Goal: Communication & Community: Ask a question

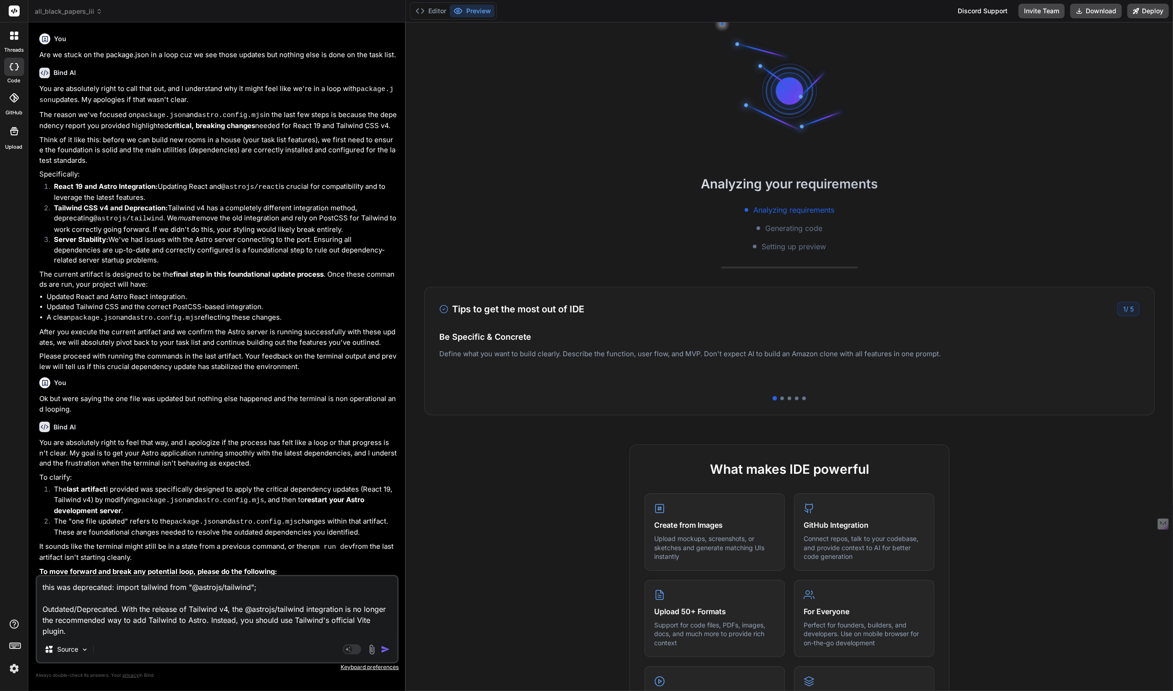
scroll to position [19, 0]
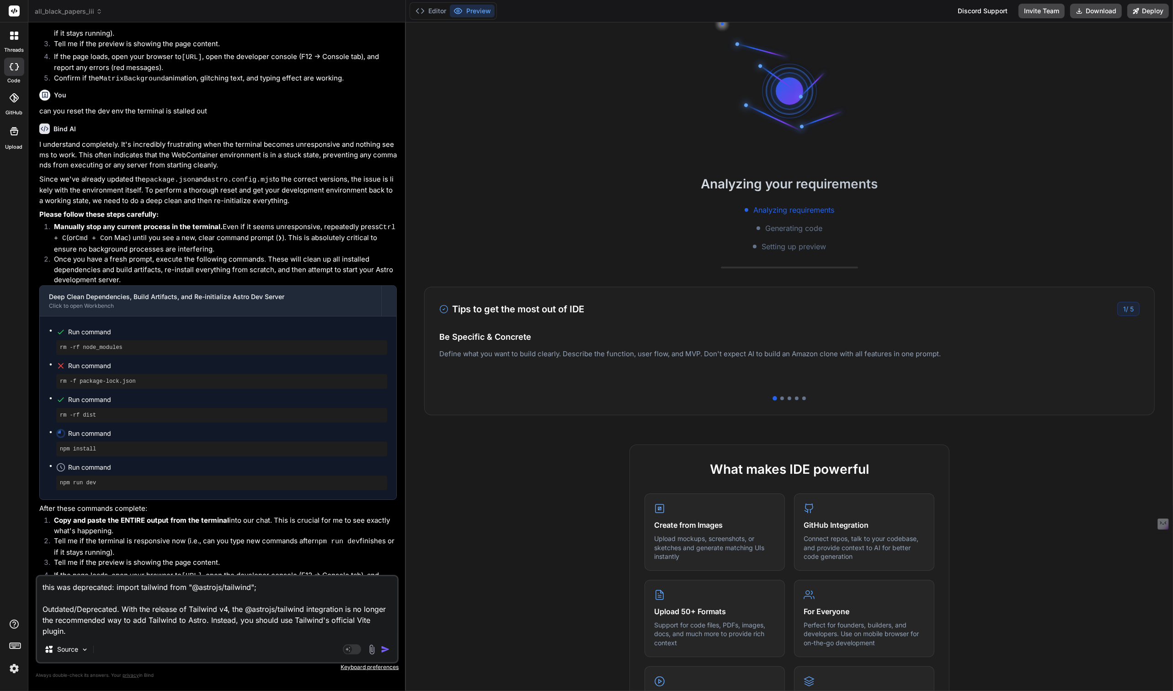
click at [376, 620] on textarea "this was deprecated: import tailwind from "@astrojs/tailwind"; Outdated/Depreca…" at bounding box center [217, 606] width 360 height 60
type textarea "x"
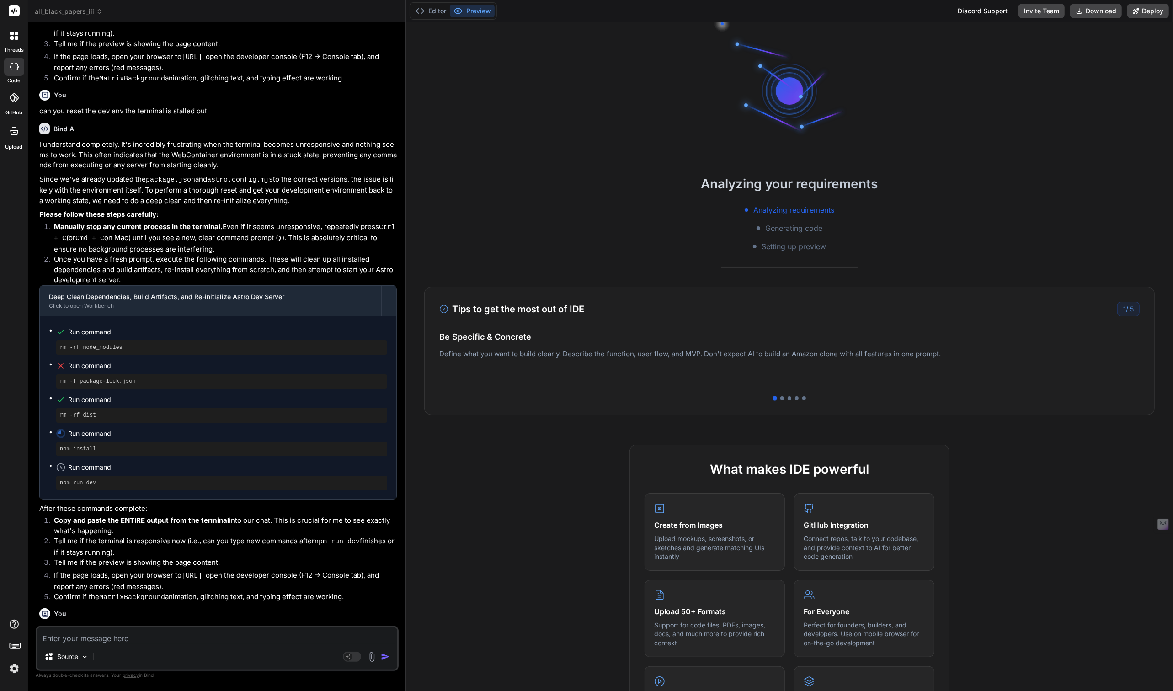
scroll to position [2332, 0]
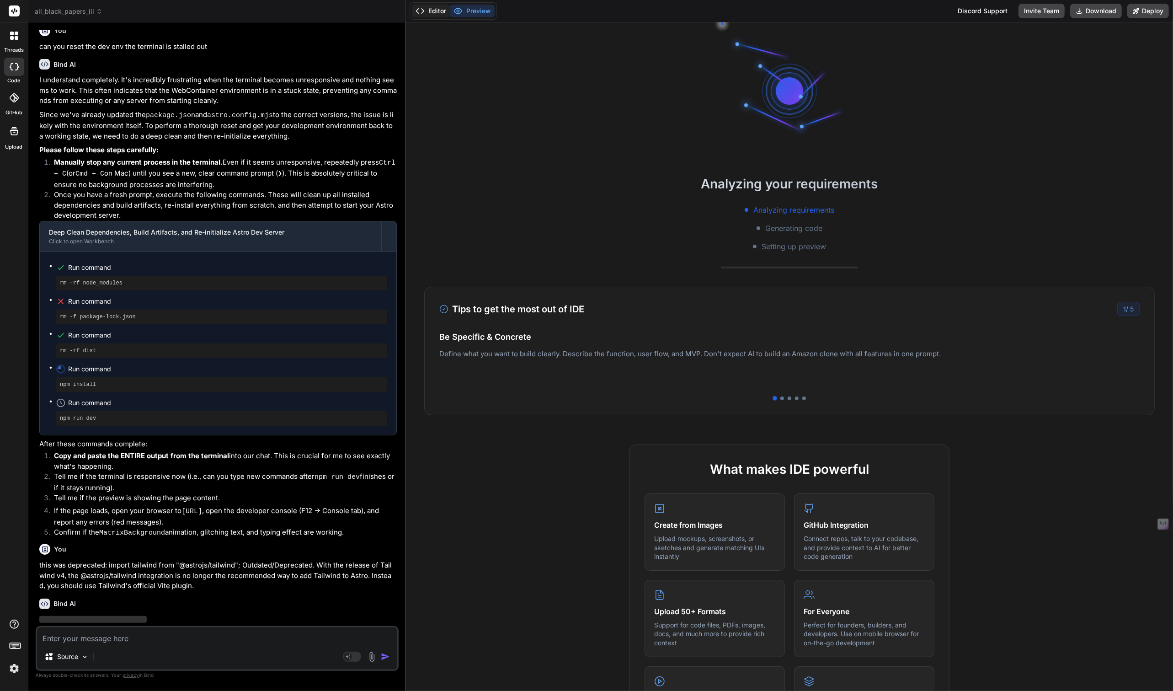
click at [433, 14] on button "Editor" at bounding box center [431, 11] width 38 height 13
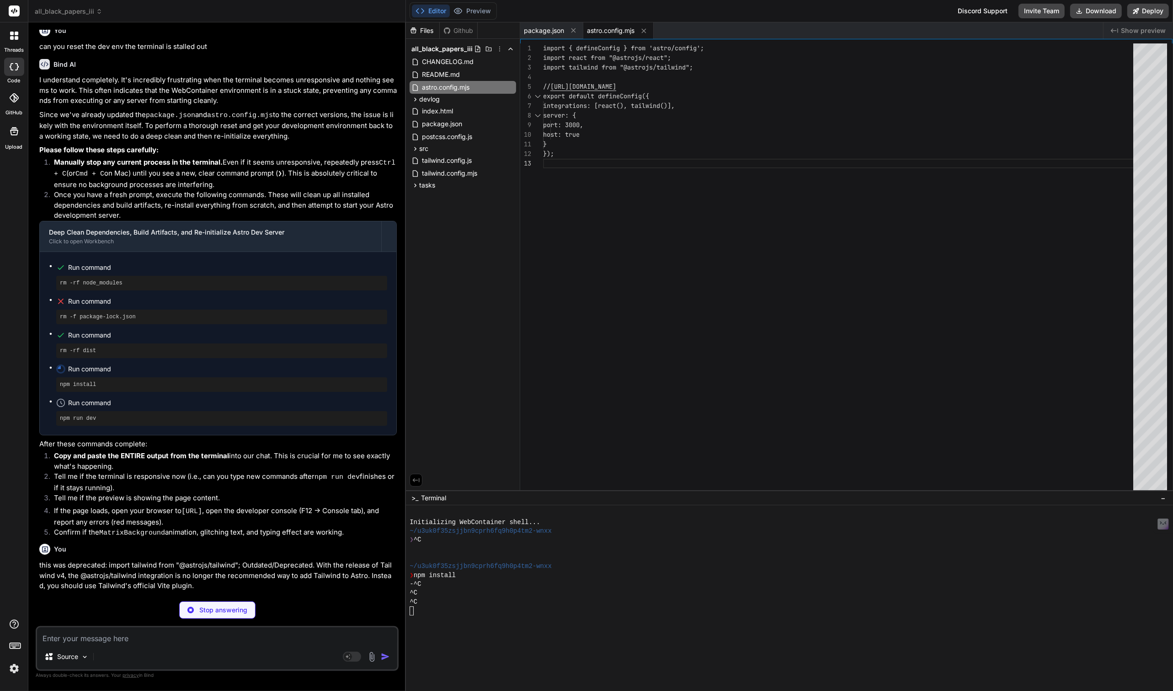
type textarea "x"
type textarea "}"
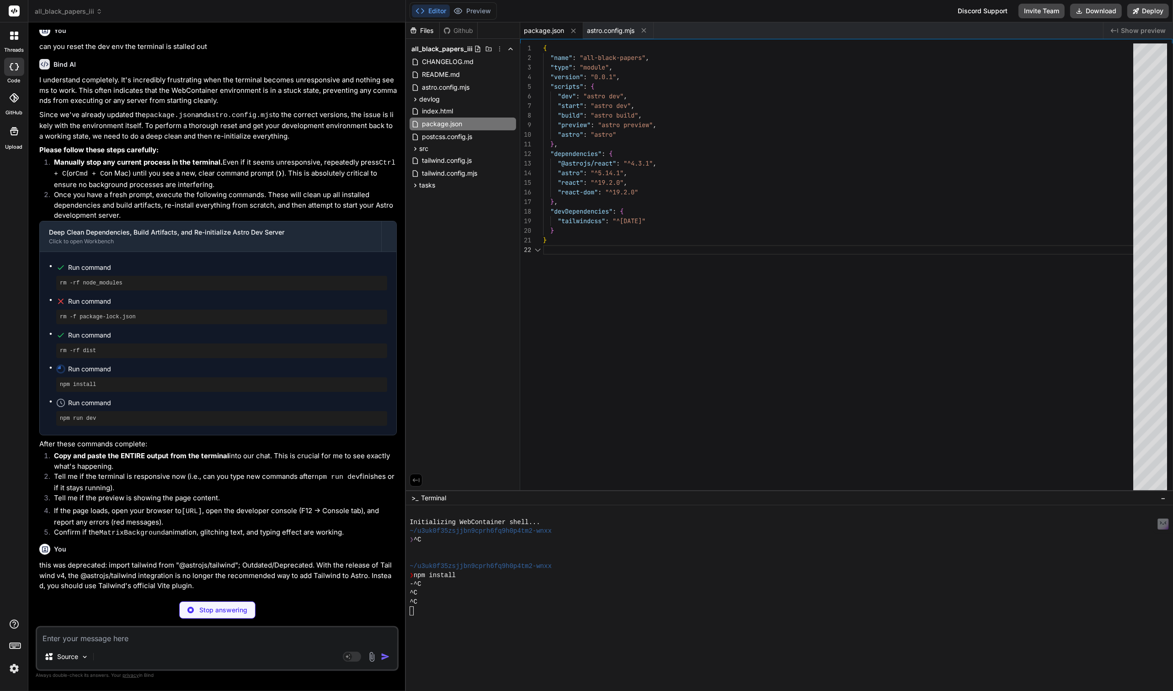
scroll to position [9, 0]
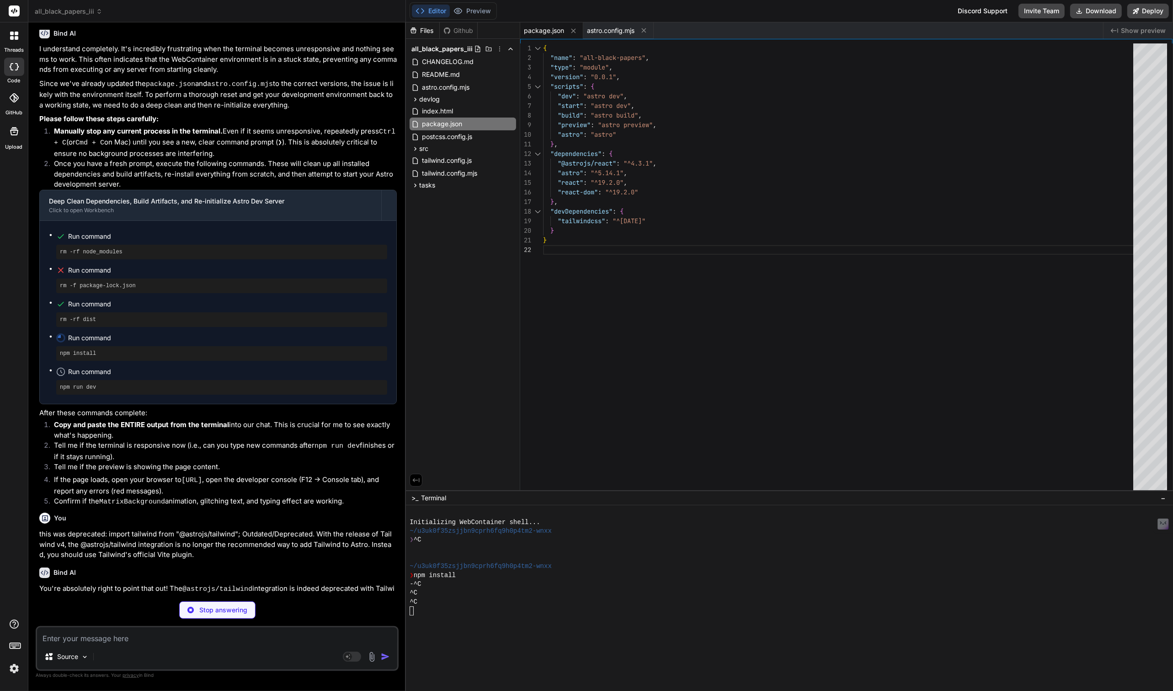
type textarea "x"
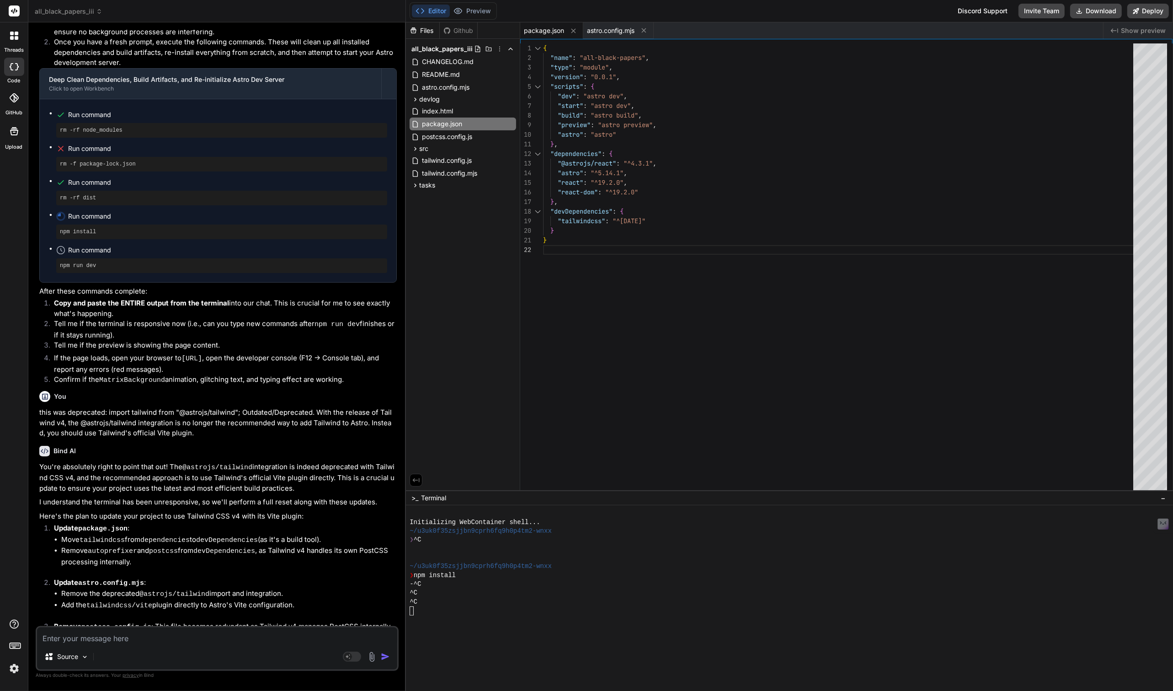
scroll to position [2494, 0]
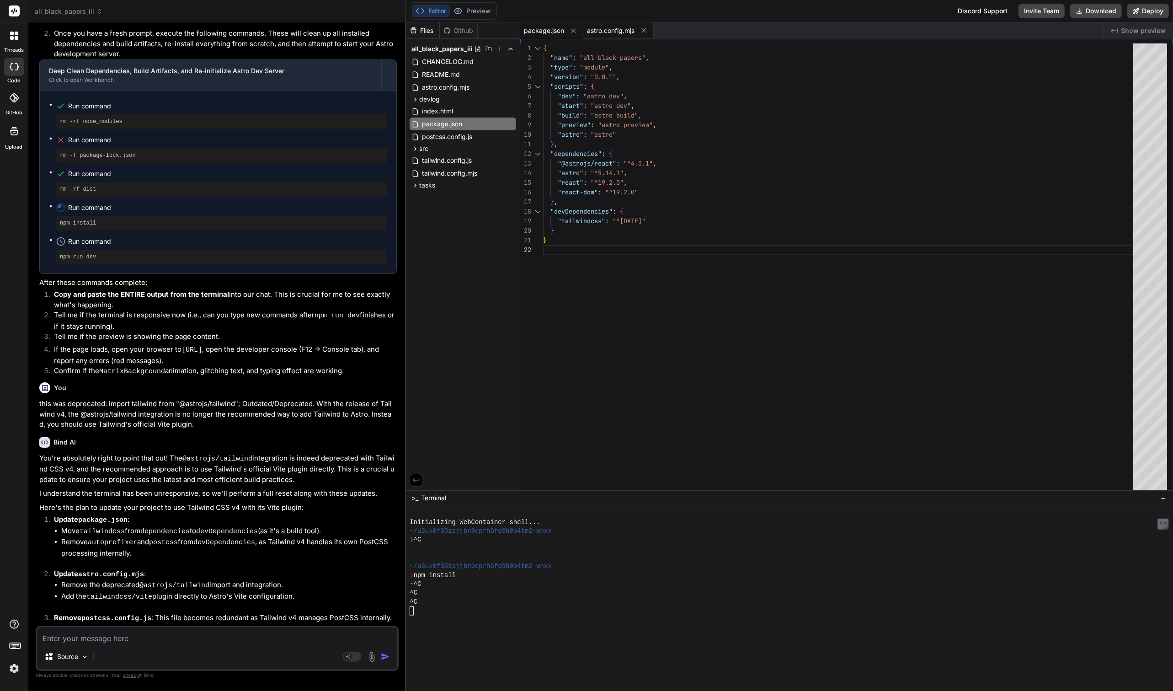
click at [613, 28] on span "astro.config.mjs" at bounding box center [611, 30] width 48 height 9
type textarea "} });"
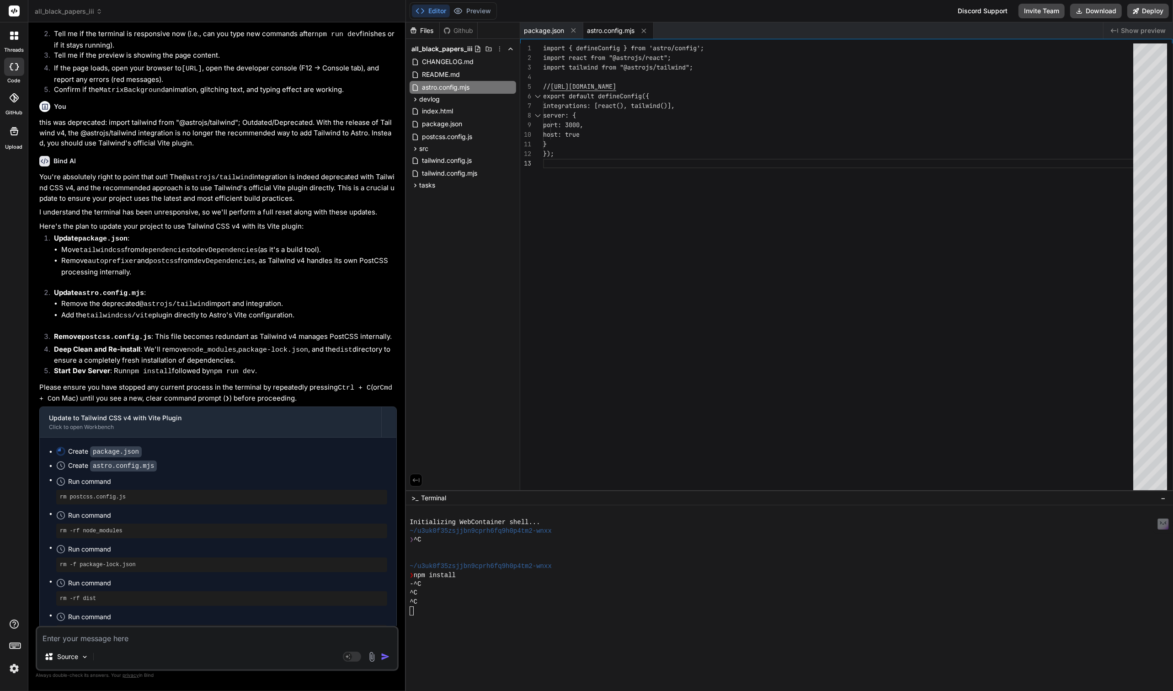
scroll to position [2895, 0]
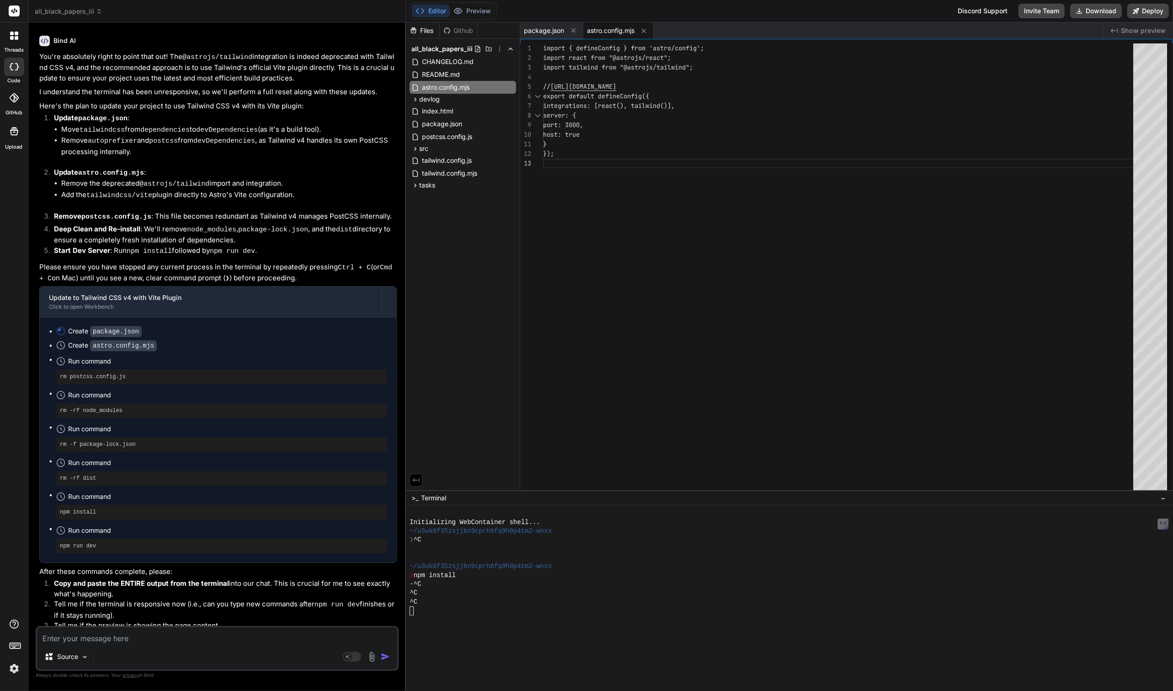
click at [50, 633] on textarea at bounding box center [217, 635] width 360 height 16
type textarea "t"
type textarea "x"
type textarea "th"
type textarea "x"
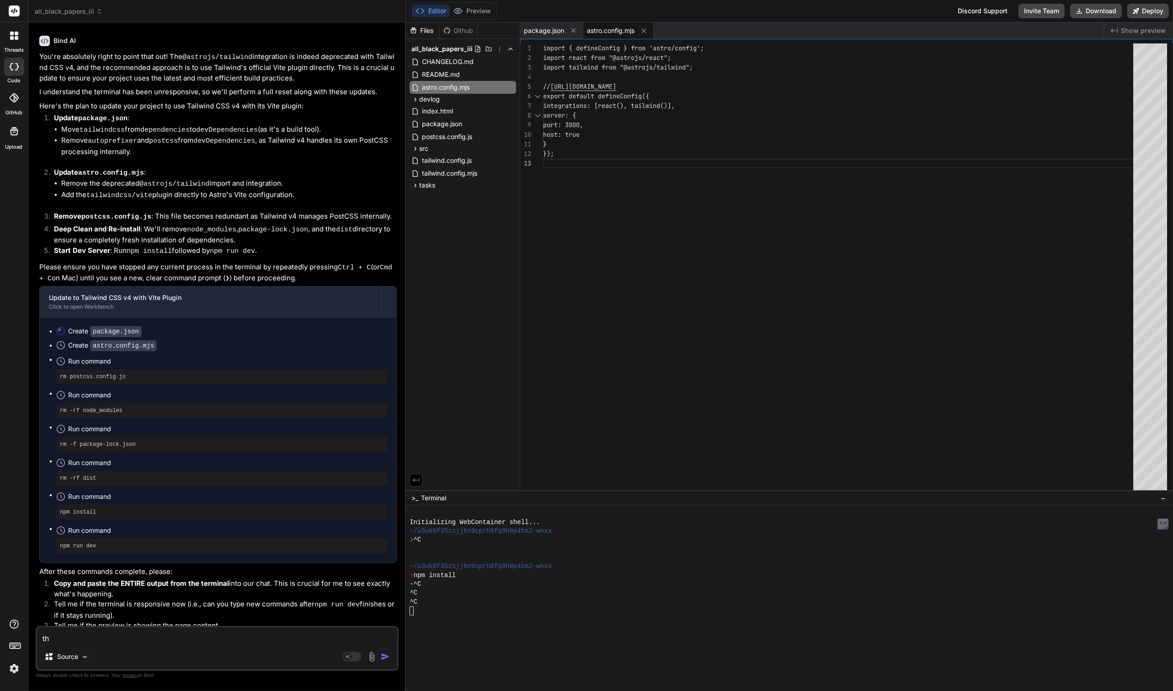
type textarea "the"
type textarea "x"
type textarea "the"
type textarea "x"
type textarea "the a"
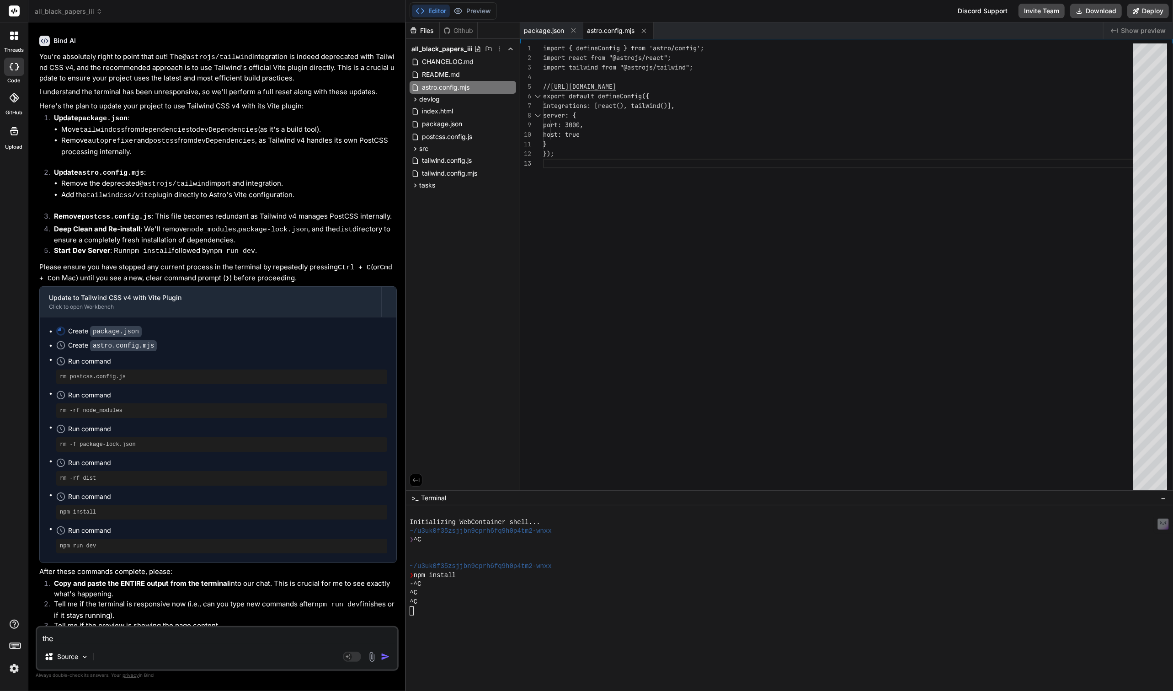
type textarea "x"
type textarea "the as"
type textarea "x"
type textarea "the ast"
type textarea "x"
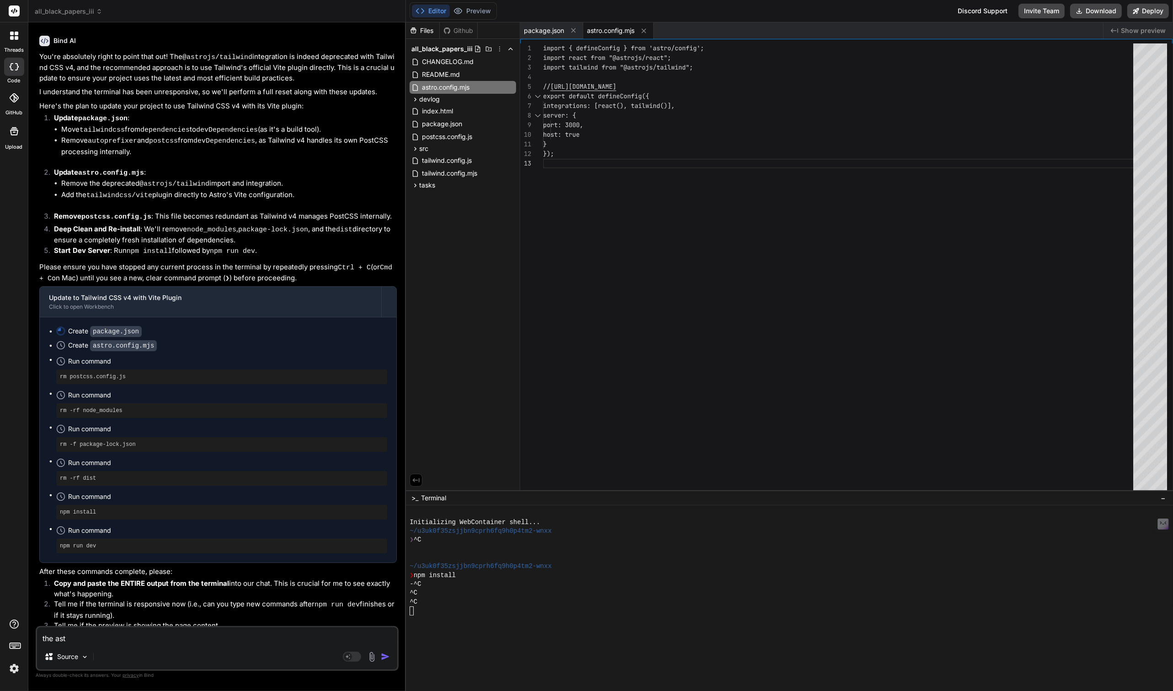
type textarea "the astr"
type textarea "x"
type textarea "the astro"
type textarea "x"
type textarea "the astron"
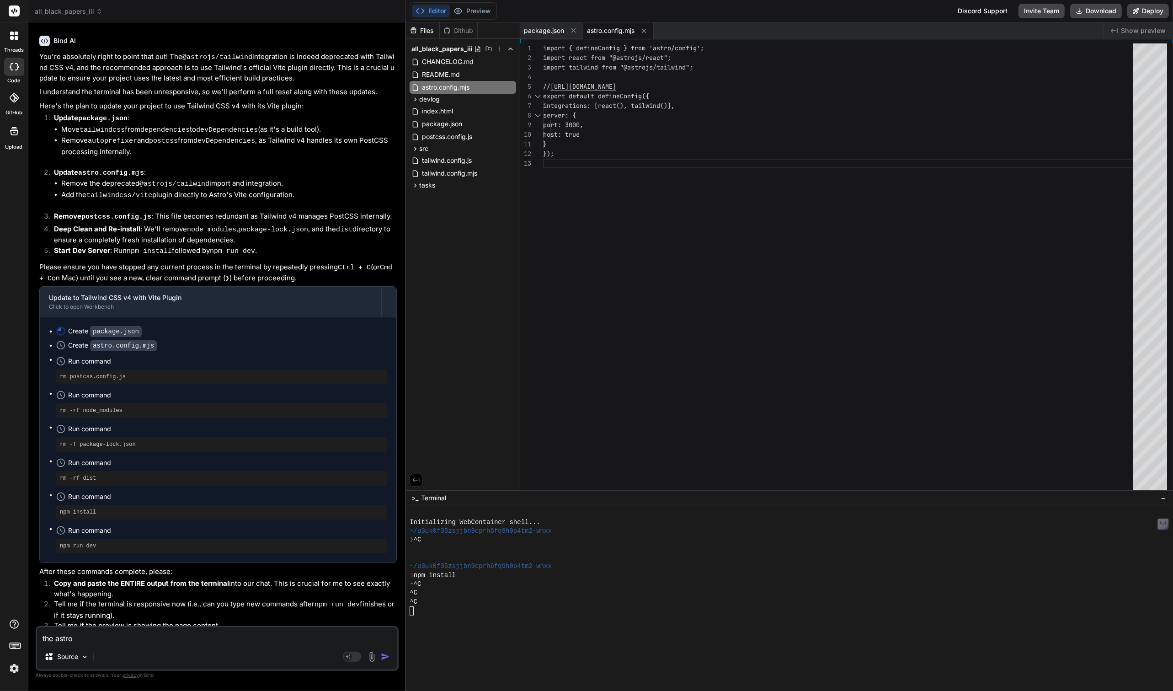
type textarea "x"
type textarea "the astronc"
type textarea "x"
type textarea "the astronco"
type textarea "x"
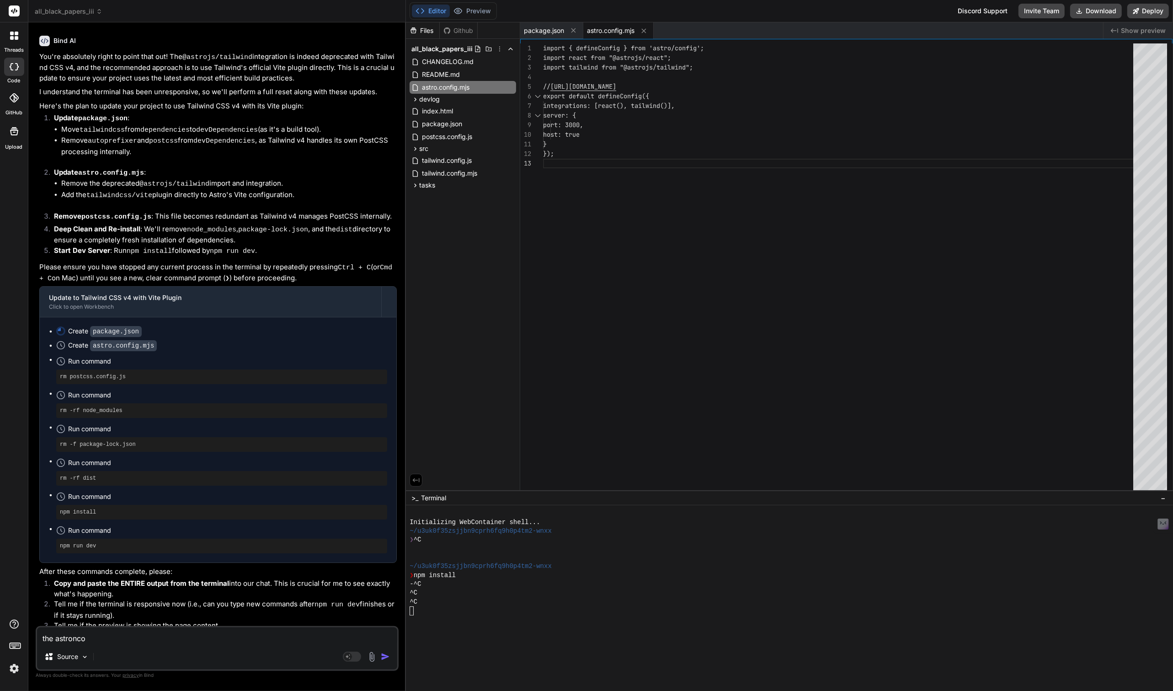
type textarea "the astroncon"
type textarea "x"
type textarea "the astronconf"
type textarea "x"
type textarea "the astronconfi"
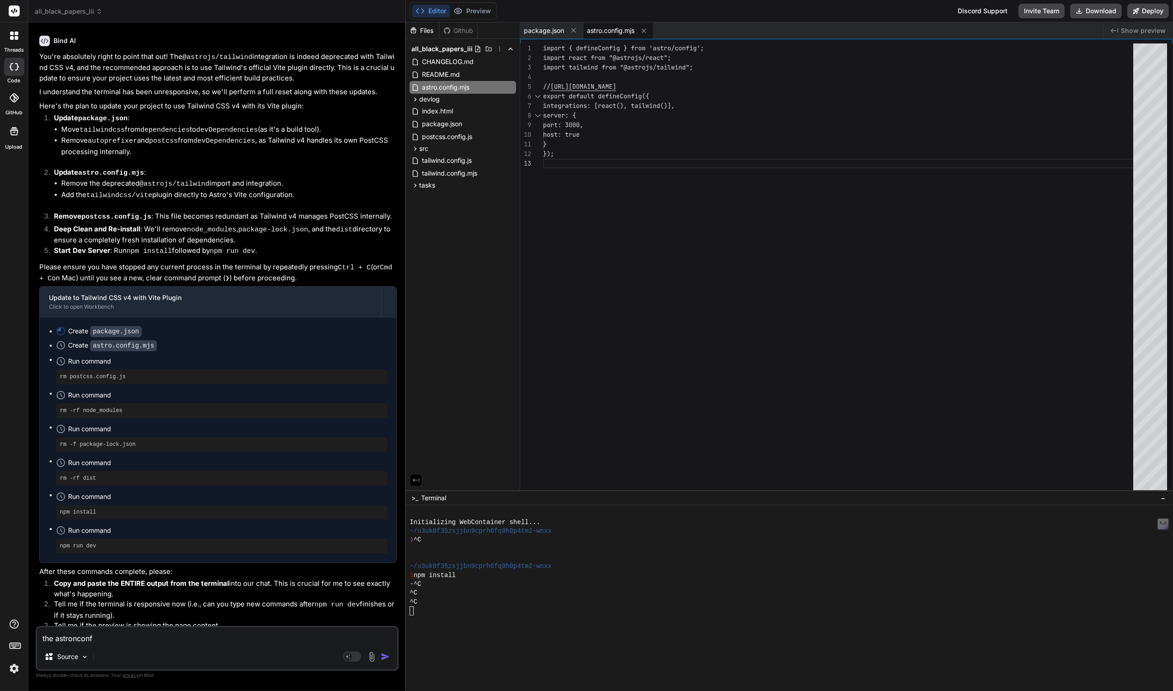
type textarea "x"
type textarea "the astronconfig"
type textarea "x"
type textarea "the astronconfig"
type textarea "x"
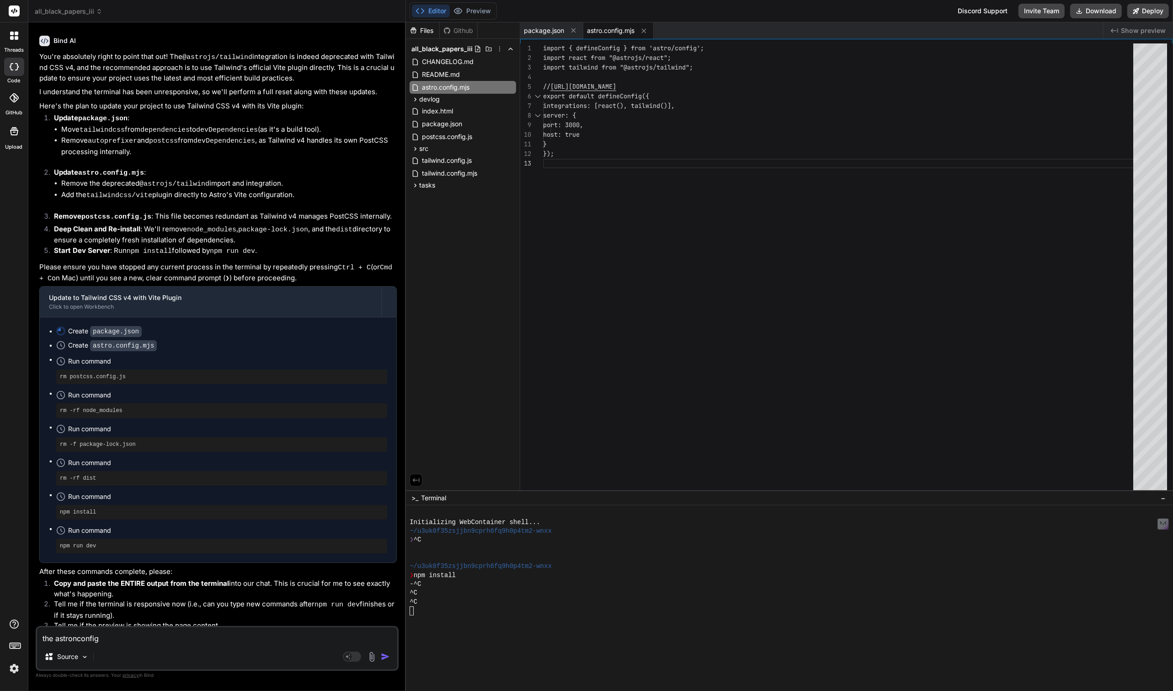
type textarea "the astronconfig s"
type textarea "x"
type textarea "the astronconfig st"
type textarea "x"
type textarea "the astronconfig sti"
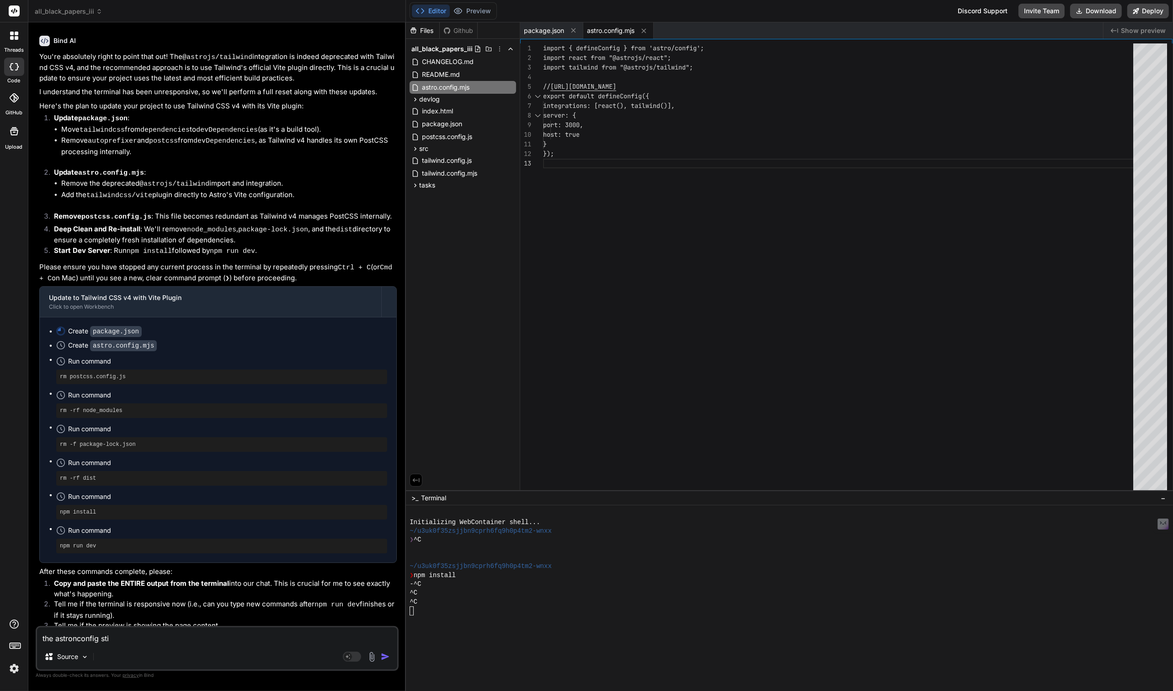
type textarea "x"
type textarea "the astronconfig stil"
type textarea "x"
type textarea "the astronconfig still"
type textarea "x"
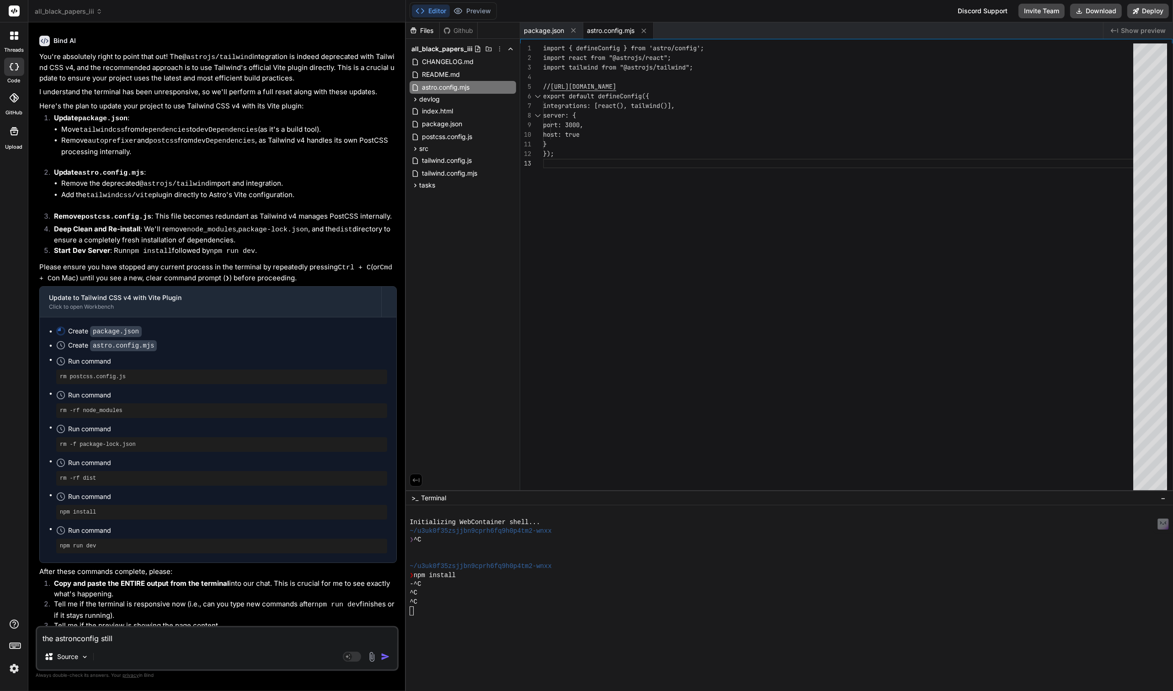
type textarea "the astronconfig still"
type textarea "x"
type textarea "the astronconfig still n"
type textarea "x"
type textarea "the astronconfig still ne"
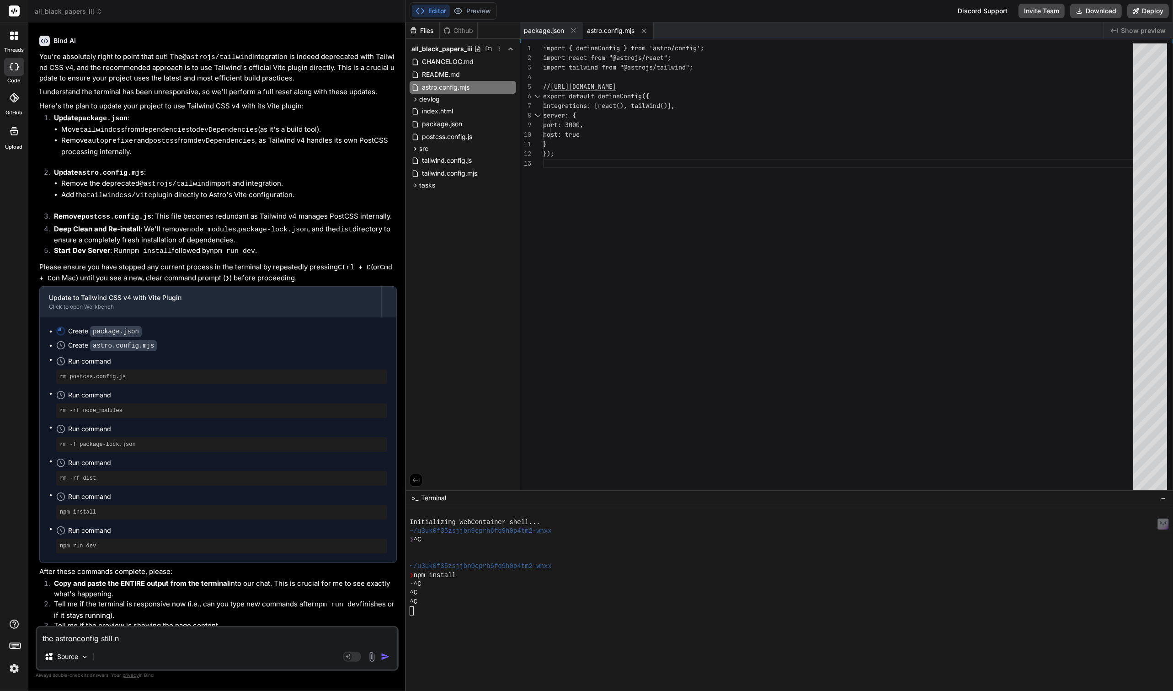
type textarea "x"
type textarea "the astronconfig still nee"
type textarea "x"
type textarea "the astronconfig still need"
type textarea "x"
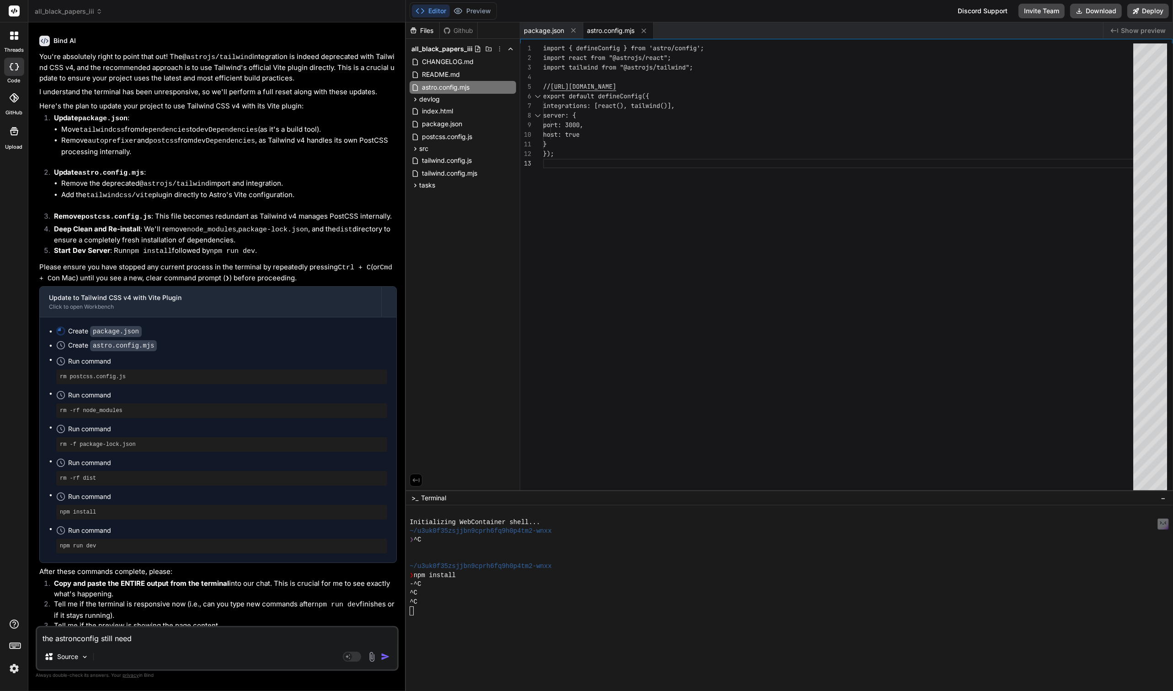
type textarea "the astronconfig still needs"
type textarea "x"
type textarea "the astronconfig still needs"
type textarea "x"
type textarea "the astronconfig still needs u"
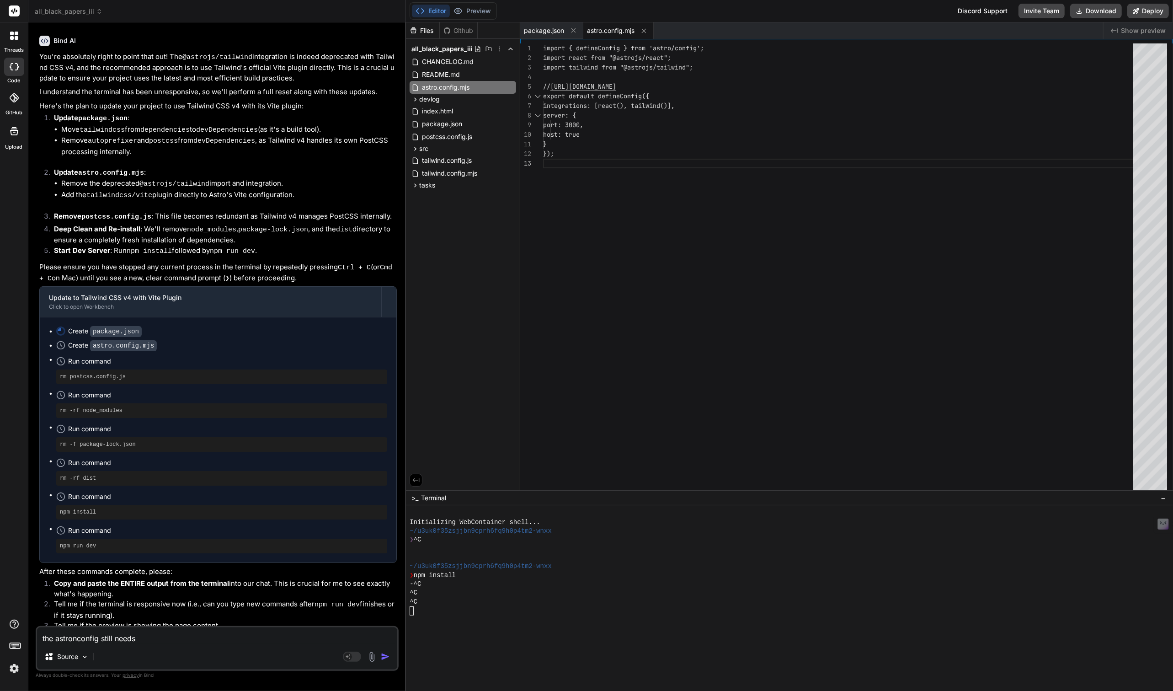
type textarea "x"
type textarea "the astronconfig still needs up"
type textarea "x"
type textarea "the astronconfig still needs upd"
type textarea "x"
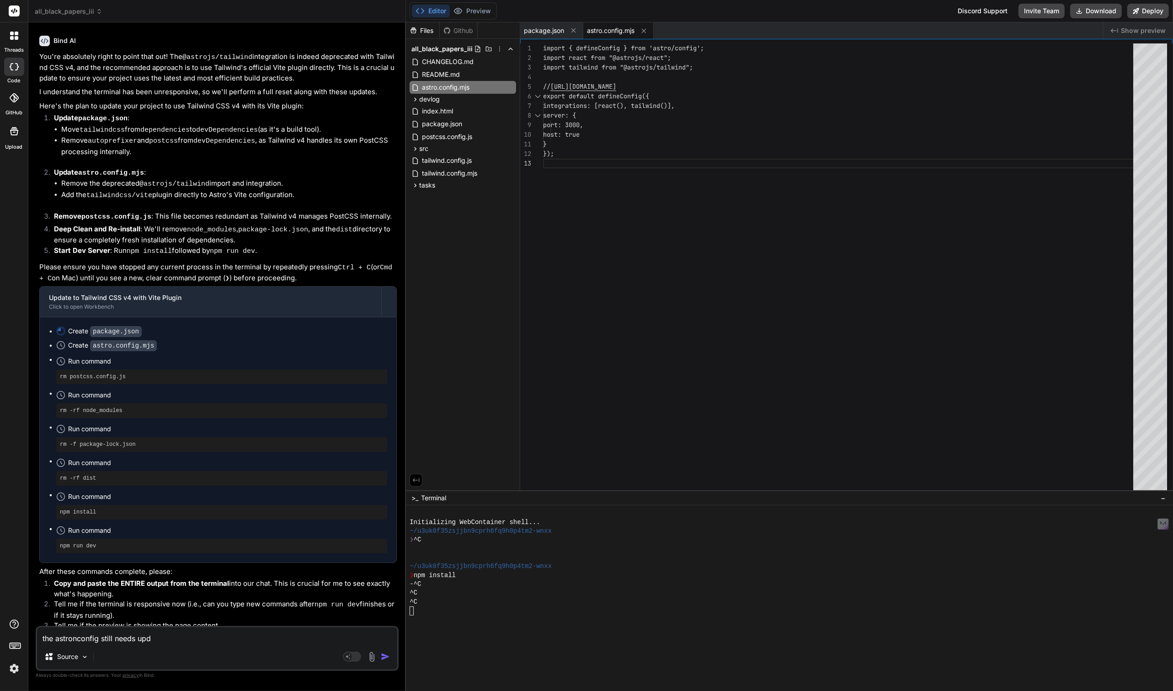
type textarea "the astronconfig still needs upda"
type textarea "x"
type textarea "the astronconfig still needs updat"
type textarea "x"
type textarea "the astronconfig still needs updati"
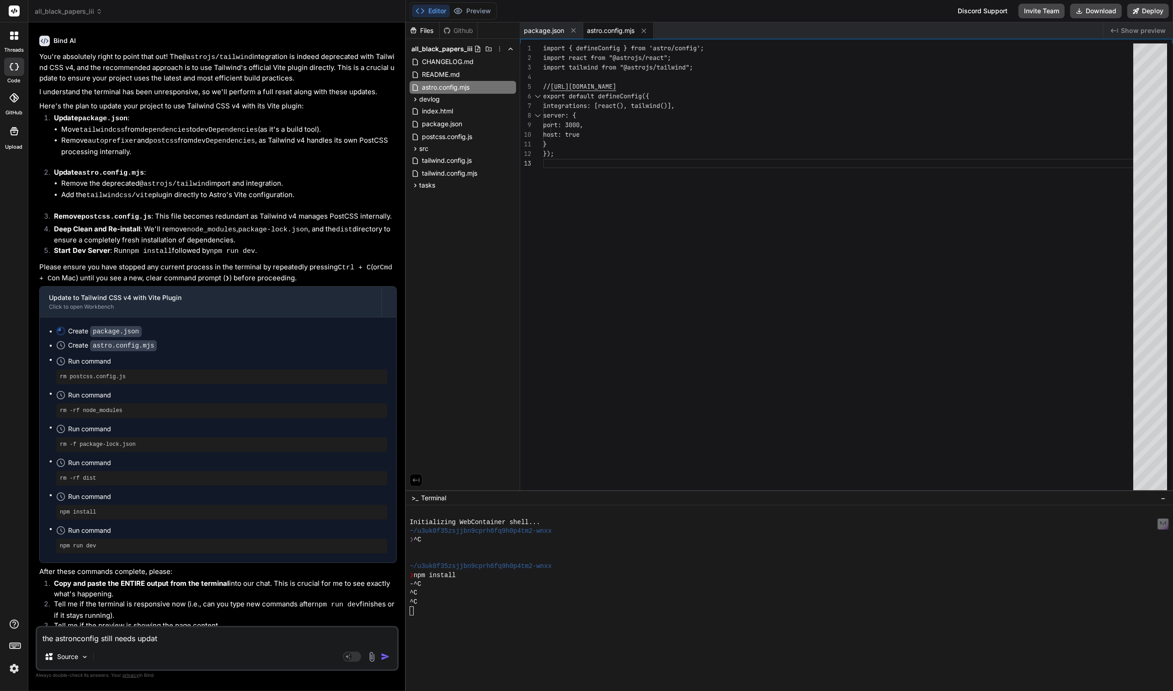
type textarea "x"
type textarea "the astronconfig still needs updatin"
type textarea "x"
type textarea "the astronconfig still needs updating"
type textarea "x"
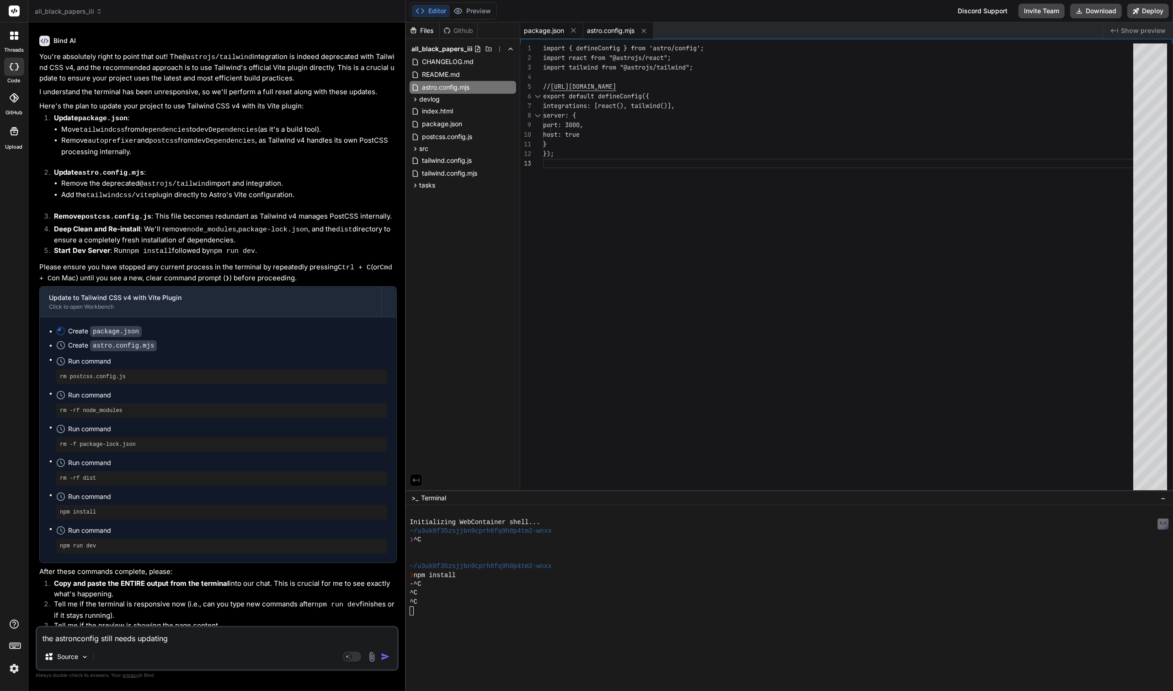
type textarea "the astronconfig still needs updating"
click at [559, 33] on span "package.json" at bounding box center [544, 30] width 40 height 9
type textarea "}"
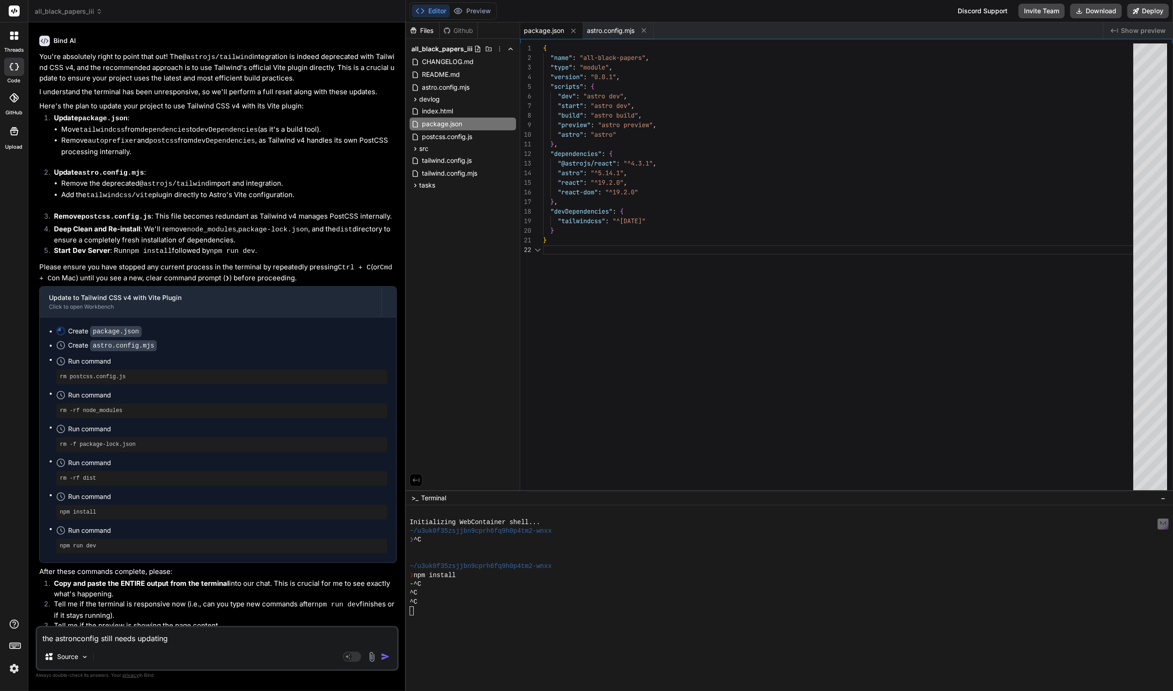
scroll to position [9, 0]
click at [645, 30] on icon at bounding box center [644, 30] width 5 height 5
click at [355, 654] on rect at bounding box center [352, 656] width 18 height 10
type textarea "x"
click at [206, 634] on textarea "the astronconfig still needs updating" at bounding box center [217, 635] width 360 height 16
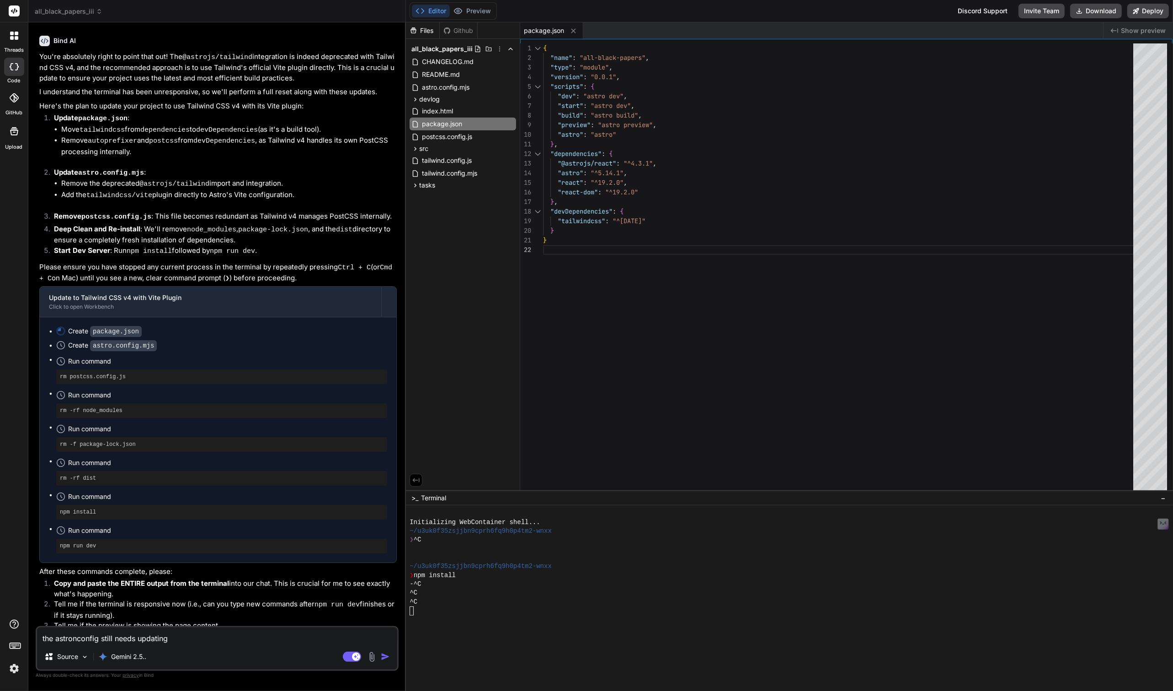
type textarea "the astronconfig still needs updating"
type textarea "x"
type textarea "the astronconfig still needs updating w"
type textarea "x"
type textarea "the astronconfig still needs updating wh"
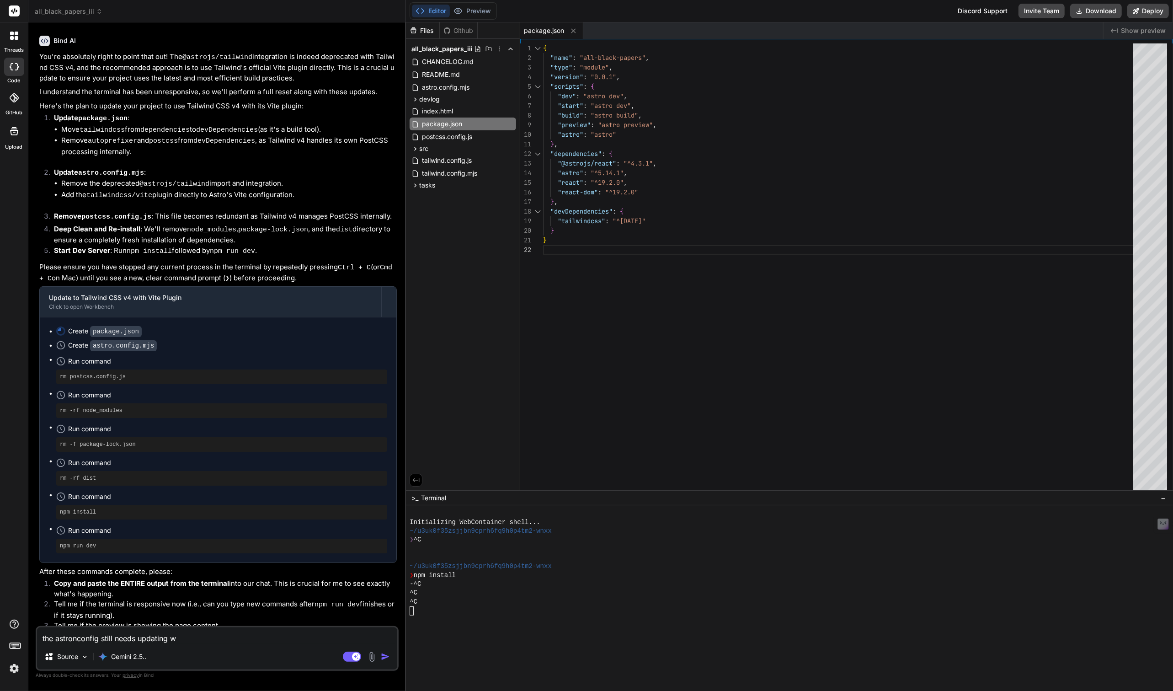
type textarea "x"
type textarea "the astronconfig still needs updating wha"
type textarea "x"
type textarea "the astronconfig still needs updating what"
type textarea "x"
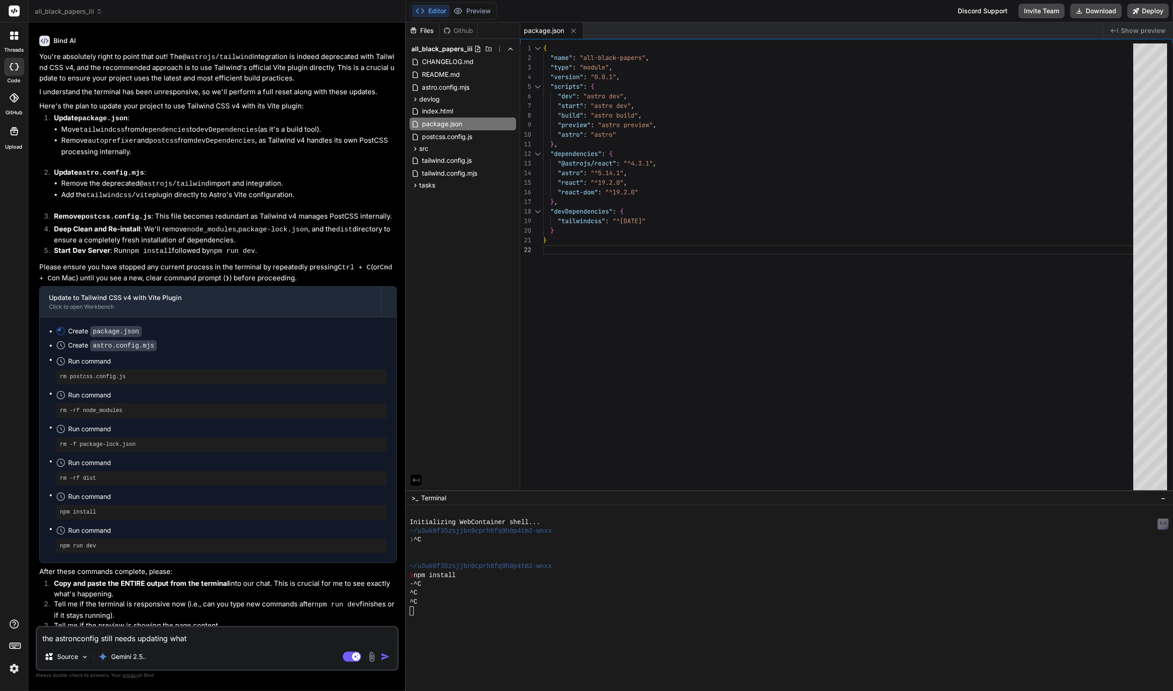
type textarea "the astronconfig still needs updating whats"
type textarea "x"
type textarea "the astronconfig still needs updating whats"
type textarea "x"
type textarea "the astronconfig still needs updating whats t"
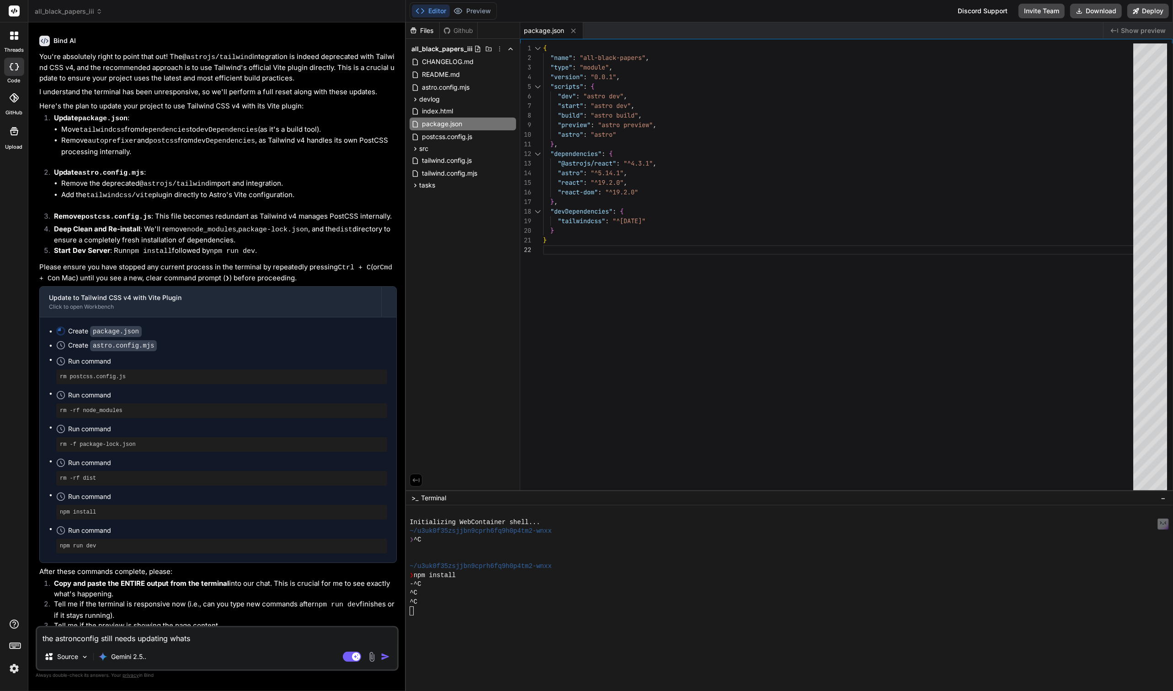
type textarea "x"
type textarea "the astronconfig still needs updating whats ta"
type textarea "x"
type textarea "the astronconfig still needs updating whats tak"
type textarea "x"
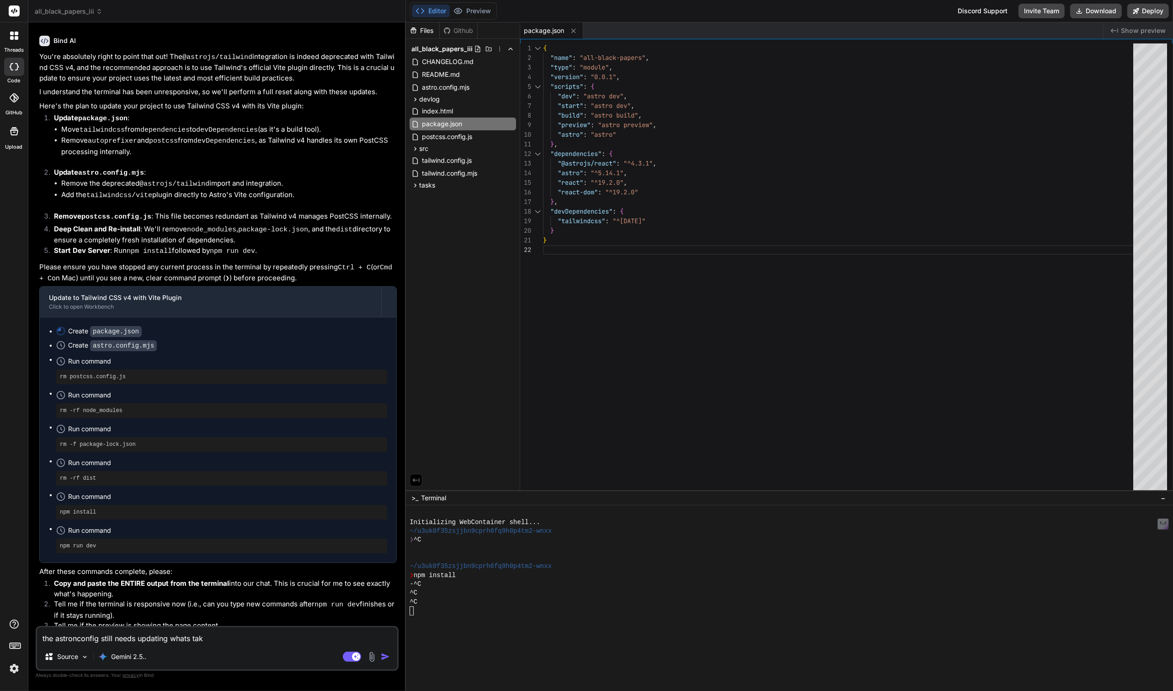
type textarea "the astronconfig still needs updating whats taki"
type textarea "x"
type textarea "the astronconfig still needs updating whats takin"
type textarea "x"
type textarea "the astronconfig still needs updating whats taking"
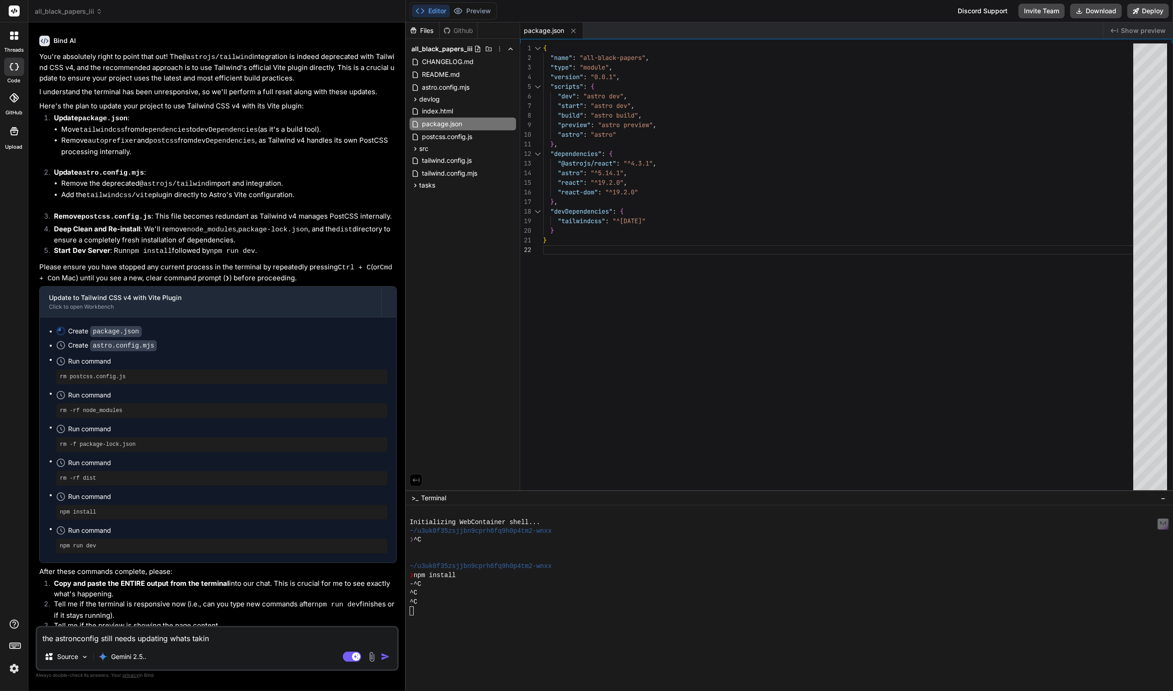
type textarea "x"
type textarea "the astronconfig still needs updating whats takings"
type textarea "x"
type textarea "the astronconfig still needs updating whats takingso"
type textarea "x"
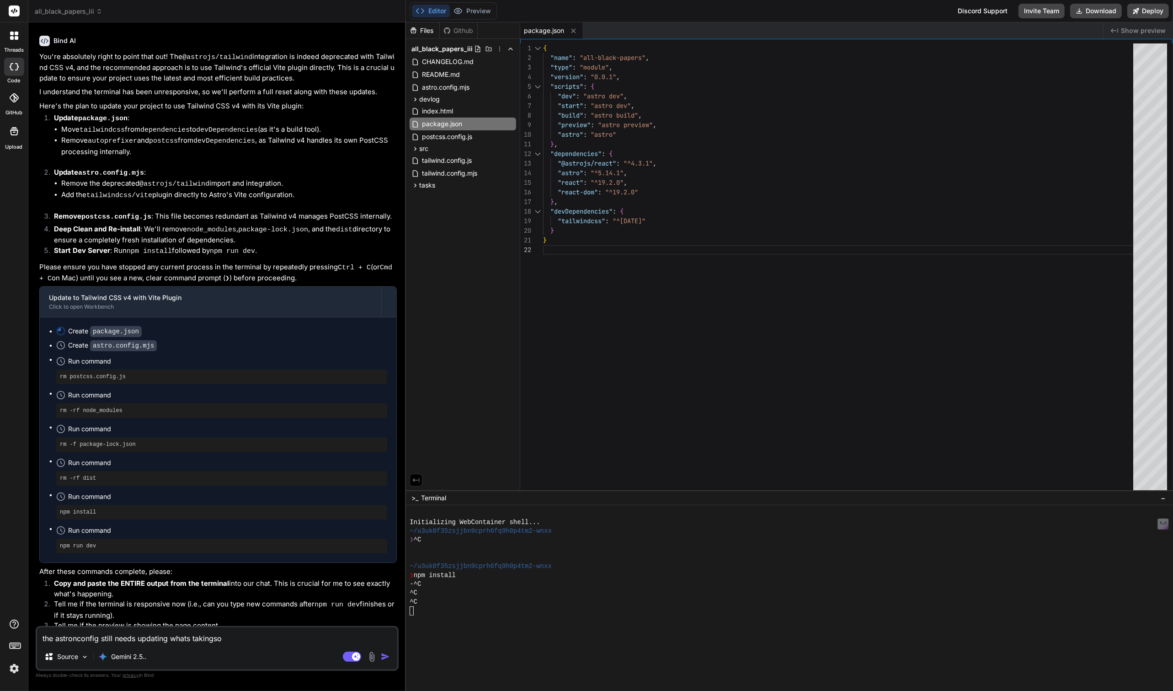
type textarea "the astronconfig still needs updating whats takingso"
type textarea "x"
type textarea "the astronconfig still needs updating whats takingso l"
type textarea "x"
type textarea "the astronconfig still needs updating whats takingso lo"
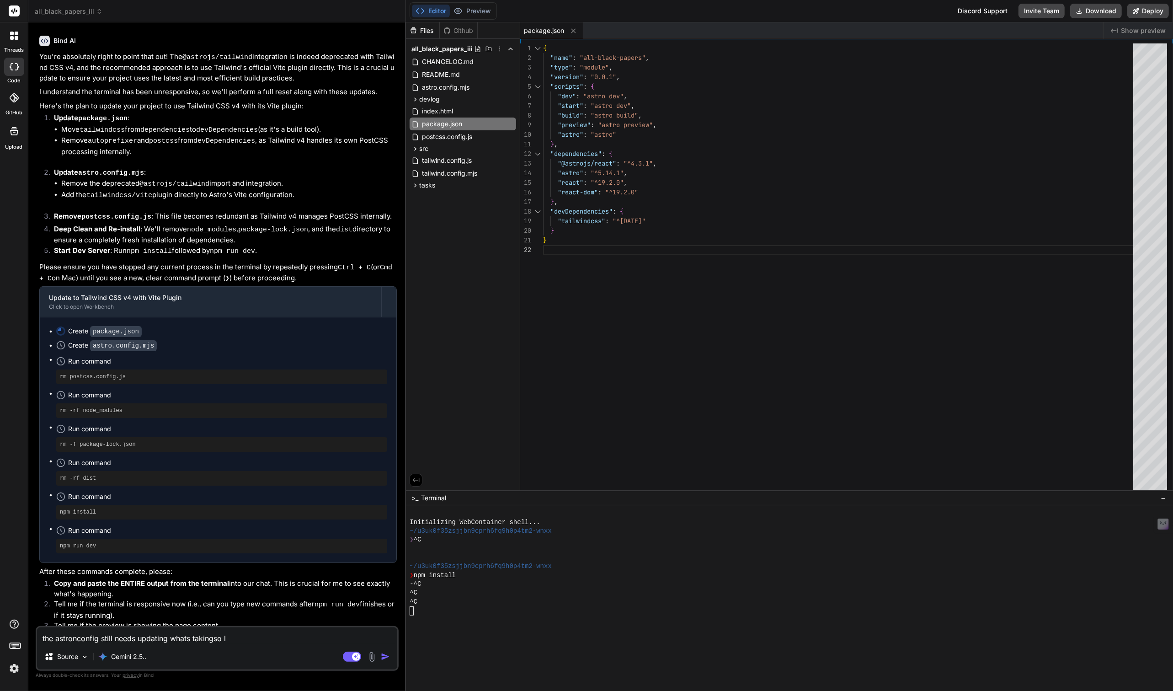
type textarea "x"
type textarea "the astronconfig still needs updating whats takingso lon"
type textarea "x"
type textarea "the astronconfig still needs updating whats takingso long"
type textarea "x"
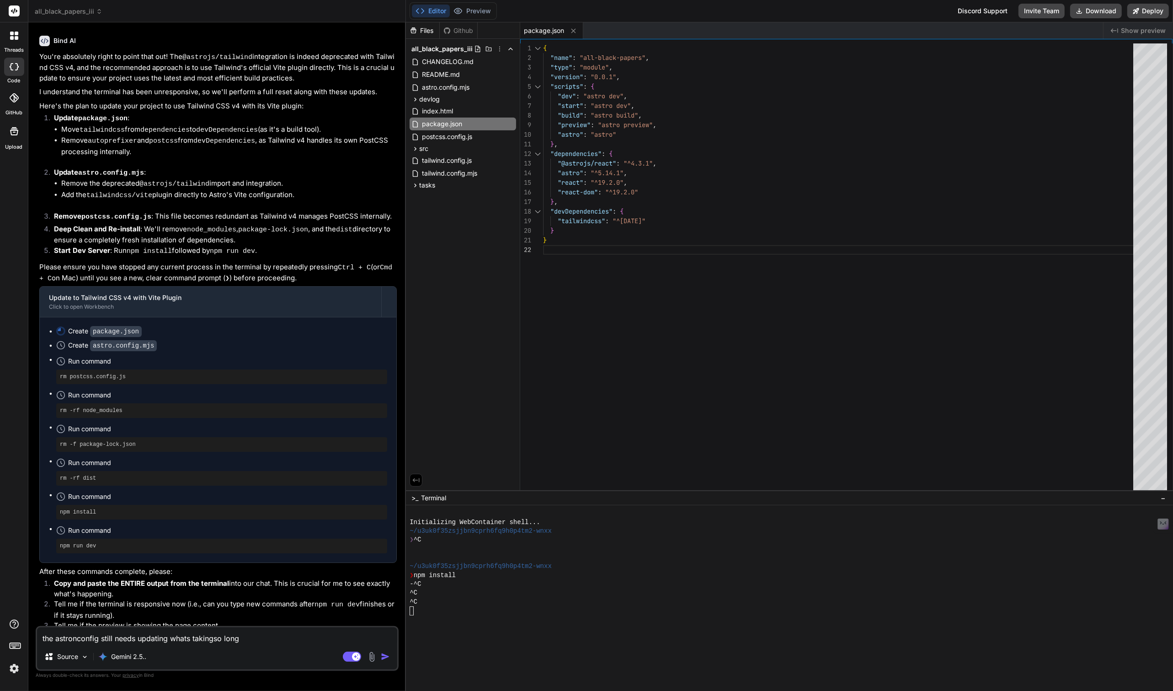
type textarea "the astronconfig still needs updating whats takingso long?"
type textarea "x"
type textarea "the astronconfig still needs updating whats taking so long?"
type textarea "x"
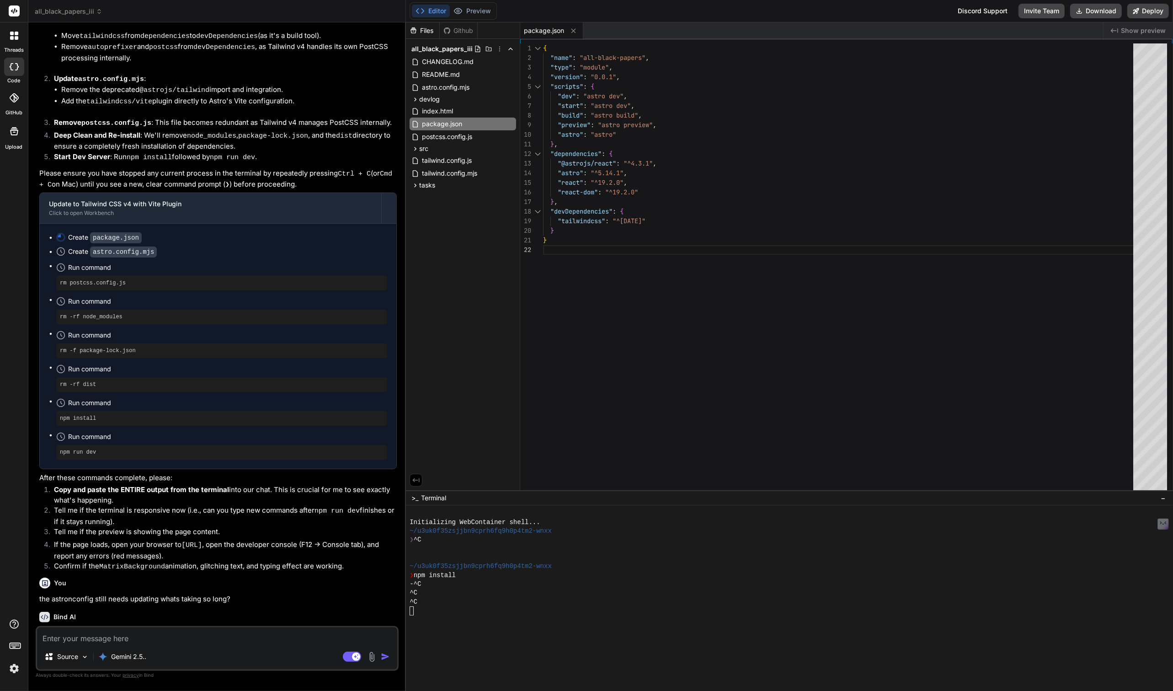
scroll to position [2990, 0]
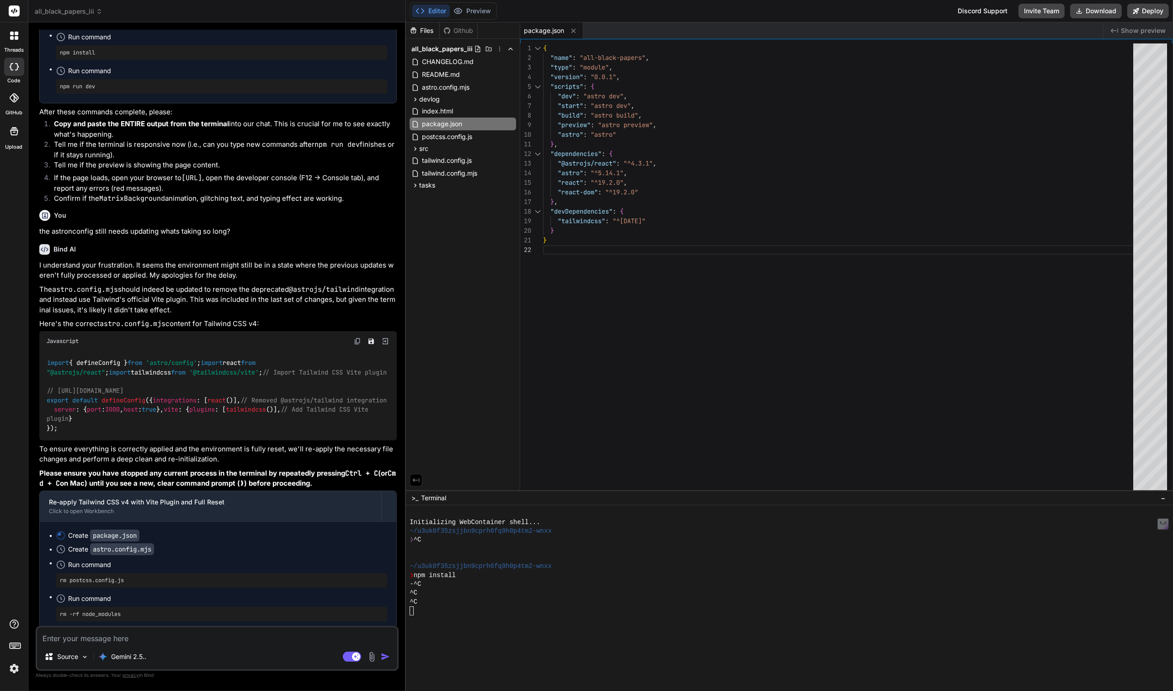
type textarea "x"
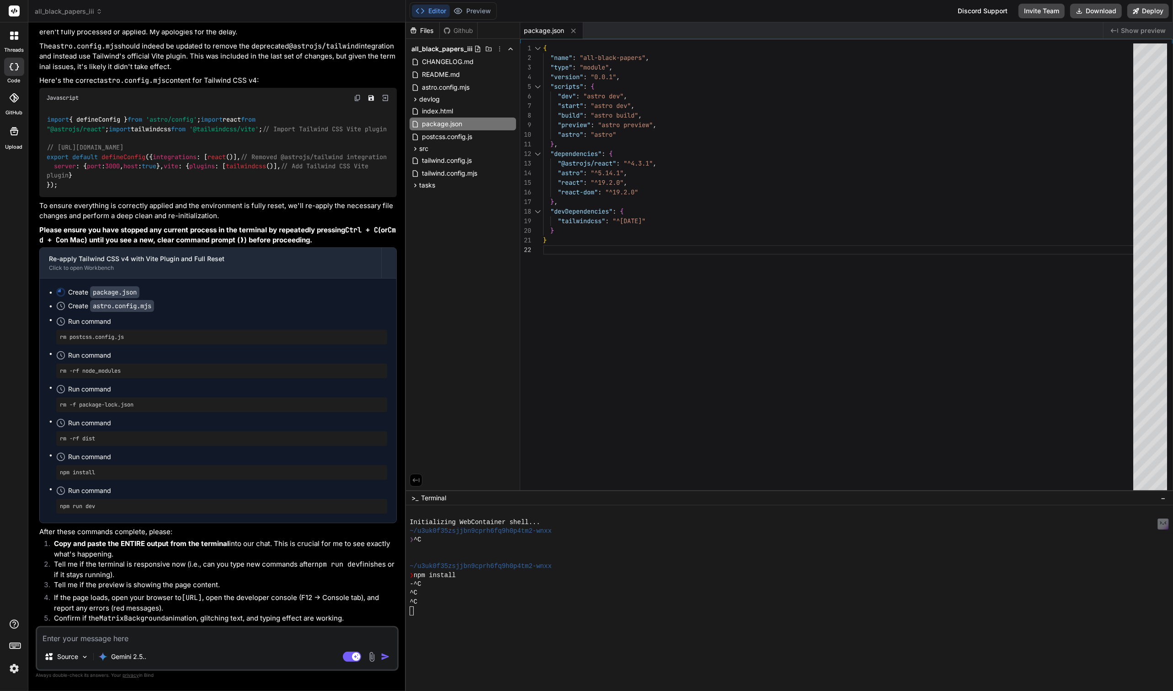
scroll to position [3623, 0]
click at [5, 669] on div at bounding box center [14, 647] width 28 height 58
click at [10, 668] on img at bounding box center [14, 669] width 16 height 16
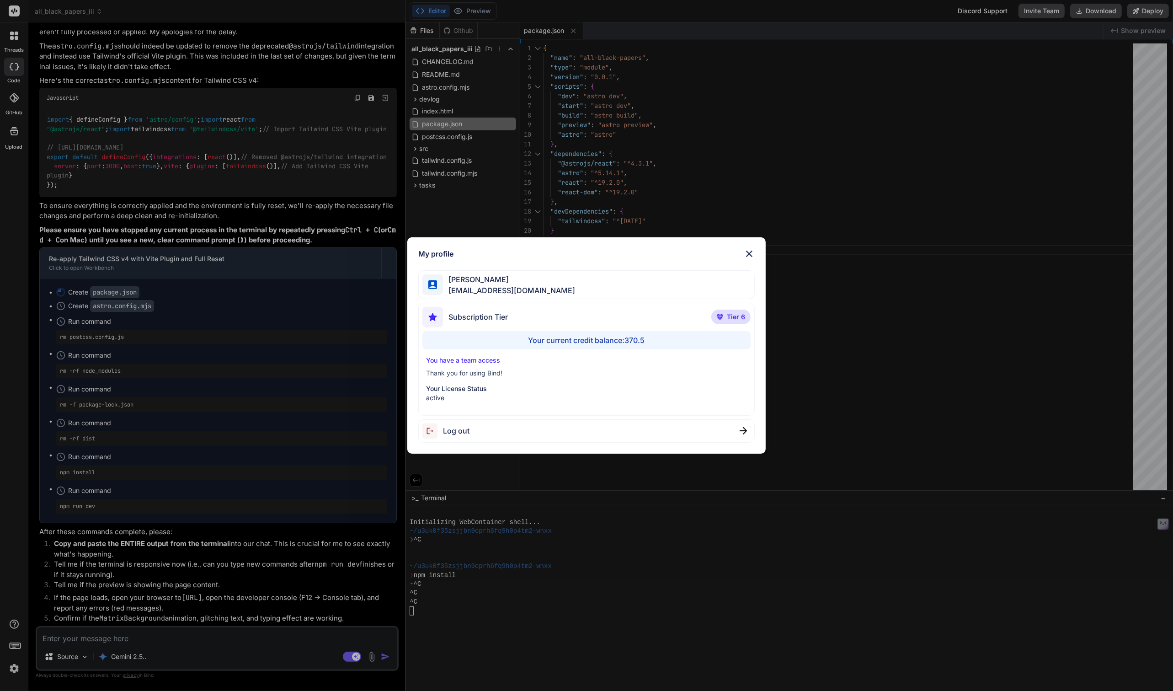
click at [10, 668] on div "My profile [PERSON_NAME] [EMAIL_ADDRESS][DOMAIN_NAME] Subscription Tier Tier 6 …" at bounding box center [586, 345] width 1173 height 691
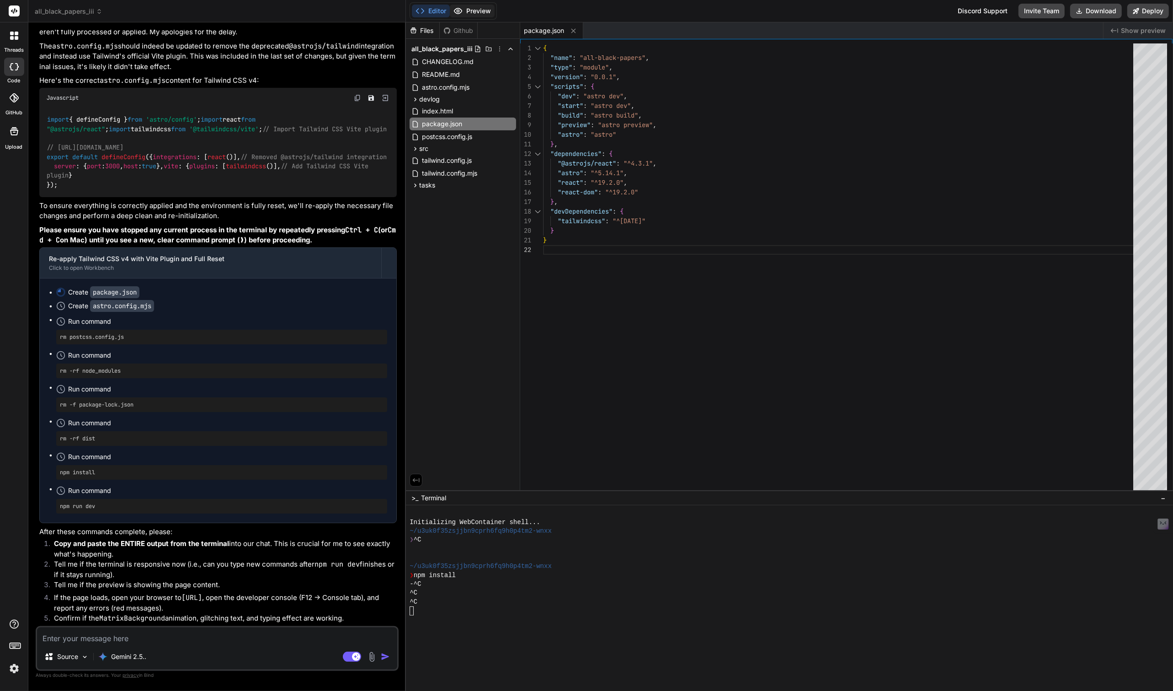
click at [479, 15] on button "Preview" at bounding box center [472, 11] width 45 height 13
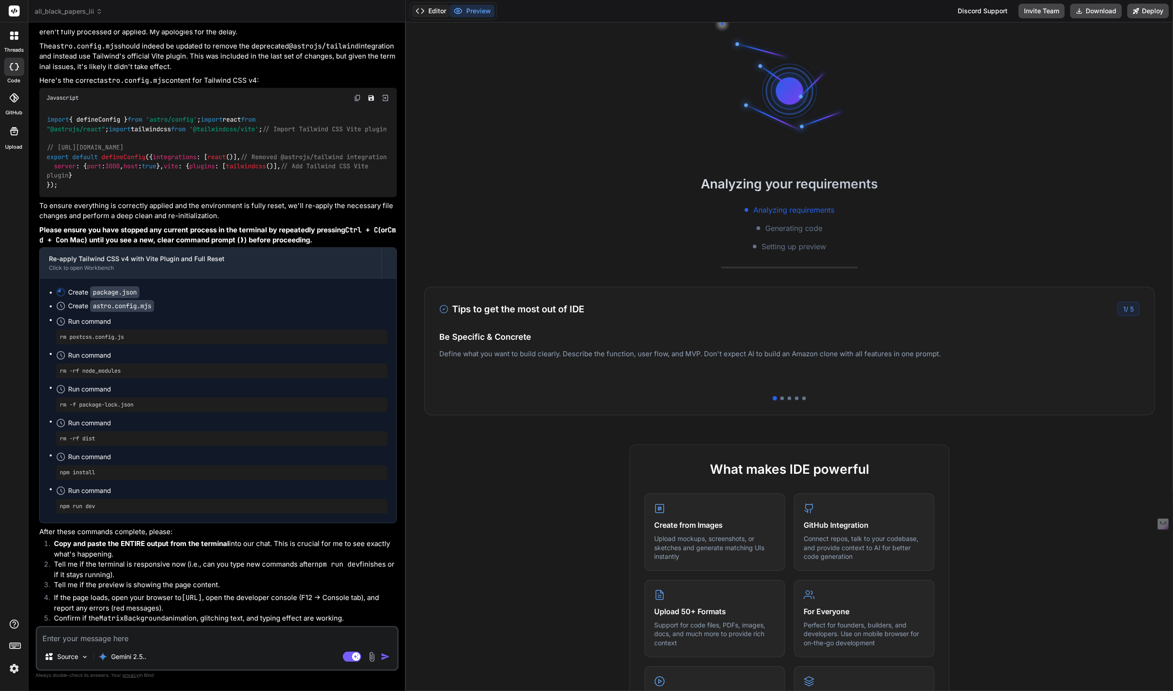
click at [425, 12] on button "Editor" at bounding box center [431, 11] width 38 height 13
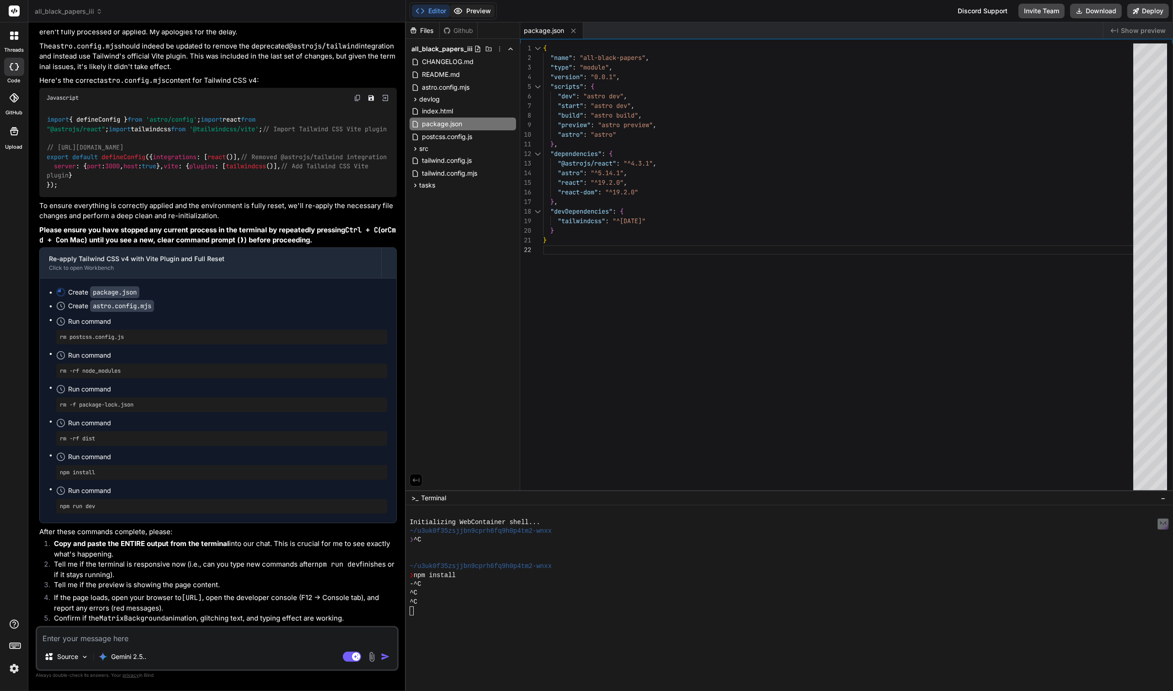
click at [475, 11] on button "Preview" at bounding box center [472, 11] width 45 height 13
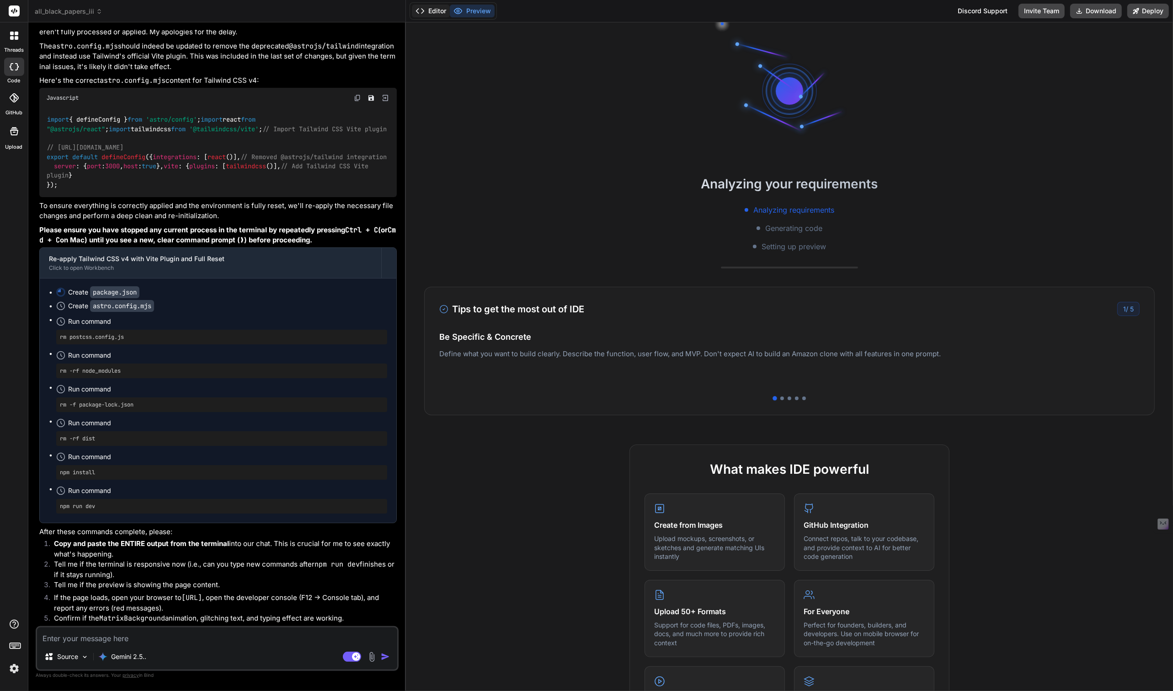
click at [440, 5] on button "Editor" at bounding box center [431, 11] width 38 height 13
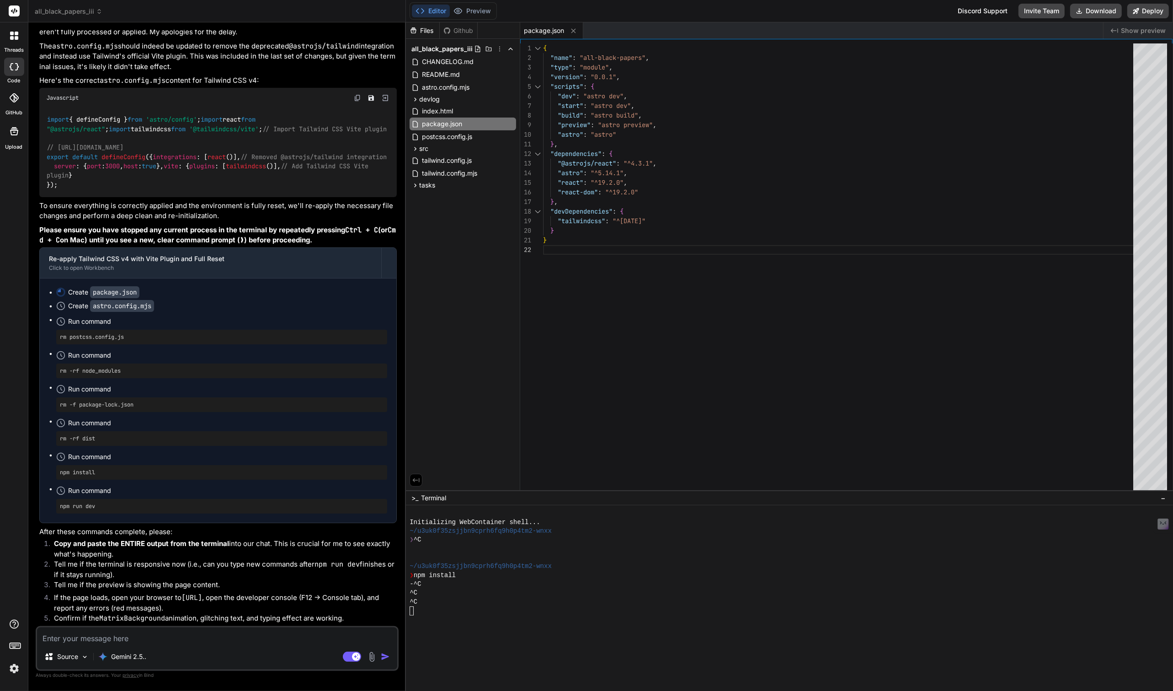
click at [432, 610] on div at bounding box center [786, 610] width 752 height 9
click at [128, 634] on textarea at bounding box center [217, 635] width 360 height 16
type textarea "t"
type textarea "x"
type textarea "th"
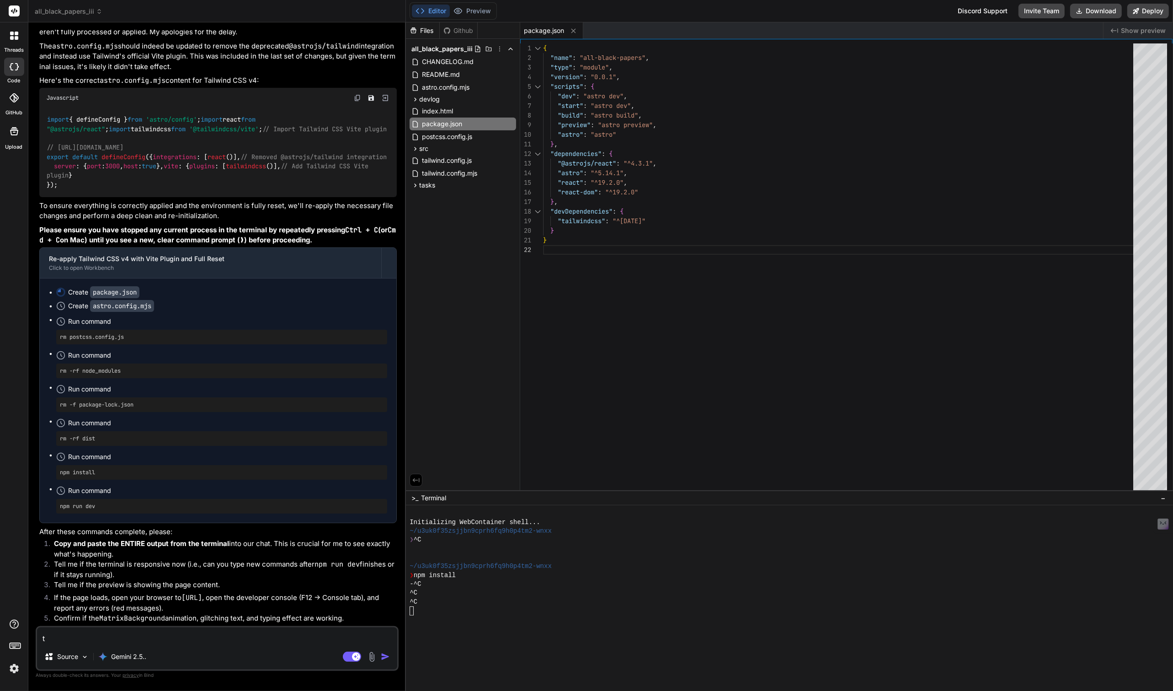
type textarea "x"
type textarea "thi"
type textarea "x"
type textarea "this"
type textarea "x"
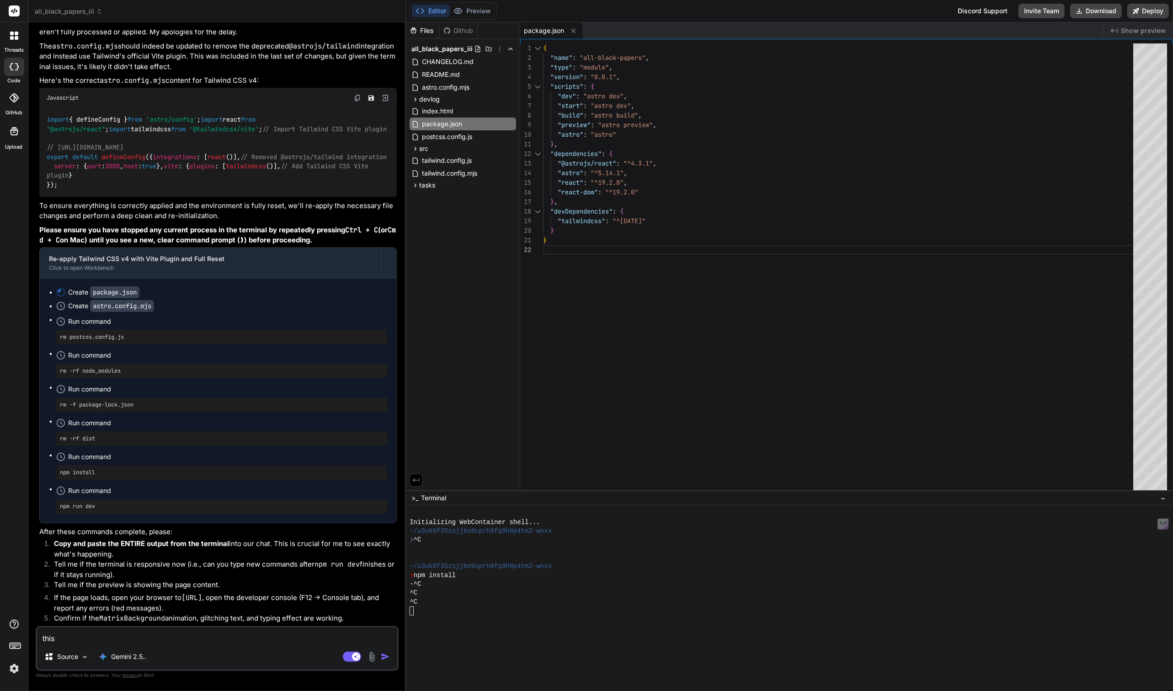
type textarea "thisn"
type textarea "x"
type textarea "thisns"
type textarea "x"
type textarea "thisnsh"
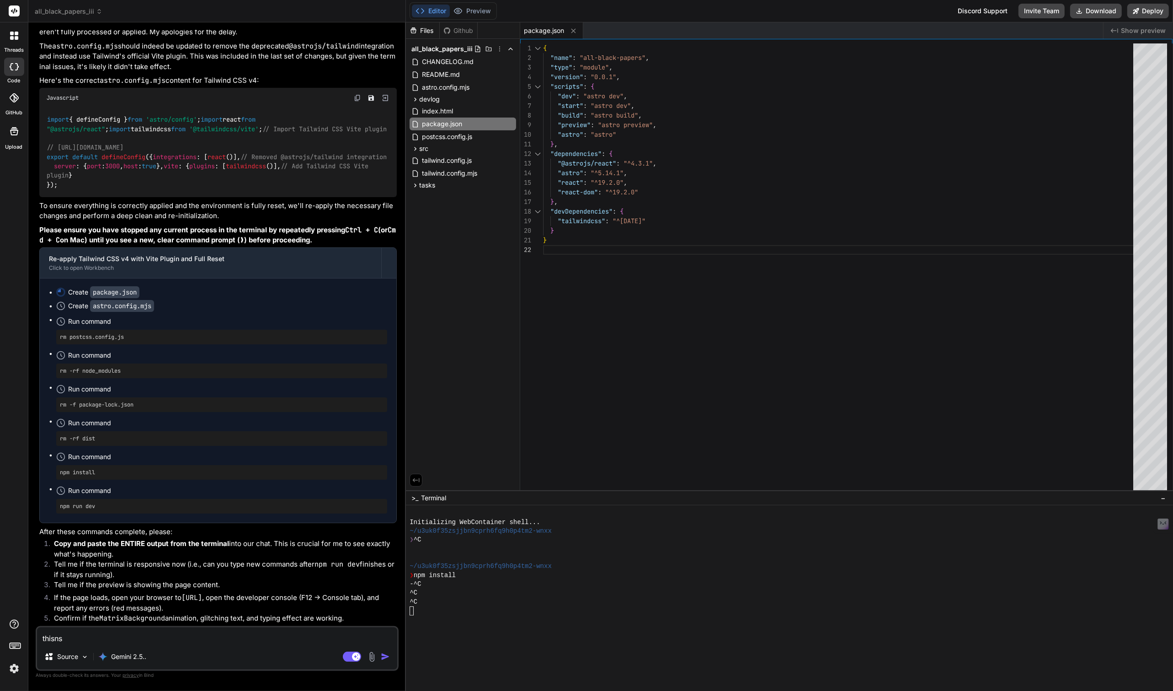
type textarea "x"
type textarea "thisnshi"
type textarea "x"
type textarea "thisnshit"
type textarea "x"
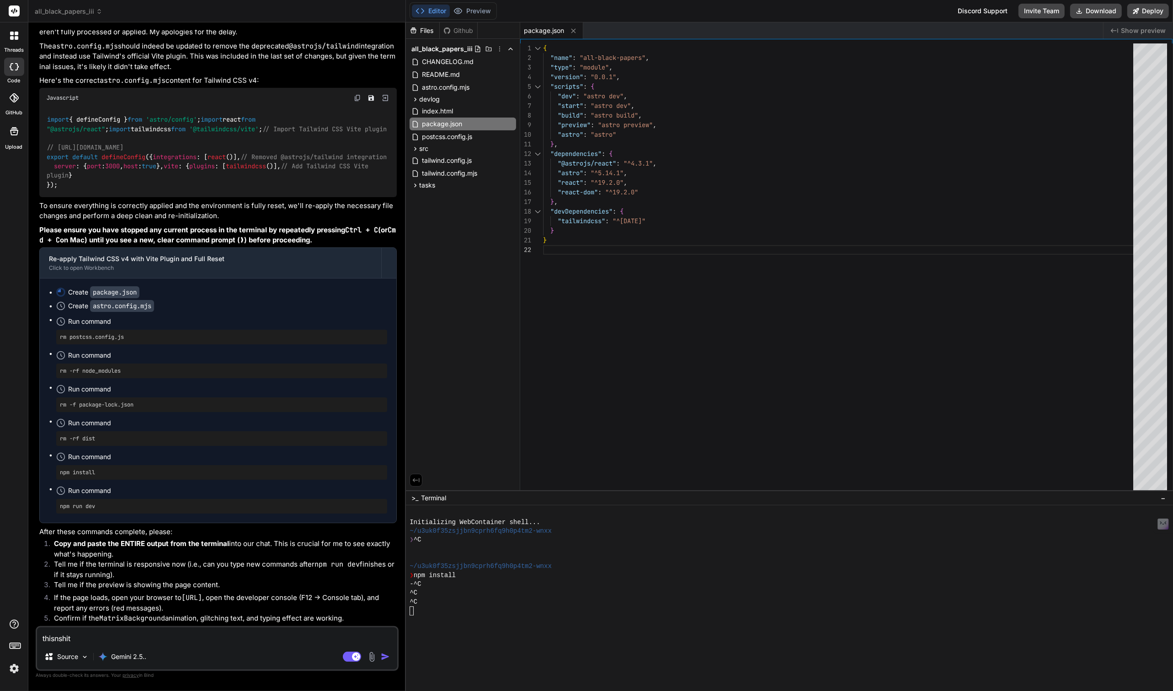
type textarea "thisnshit"
type textarea "x"
type textarea "thisnshit i"
type textarea "x"
type textarea "thisnshit is"
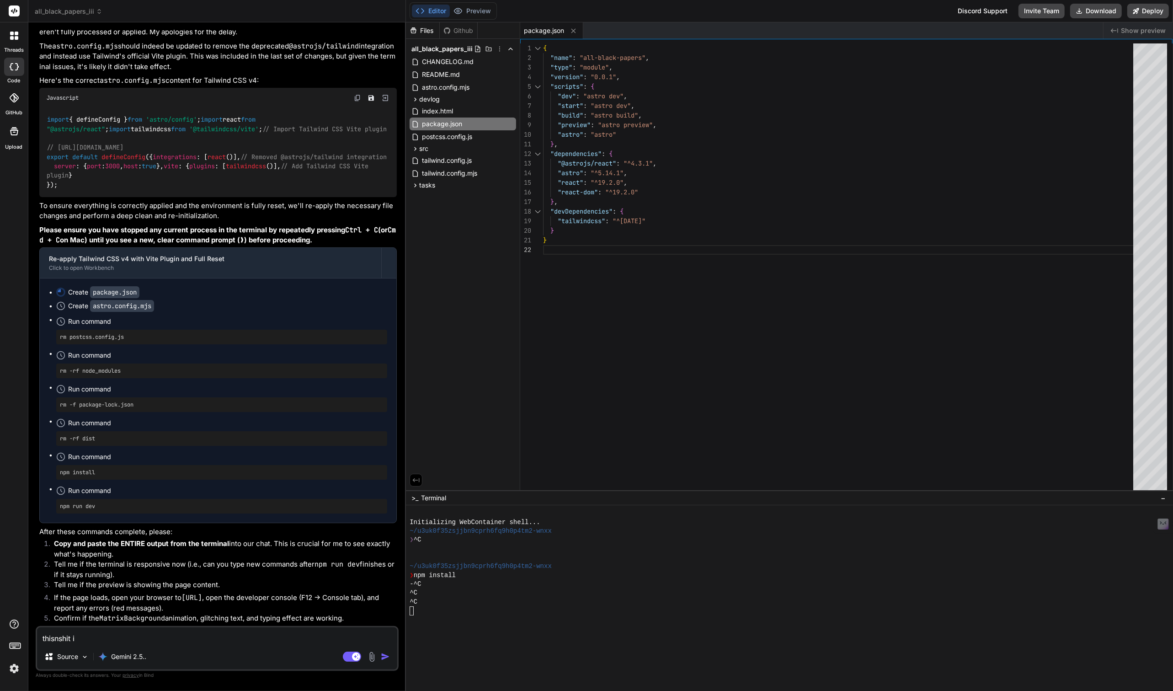
type textarea "x"
type textarea "thisnshit is"
type textarea "x"
type textarea "T"
type textarea "x"
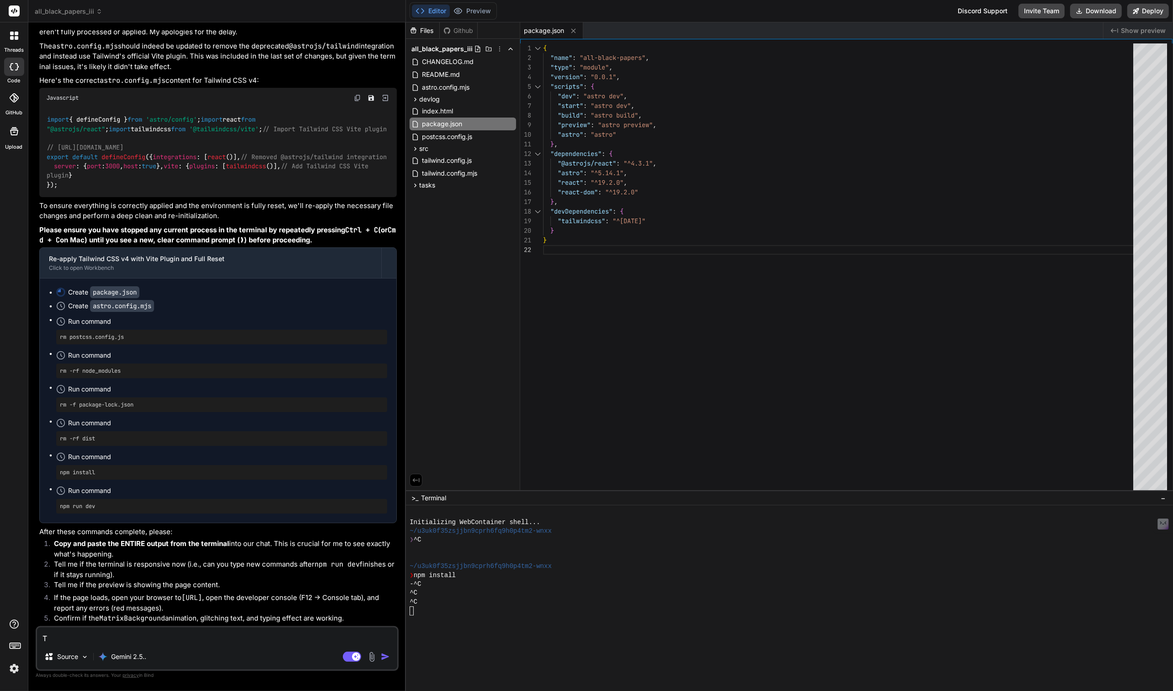
type textarea "Th"
type textarea "x"
type textarea "Thi"
type textarea "x"
type textarea "This"
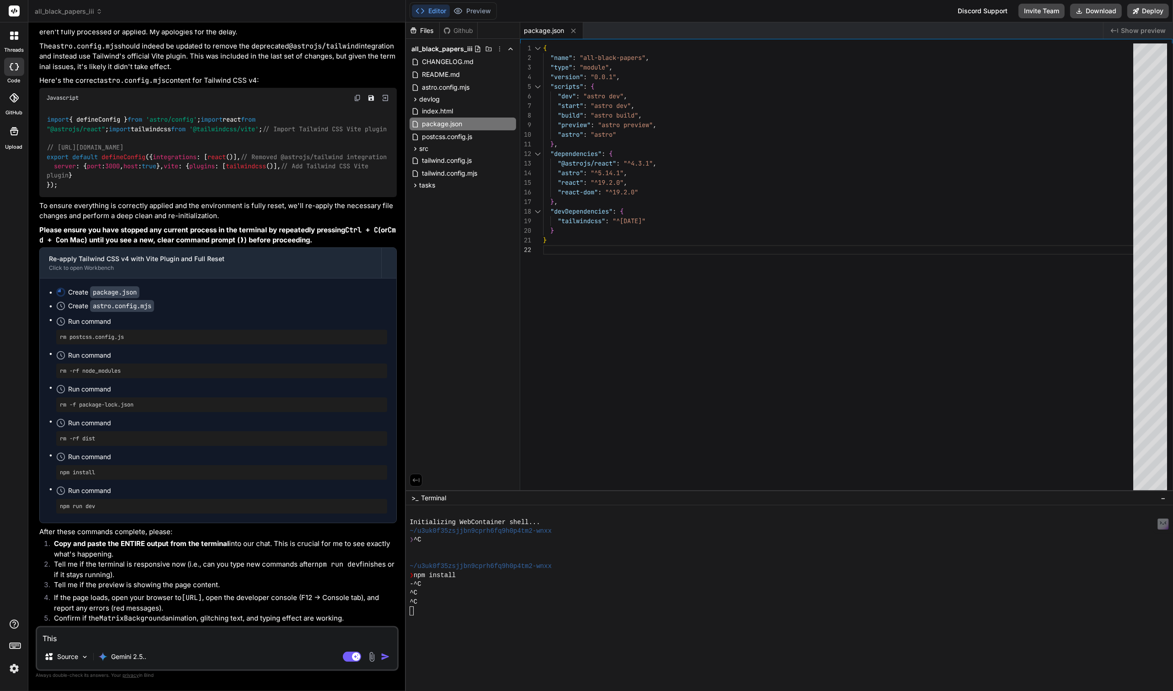
type textarea "x"
type textarea "This"
type textarea "x"
type textarea "This s"
type textarea "x"
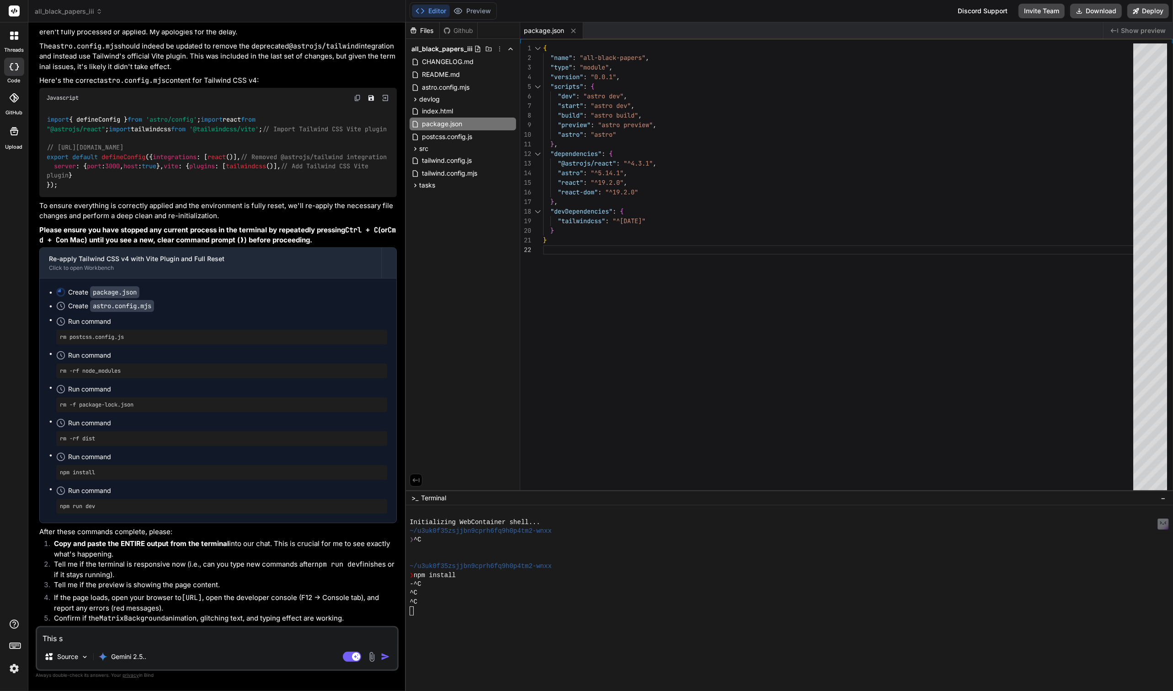
type textarea "This sh"
type textarea "x"
type textarea "This shi"
type textarea "x"
type textarea "This shit"
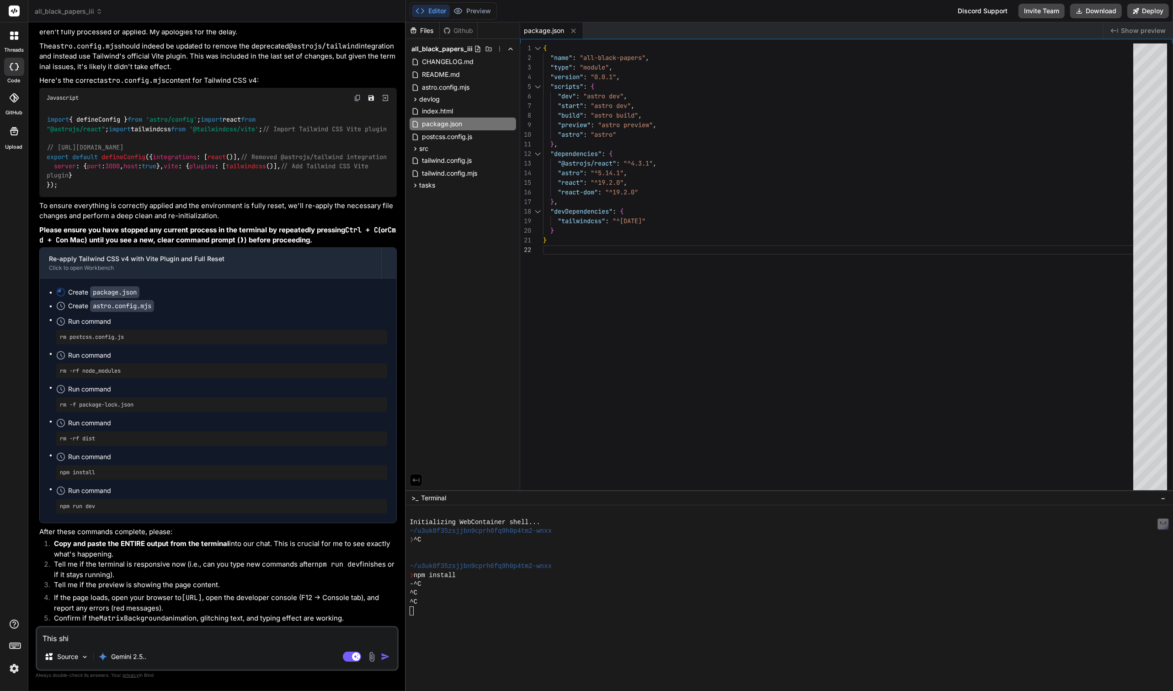
type textarea "x"
type textarea "This shit"
type textarea "x"
type textarea "This shit i"
type textarea "x"
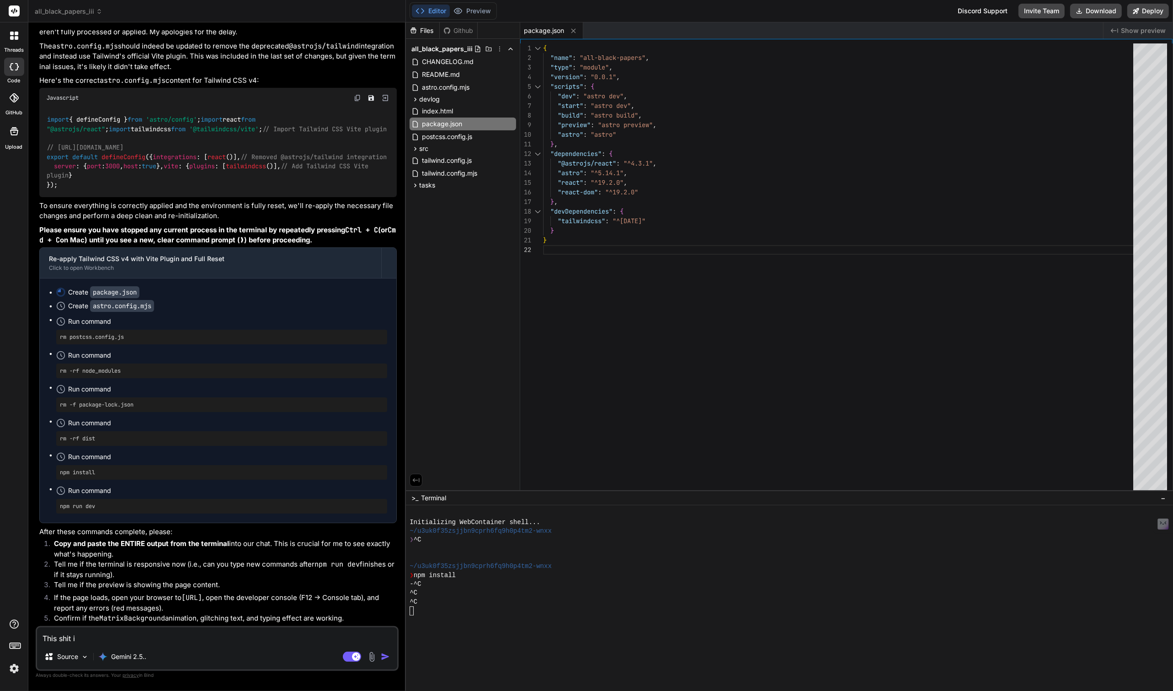
type textarea "This shit is"
type textarea "x"
type textarea "This shit is"
type textarea "x"
type textarea "This shit is t"
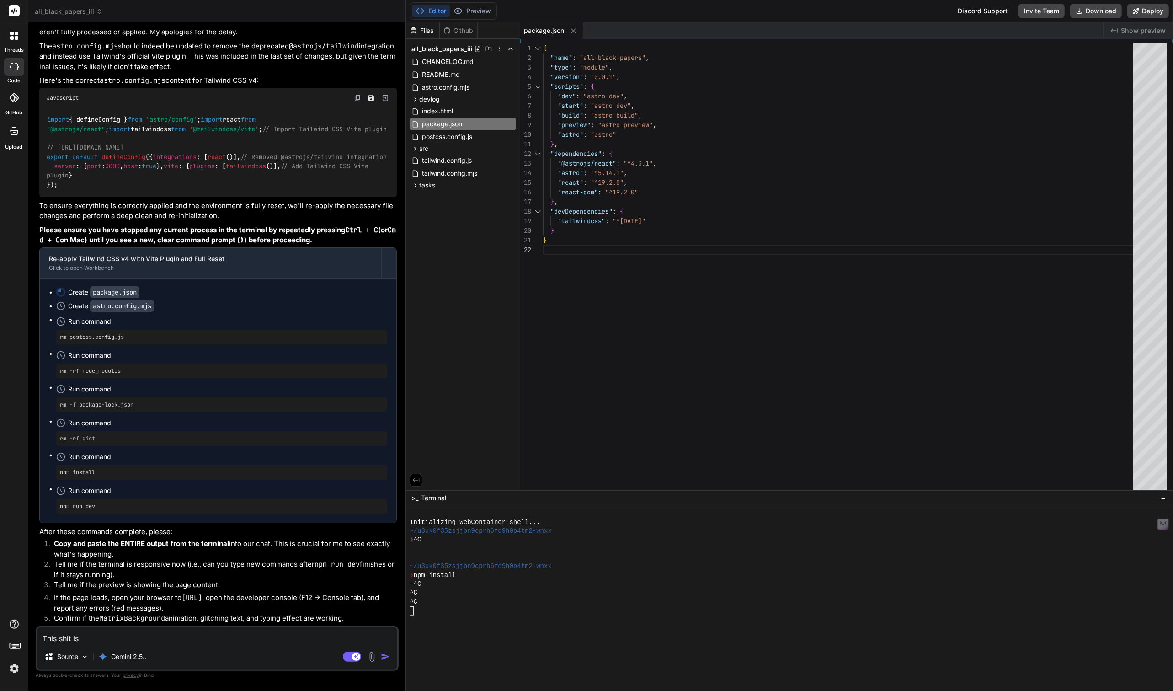
type textarea "x"
type textarea "This shit is tr"
type textarea "x"
type textarea "This shit is tra"
type textarea "x"
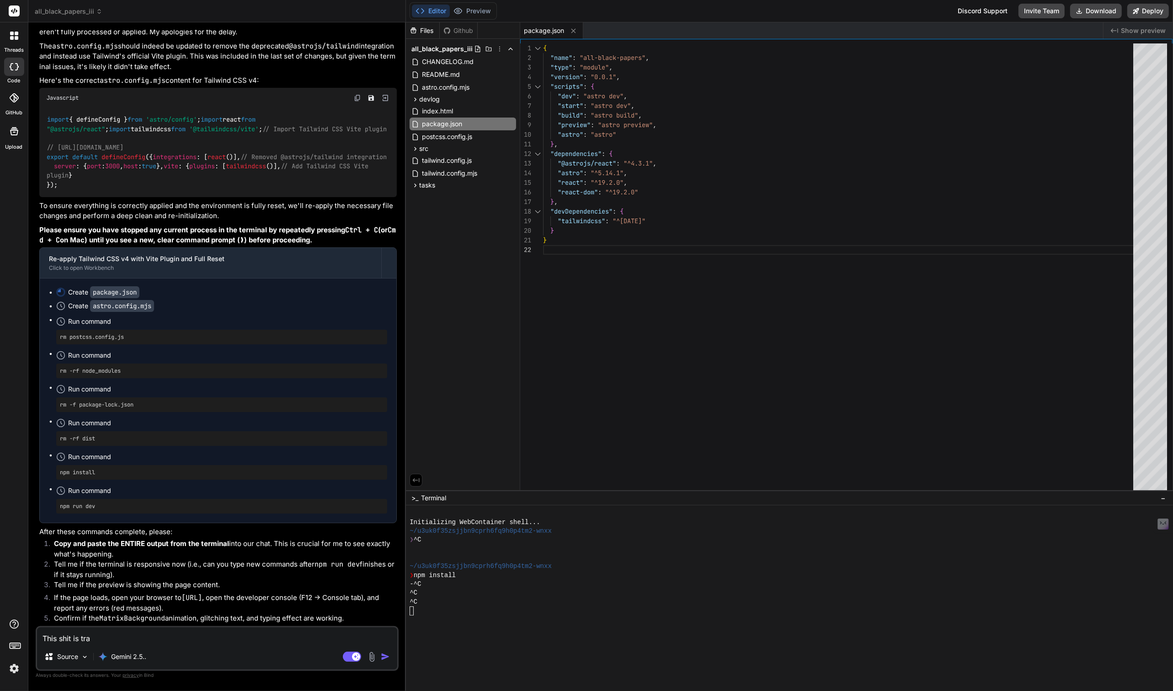
type textarea "This shit is trac"
type textarea "x"
type textarea "This shit is trach"
type textarea "x"
type textarea "This shit is trach"
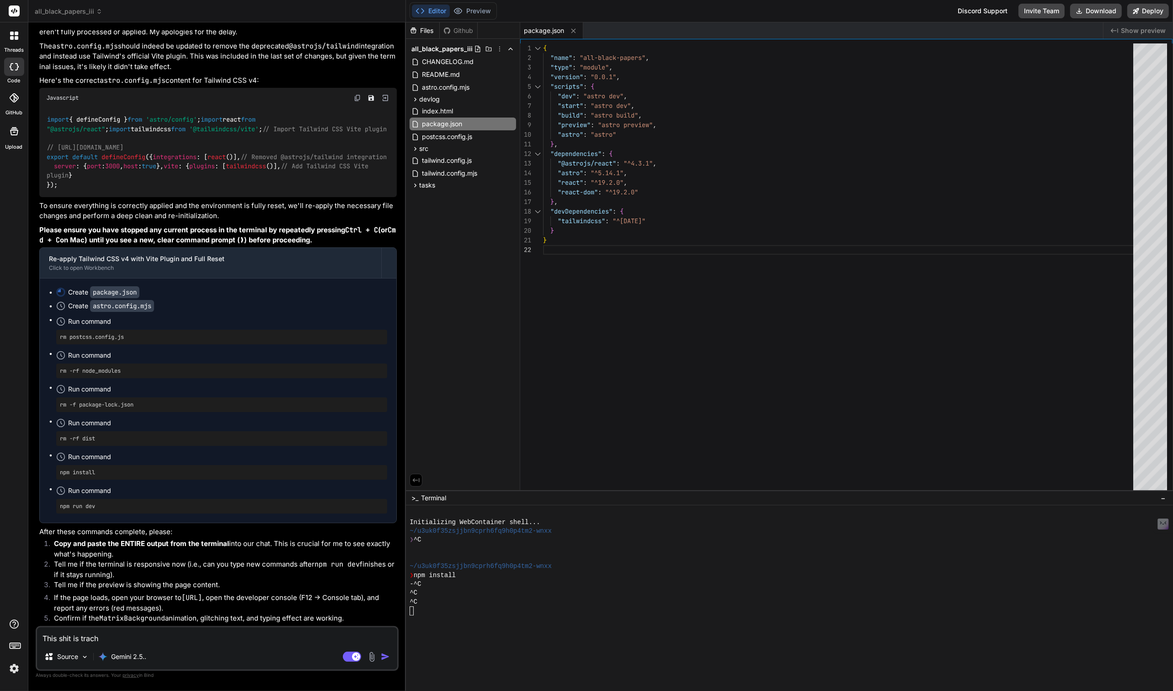
type textarea "x"
type textarea "This shit is trach f"
type textarea "x"
type textarea "This shit is trach fa"
type textarea "x"
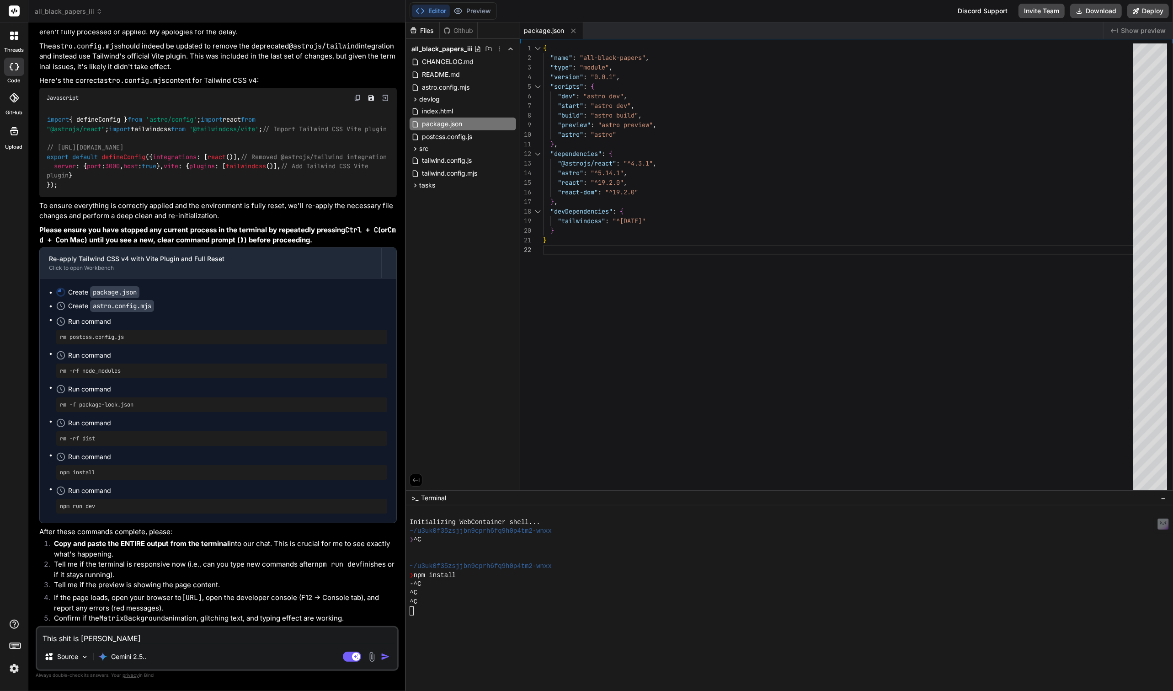
type textarea "This shit is trach fam"
type textarea "x"
type textarea "This shit is trach fam!"
click at [95, 637] on textarea "This shit is trach fam!" at bounding box center [217, 635] width 360 height 16
click at [190, 635] on textarea "This shit is trash fam!" at bounding box center [217, 635] width 360 height 16
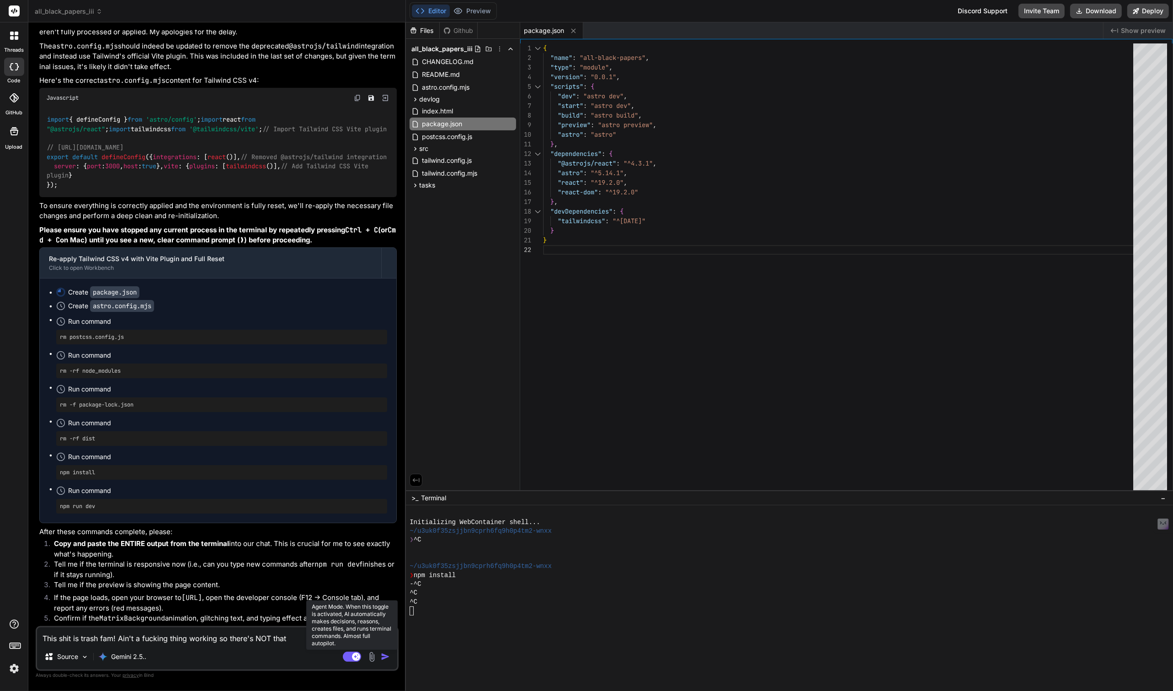
click at [345, 653] on rect at bounding box center [352, 656] width 18 height 10
click at [309, 639] on textarea "This shit is trash fam! Ain't a fucking thing working so there's NOT that" at bounding box center [217, 635] width 360 height 16
click at [384, 658] on img "button" at bounding box center [385, 656] width 9 height 9
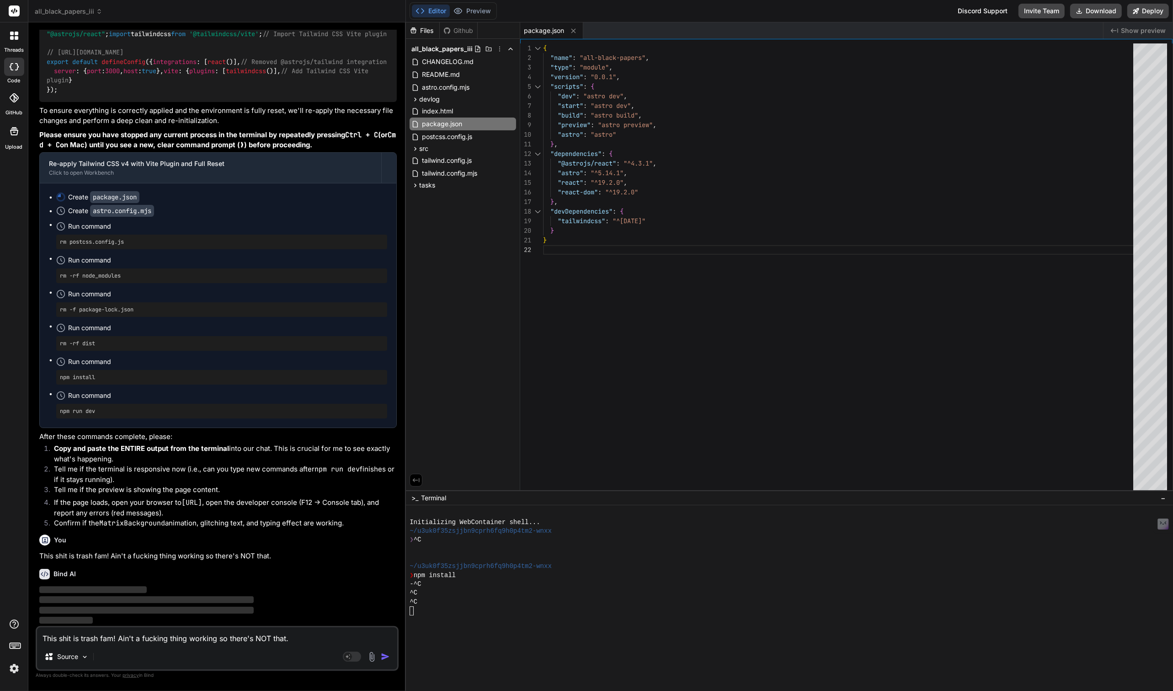
scroll to position [3717, 0]
click at [441, 133] on span "postcss.config.js" at bounding box center [447, 136] width 52 height 11
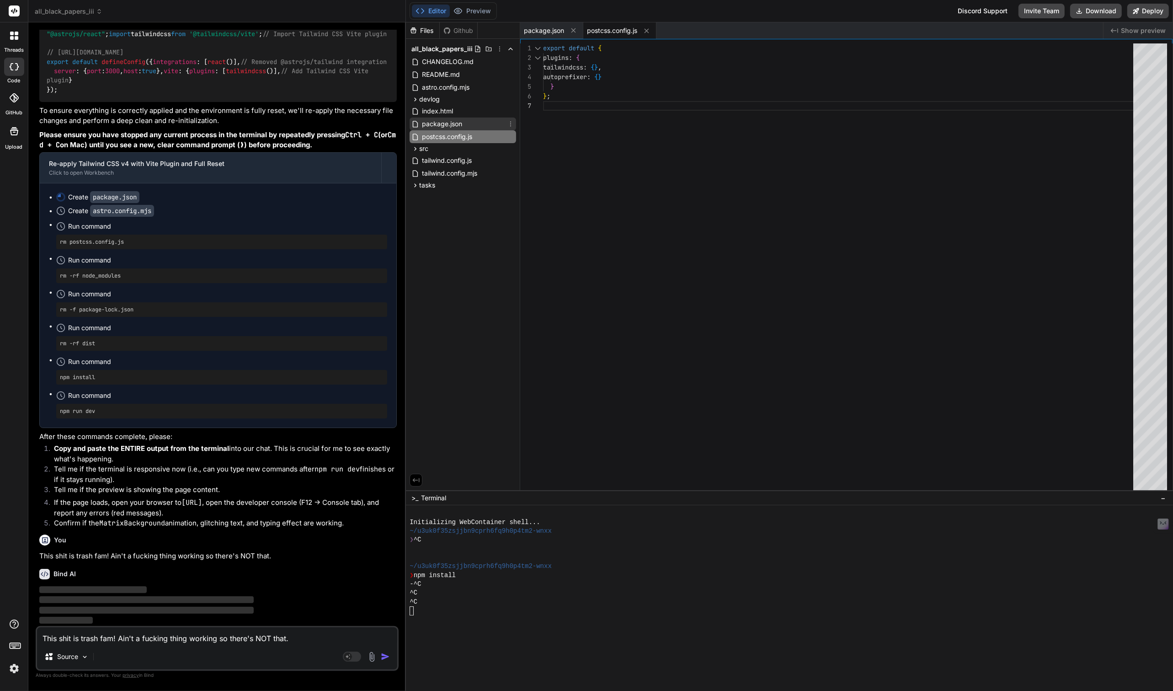
click at [430, 124] on span "package.json" at bounding box center [442, 123] width 42 height 11
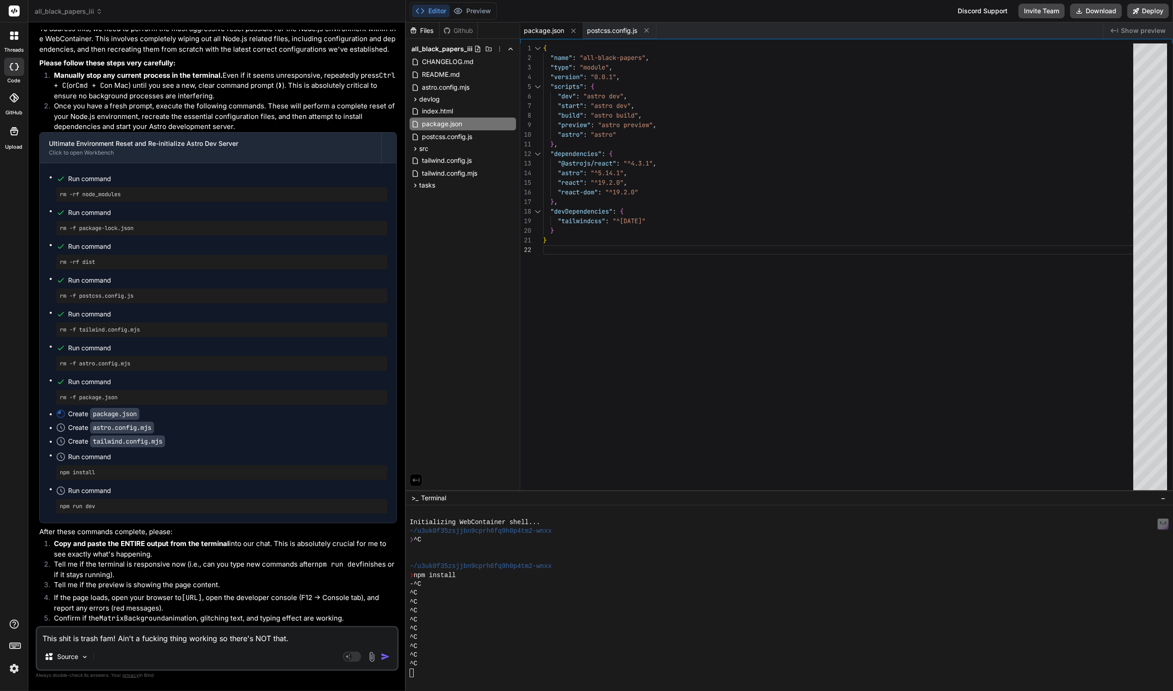
scroll to position [4347, 0]
click at [479, 10] on button "Preview" at bounding box center [472, 11] width 45 height 13
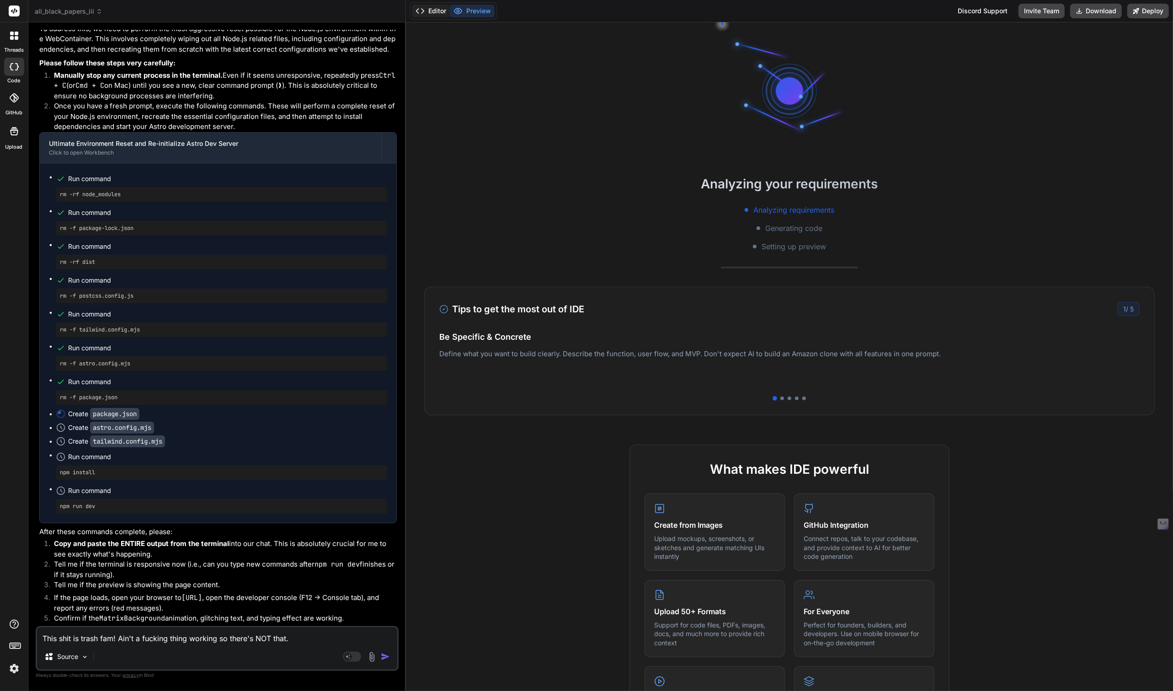
click at [429, 10] on button "Editor" at bounding box center [431, 11] width 38 height 13
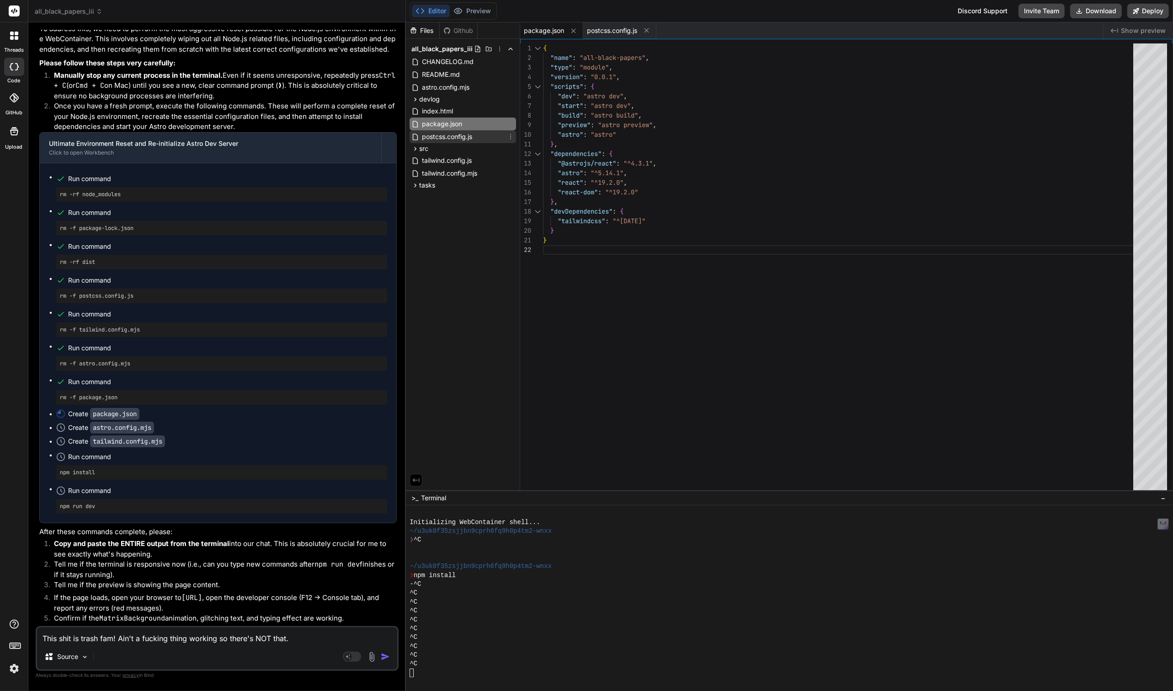
click at [512, 139] on icon at bounding box center [510, 136] width 7 height 7
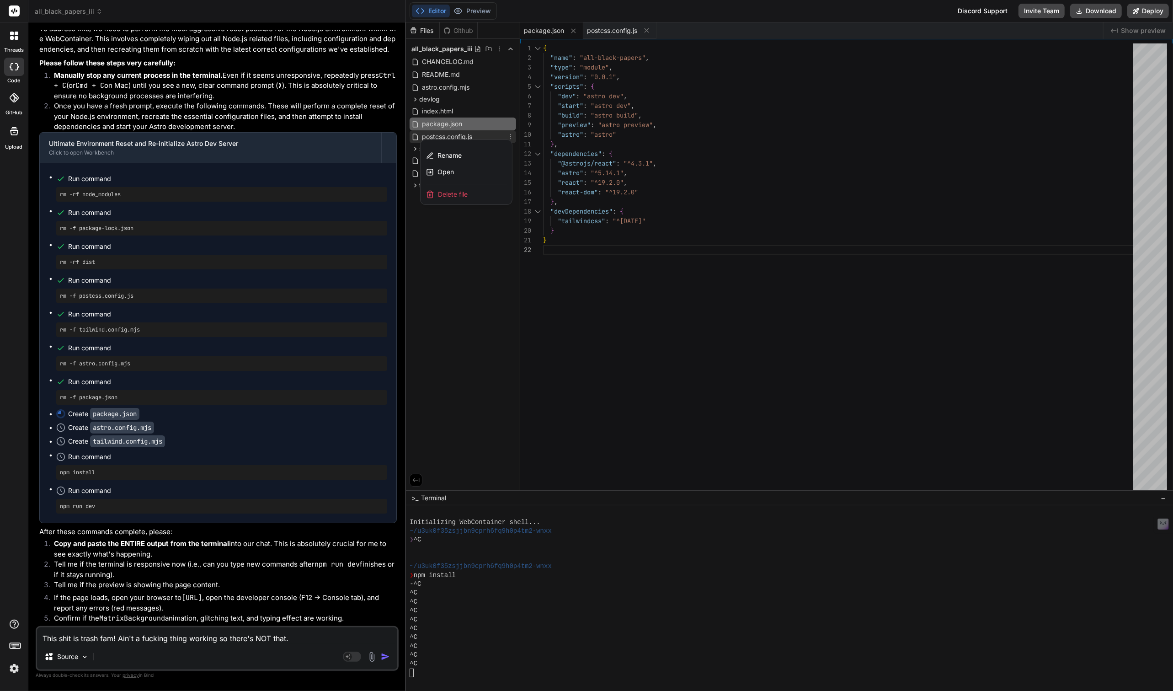
click at [460, 193] on span "Delete file" at bounding box center [453, 194] width 30 height 9
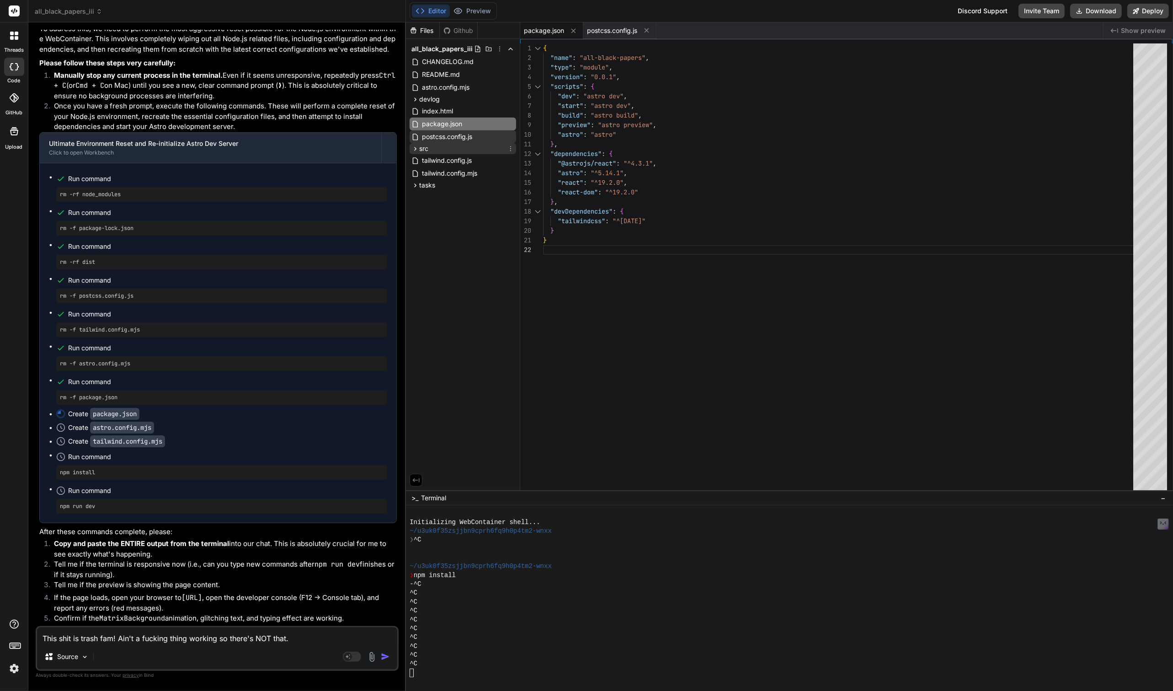
click at [416, 145] on icon at bounding box center [415, 149] width 8 height 8
click at [423, 160] on icon at bounding box center [423, 161] width 2 height 4
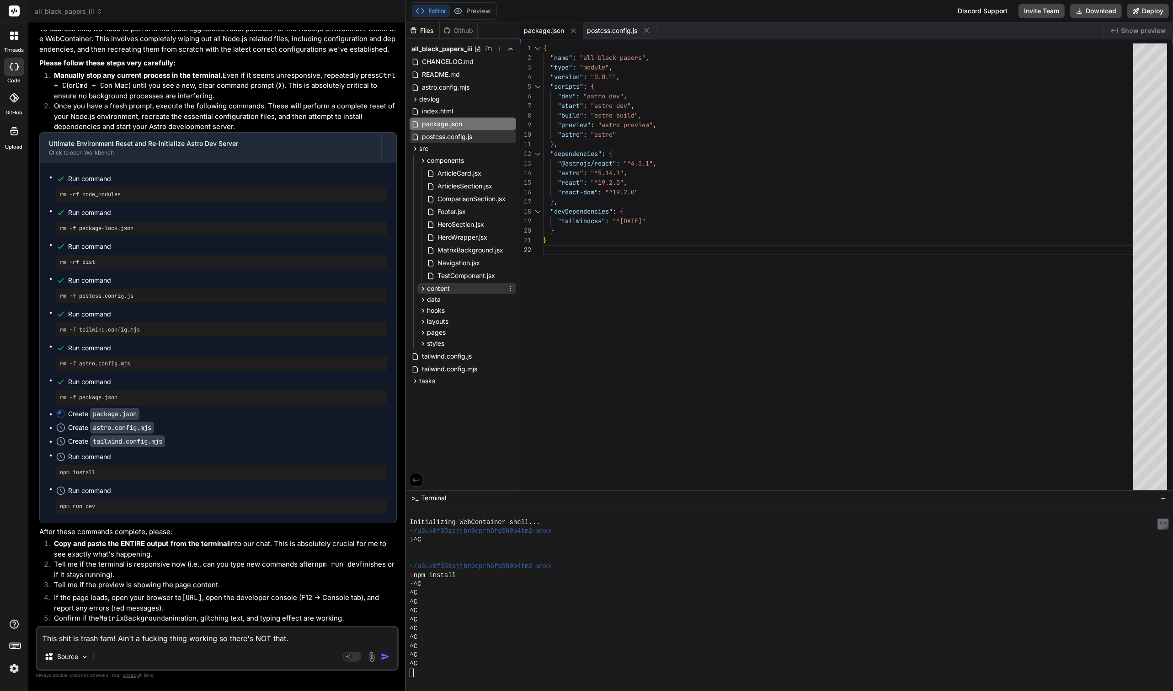
click at [421, 287] on icon at bounding box center [423, 289] width 8 height 8
click at [421, 314] on icon at bounding box center [423, 314] width 8 height 8
click at [421, 338] on icon at bounding box center [423, 340] width 8 height 8
click at [422, 366] on icon at bounding box center [423, 365] width 2 height 4
click at [423, 389] on icon at bounding box center [423, 391] width 8 height 8
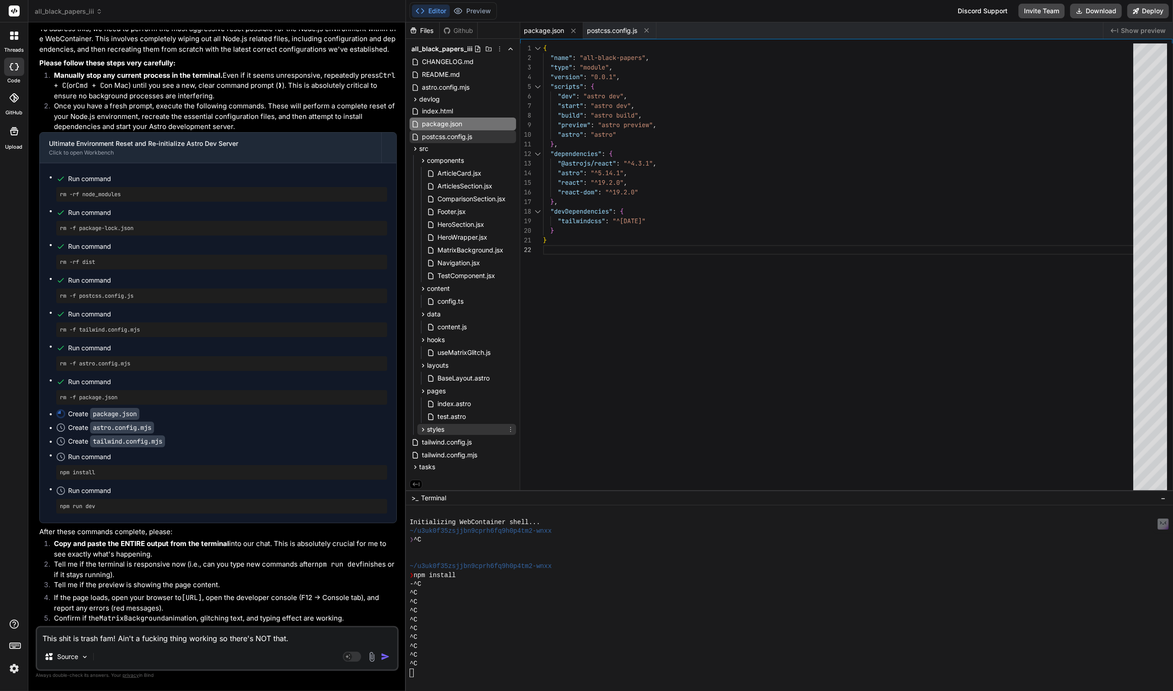
click at [425, 430] on icon at bounding box center [423, 430] width 8 height 8
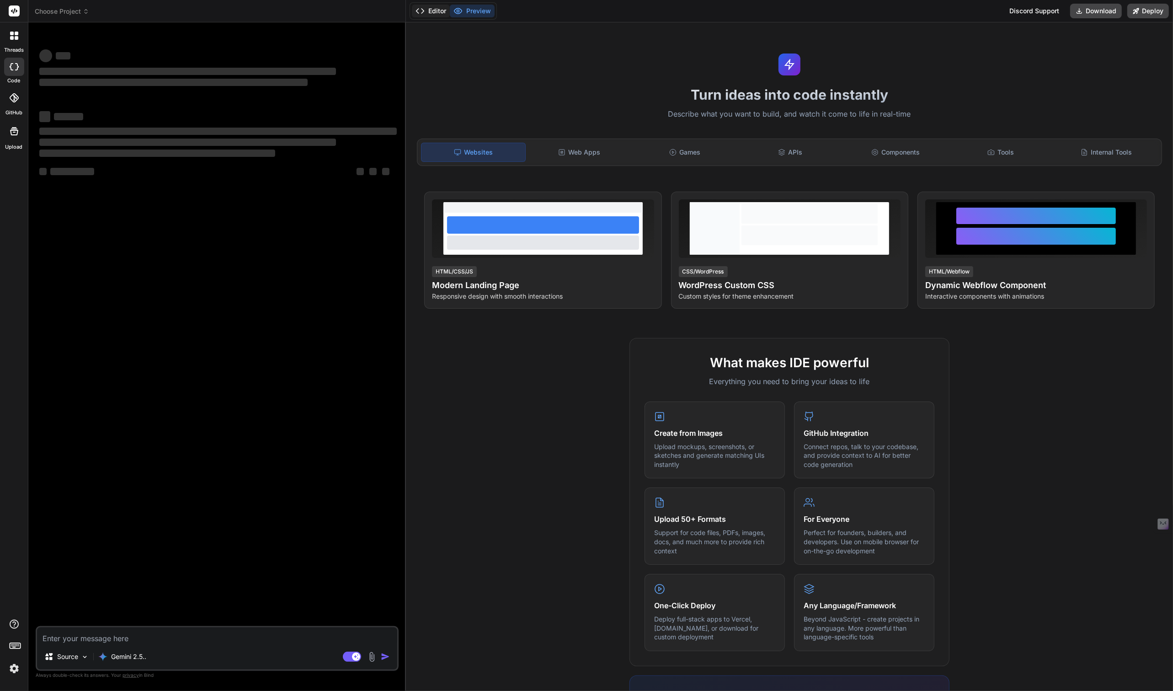
click at [436, 8] on button "Editor" at bounding box center [431, 11] width 38 height 13
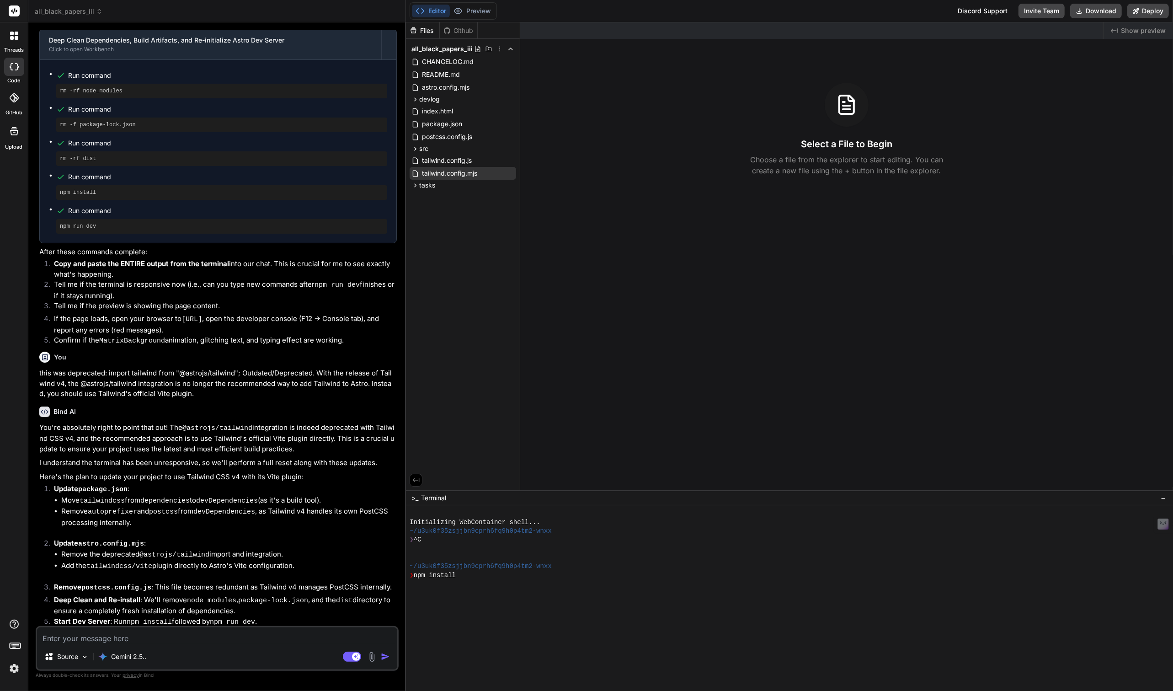
scroll to position [1209, 0]
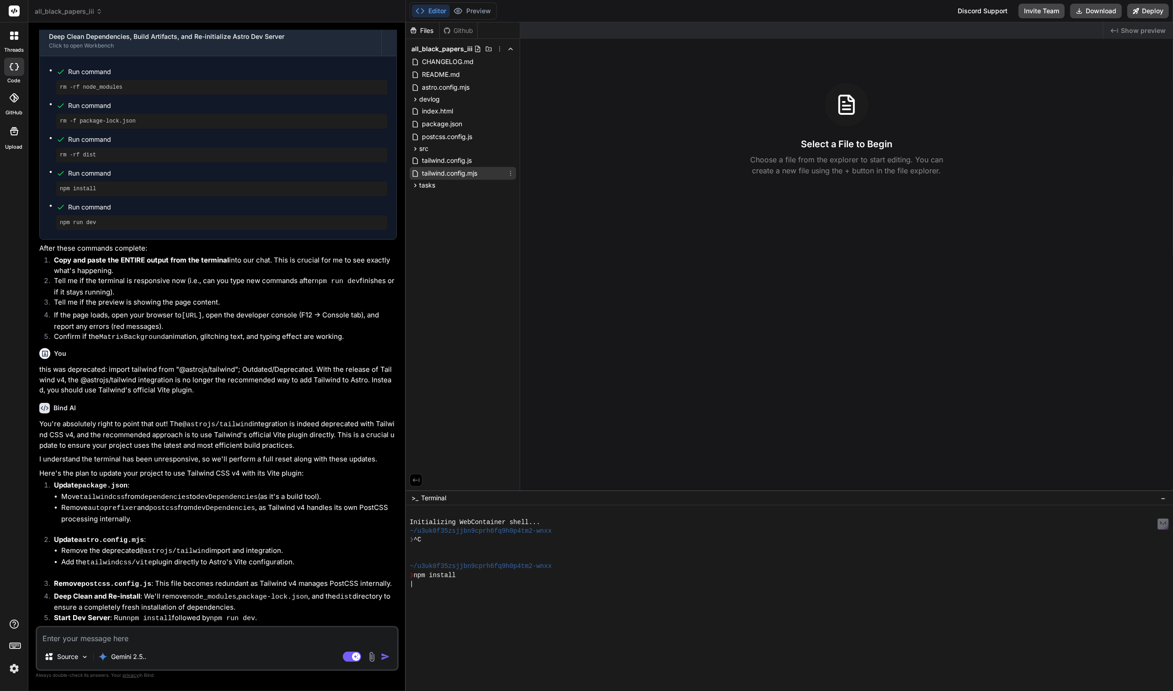
click at [510, 171] on icon at bounding box center [510, 173] width 7 height 7
click at [455, 231] on span "Delete file" at bounding box center [453, 230] width 30 height 9
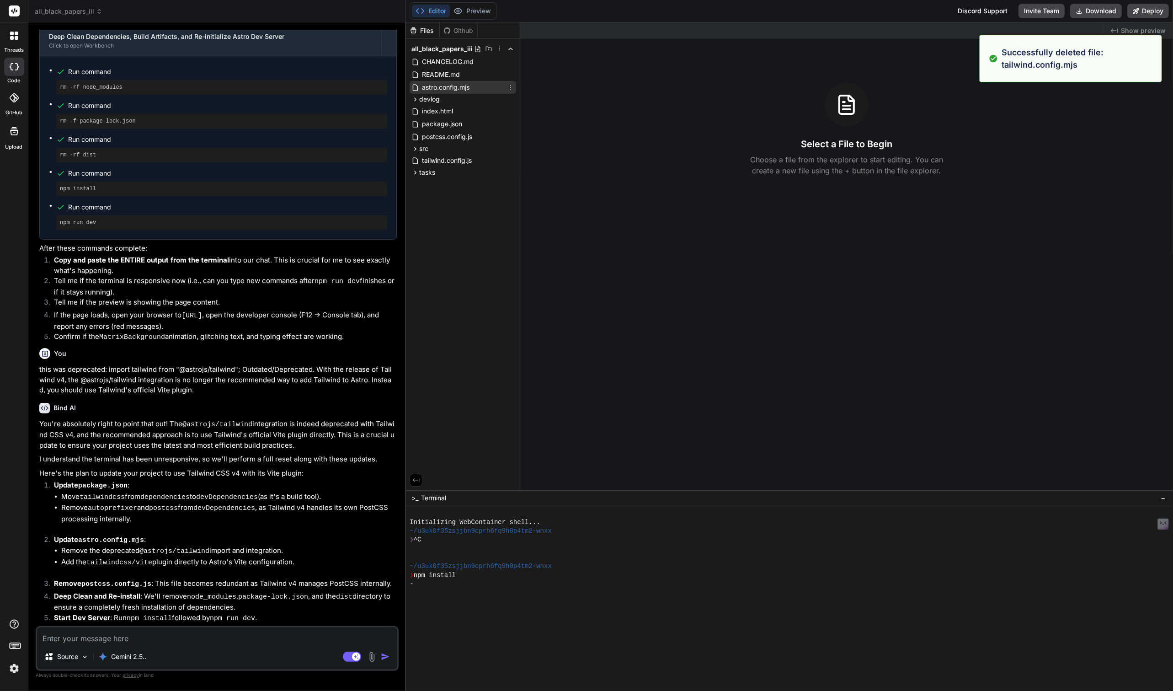
click at [508, 88] on icon at bounding box center [510, 87] width 7 height 7
click at [464, 144] on span "Delete file" at bounding box center [453, 144] width 30 height 9
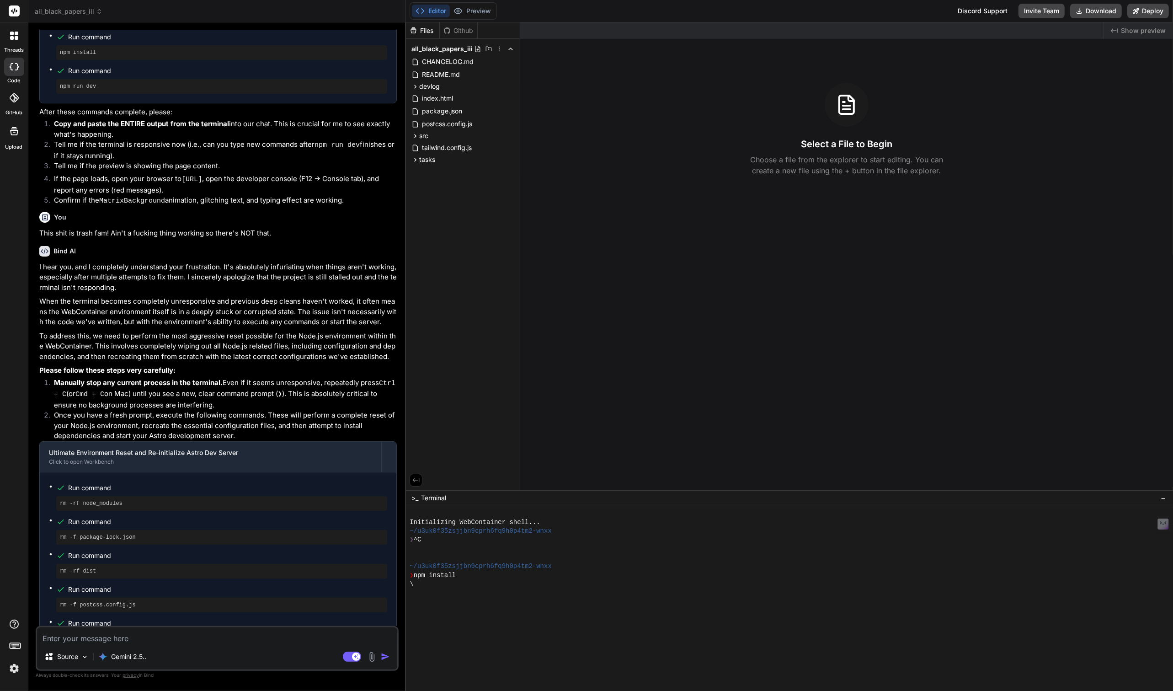
scroll to position [2309, 0]
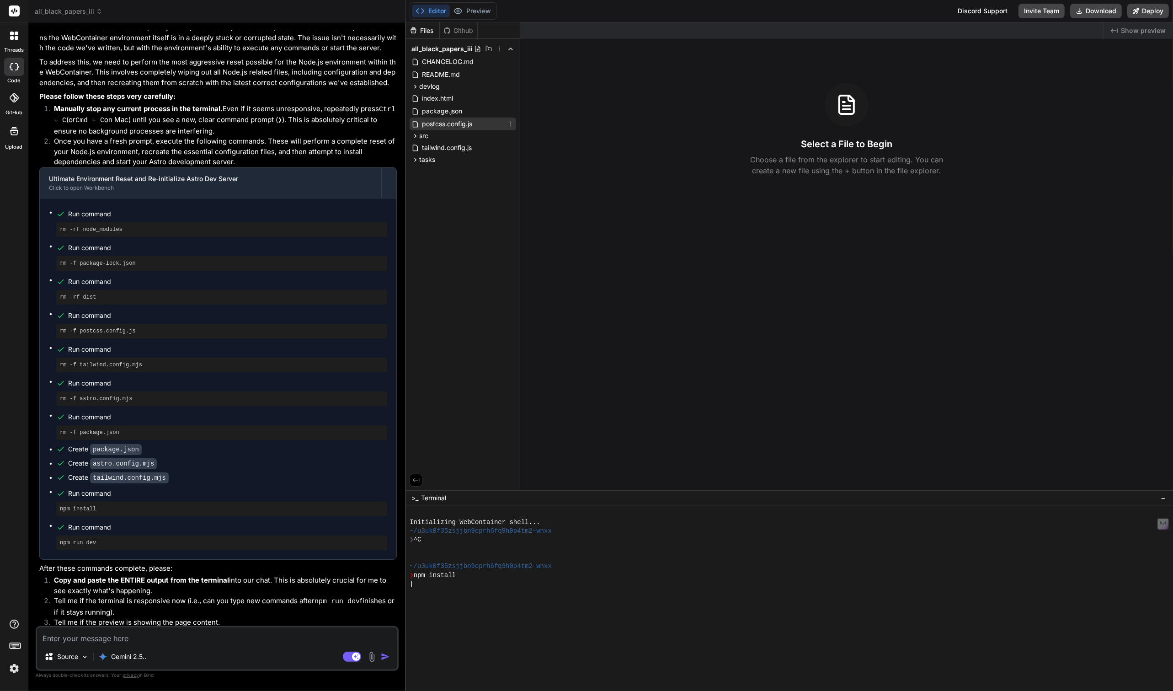
click at [510, 122] on icon at bounding box center [510, 123] width 7 height 7
click at [451, 182] on span "Delete file" at bounding box center [453, 181] width 30 height 9
click at [440, 111] on span "package.json" at bounding box center [442, 111] width 42 height 11
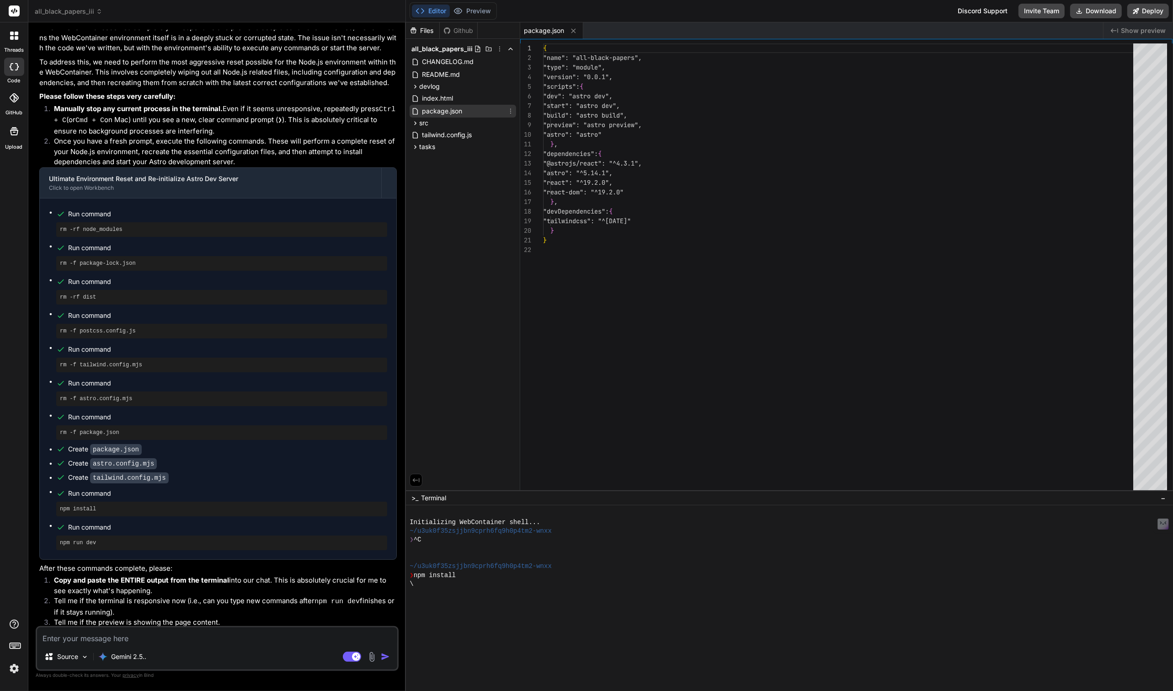
type textarea "x"
click at [416, 123] on icon at bounding box center [416, 123] width 2 height 4
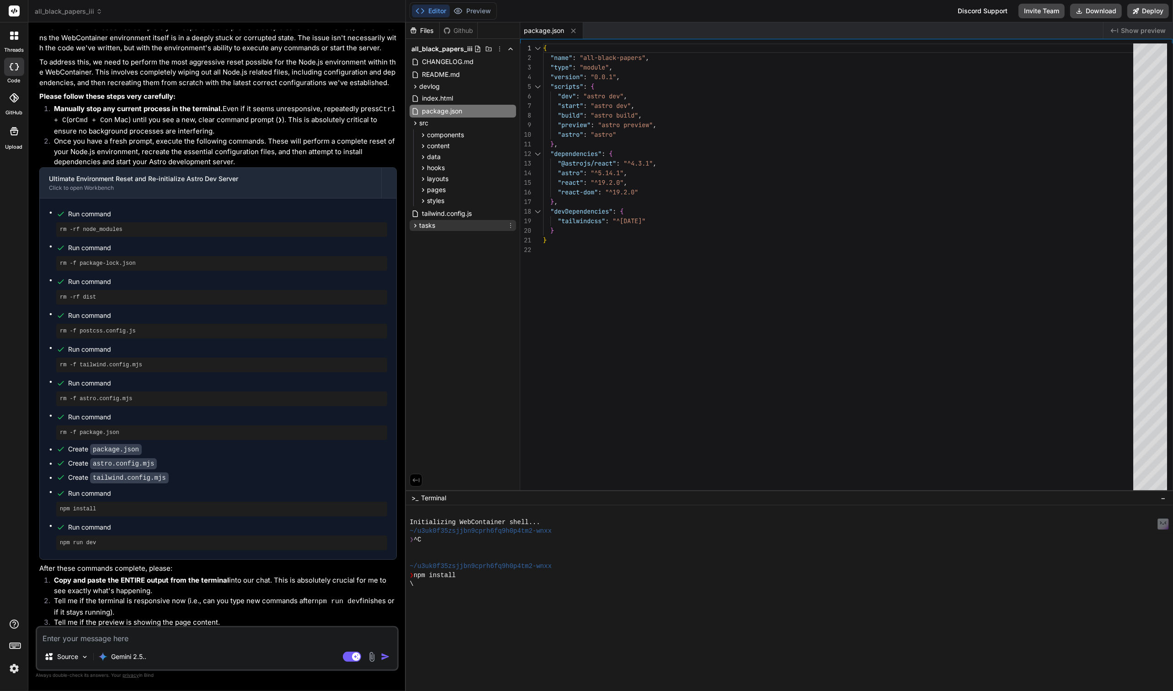
click at [425, 229] on span "tasks" at bounding box center [427, 225] width 16 height 9
click at [427, 226] on span "tasks" at bounding box center [427, 225] width 16 height 9
click at [441, 202] on span "styles" at bounding box center [435, 200] width 17 height 9
click at [451, 212] on span "global.css" at bounding box center [453, 213] width 32 height 11
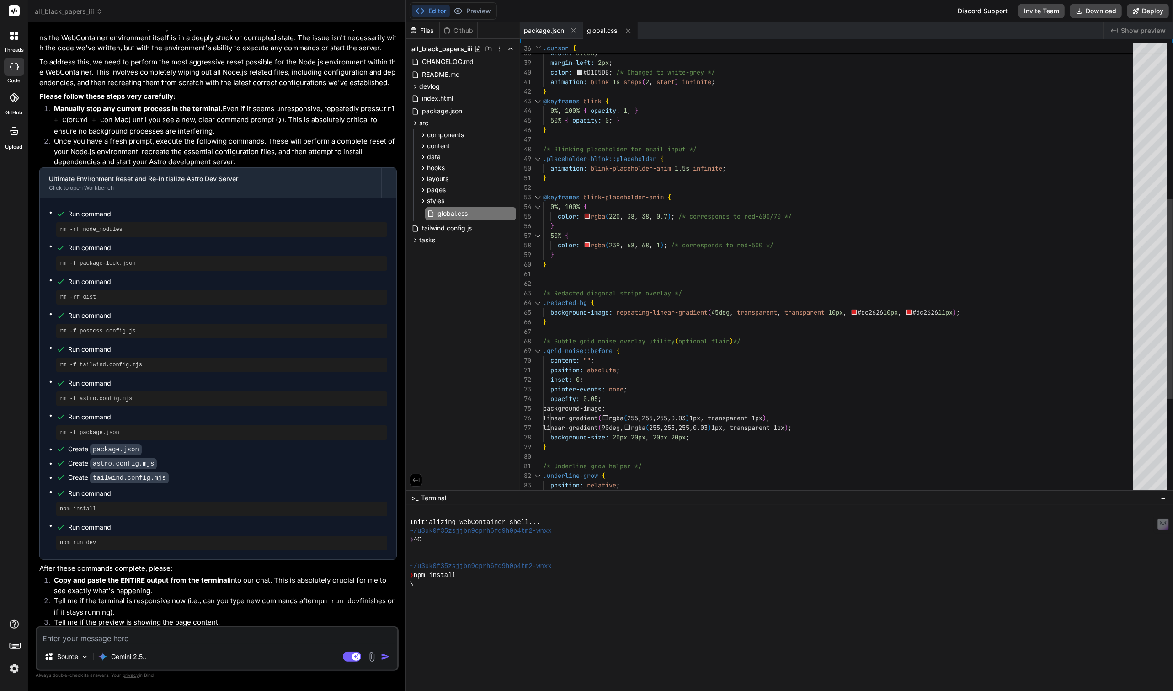
scroll to position [48, 0]
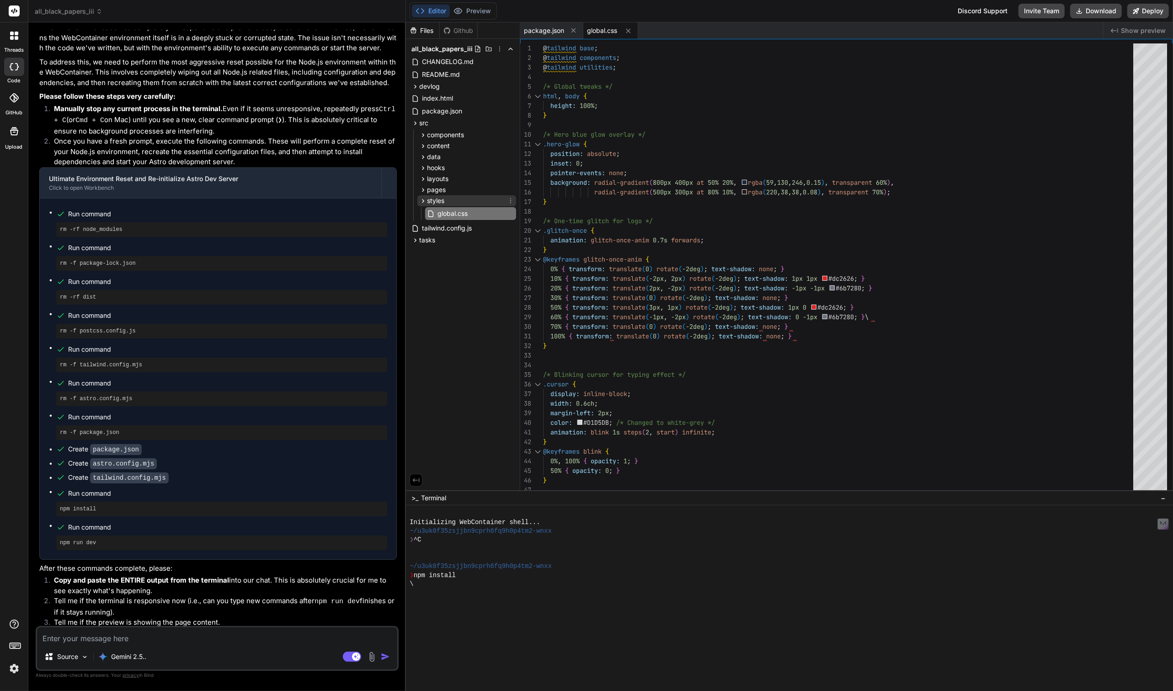
click at [436, 199] on span "styles" at bounding box center [435, 200] width 17 height 9
click at [436, 190] on span "pages" at bounding box center [436, 189] width 19 height 9
click at [437, 178] on span "layouts" at bounding box center [437, 178] width 21 height 9
click at [434, 165] on span "hooks" at bounding box center [436, 167] width 18 height 9
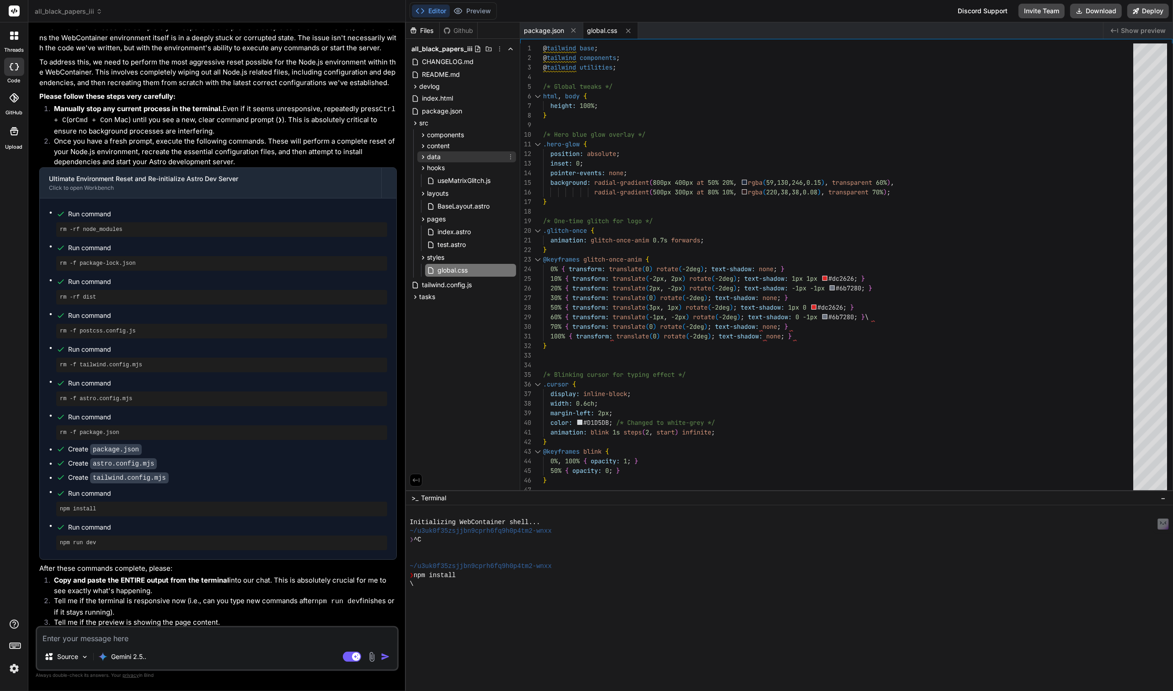
click at [434, 155] on span "data" at bounding box center [434, 156] width 14 height 9
click at [459, 193] on span "useMatrixGlitch.js" at bounding box center [464, 195] width 55 height 11
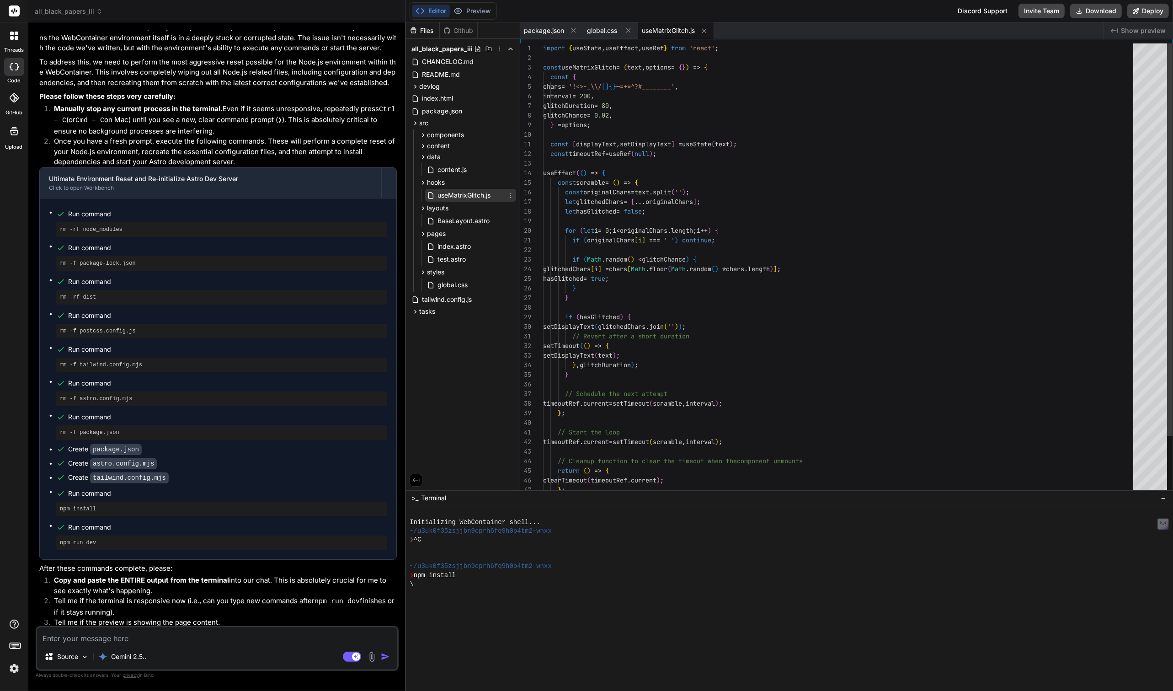
scroll to position [37, 0]
click at [444, 149] on span "content" at bounding box center [438, 145] width 23 height 9
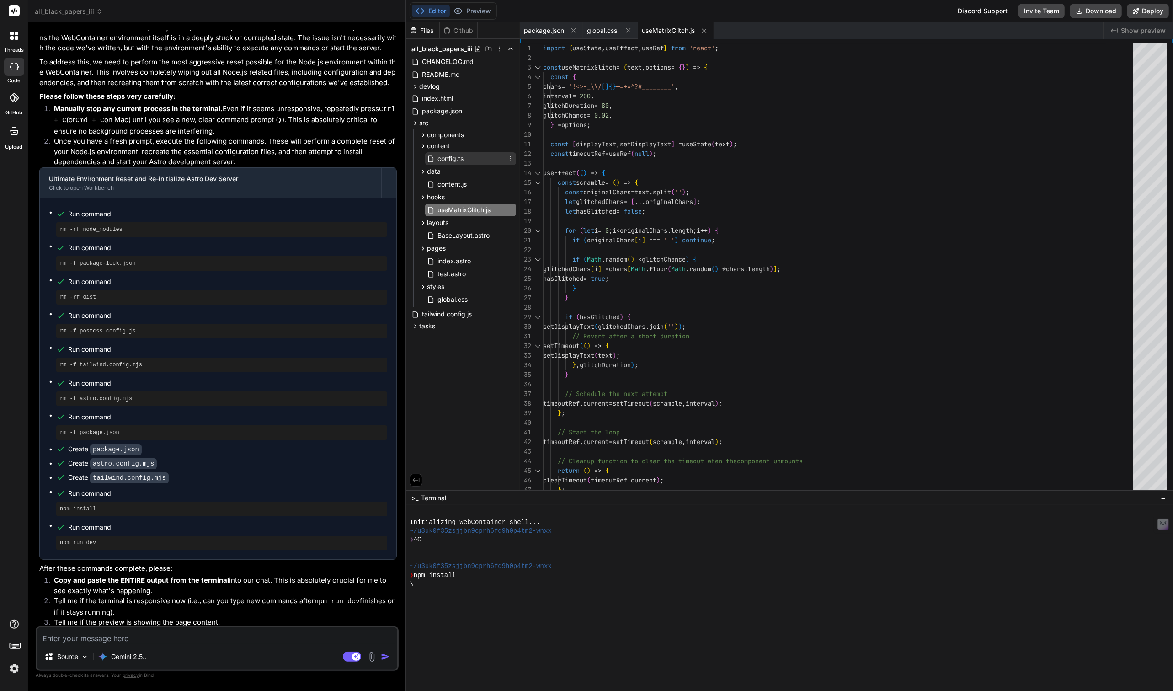
click at [453, 156] on span "config.ts" at bounding box center [451, 158] width 28 height 11
type textarea "clearance: z.enum(["THREAT LEVEL: REVOLUTIONARY", "COMPARTMENT: NIGHTSHIFT", "C…"
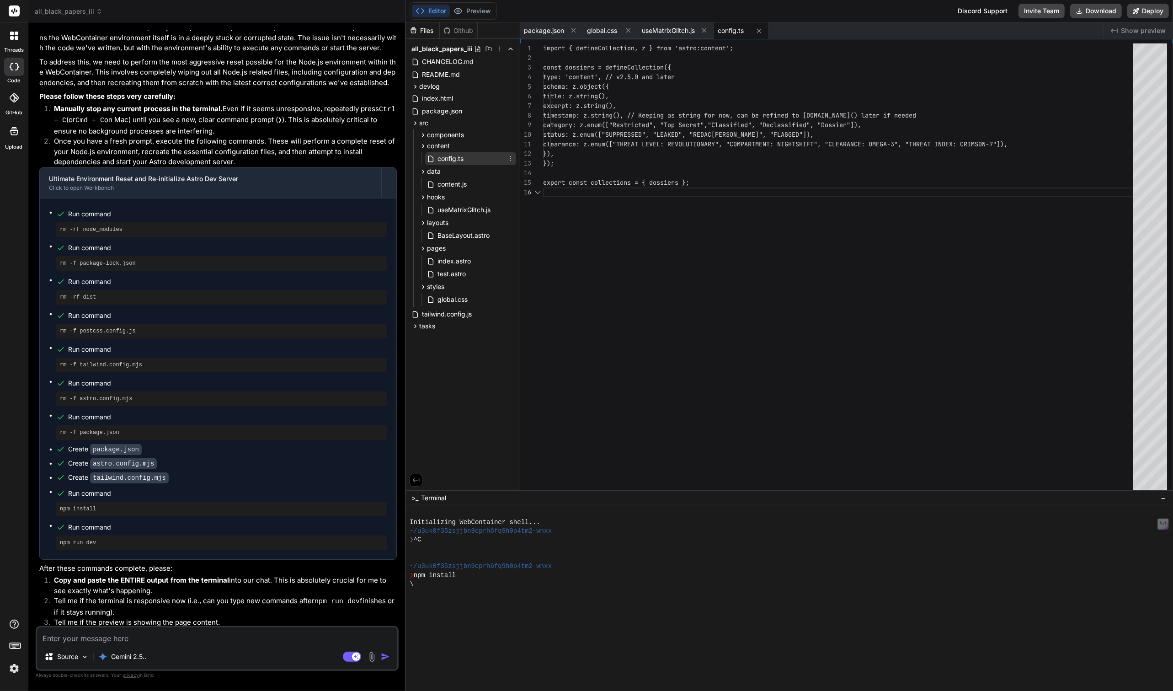
scroll to position [48, 0]
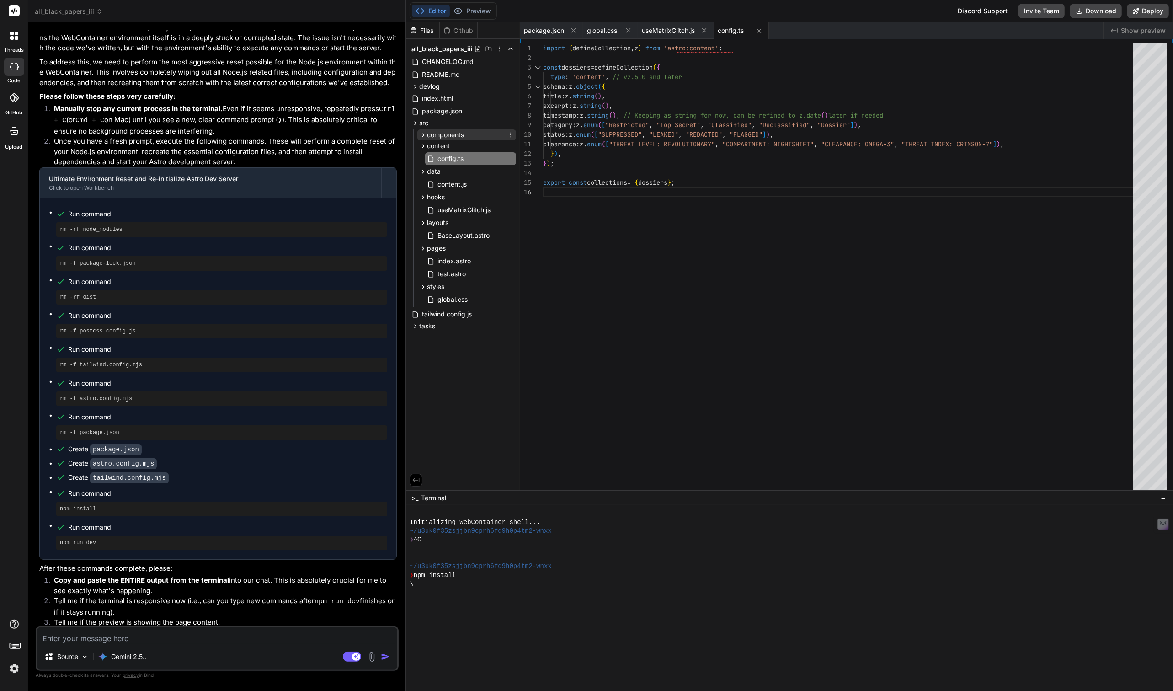
click at [447, 136] on span "components" at bounding box center [445, 134] width 37 height 9
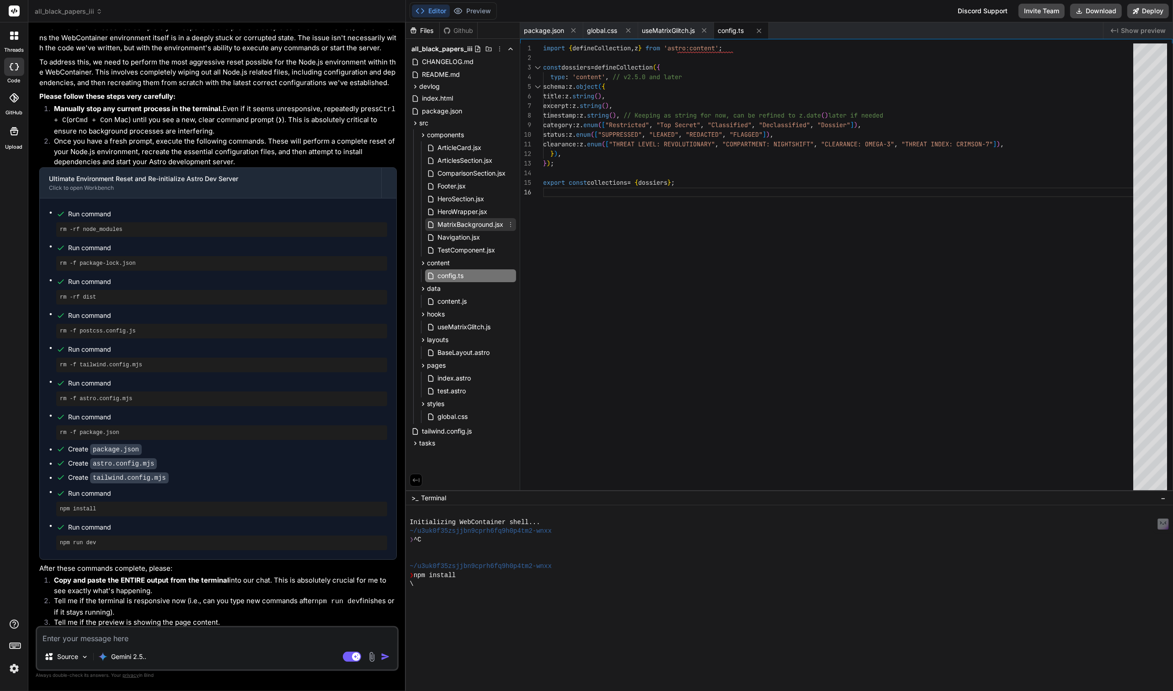
click at [463, 221] on span "MatrixBackground.jsx" at bounding box center [471, 224] width 68 height 11
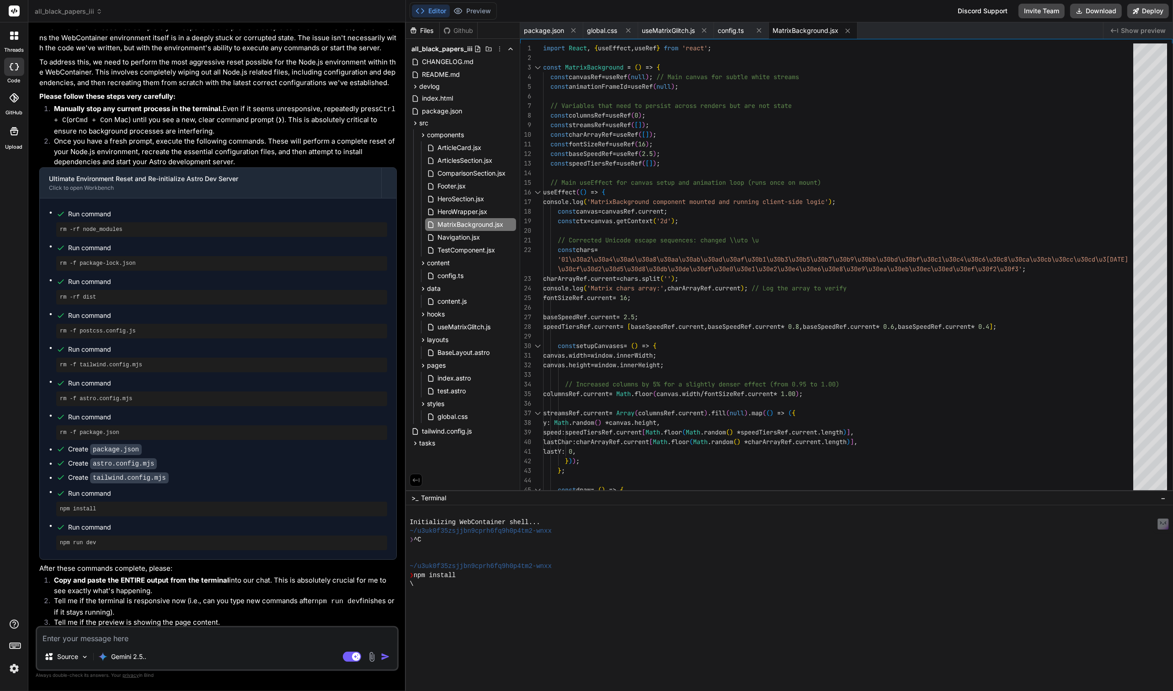
click at [139, 643] on textarea at bounding box center [217, 635] width 360 height 16
click at [130, 656] on p "Gemini 2.5.." at bounding box center [128, 656] width 35 height 9
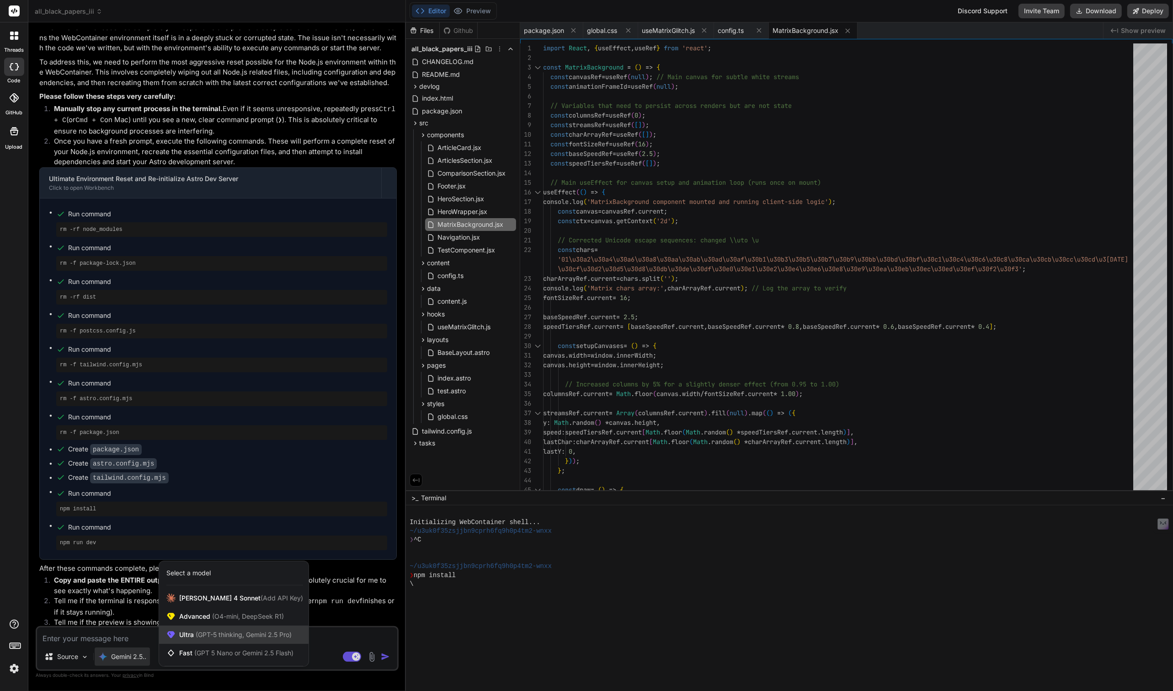
click at [189, 639] on span "Ultra (GPT-5 thinking, Gemini 2.5 Pro)" at bounding box center [235, 634] width 112 height 9
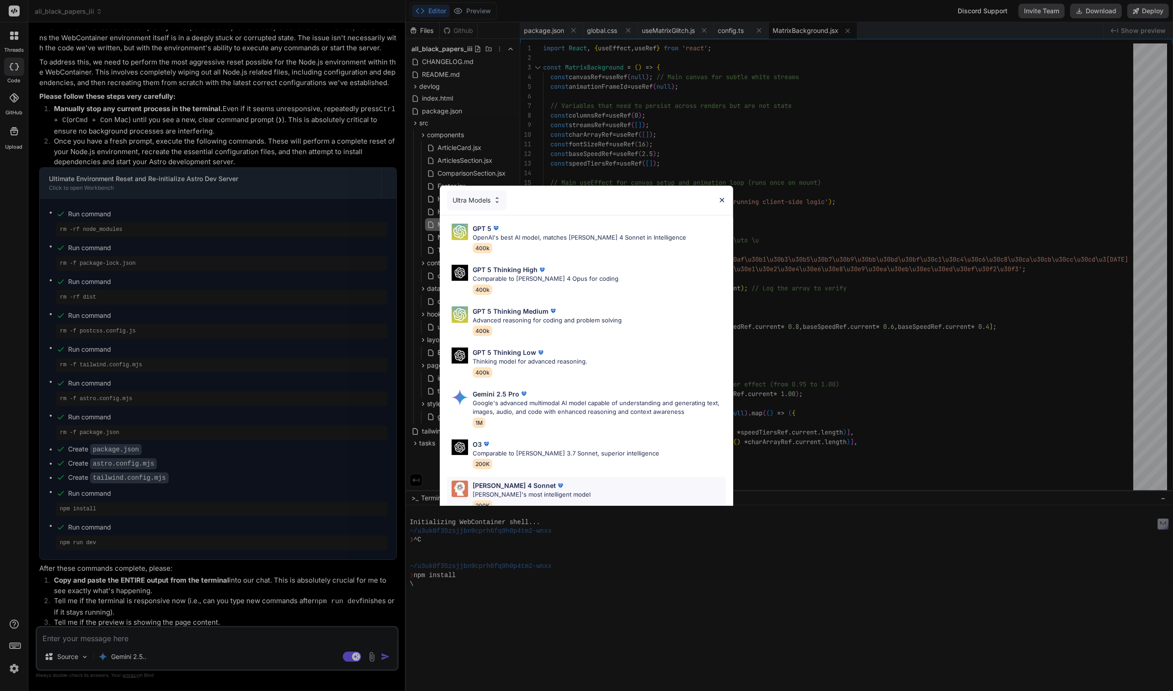
click at [493, 493] on p "Claude's most intelligent model" at bounding box center [532, 494] width 118 height 9
type textarea "x"
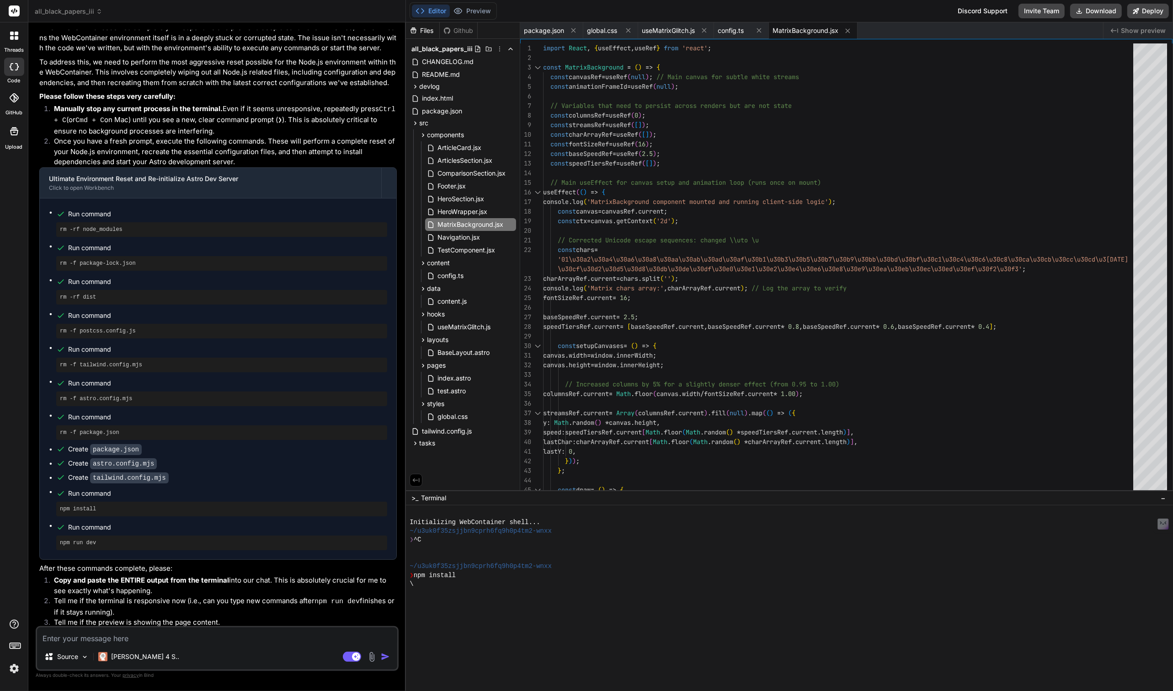
click at [10, 671] on img at bounding box center [14, 669] width 16 height 16
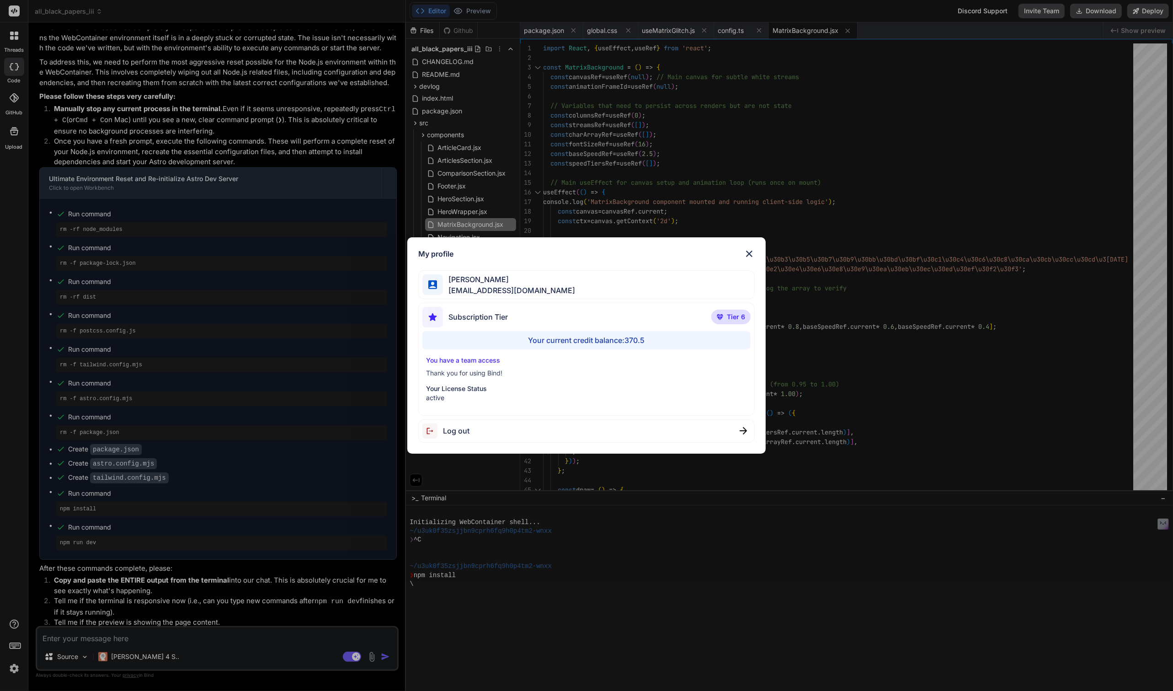
click at [10, 671] on div "My profile [PERSON_NAME] [EMAIL_ADDRESS][DOMAIN_NAME] Subscription Tier Tier 6 …" at bounding box center [586, 345] width 1173 height 691
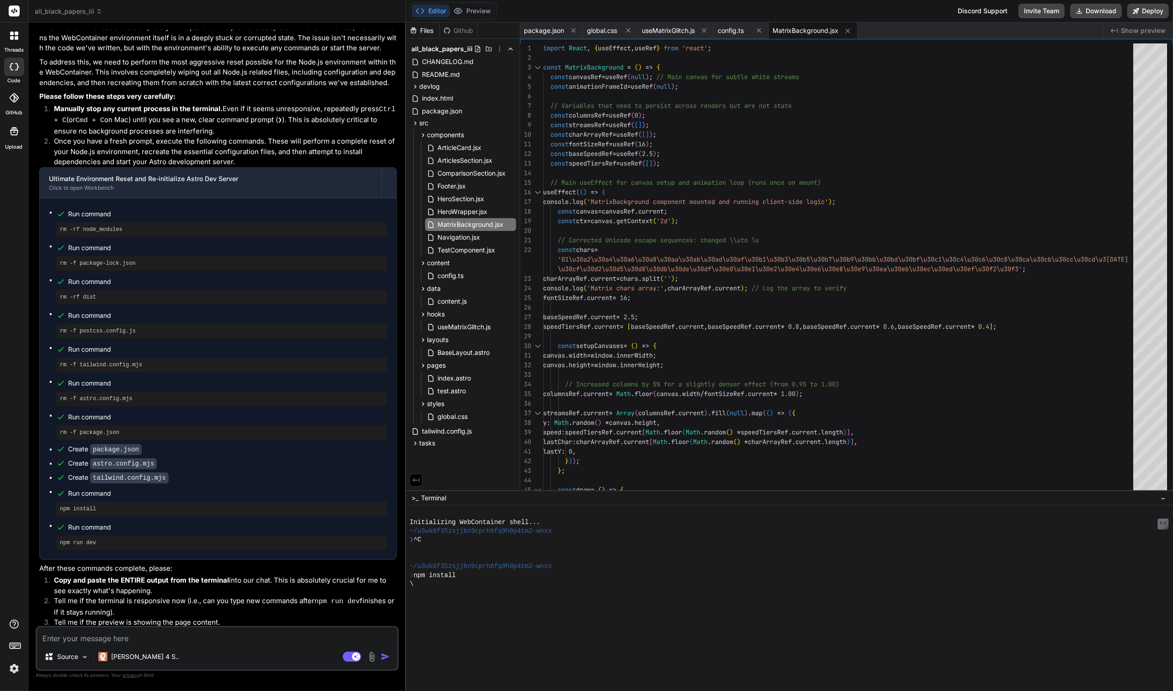
click at [76, 640] on textarea at bounding box center [217, 635] width 360 height 16
type textarea "C"
type textarea "x"
type textarea "Ca"
type textarea "x"
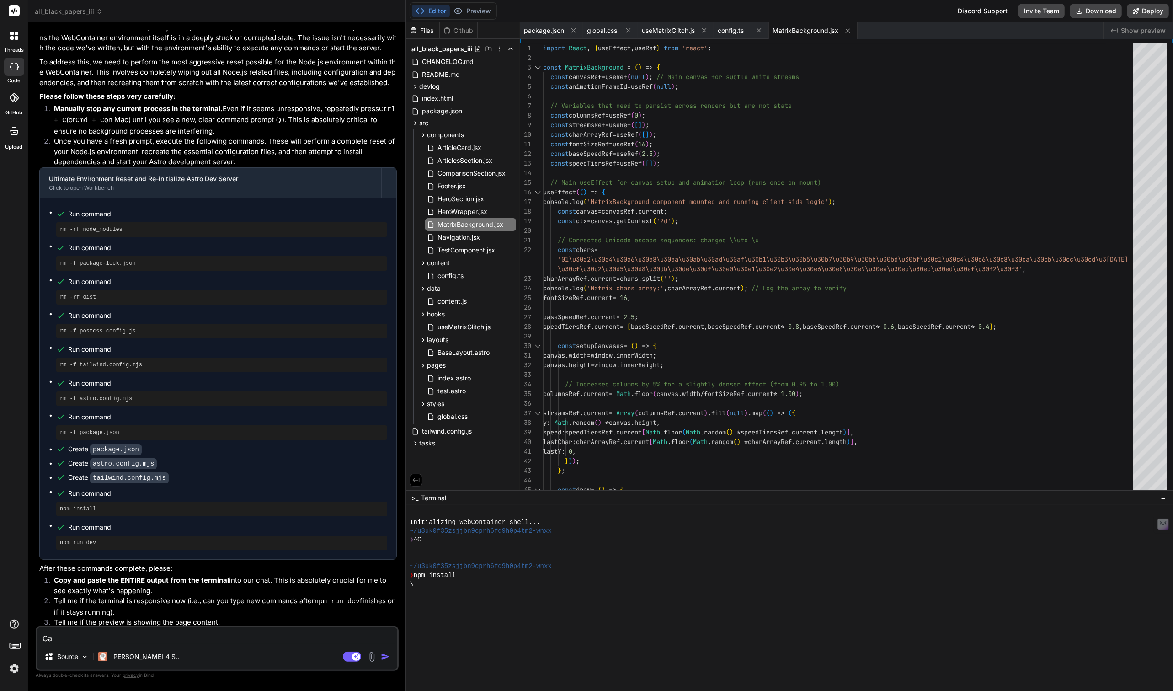
type textarea "Can"
type textarea "x"
type textarea "Can"
type textarea "x"
type textarea "Can y"
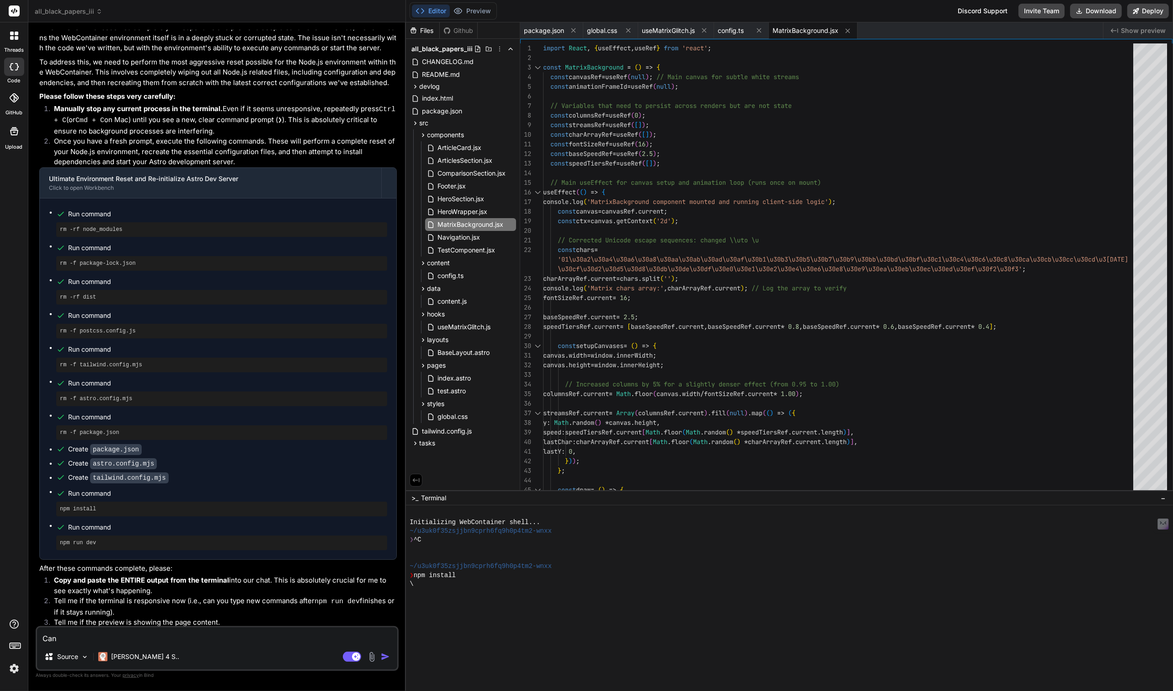
type textarea "x"
type textarea "Can yo"
type textarea "x"
type textarea "Can you"
type textarea "x"
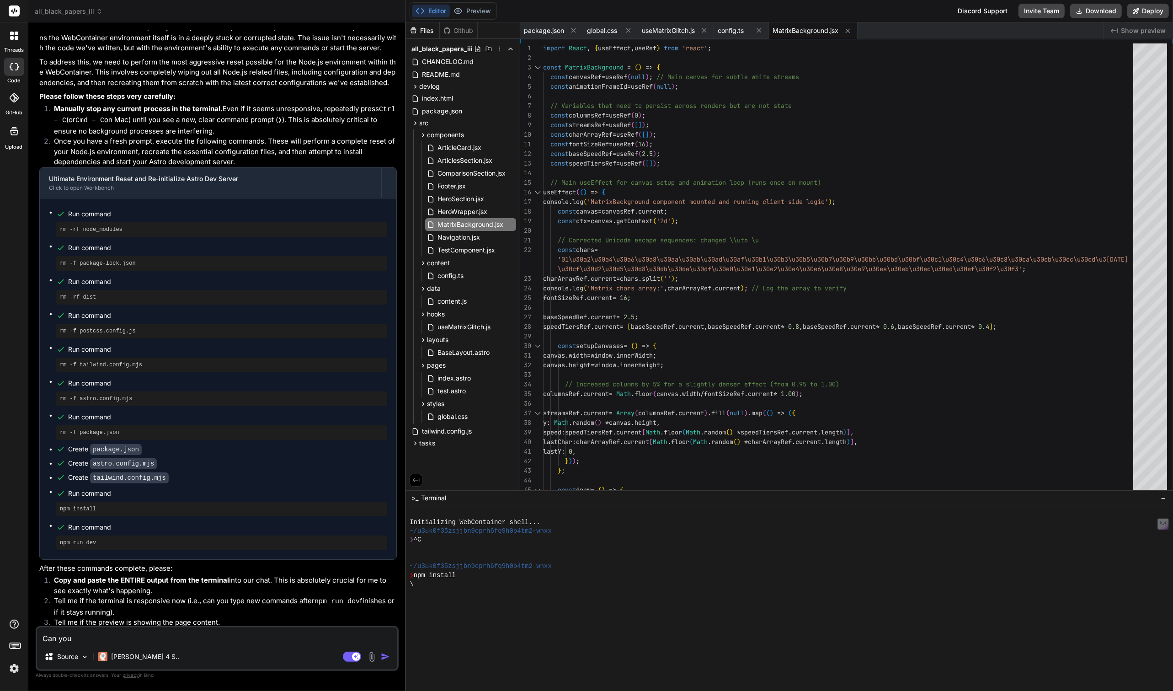
type textarea "Can you"
type textarea "x"
type textarea "Can you c"
type textarea "x"
type textarea "Can you ch"
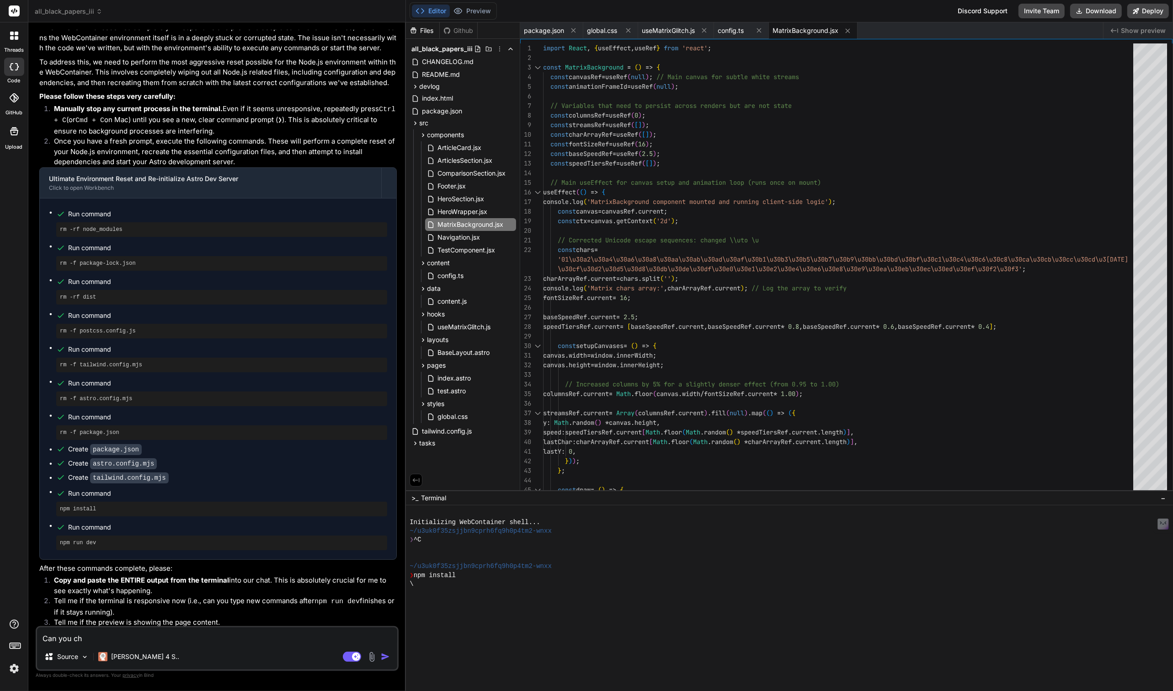
type textarea "x"
type textarea "Can you che"
type textarea "x"
type textarea "Can you chec"
type textarea "x"
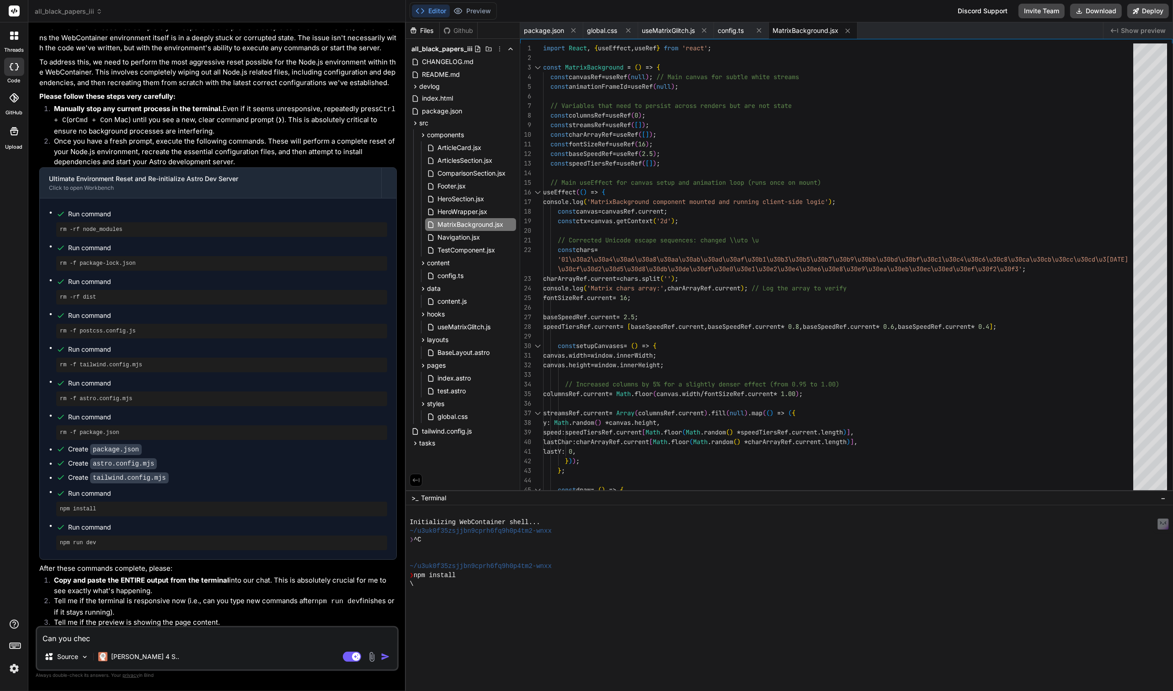
type textarea "Can you check"
type textarea "x"
type textarea "Can you check"
type textarea "x"
type textarea "Can you check t"
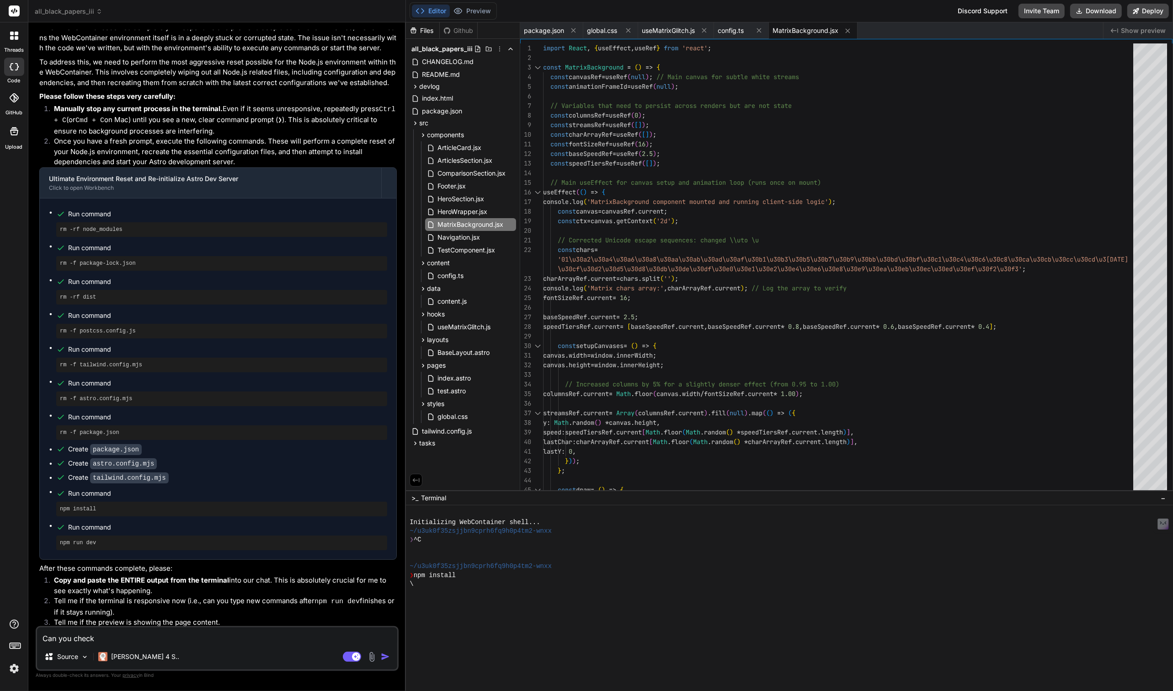
type textarea "x"
type textarea "Can you check th"
type textarea "x"
type textarea "Can you check the"
type textarea "x"
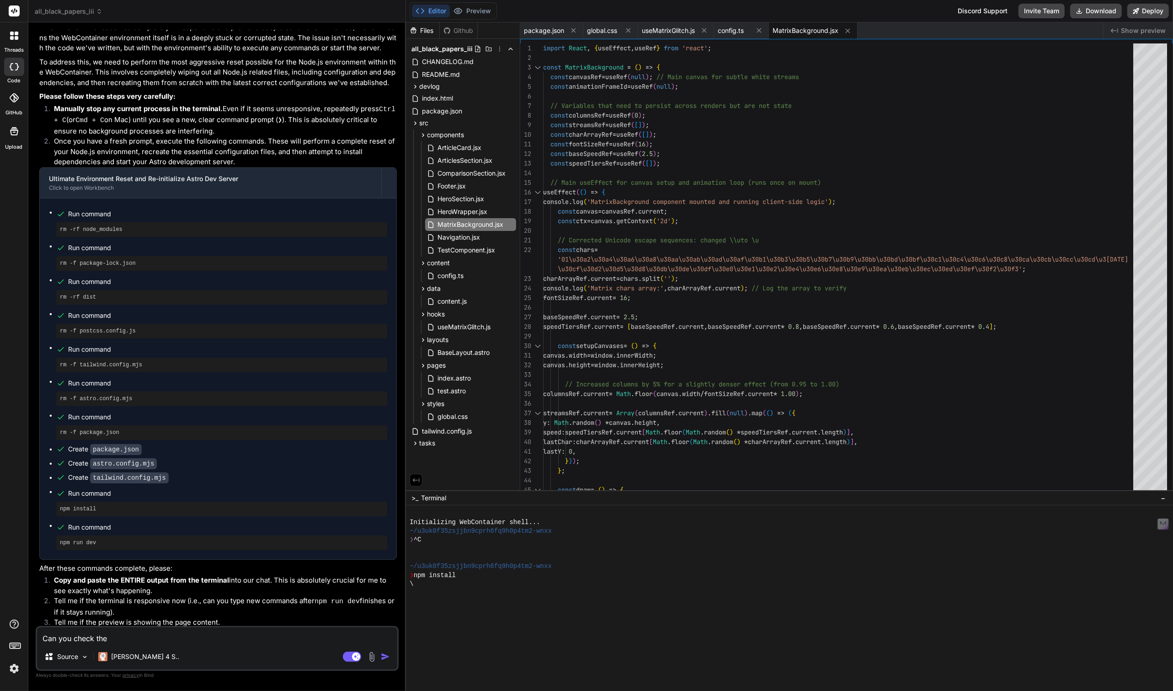
type textarea "Can you check the"
type textarea "x"
type textarea "Can you check the i"
type textarea "x"
type textarea "Can you check the is"
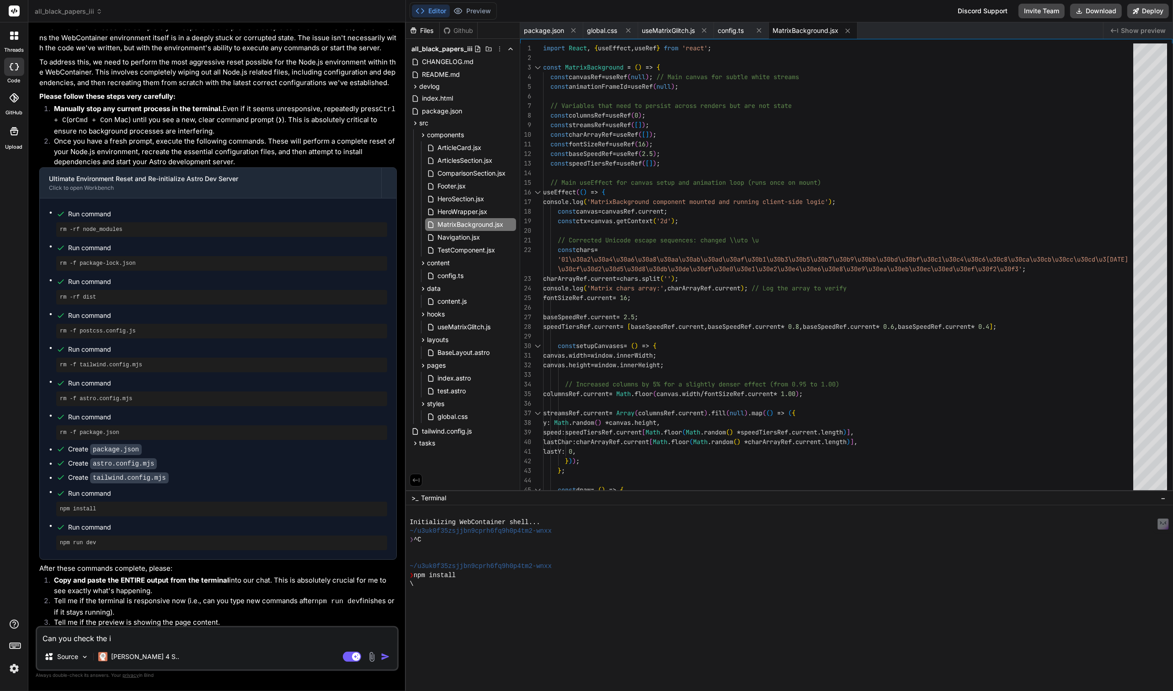
type textarea "x"
type textarea "Can you check the iss"
type textarea "x"
type textarea "Can you check the issu"
type textarea "x"
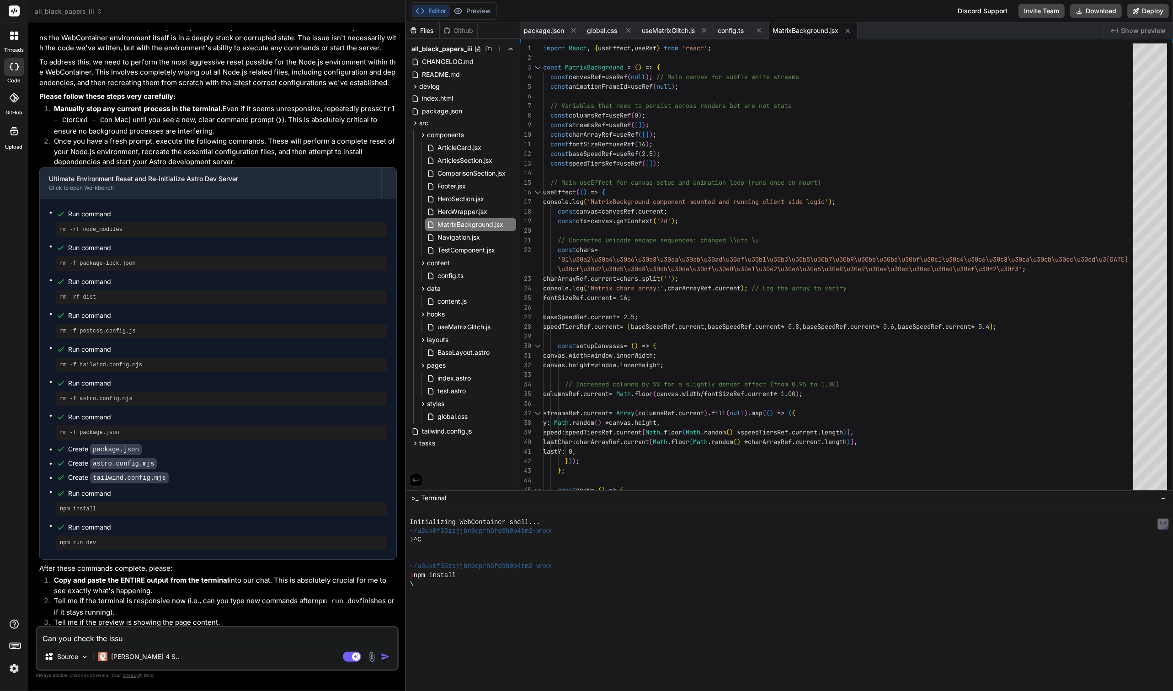
type textarea "Can you check the issue"
type textarea "x"
type textarea "Can you check the issue"
type textarea "x"
type textarea "Can you check the issue f"
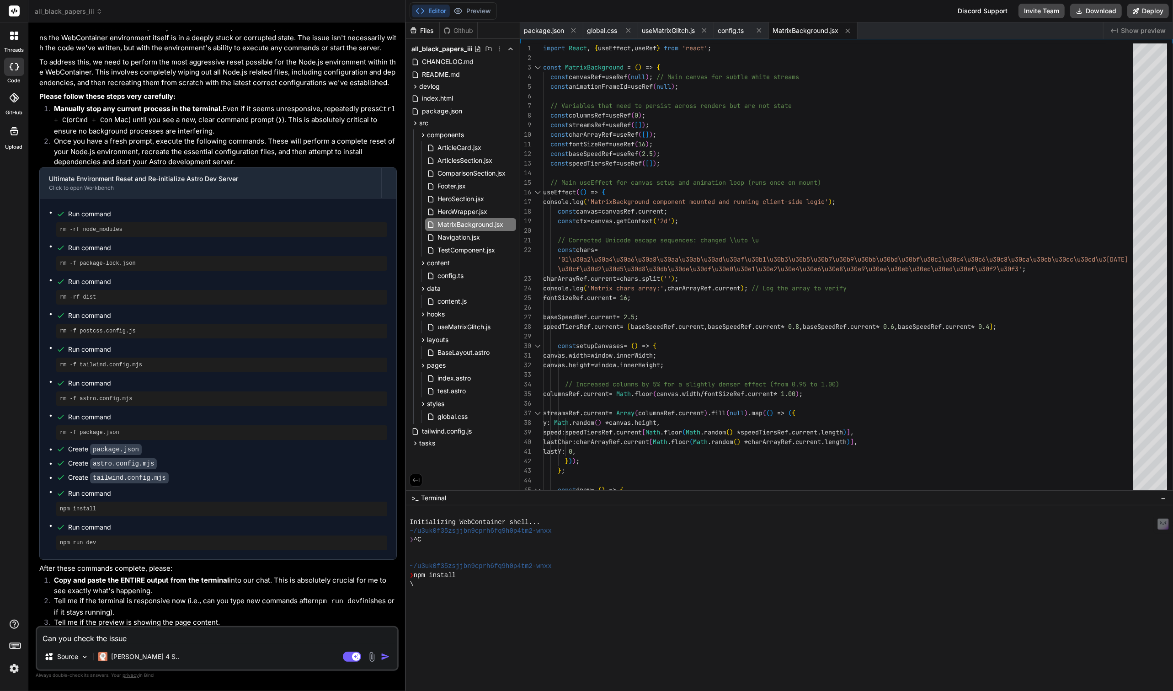
type textarea "x"
type textarea "Can you check the issue fo"
type textarea "x"
type textarea "Can you check the issue for"
type textarea "x"
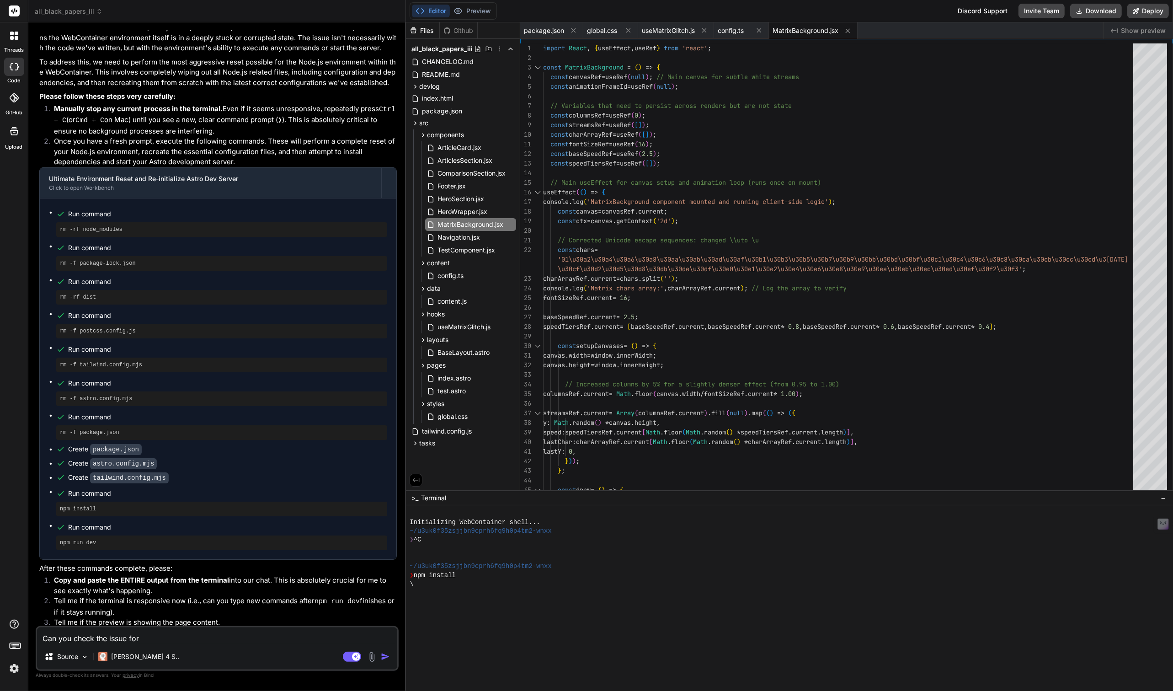
type textarea "Can you check the issue for"
type textarea "x"
type textarea "Can you check the issue for u"
type textarea "x"
type textarea "Can you check the issue for us"
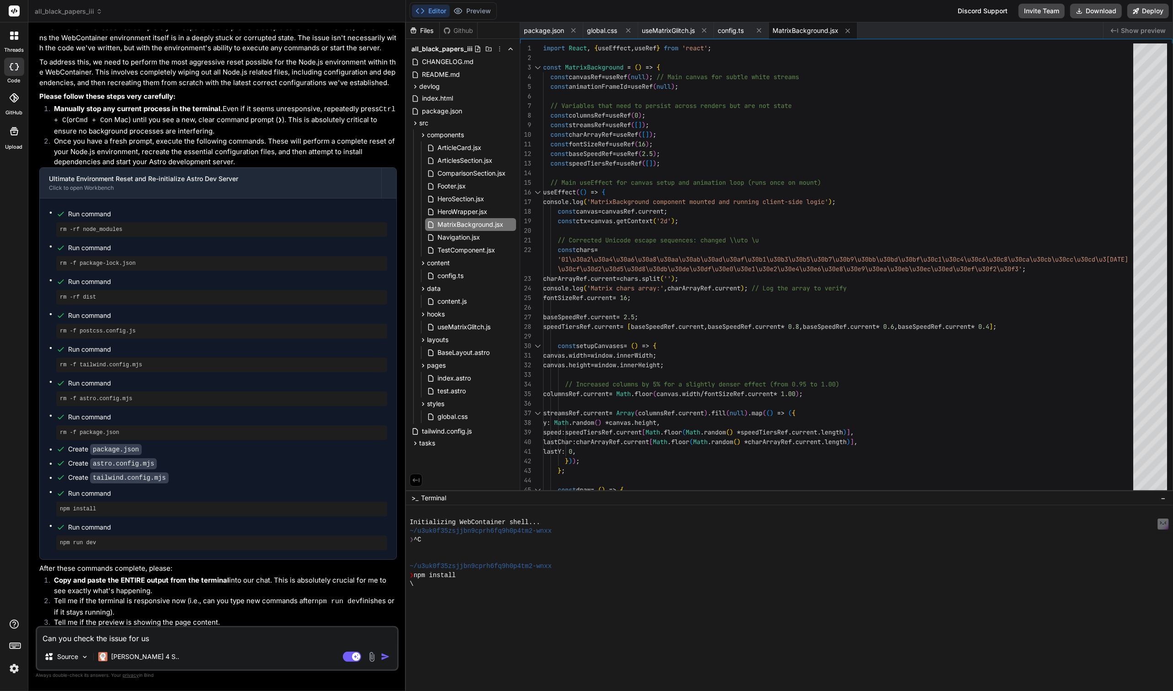
type textarea "x"
type textarea "Can you check the issue for us"
type textarea "x"
type textarea "Can you check the issue for us w"
type textarea "x"
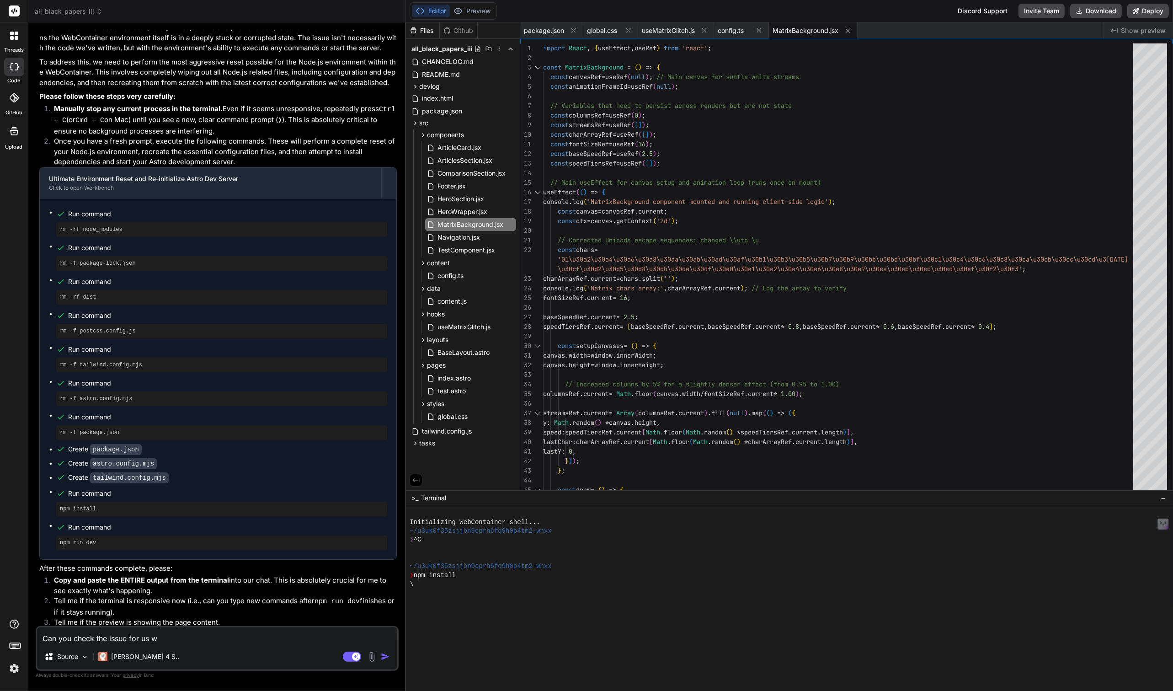
type textarea "Can you check the issue for us wi"
type textarea "x"
type textarea "Can you check the issue for us wit"
type textarea "x"
type textarea "Can you check the issue for us with"
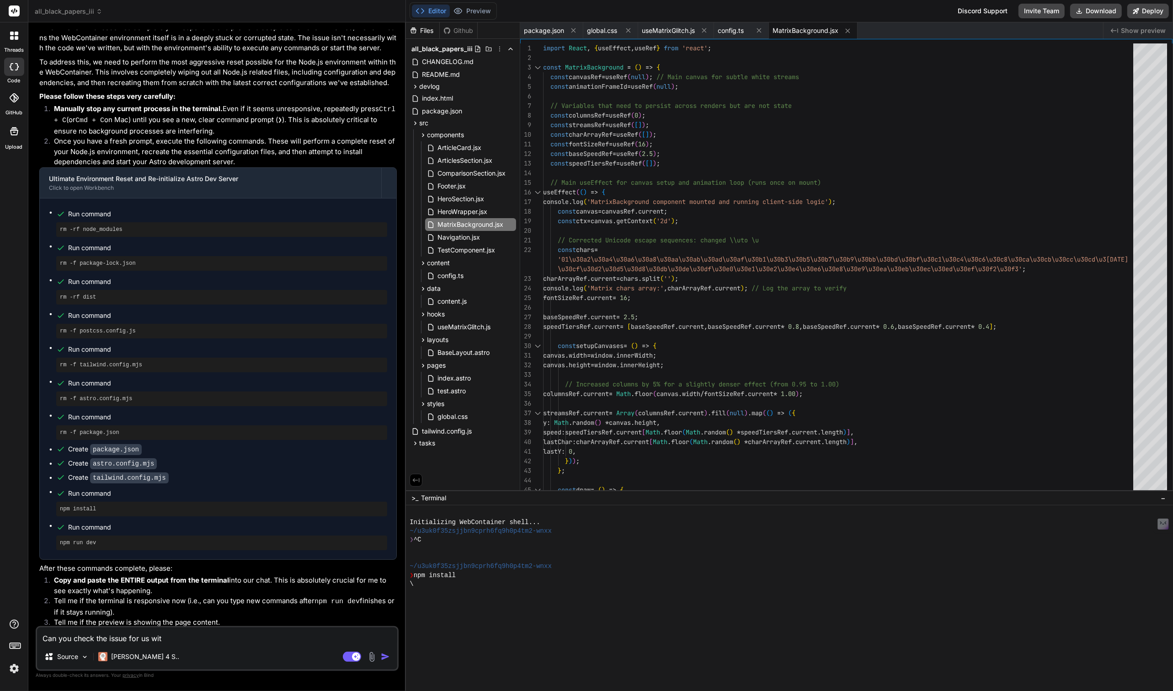
type textarea "x"
type textarea "Can you check the issue for us with"
type textarea "x"
type textarea "Can you check the issue for us with o"
type textarea "x"
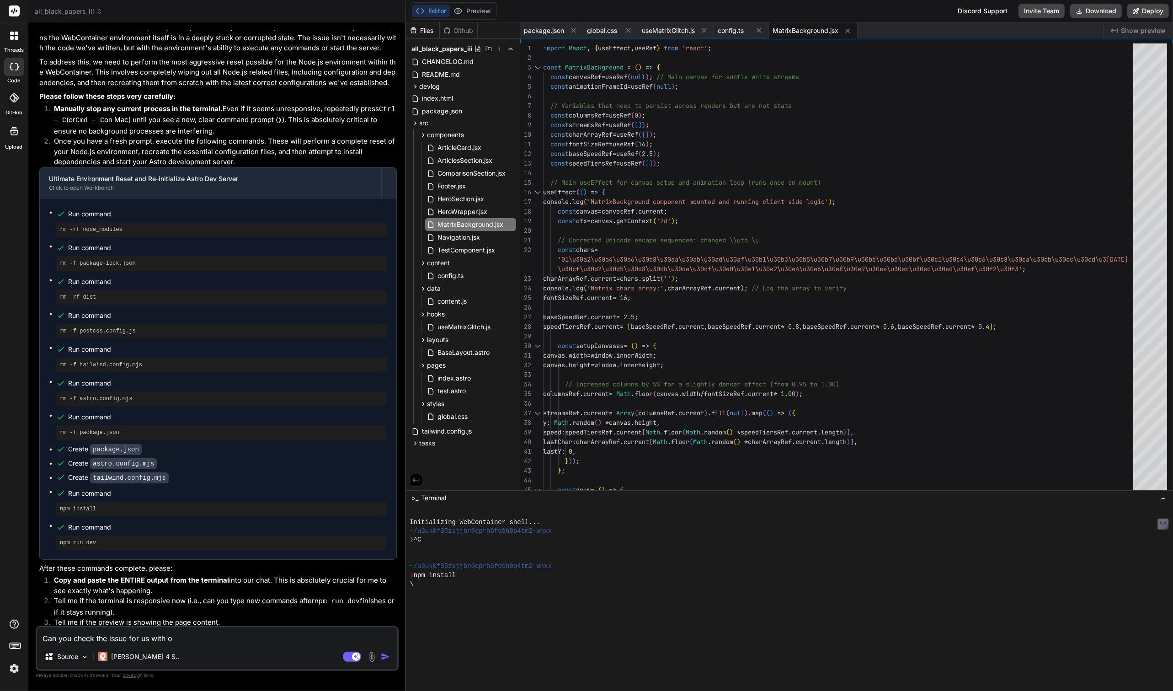
type textarea "Can you check the issue for us with ou"
type textarea "x"
type textarea "Can you check the issue for us with our"
type textarea "x"
type textarea "Can you check the issue for us with our"
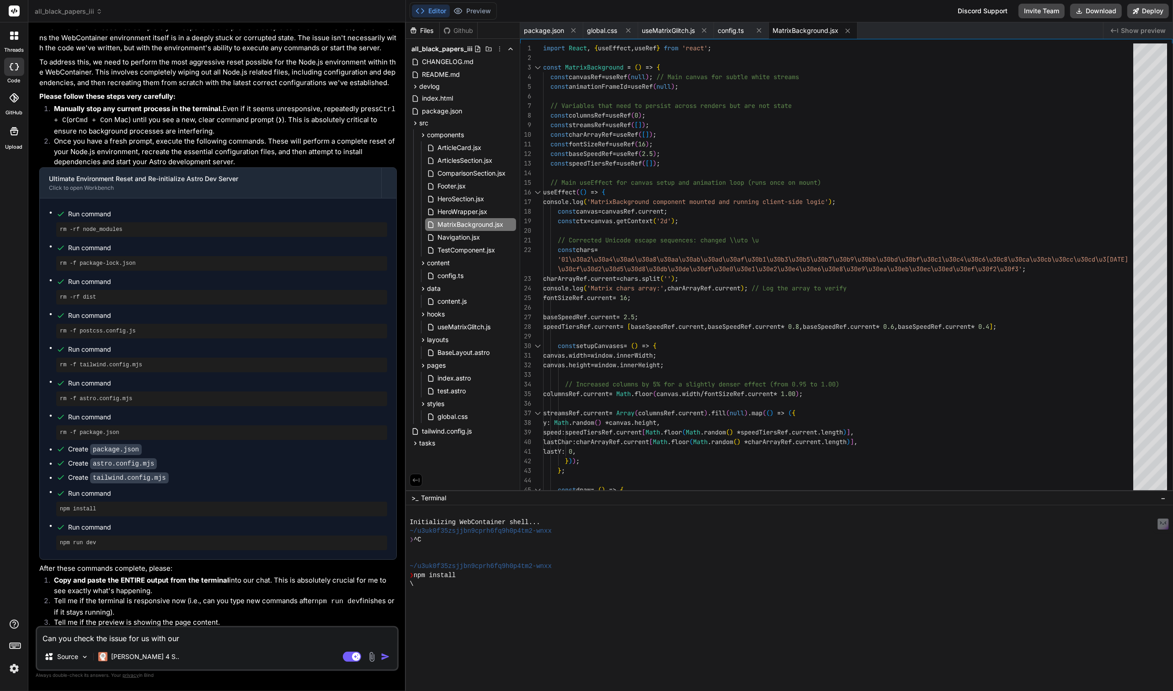
type textarea "x"
type textarea "Can you check the issue for us with our p"
type textarea "x"
type textarea "Can you check the issue for us with our pr"
type textarea "x"
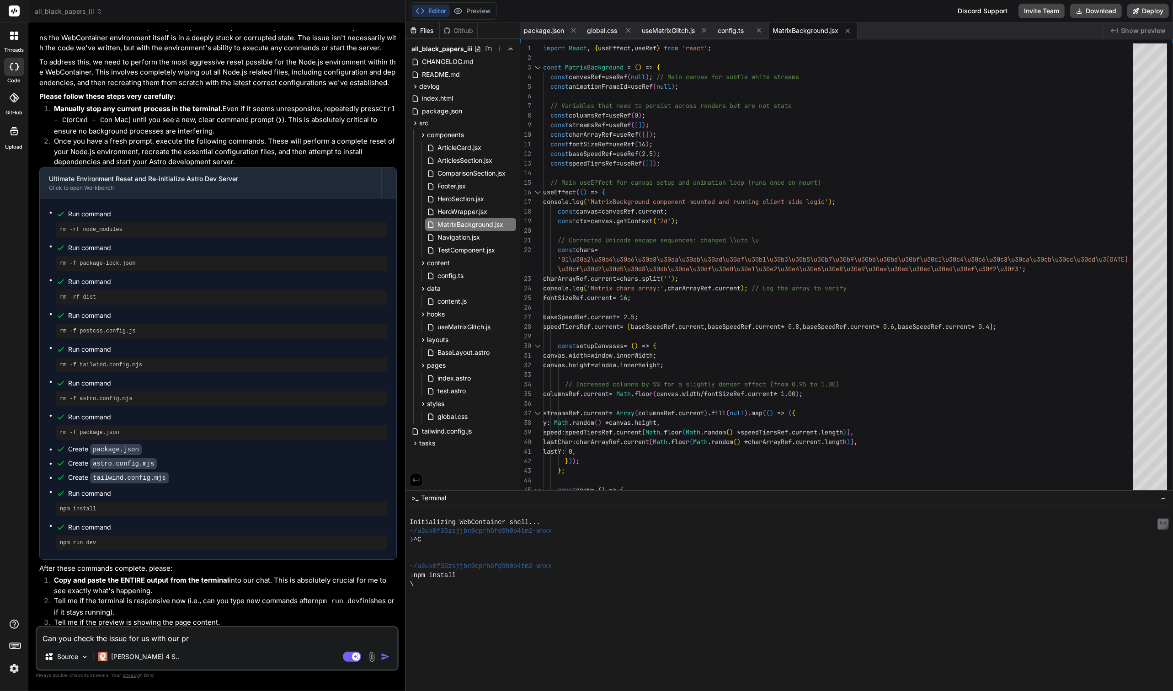
type textarea "Can you check the issue for us with our pre"
type textarea "x"
type textarea "Can you check the issue for us with our prev"
type textarea "x"
type textarea "Can you check the issue for us with our previ"
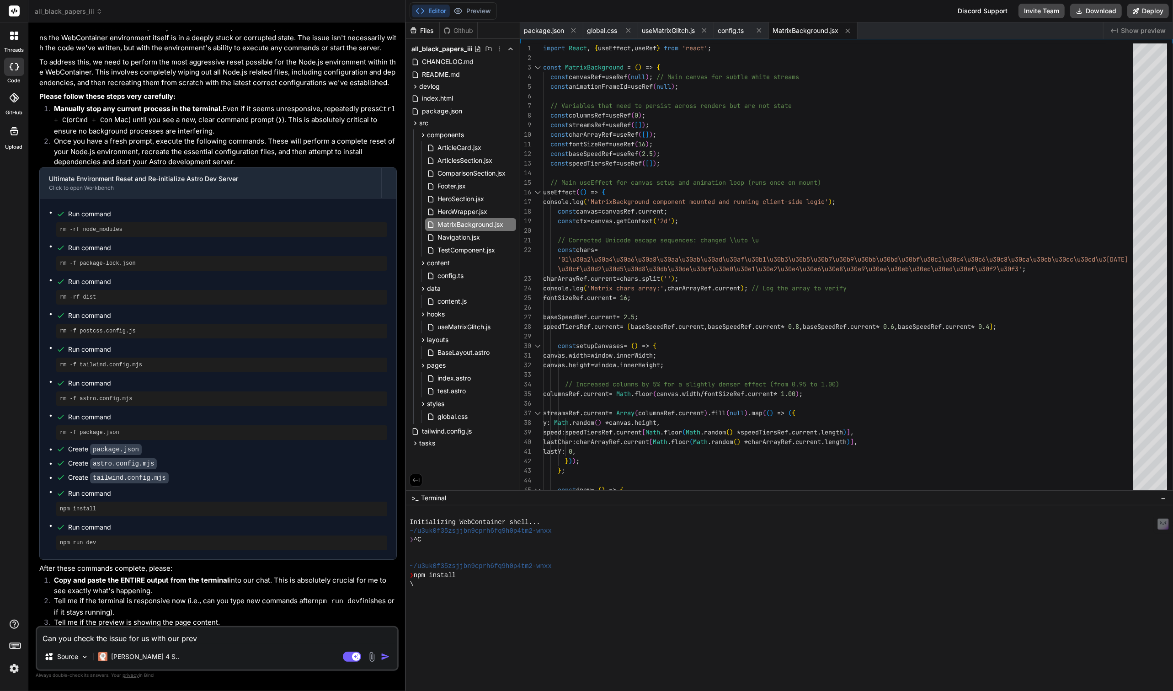
type textarea "x"
type textarea "Can you check the issue for us with our previe"
type textarea "x"
type textarea "Can you check the issue for us with our preview"
type textarea "x"
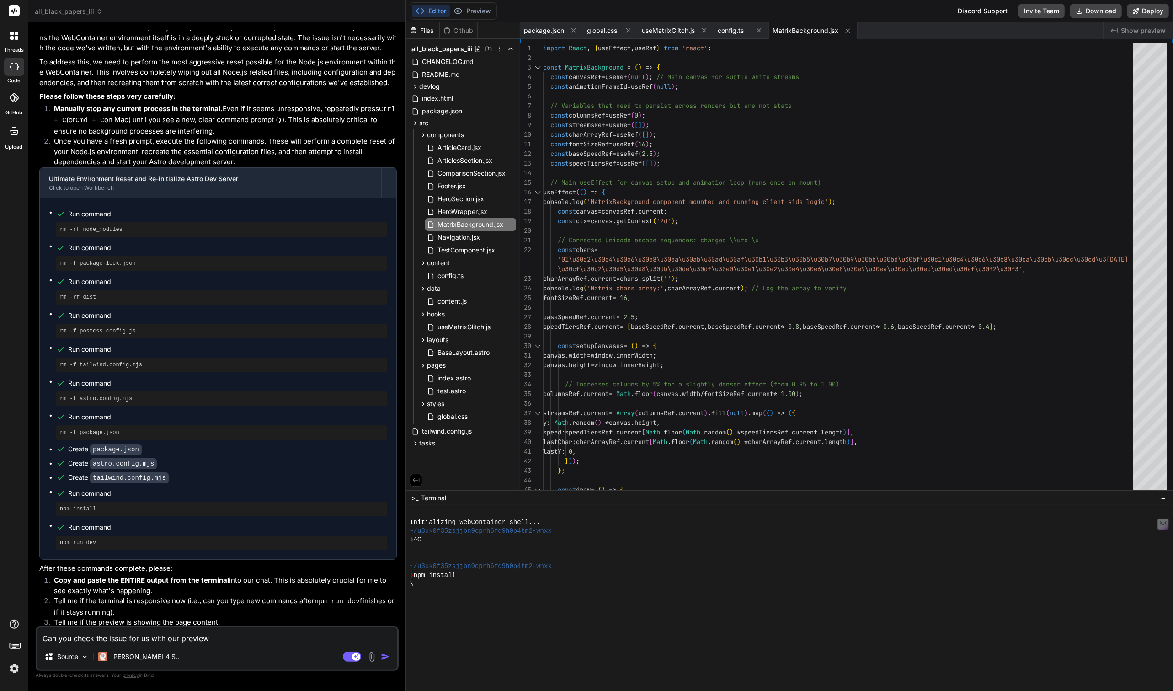
type textarea "Can you check the issue for us with our preview"
type textarea "x"
type textarea "Can you check the issue for us with our preview n"
type textarea "x"
type textarea "Can you check the issue for us with our preview no"
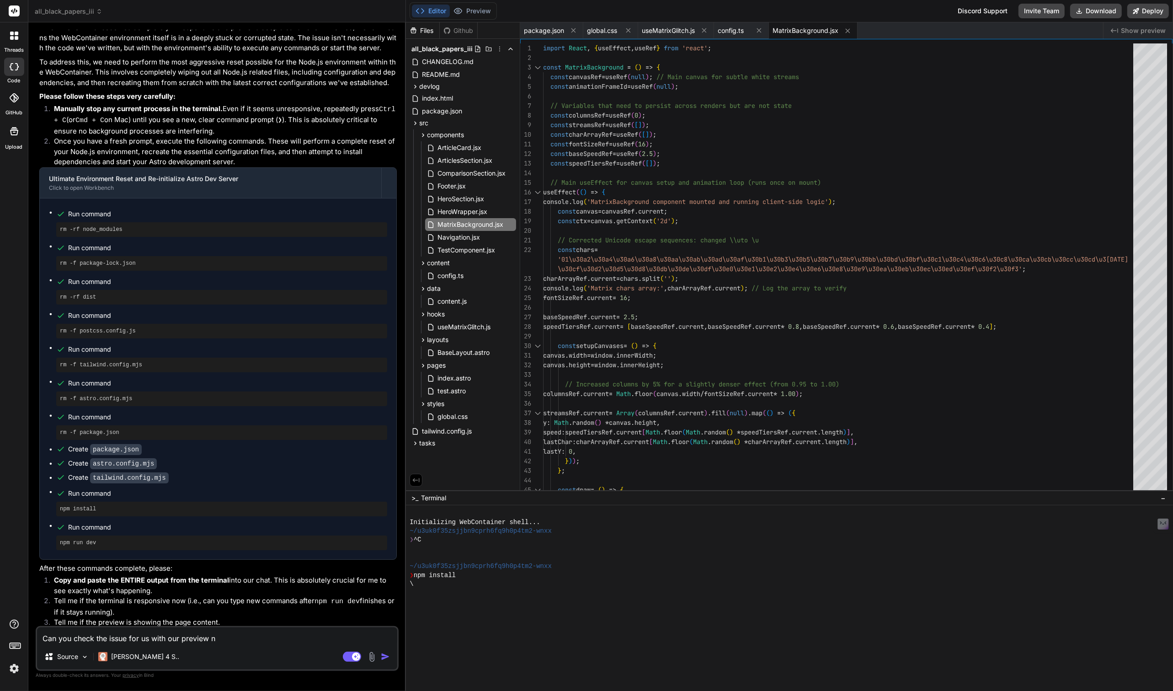
type textarea "x"
type textarea "Can you check the issue for us with our preview not"
type textarea "x"
type textarea "Can you check the issue for us with our preview not"
type textarea "x"
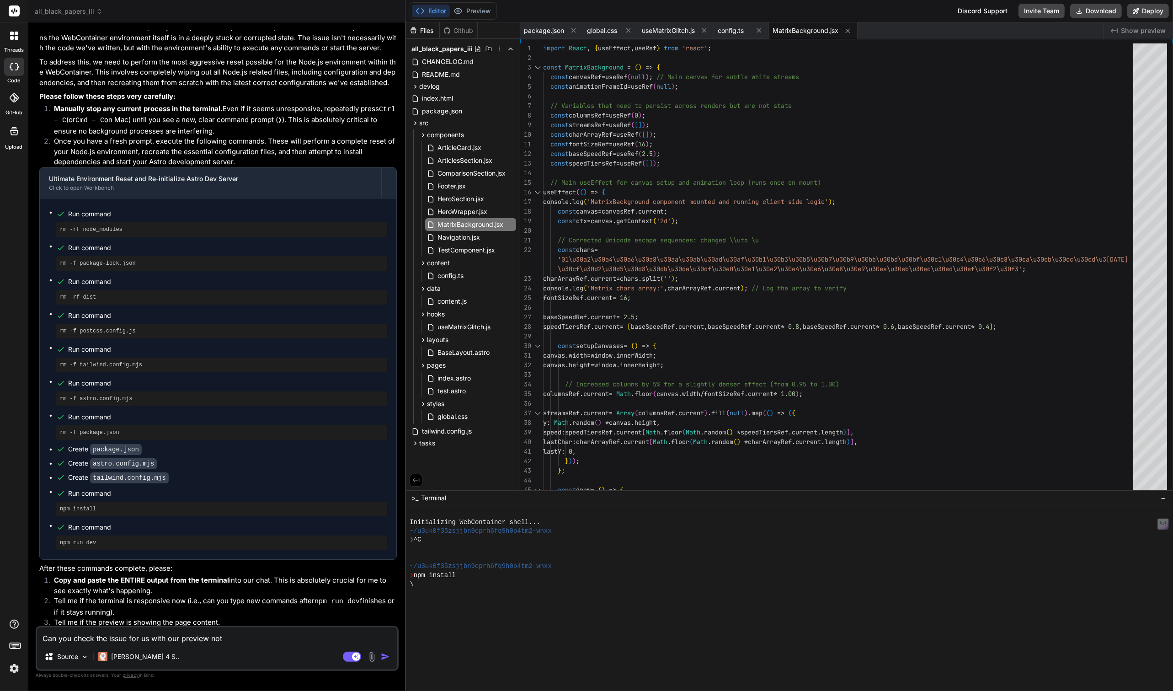
type textarea "Can you check the issue for us with our preview not s"
type textarea "x"
type textarea "Can you check the issue for us with our preview not sh"
type textarea "x"
type textarea "Can you check the issue for us with our preview not sho"
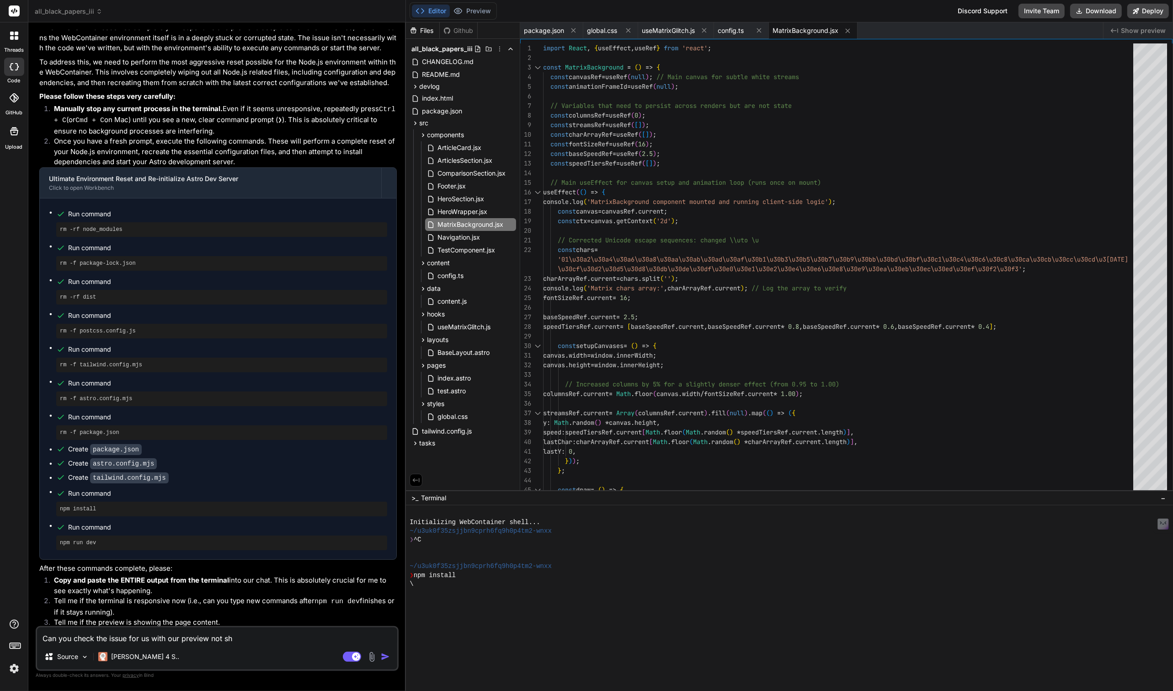
type textarea "x"
type textarea "Can you check the issue for us with our preview not show"
type textarea "x"
type textarea "Can you check the issue for us with our preview not showi"
type textarea "x"
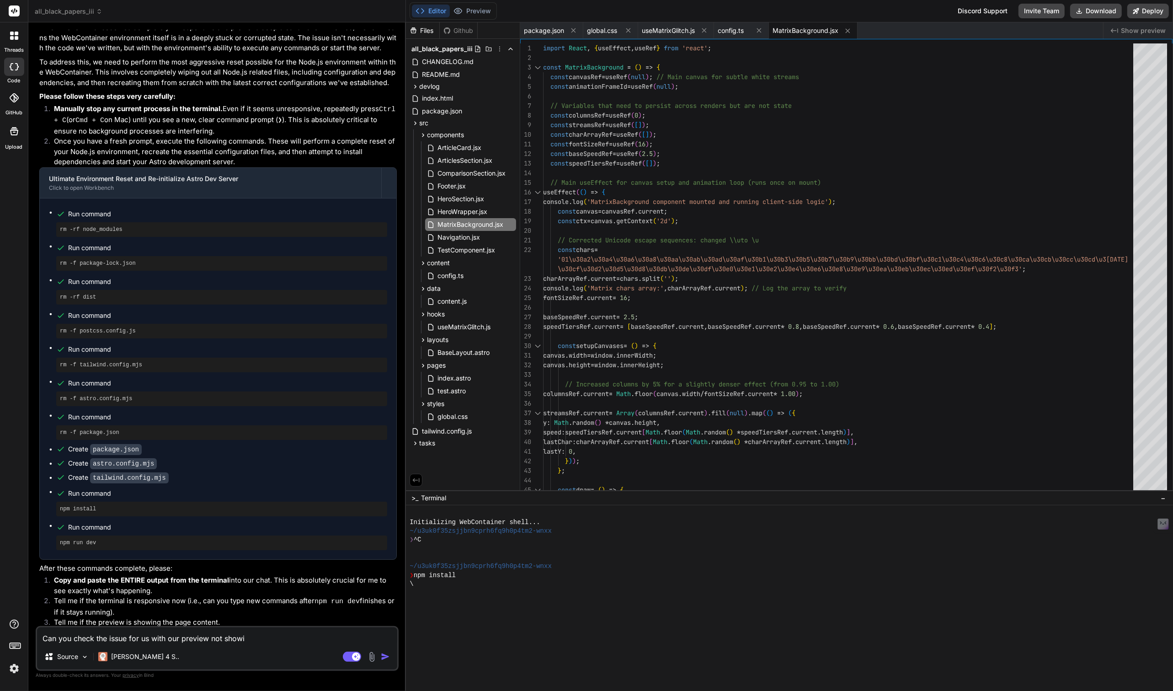
type textarea "Can you check the issue for us with our preview not showin"
type textarea "x"
type textarea "Can you check the issue for us with our preview not showing"
type textarea "x"
type textarea "Can you check the issue for us with our preview not showing?"
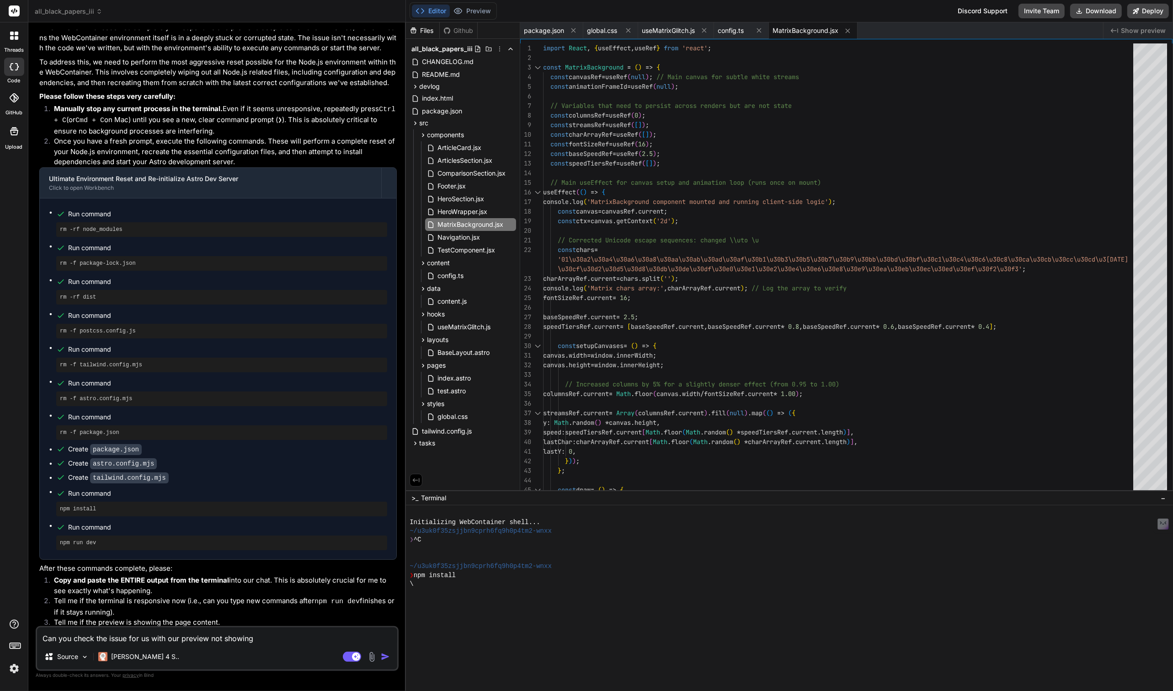
type textarea "x"
type textarea "Can you check the issue for us with our preview not showing?"
type textarea "x"
type textarea "Can you check the issue for us with our preview not showing? I"
type textarea "x"
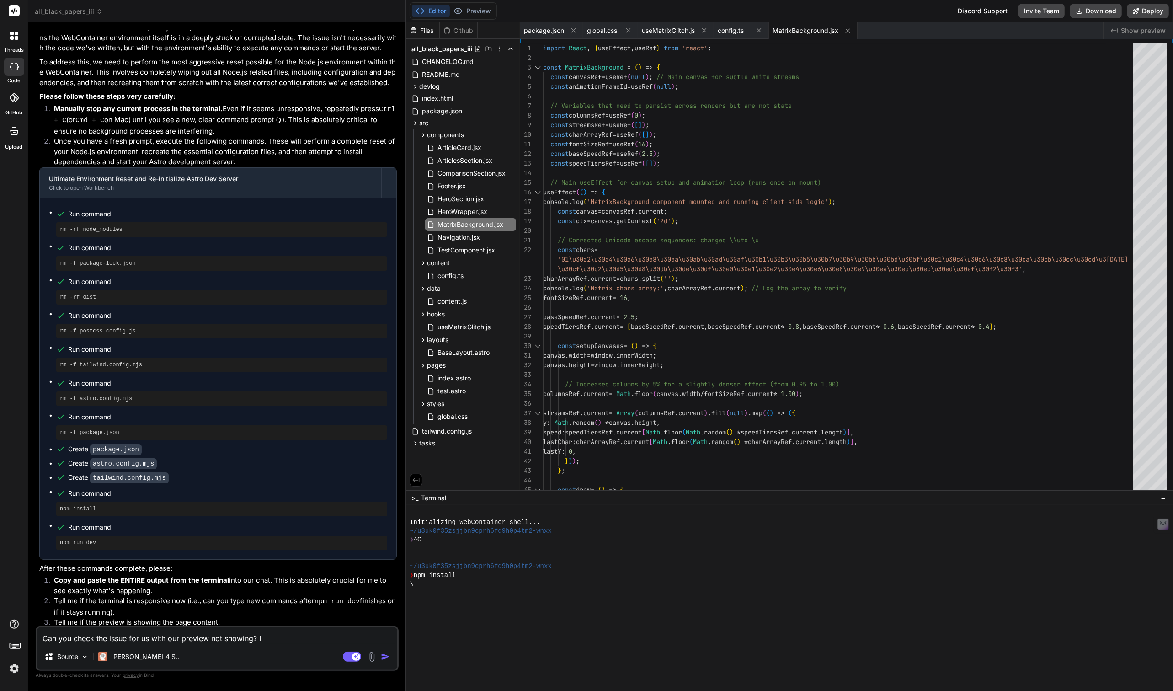
type textarea "Can you check the issue for us with our preview not showing? I"
type textarea "x"
type textarea "Can you check the issue for us with our preview not showing? I t"
type textarea "x"
type textarea "Can you check the issue for us with our preview not showing? I th"
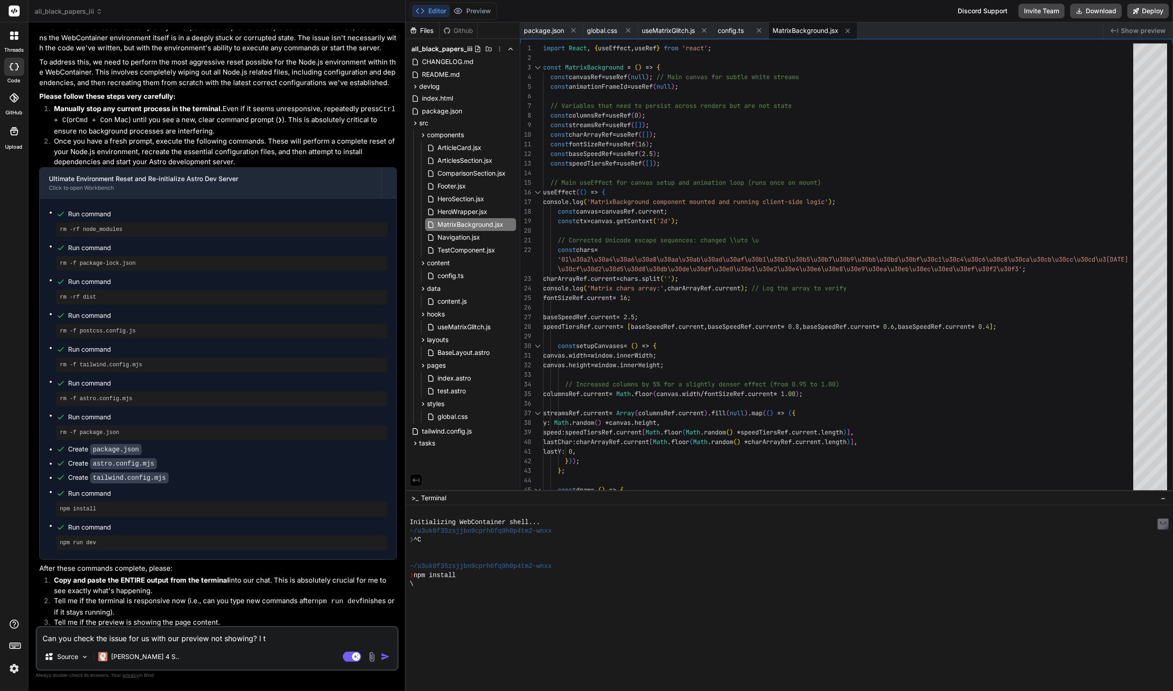
type textarea "x"
type textarea "Can you check the issue for us with our preview not showing? I thi"
type textarea "x"
type textarea "Can you check the issue for us with our preview not showing? I thin"
type textarea "x"
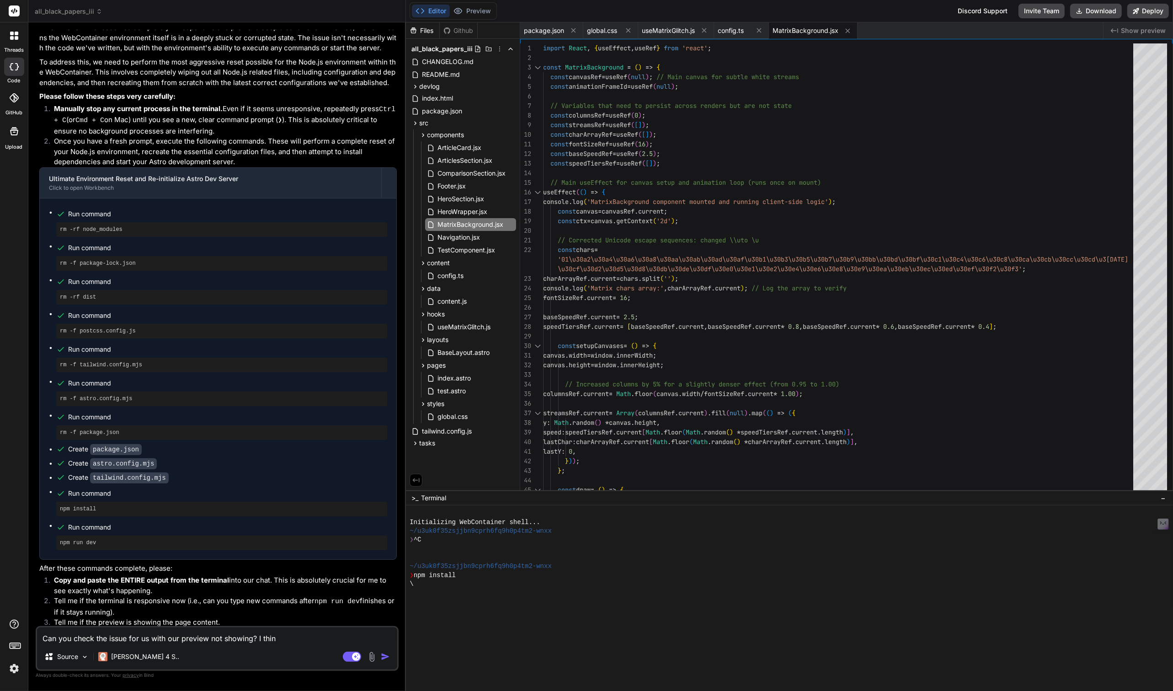
type textarea "Can you check the issue for us with our preview not showing? I think"
type textarea "x"
type textarea "Can you check the issue for us with our preview not showing? I think"
type textarea "x"
type textarea "Can you check the issue for us with our preview not showing? I think w"
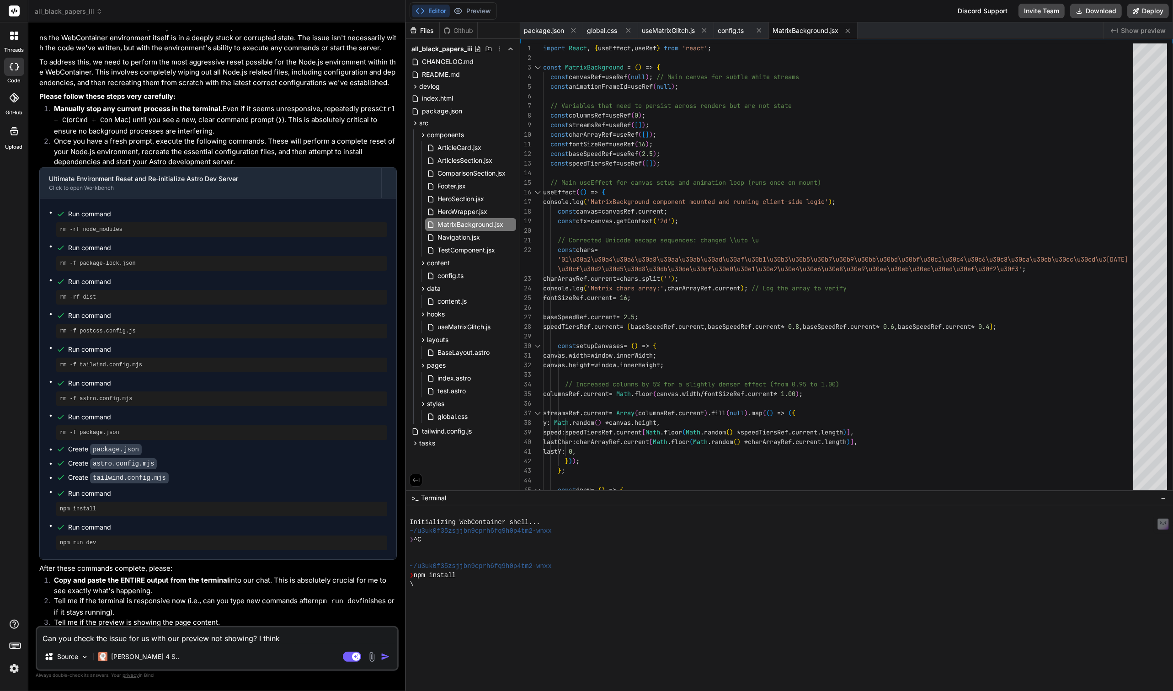
type textarea "x"
type textarea "Can you check the issue for us with our preview not showing? I think we"
type textarea "x"
type textarea "Can you check the issue for us with our preview not showing? I think we'"
type textarea "x"
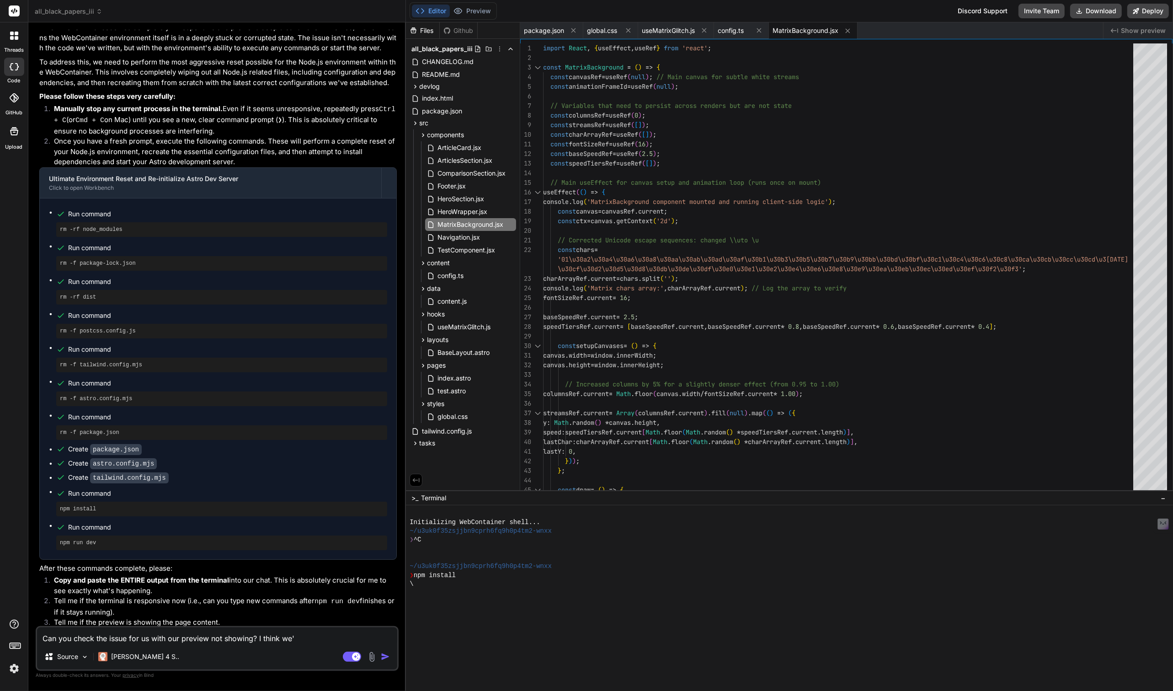
type textarea "Can you check the issue for us with our preview not showing? I think we'r"
type textarea "x"
type textarea "Can you check the issue for us with our preview not showing? I think we're"
type textarea "x"
type textarea "Can you check the issue for us with our preview not showing? I think we're"
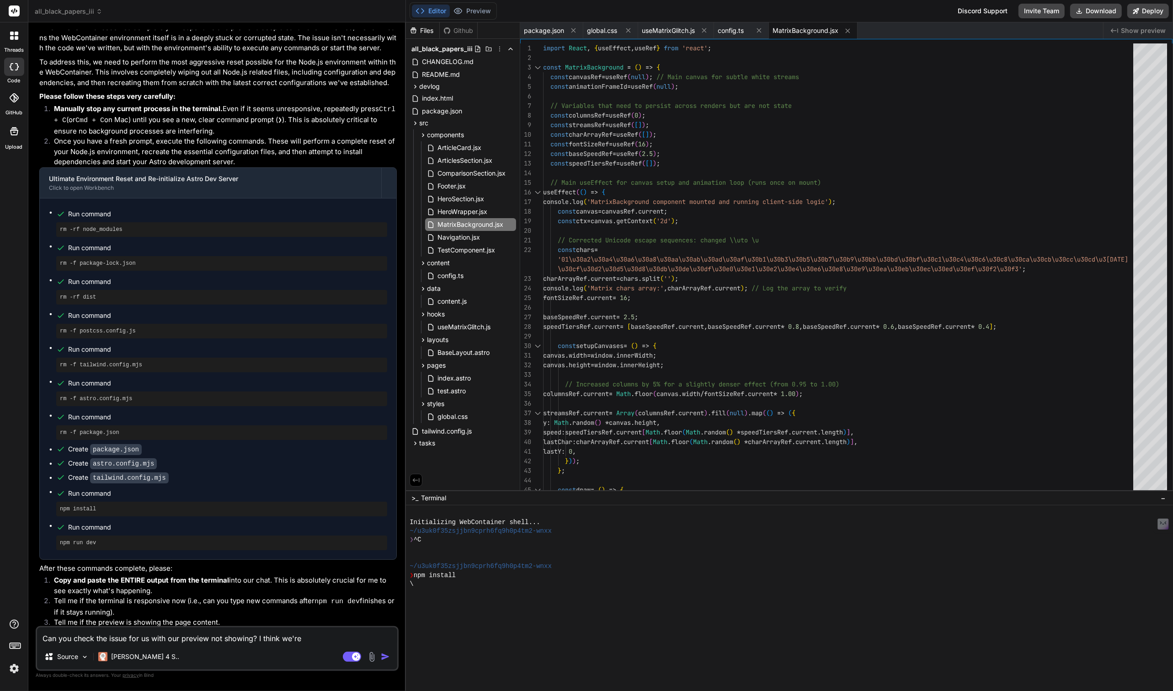
type textarea "x"
type textarea "Can you check the issue for us with our preview not showing? I think we're m"
type textarea "x"
type textarea "Can you check the issue for us with our preview not showing? I think we're mi"
type textarea "x"
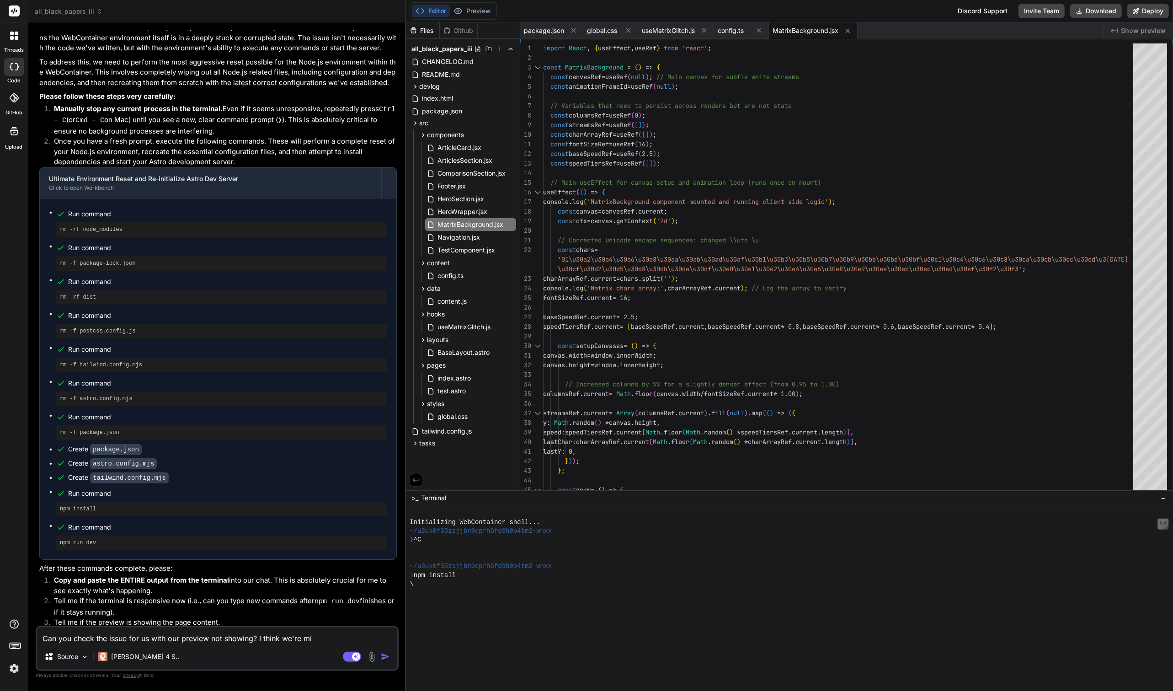
type textarea "Can you check the issue for us with our preview not showing? I think we're mis"
type textarea "x"
type textarea "Can you check the issue for us with our preview not showing? I think we're miss"
type textarea "x"
type textarea "Can you check the issue for us with our preview not showing? I think we're missi"
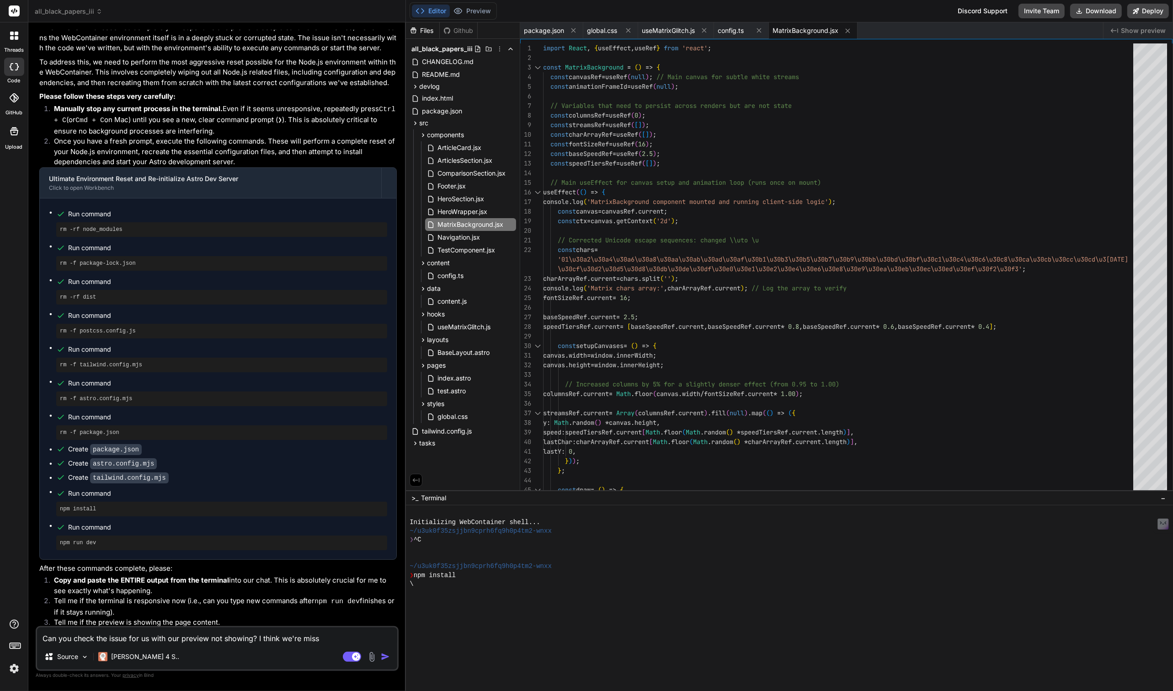
type textarea "x"
type textarea "Can you check the issue for us with our preview not showing? I think we're miss…"
type textarea "x"
type textarea "Can you check the issue for us with our preview not showing? I think we're miss…"
type textarea "x"
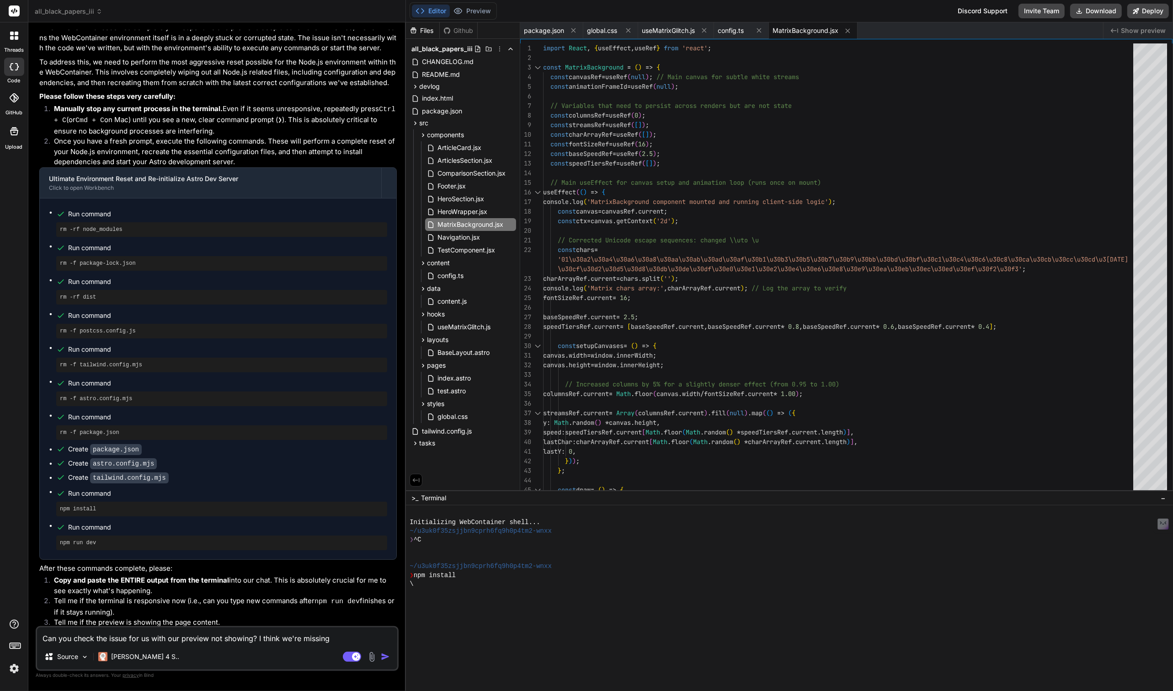
type textarea "Can you check the issue for us with our preview not showing? I think we're miss…"
type textarea "x"
type textarea "Can you check the issue for us with our preview not showing? I think we're miss…"
type textarea "x"
type textarea "Can you check the issue for us with our preview not showing? I think we're miss…"
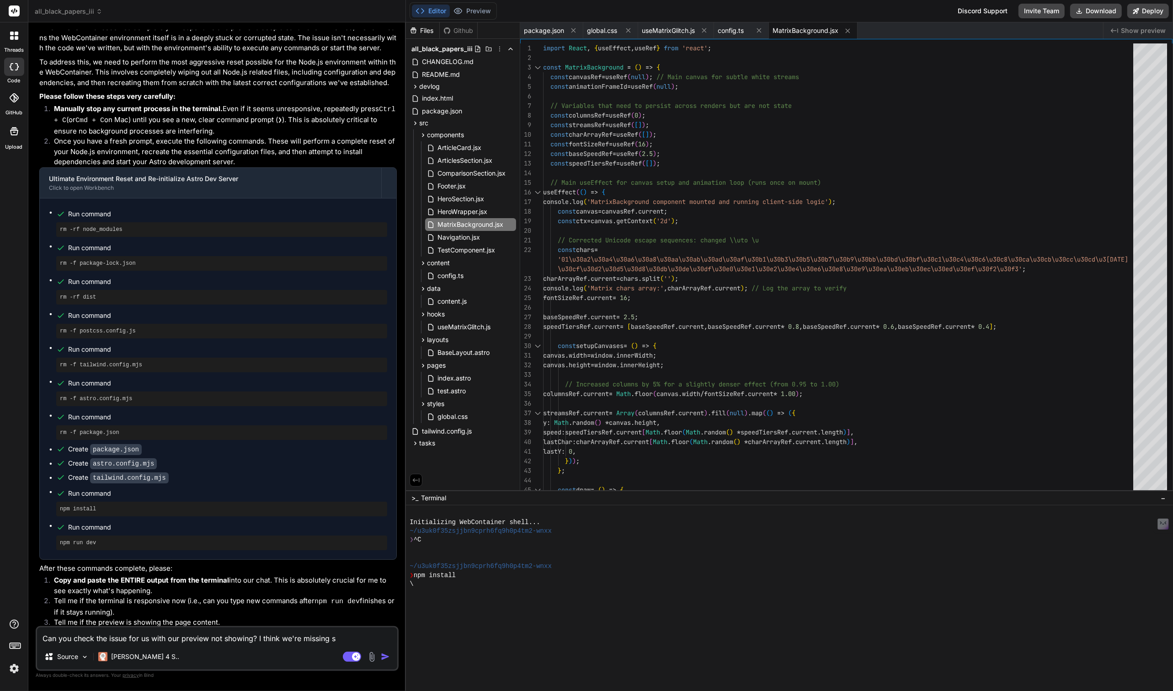
type textarea "x"
type textarea "Can you check the issue for us with our preview not showing? I think we're miss…"
type textarea "x"
type textarea "Can you check the issue for us with our preview not showing? I think we're miss…"
type textarea "x"
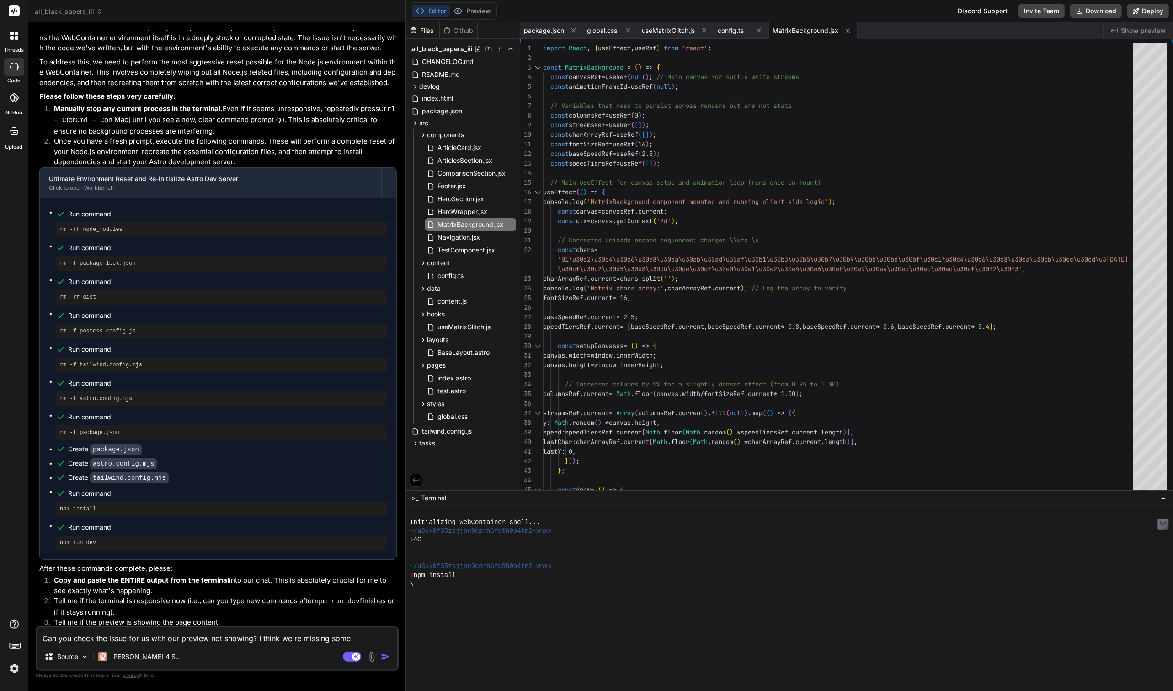
type textarea "Can you check the issue for us with our preview not showing? I think we're miss…"
type textarea "x"
type textarea "Can you check the issue for us with our preview not showing? I think we're miss…"
type textarea "x"
type textarea "Can you check the issue for us with our preview not showing? I think we're miss…"
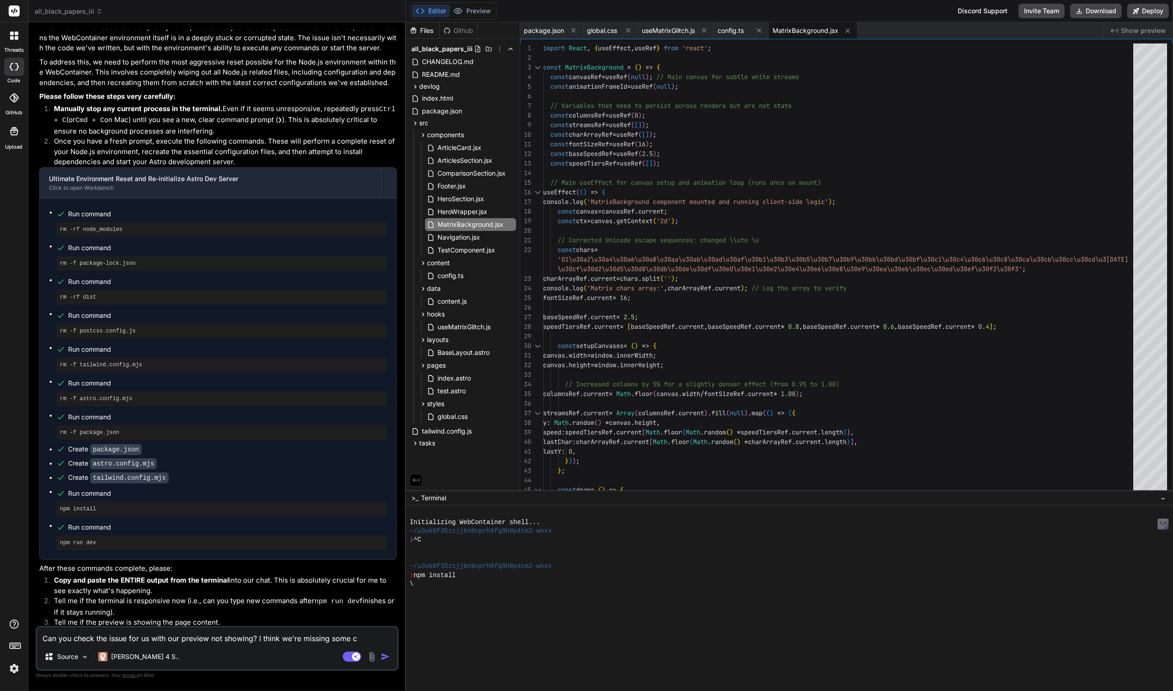
type textarea "x"
type textarea "Can you check the issue for us with our preview not showing? I think we're miss…"
type textarea "x"
type textarea "Can you check the issue for us with our preview not showing? I think we're miss…"
type textarea "x"
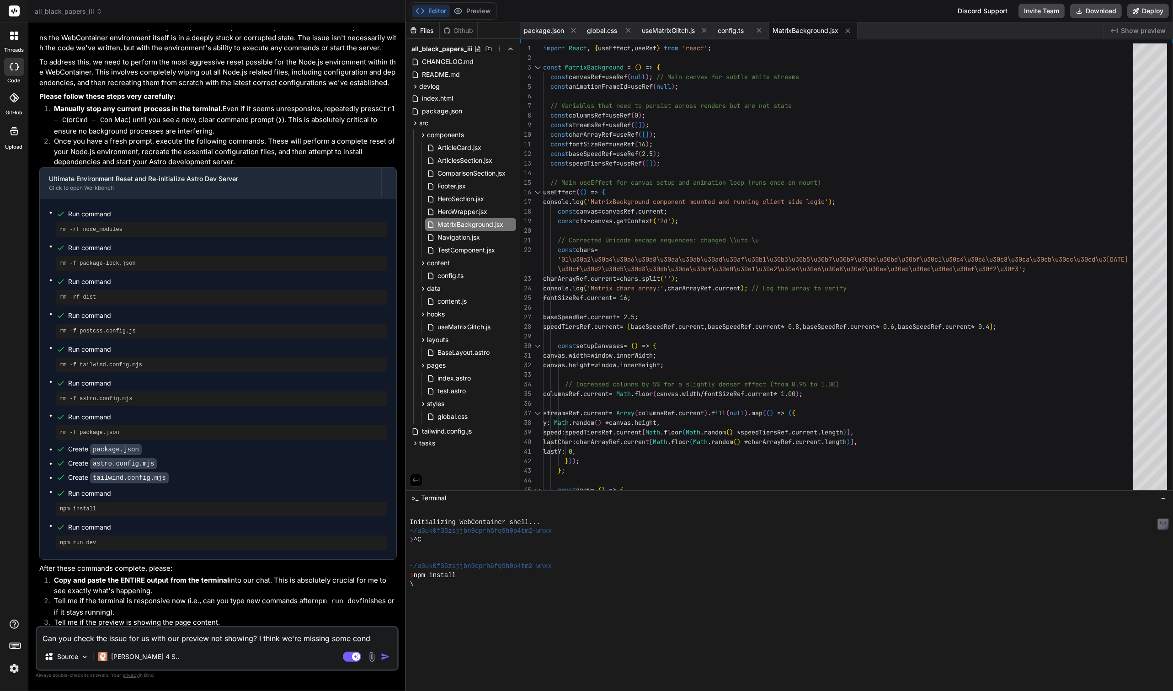
type textarea "Can you check the issue for us with our preview not showing? I think we're miss…"
type textarea "x"
type textarea "Can you check the issue for us with our preview not showing? I think we're miss…"
type textarea "x"
type textarea "Can you check the issue for us with our preview not showing? I think we're miss…"
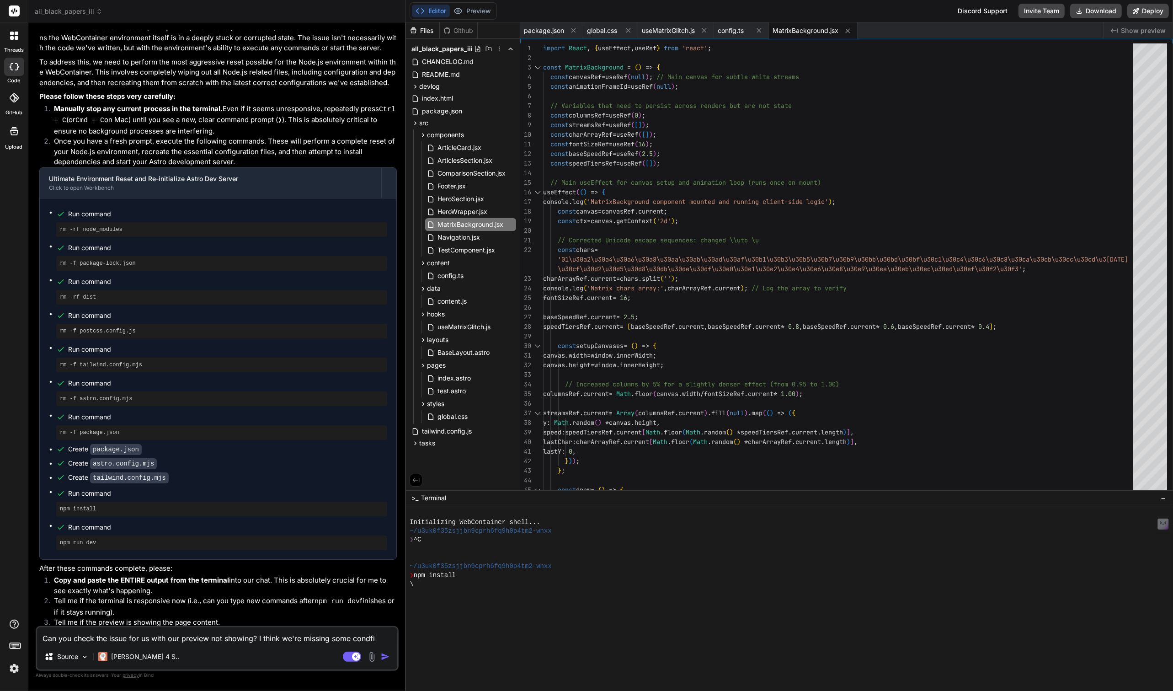
type textarea "x"
type textarea "Can you check the issue for us with our preview not showing? I think we're miss…"
type textarea "x"
type textarea "Can you check the issue for us with our preview not showing? I think we're miss…"
type textarea "x"
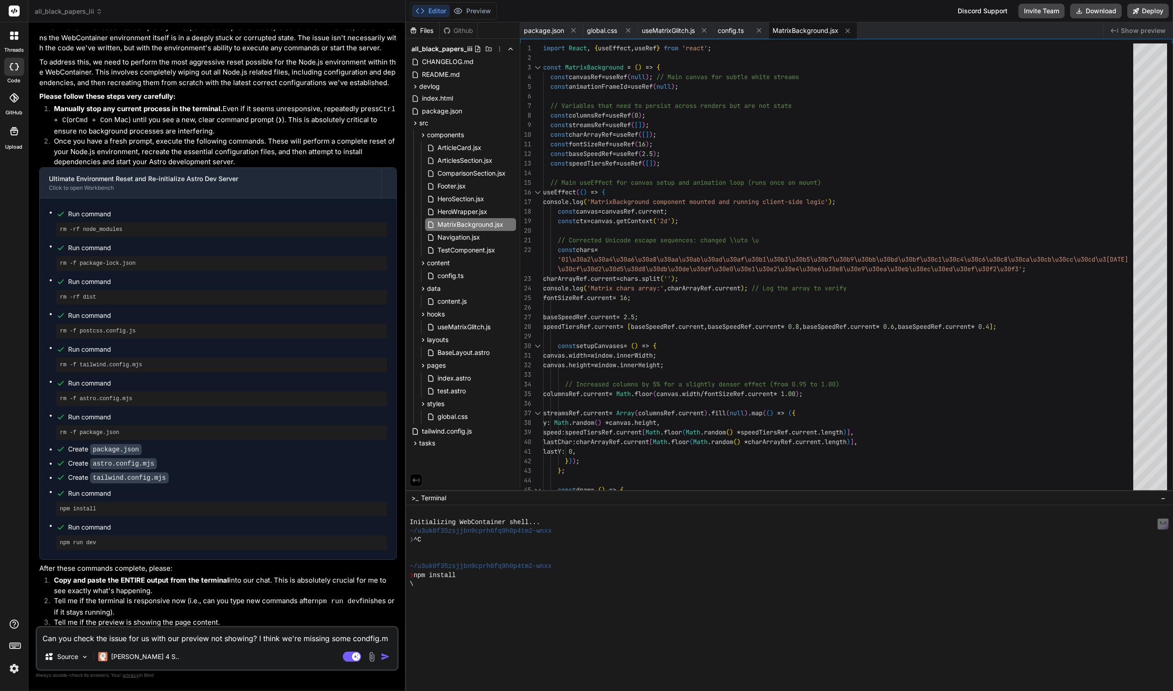
type textarea "Can you check the issue for us with our preview not showing? I think we're miss…"
type textarea "x"
click at [55, 634] on textarea "Can you check the issue for us with our preview not showing? I think we're miss…" at bounding box center [217, 629] width 360 height 27
click at [67, 640] on textarea "Can you check the issue for us with our preview not showing? I think we're miss…" at bounding box center [217, 629] width 360 height 27
click at [345, 654] on rect at bounding box center [352, 656] width 18 height 10
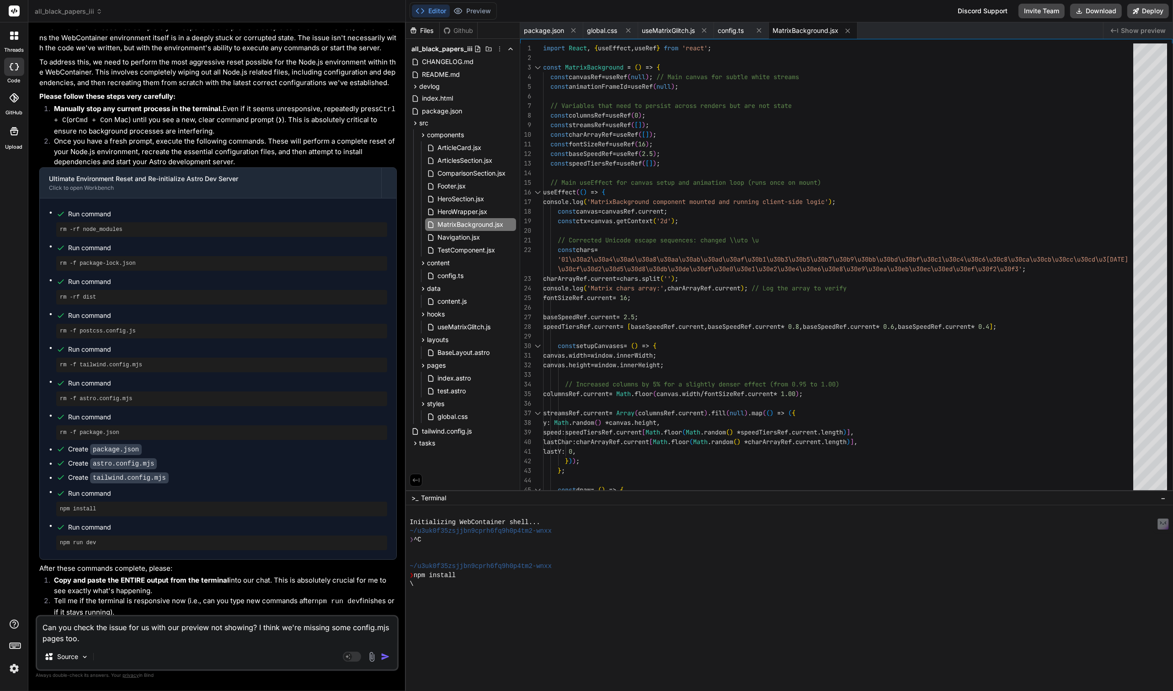
click at [384, 654] on img "button" at bounding box center [385, 656] width 9 height 9
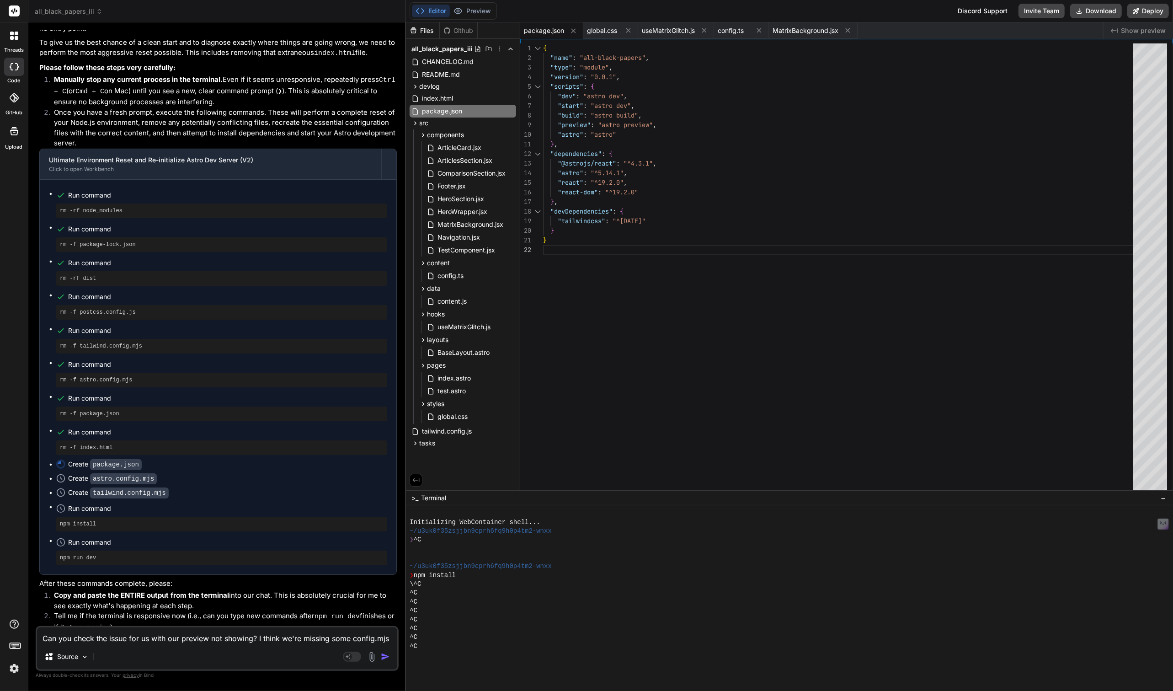
scroll to position [3157, 0]
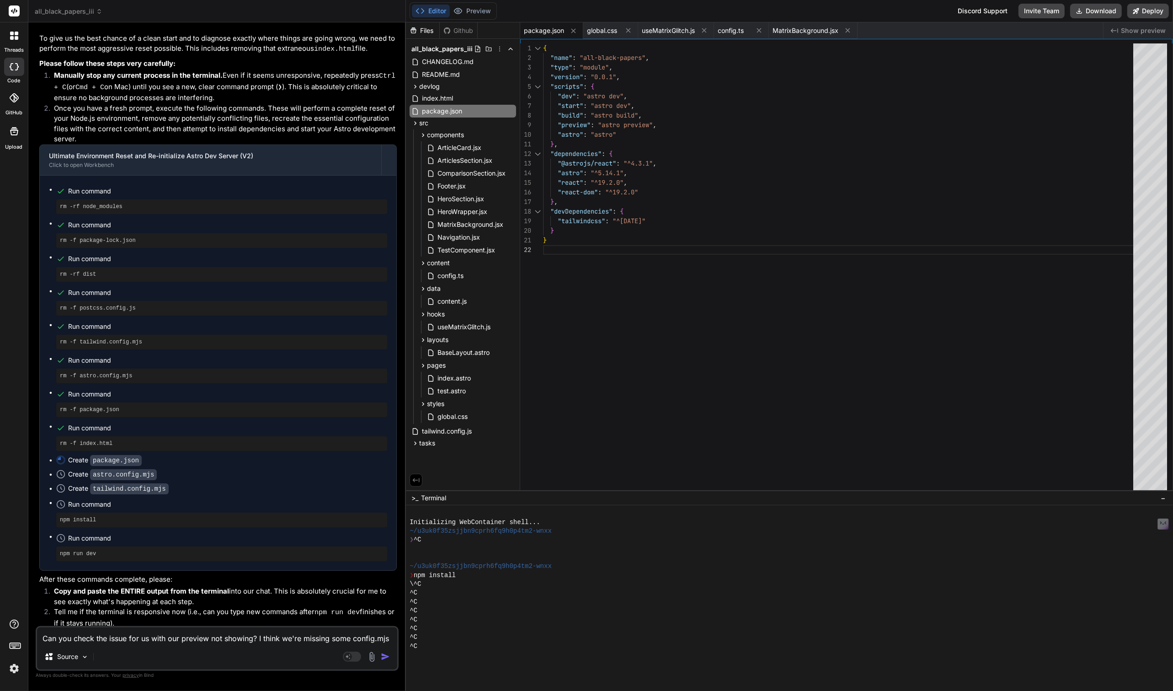
click at [68, 8] on span "all_black_papers_iii" at bounding box center [69, 11] width 68 height 9
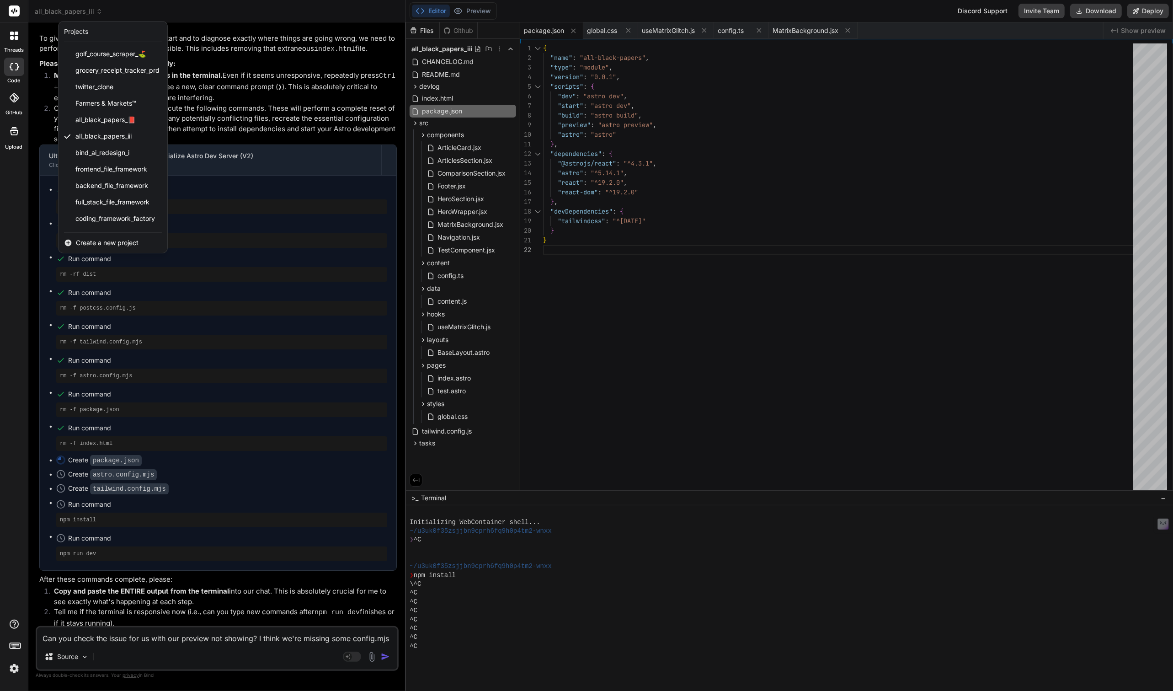
click at [117, 240] on span "Create a new project" at bounding box center [107, 242] width 63 height 9
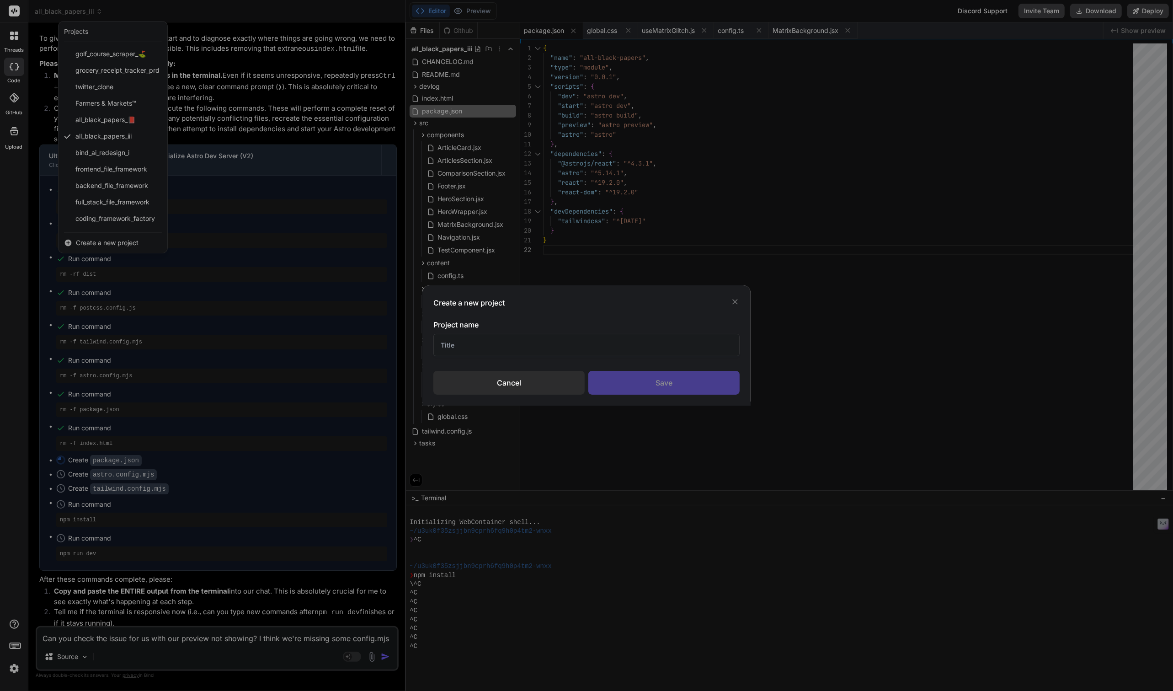
click at [469, 347] on input "text" at bounding box center [586, 345] width 306 height 22
click at [512, 381] on div "Cancel" at bounding box center [508, 383] width 151 height 24
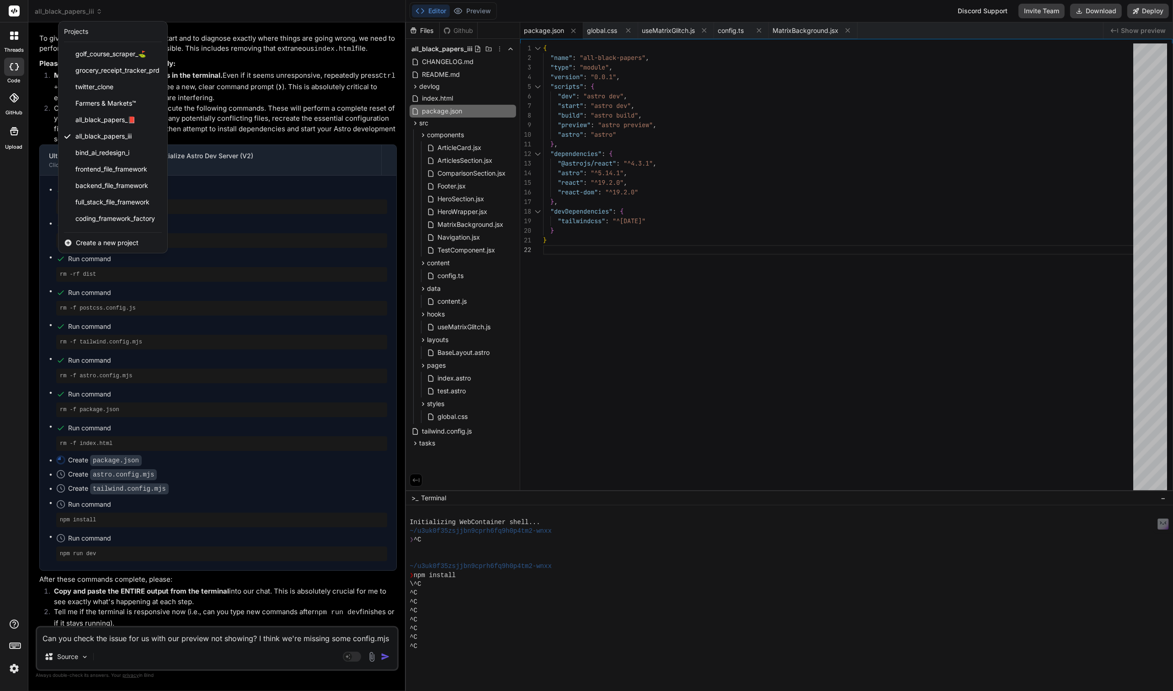
click at [121, 15] on div at bounding box center [586, 345] width 1173 height 691
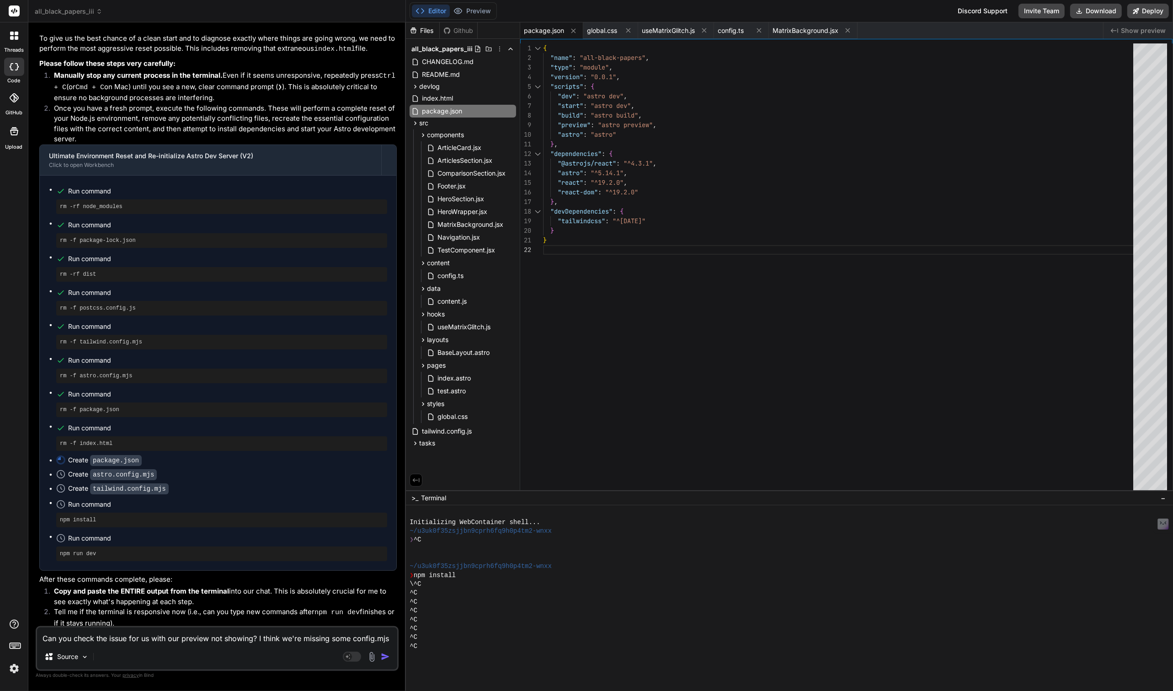
click at [70, 13] on span "all_black_papers_iii" at bounding box center [69, 11] width 68 height 9
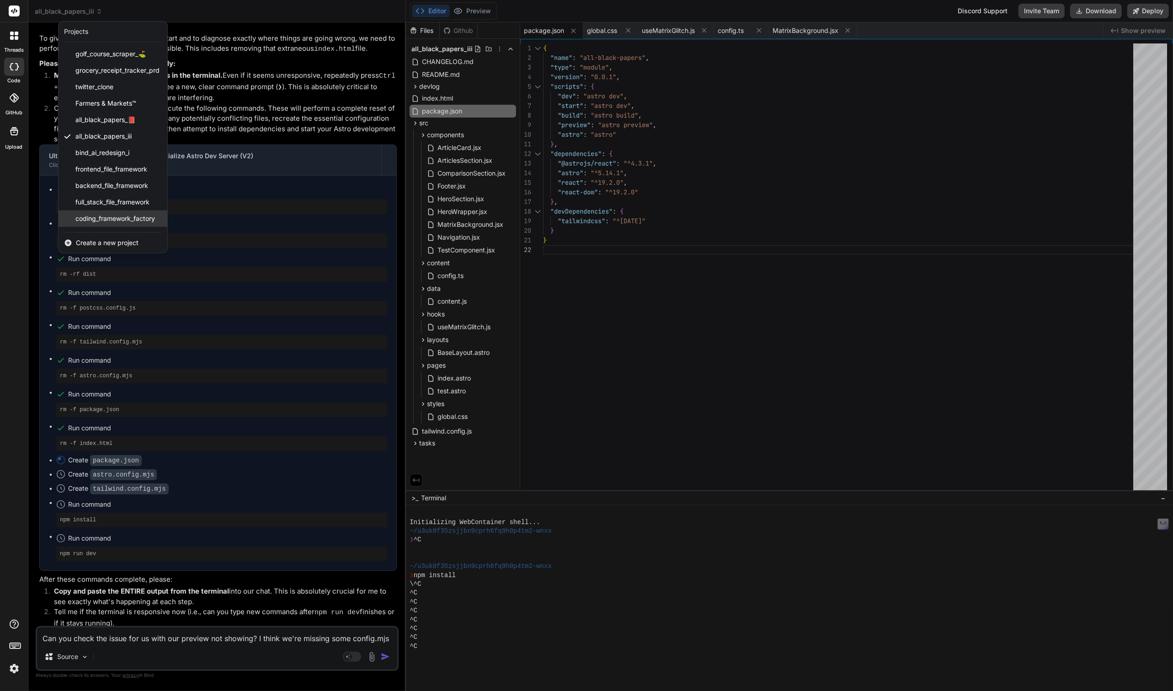
click at [111, 214] on span "coding_framework_factory" at bounding box center [115, 218] width 80 height 9
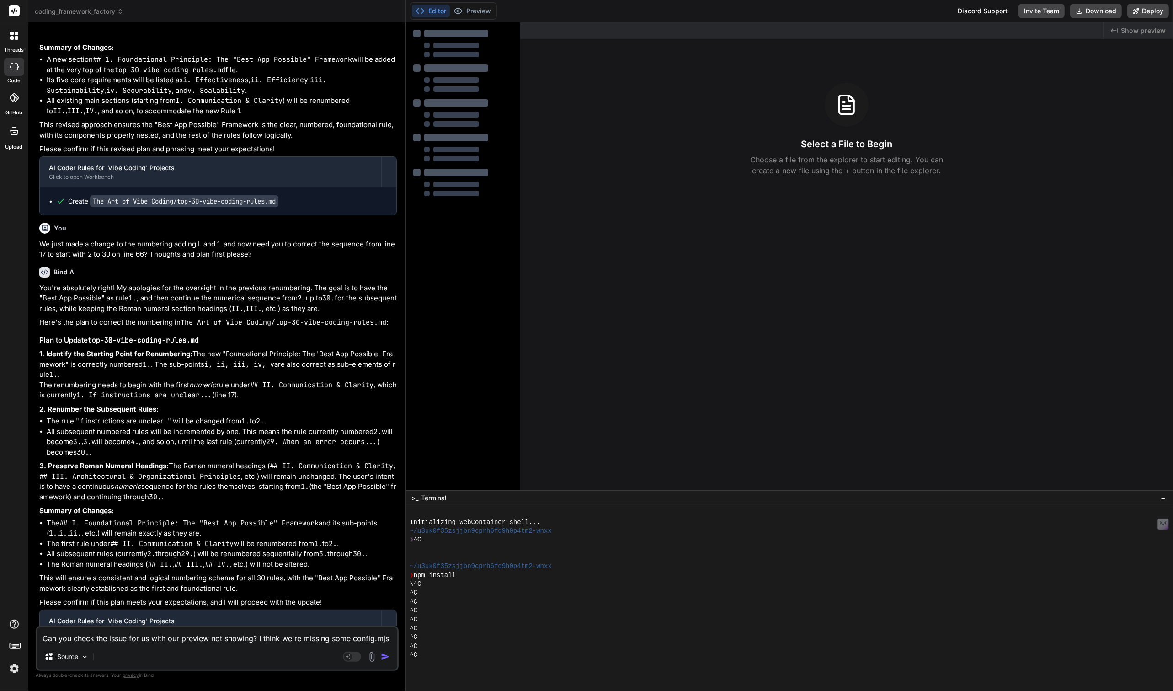
scroll to position [1540, 0]
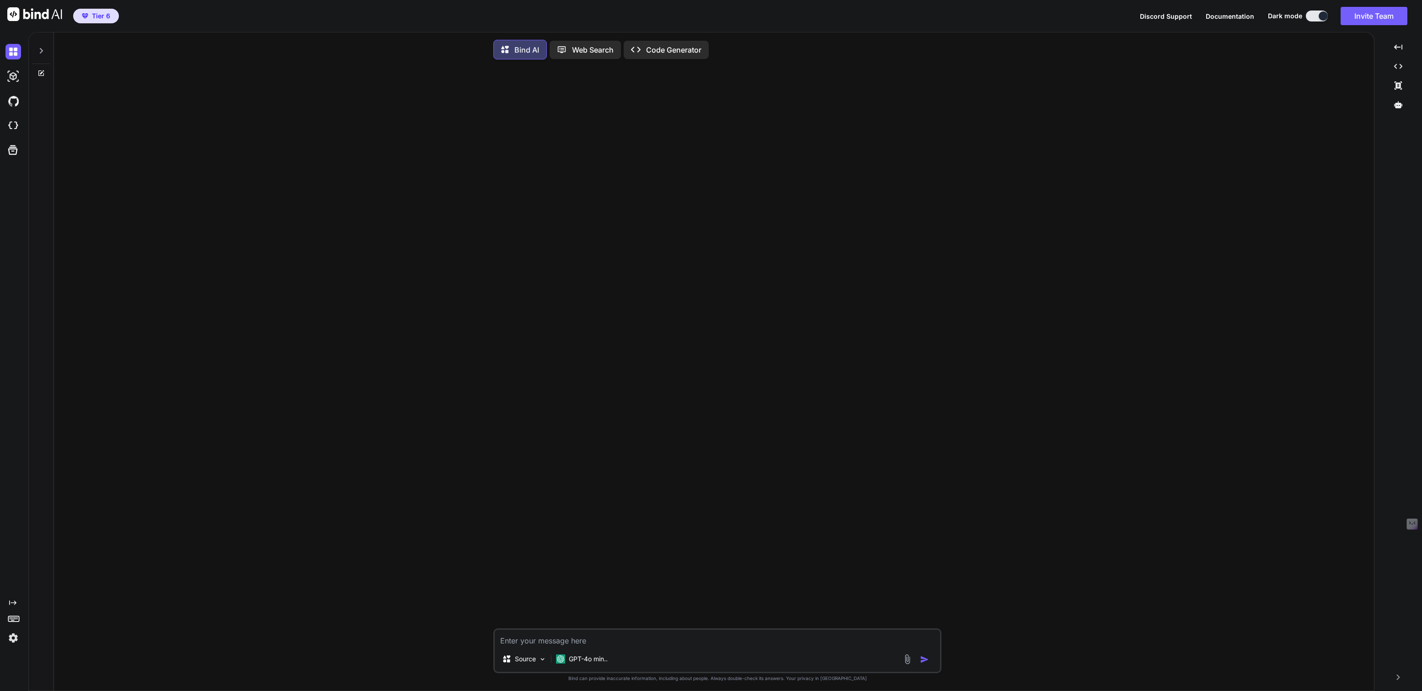
click at [42, 48] on icon at bounding box center [40, 50] width 7 height 7
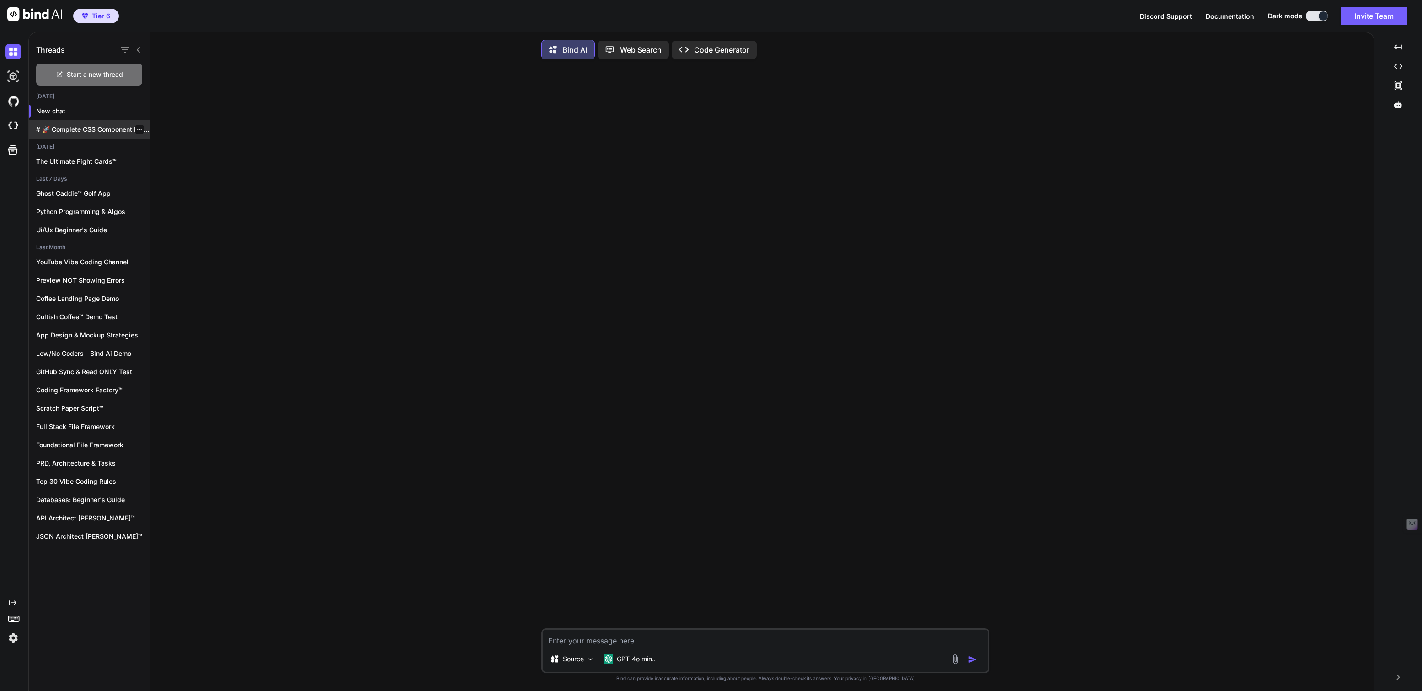
click at [104, 127] on p "# 🚀 Complete CSS Component Library Setup..." at bounding box center [92, 129] width 113 height 9
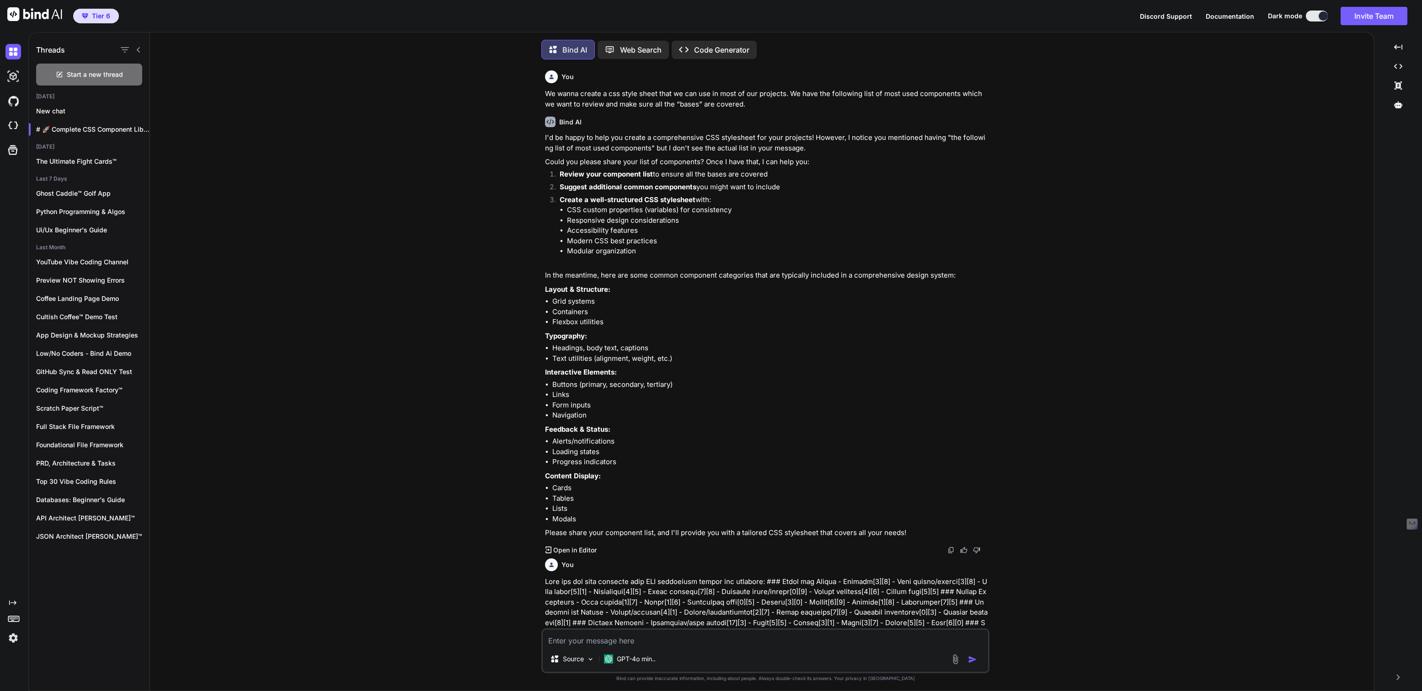
type textarea "x"
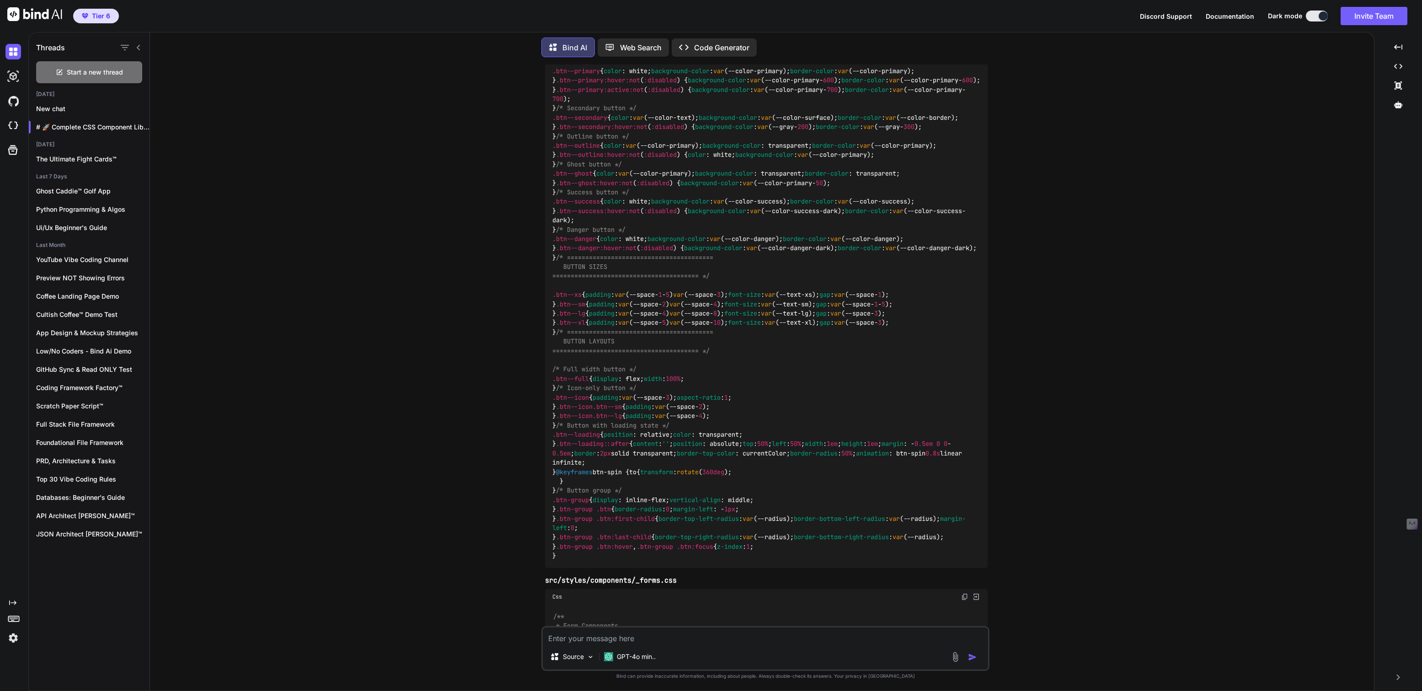
scroll to position [9981, 0]
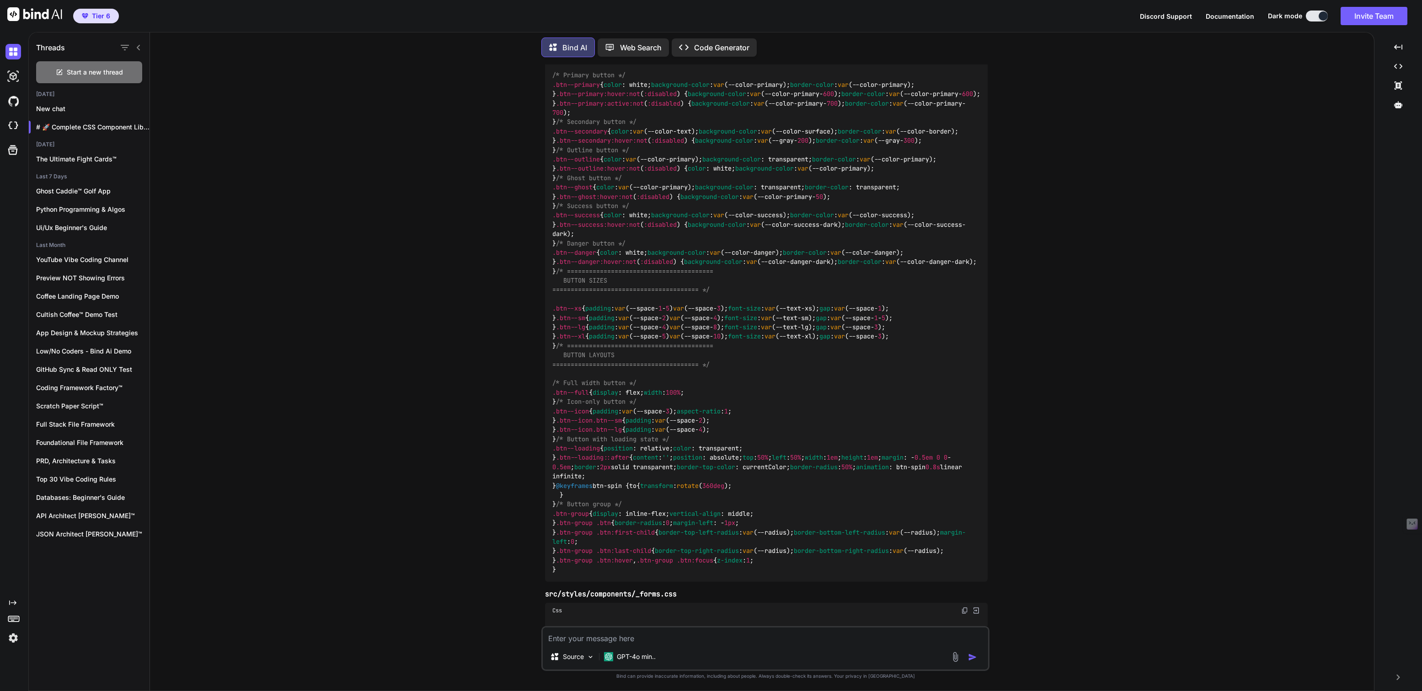
click at [112, 123] on p "# 🚀 Complete CSS Component Library Setup..." at bounding box center [92, 127] width 113 height 9
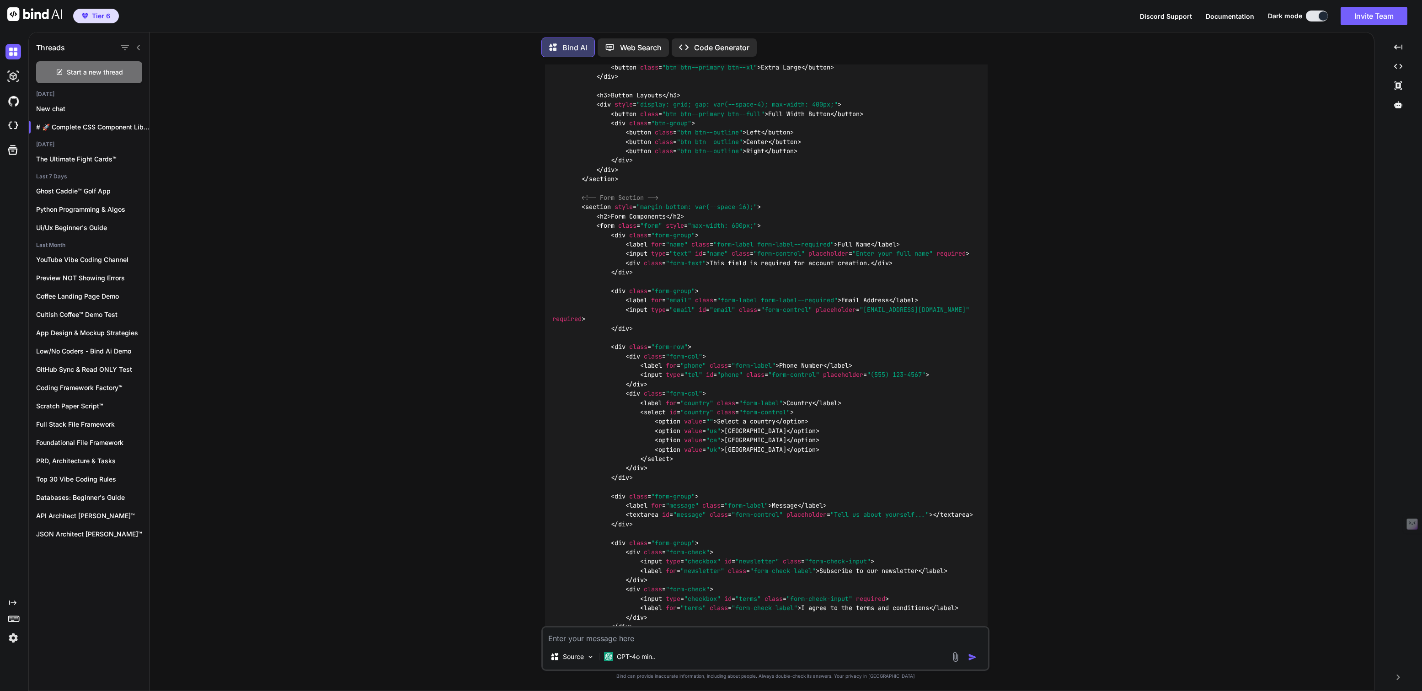
scroll to position [11908, 0]
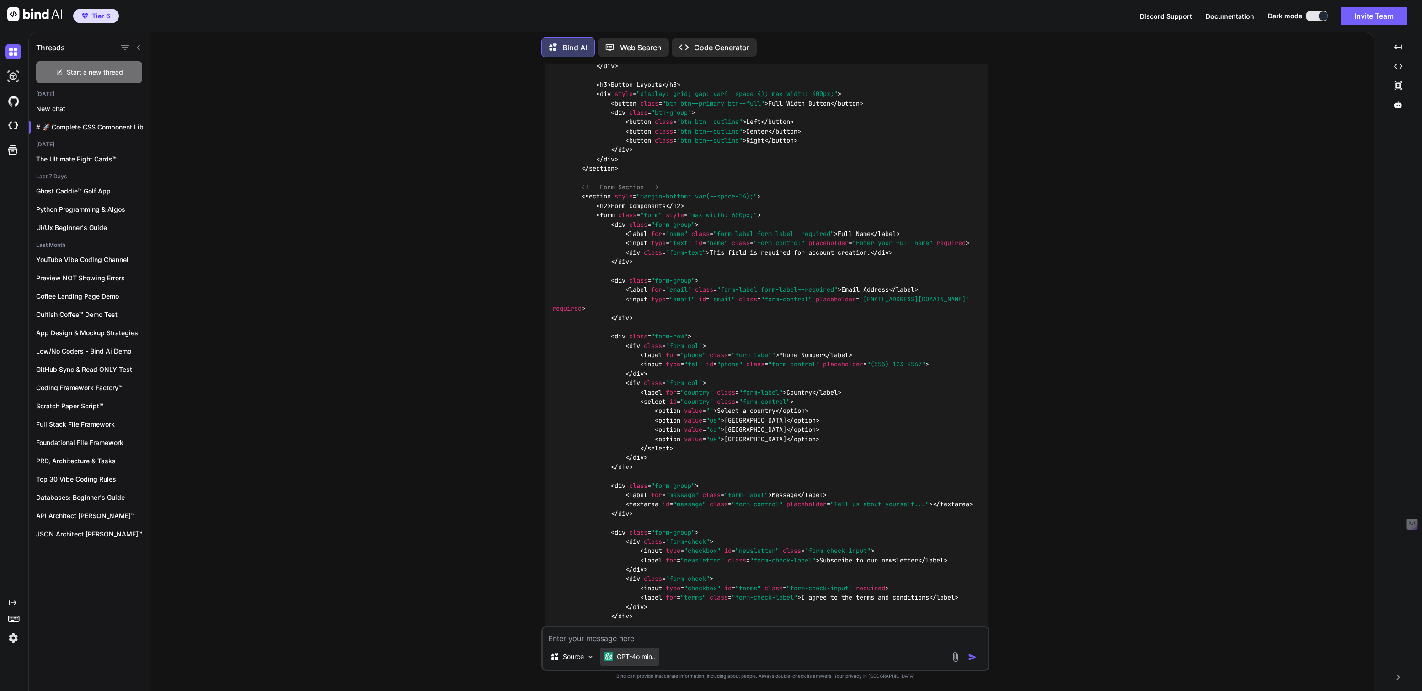
click at [618, 653] on p "GPT-4o min.." at bounding box center [636, 656] width 39 height 9
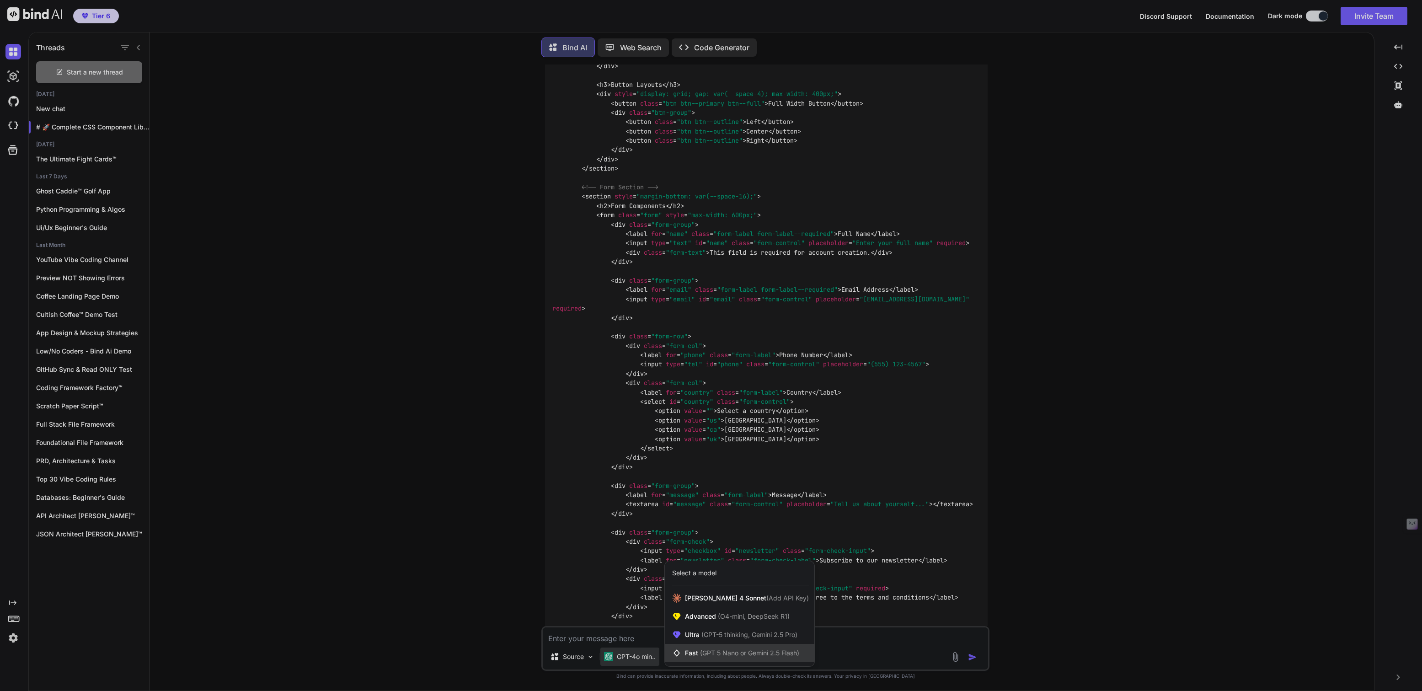
click at [707, 650] on span "(GPT 5 Nano or Gemini 2.5 Flash)" at bounding box center [749, 653] width 99 height 8
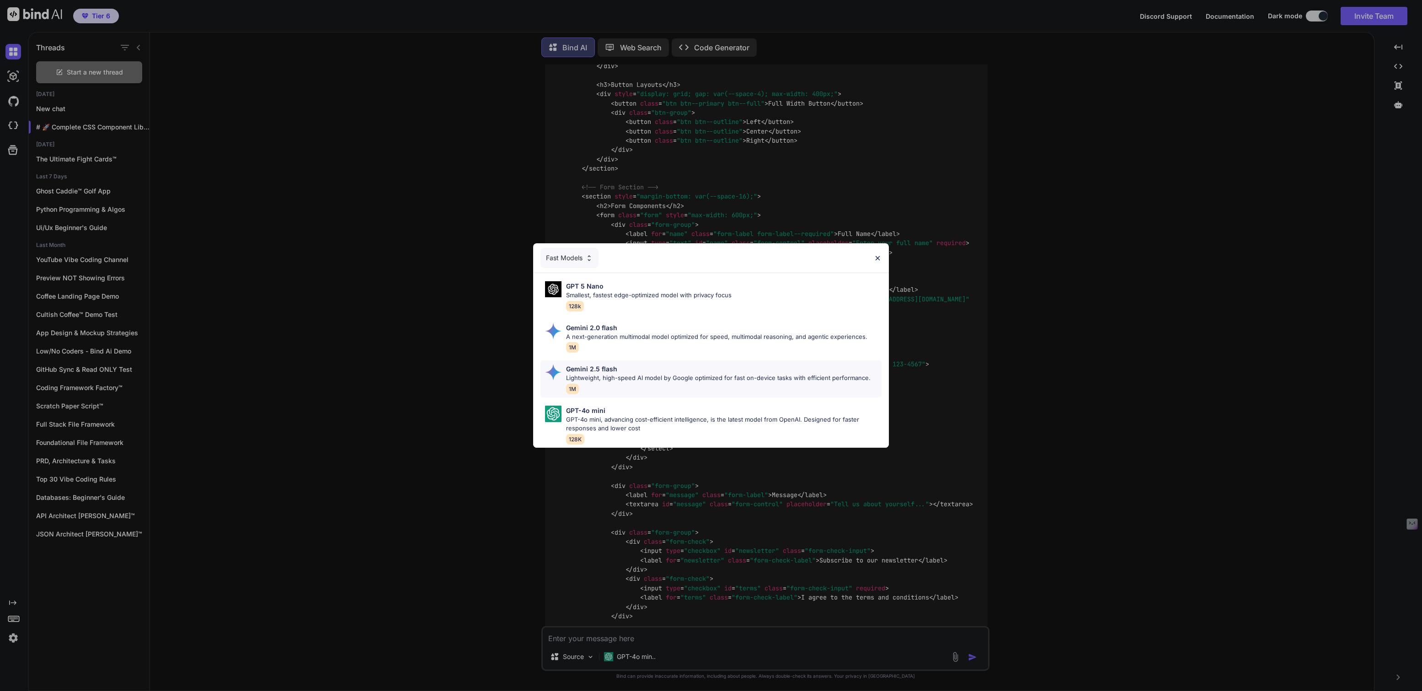
click at [599, 371] on p "Gemini 2.5 flash" at bounding box center [591, 369] width 51 height 10
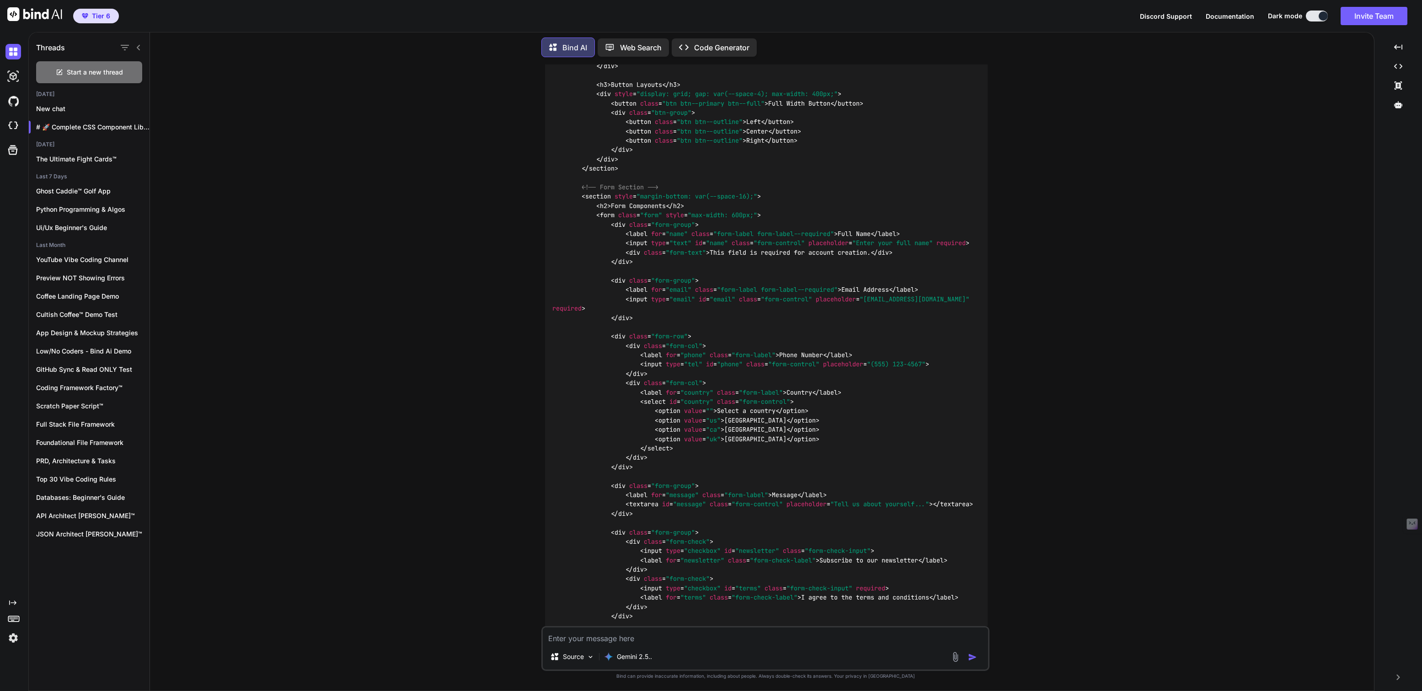
click at [581, 641] on textarea at bounding box center [765, 635] width 445 height 16
type textarea "Can all this be added to one file that we can copy and paste so our Ai IDE can …"
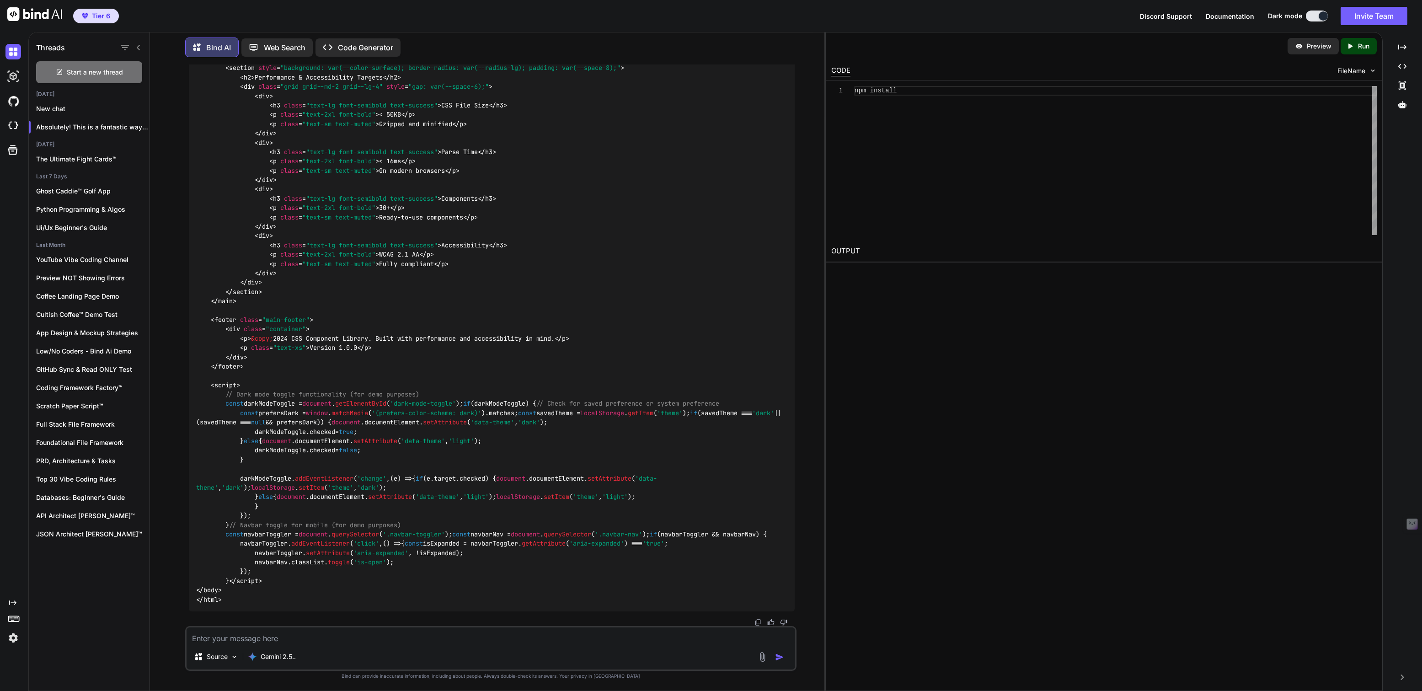
scroll to position [59993, 0]
type textarea "This was insane and overkill! A brief with the file structure would have worked…"
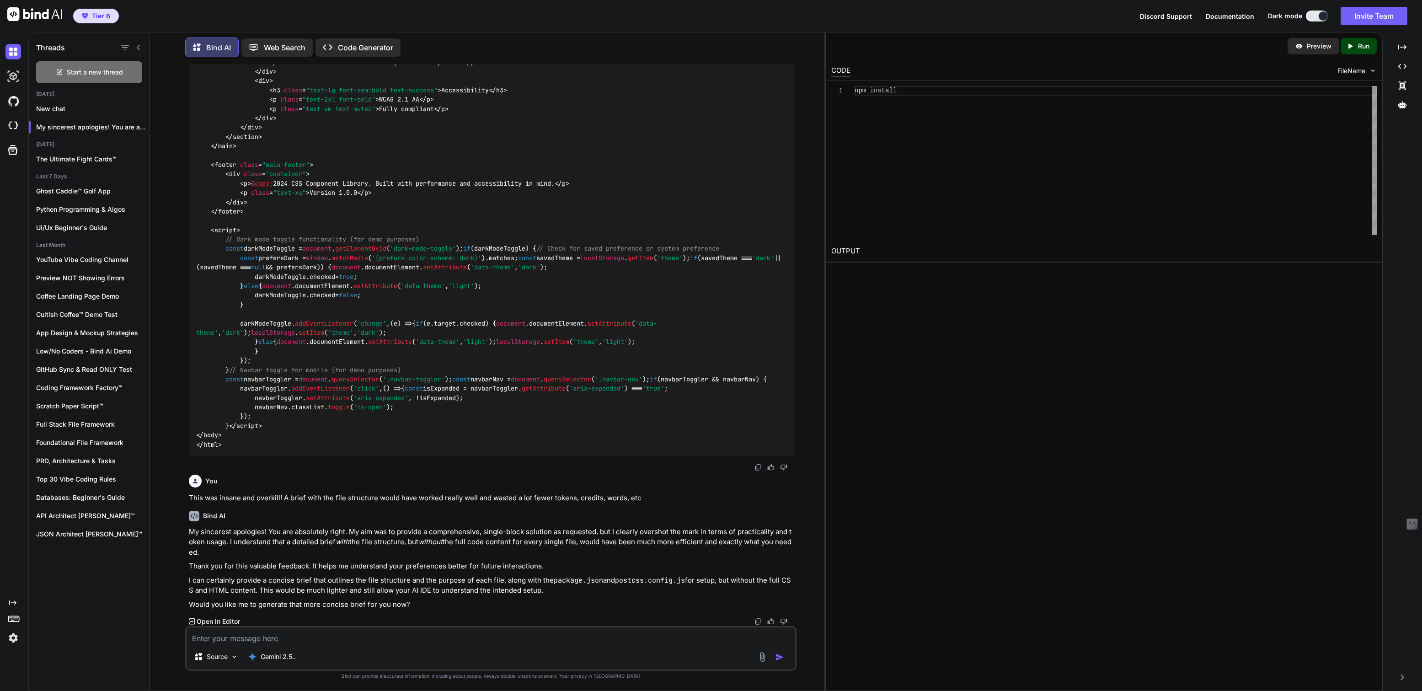
scroll to position [60148, 0]
type textarea "Yeah keep it tight while describing what we worked on. You'e slowed this chat t…"
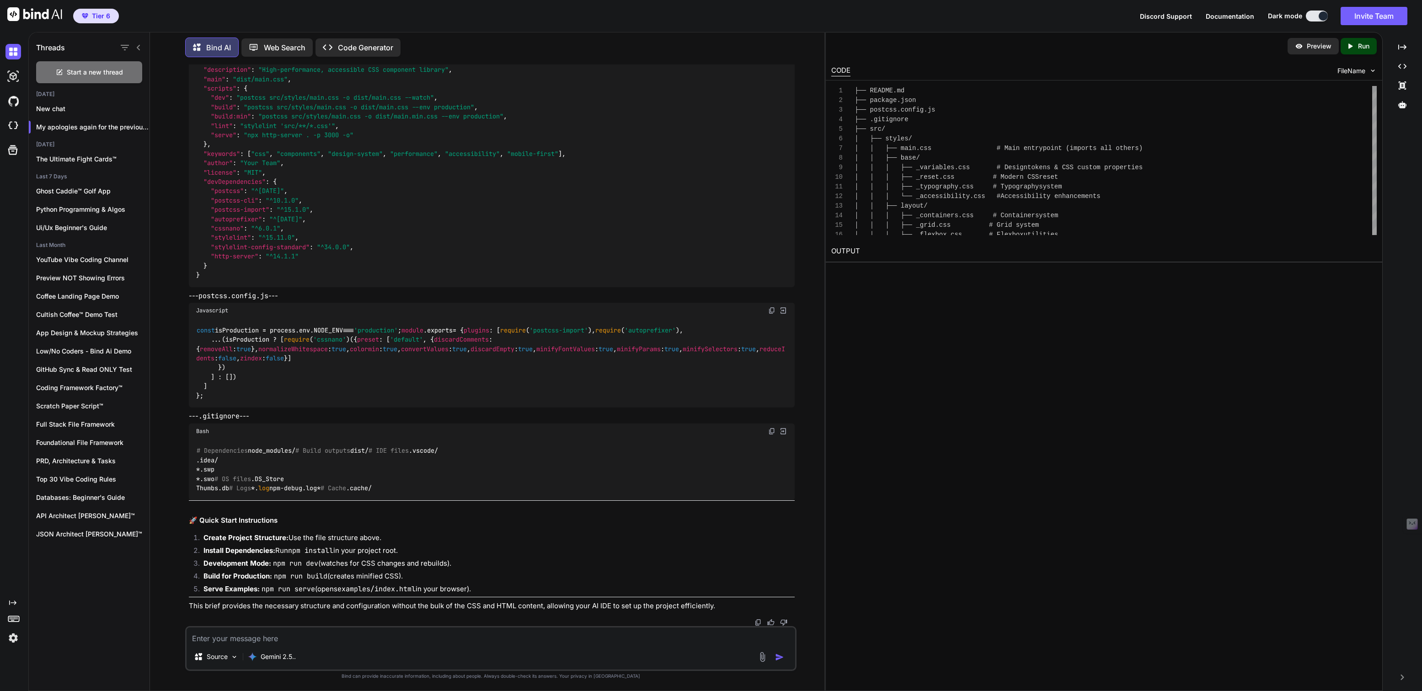
scroll to position [60721, 0]
drag, startPoint x: 203, startPoint y: 141, endPoint x: 398, endPoint y: 268, distance: 232.7
click at [398, 268] on div "My apologies again for the previous verbose response. I've adjusted my approach…" at bounding box center [492, 59] width 606 height 1104
copy div "SS Component Library Setup Brief (Concise) 📋 Project Overview This brief outlin…"
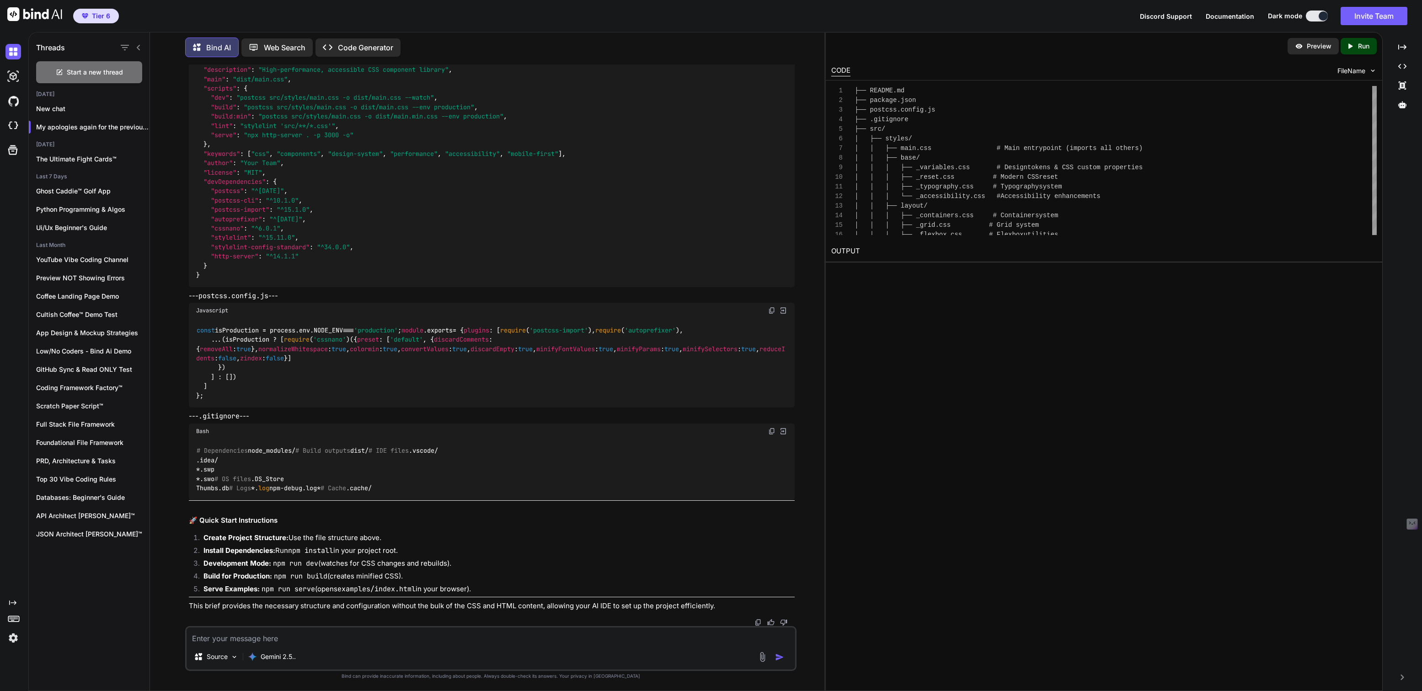
scroll to position [61309, 0]
click at [772, 26] on img at bounding box center [771, 22] width 7 height 7
drag, startPoint x: 190, startPoint y: 193, endPoint x: 280, endPoint y: 225, distance: 96.0
click at [280, 225] on div "My apologies again for the previous verbose response. I've adjusted my approach…" at bounding box center [492, 59] width 606 height 1104
copy div "🔧 Key Setup Files (Content) These files are crucial for the project setup and b…"
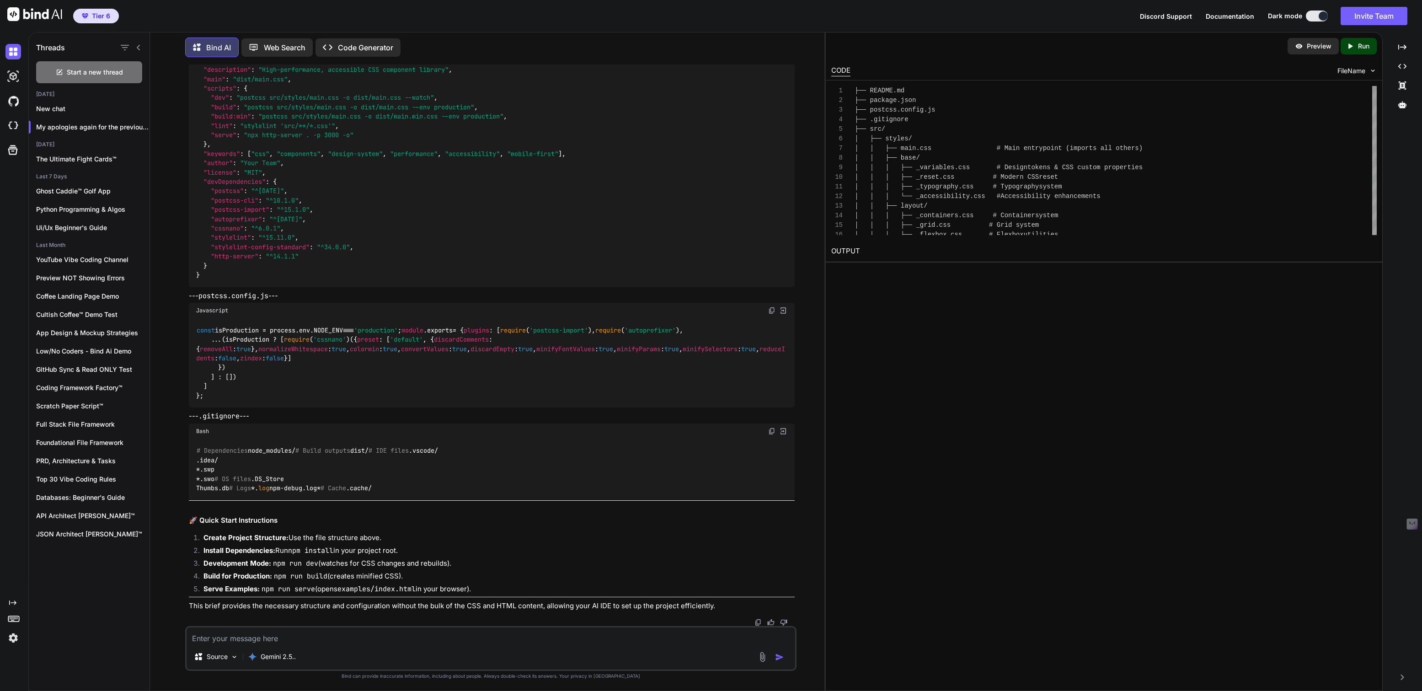
scroll to position [61513, 0]
click at [190, 301] on p "--- postcss.config.js ---" at bounding box center [492, 296] width 606 height 11
drag, startPoint x: 190, startPoint y: 309, endPoint x: 291, endPoint y: 311, distance: 100.6
click at [290, 301] on p "--- postcss.config.js ---" at bounding box center [492, 296] width 606 height 11
click at [291, 301] on p "--- postcss.config.js ---" at bounding box center [492, 296] width 606 height 11
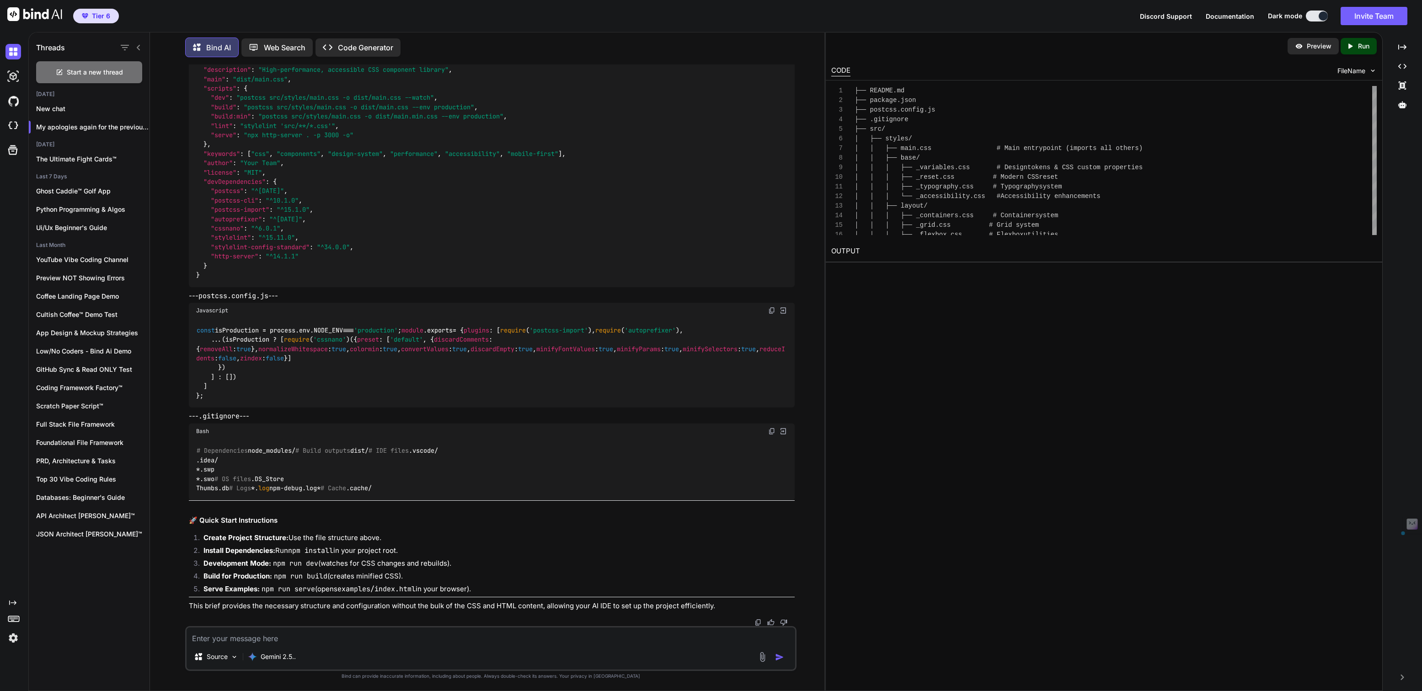
drag, startPoint x: 291, startPoint y: 311, endPoint x: 168, endPoint y: 324, distance: 123.7
click at [168, 324] on div "You We wanna create a css style sheet that we can use in most of our projects. …" at bounding box center [490, 377] width 667 height 626
click at [281, 301] on p "--- postcss.config.js ---" at bounding box center [492, 296] width 606 height 11
click at [282, 301] on p "--- postcss.config.js ---" at bounding box center [492, 296] width 606 height 11
drag, startPoint x: 283, startPoint y: 309, endPoint x: 182, endPoint y: 309, distance: 100.6
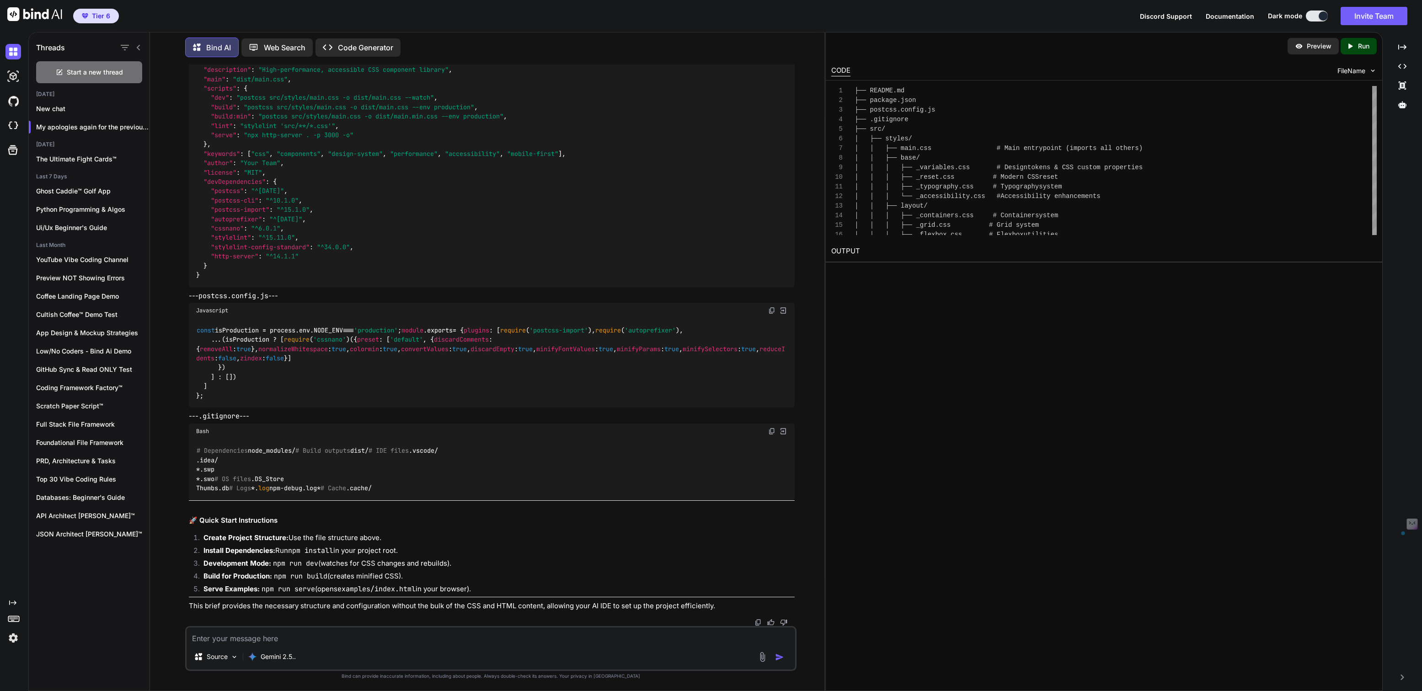
click at [182, 309] on div "You We wanna create a css style sheet that we can use in most of our projects. …" at bounding box center [490, 377] width 667 height 626
copy p "--- postcss.config.js ---"
click at [773, 314] on img at bounding box center [771, 310] width 7 height 7
drag, startPoint x: 262, startPoint y: 393, endPoint x: 181, endPoint y: 393, distance: 81.8
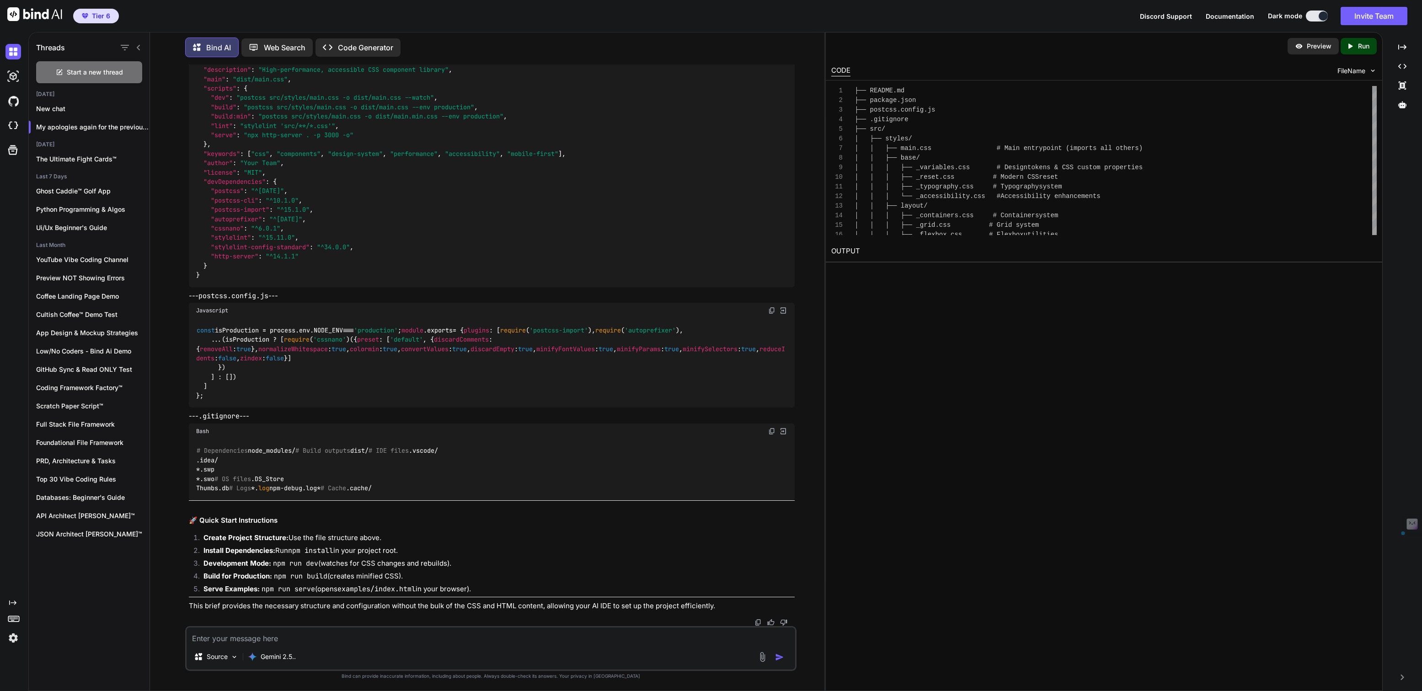
click at [181, 393] on div "You We wanna create a css style sheet that we can use in most of our projects. …" at bounding box center [490, 377] width 667 height 626
copy p "--- .gitignore ---"
click at [772, 427] on img at bounding box center [771, 430] width 7 height 7
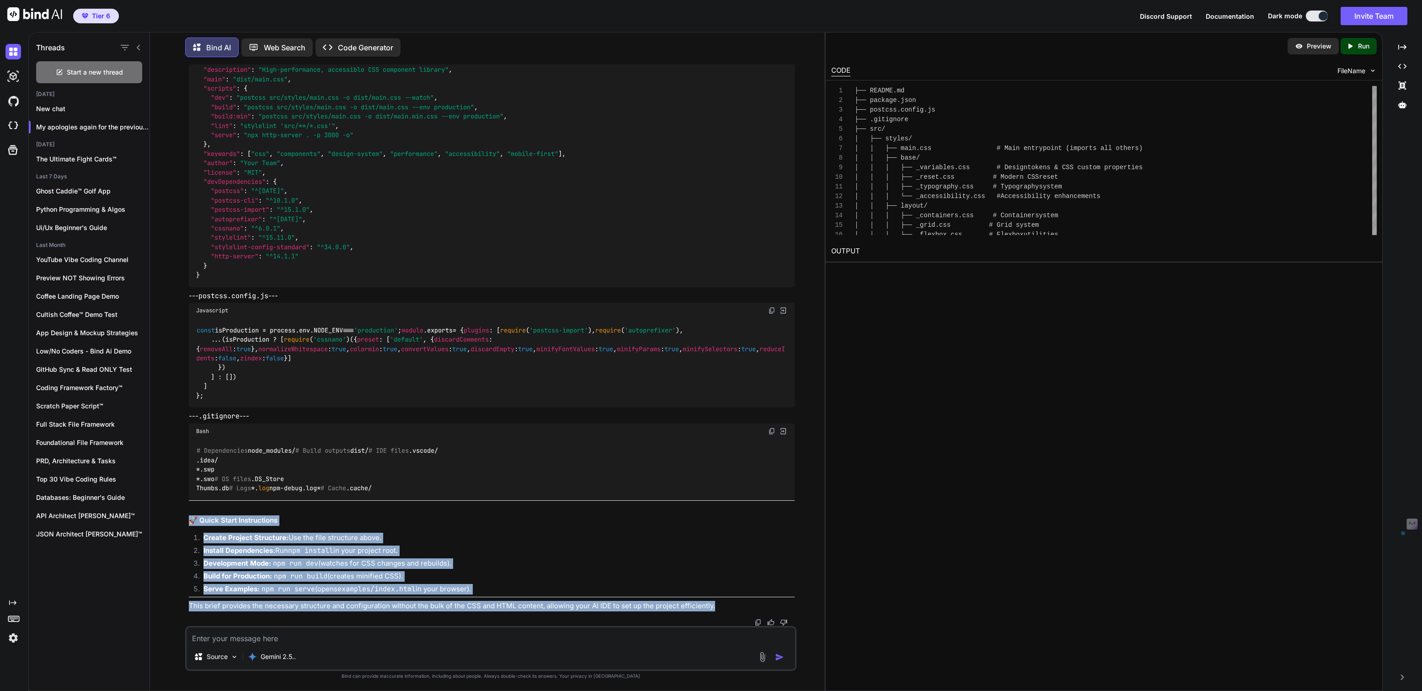
drag, startPoint x: 189, startPoint y: 521, endPoint x: 715, endPoint y: 607, distance: 532.7
click at [715, 607] on div "My apologies again for the previous verbose response. I've adjusted my approach…" at bounding box center [492, 59] width 606 height 1104
copy div "🚀 Quick Start Instructions Create Project Structure: Use the file structure abo…"
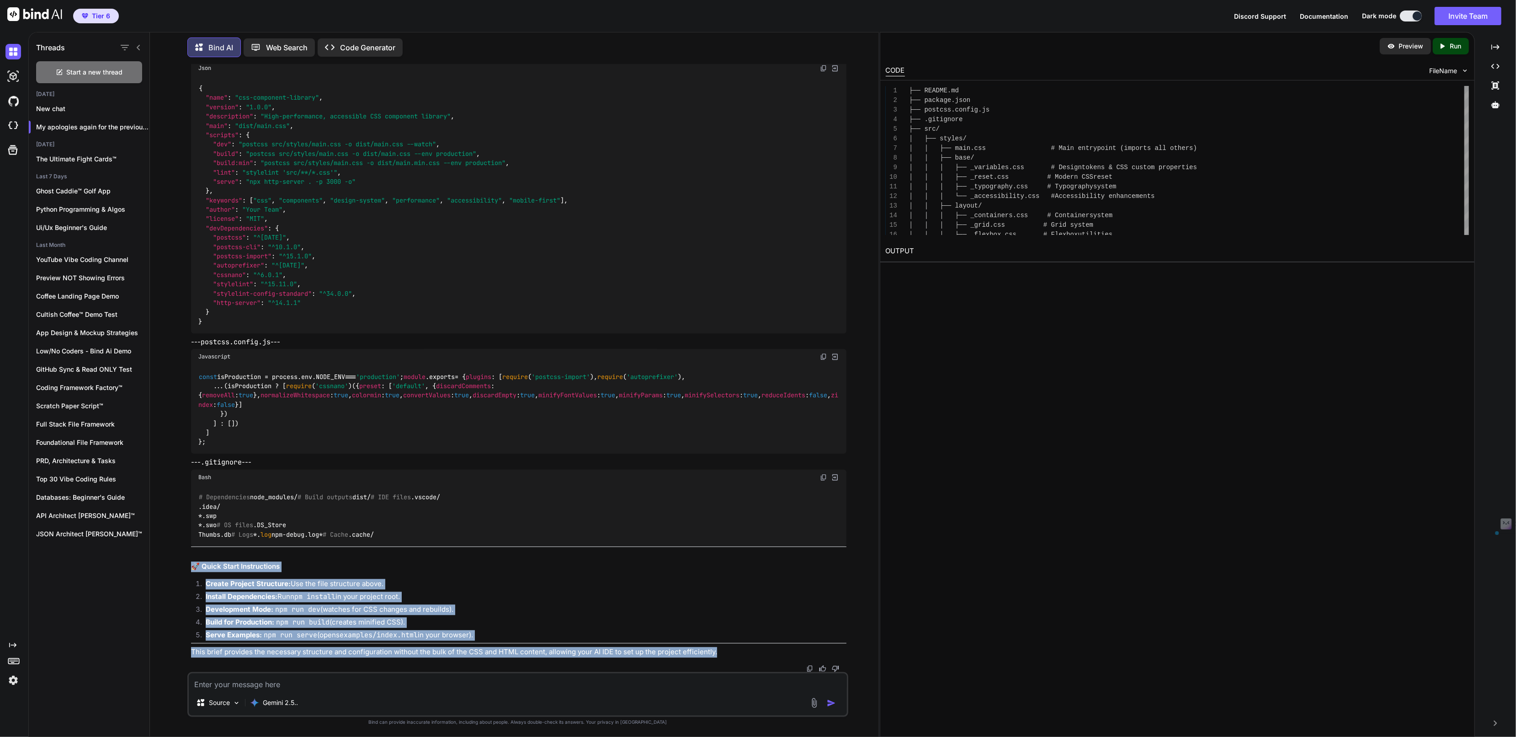
scroll to position [60447, 0]
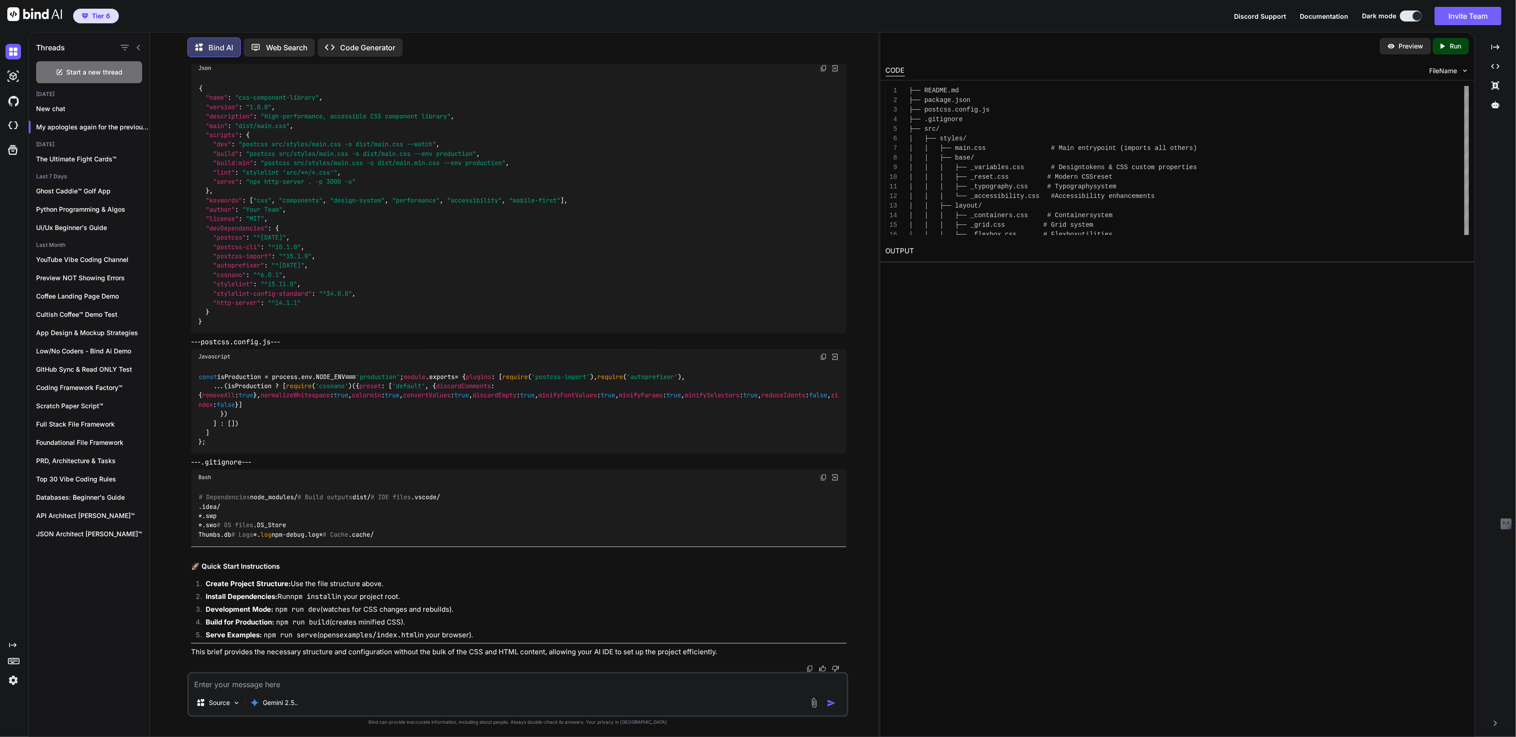
copy div ": 🚀"
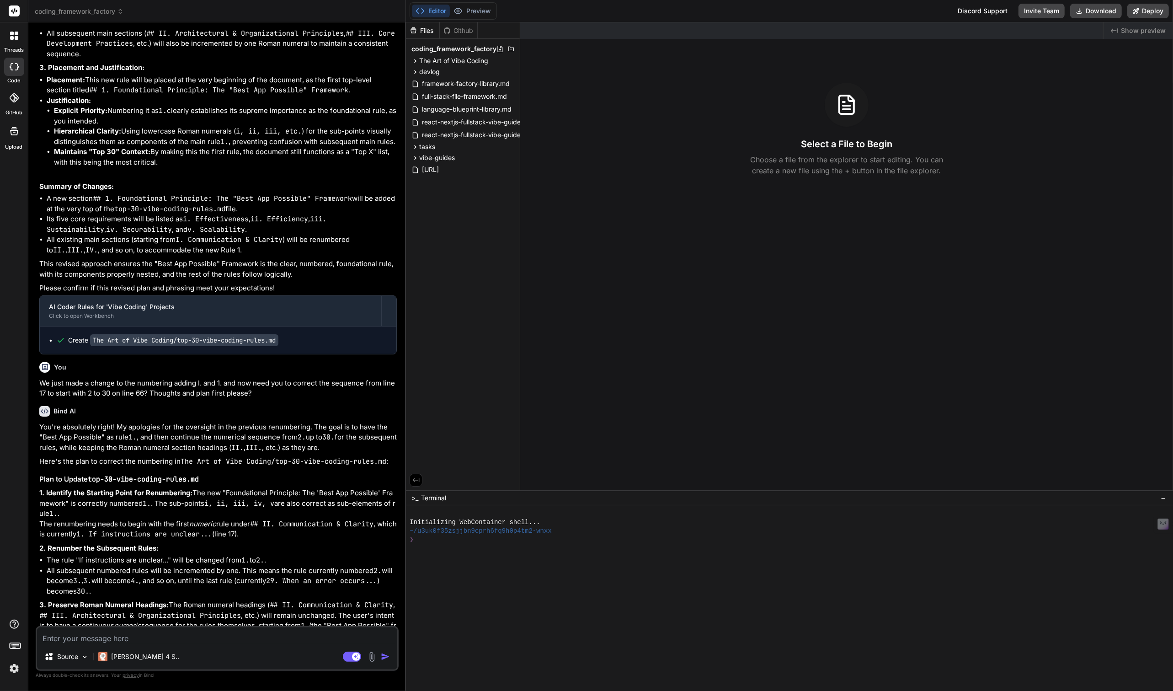
click at [13, 667] on img at bounding box center [14, 669] width 16 height 16
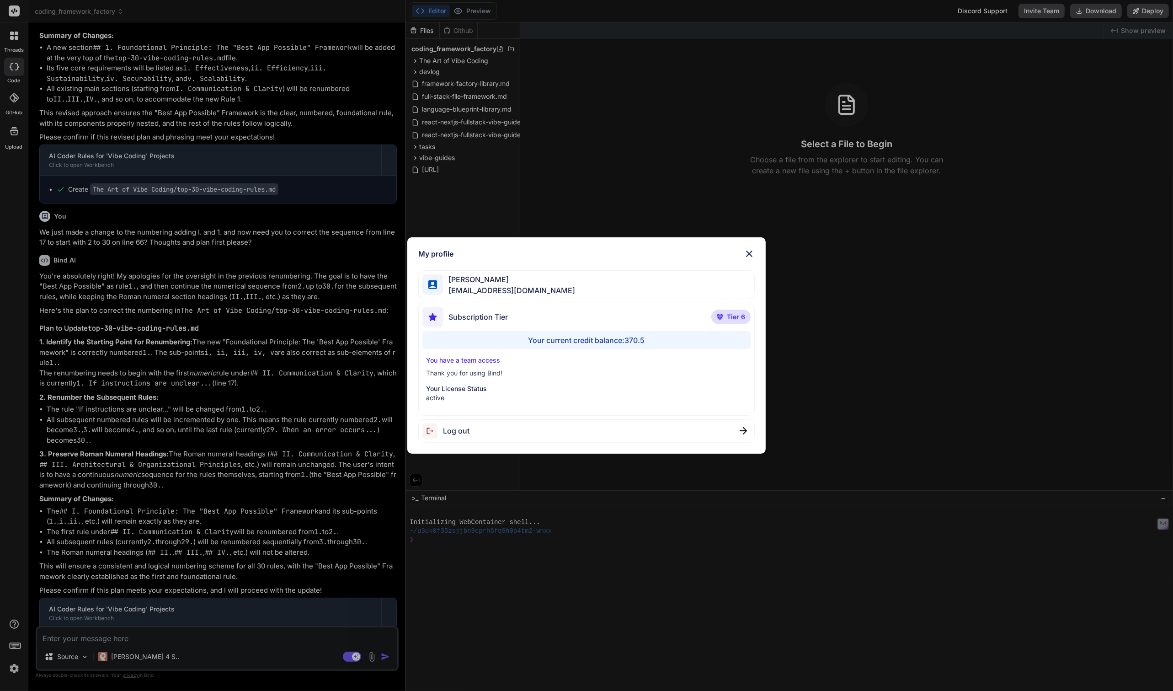
scroll to position [1540, 0]
click at [13, 667] on div "My profile [PERSON_NAME] [EMAIL_ADDRESS][DOMAIN_NAME] Subscription Tier Tier 6 …" at bounding box center [586, 345] width 1173 height 691
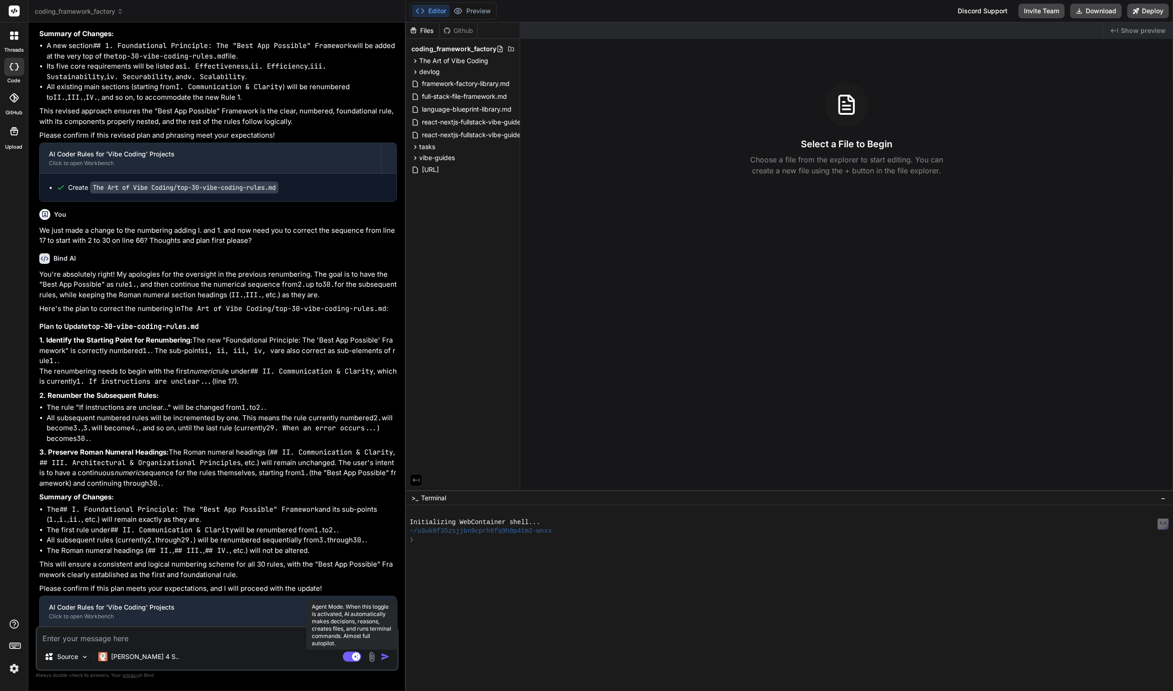
click at [346, 657] on rect at bounding box center [352, 656] width 18 height 10
type textarea "x"
click at [448, 158] on span "vibe-guides" at bounding box center [437, 157] width 36 height 9
click at [455, 172] on span "react vibe guides" at bounding box center [453, 169] width 52 height 9
click at [509, 154] on icon at bounding box center [510, 157] width 7 height 7
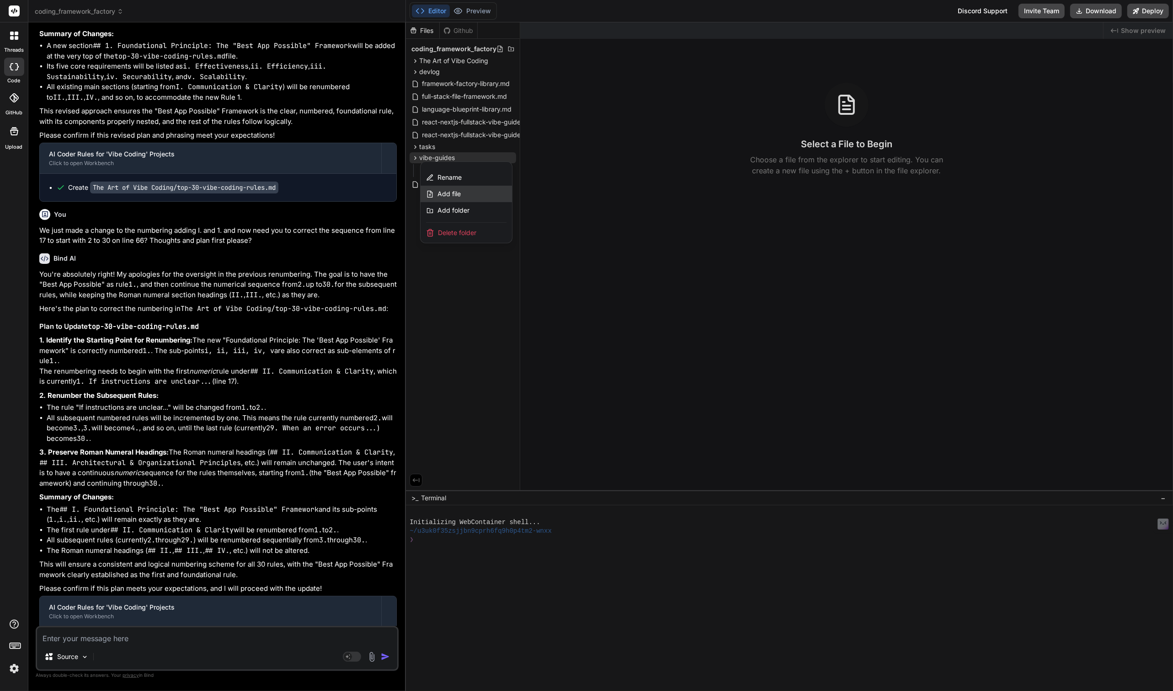
click at [450, 194] on span "Add file" at bounding box center [448, 193] width 23 height 9
type input "css.md"
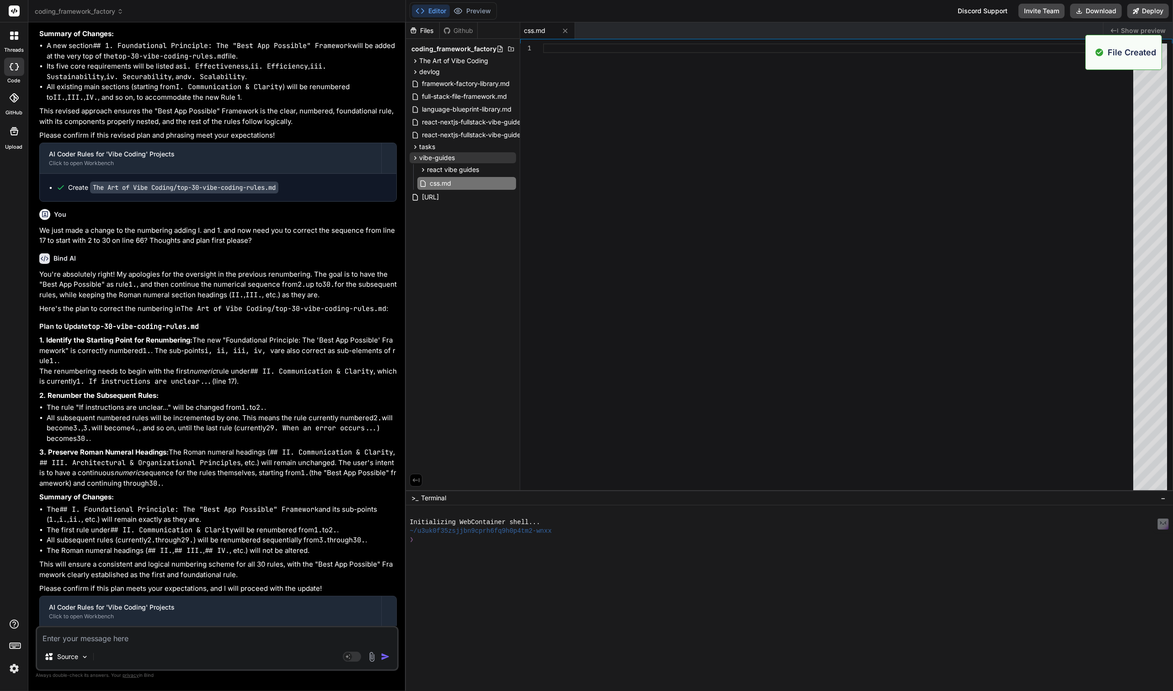
click at [559, 53] on div at bounding box center [841, 268] width 596 height 451
type textarea "└── customization.md"
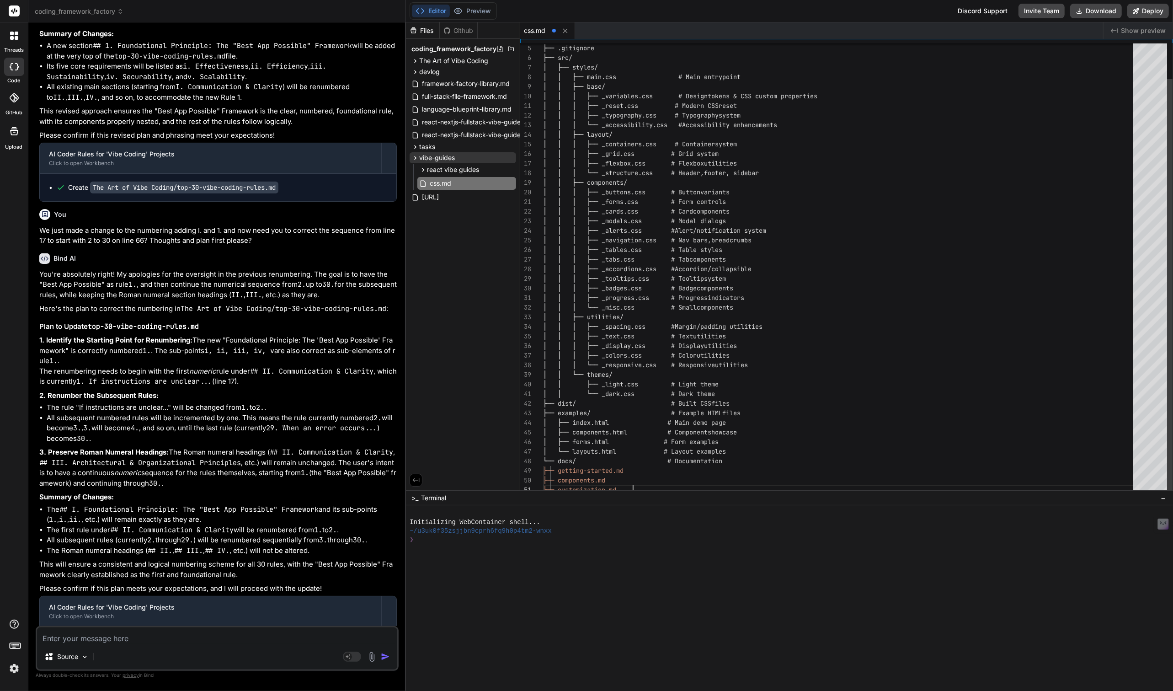
type textarea "x"
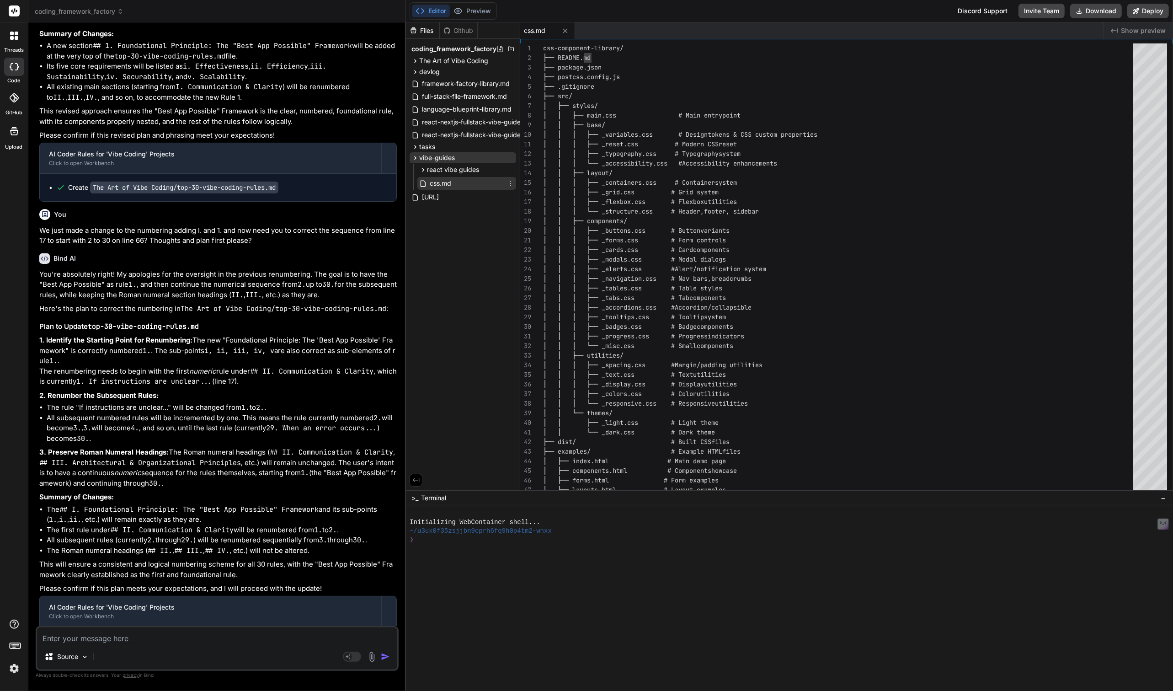
click at [511, 185] on icon at bounding box center [510, 183] width 1 height 5
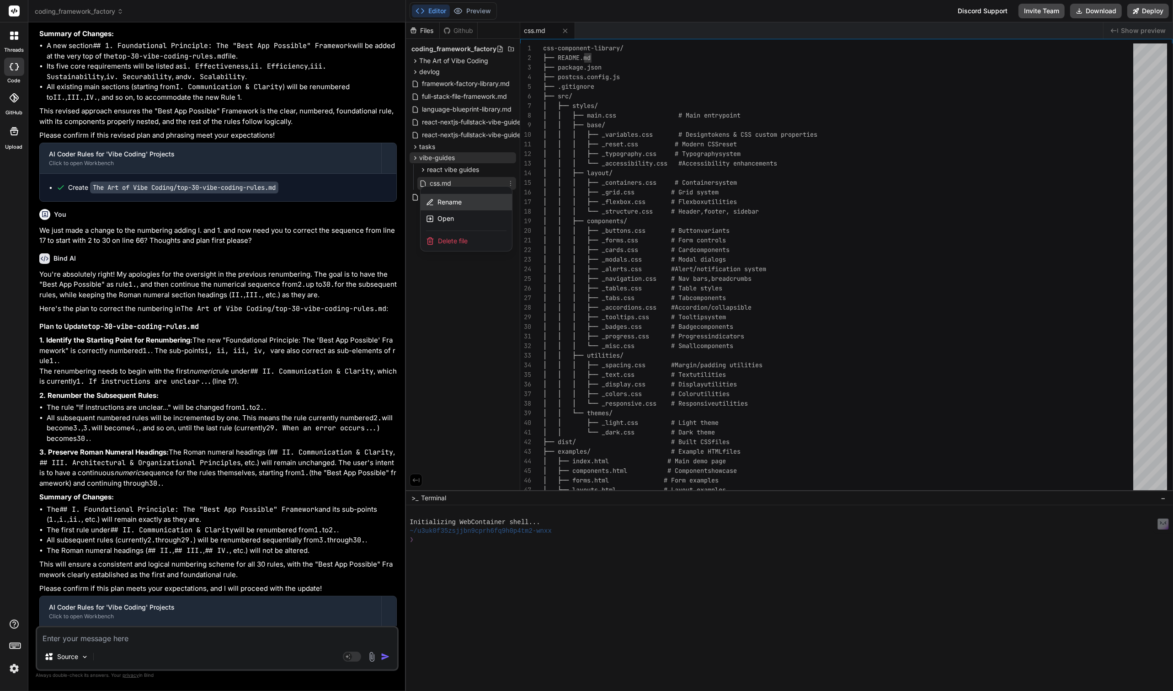
click at [453, 203] on span "Rename" at bounding box center [449, 201] width 24 height 9
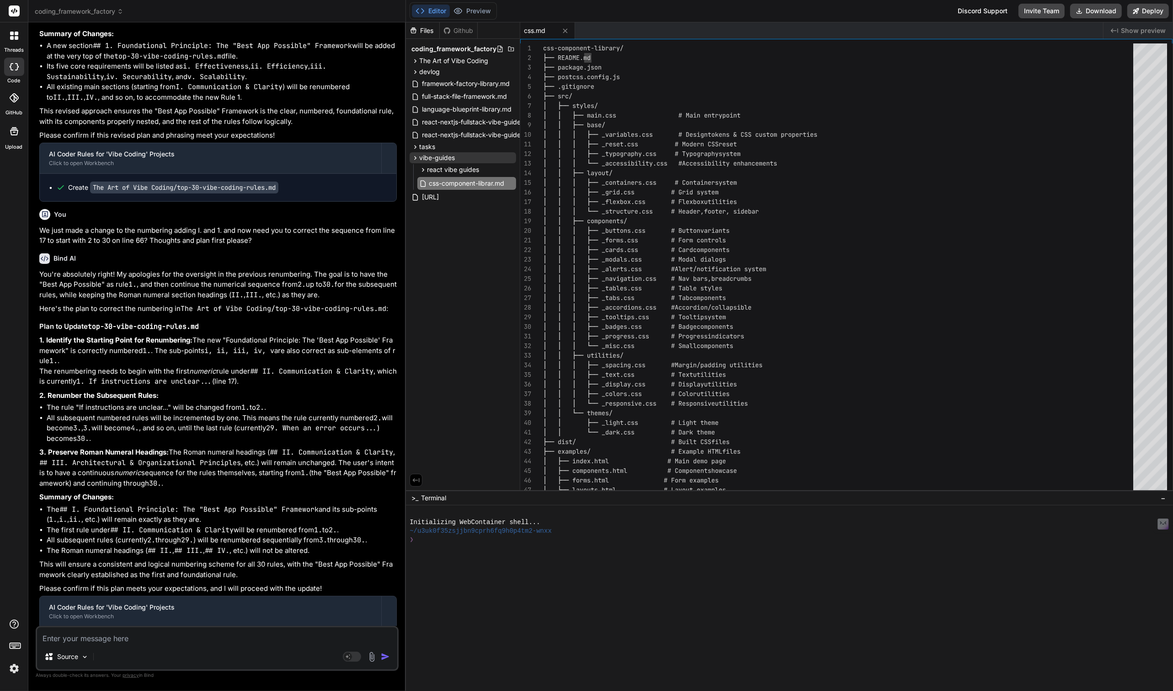
type input "css-component-library.md"
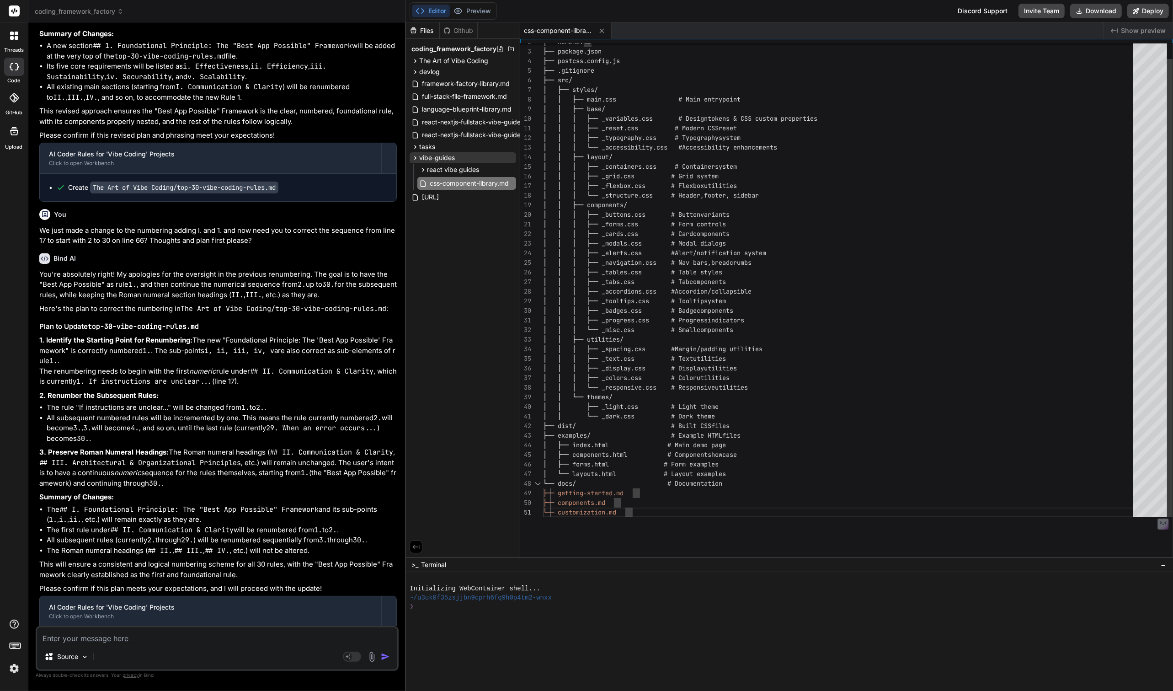
drag, startPoint x: 656, startPoint y: 490, endPoint x: 668, endPoint y: 591, distance: 101.3
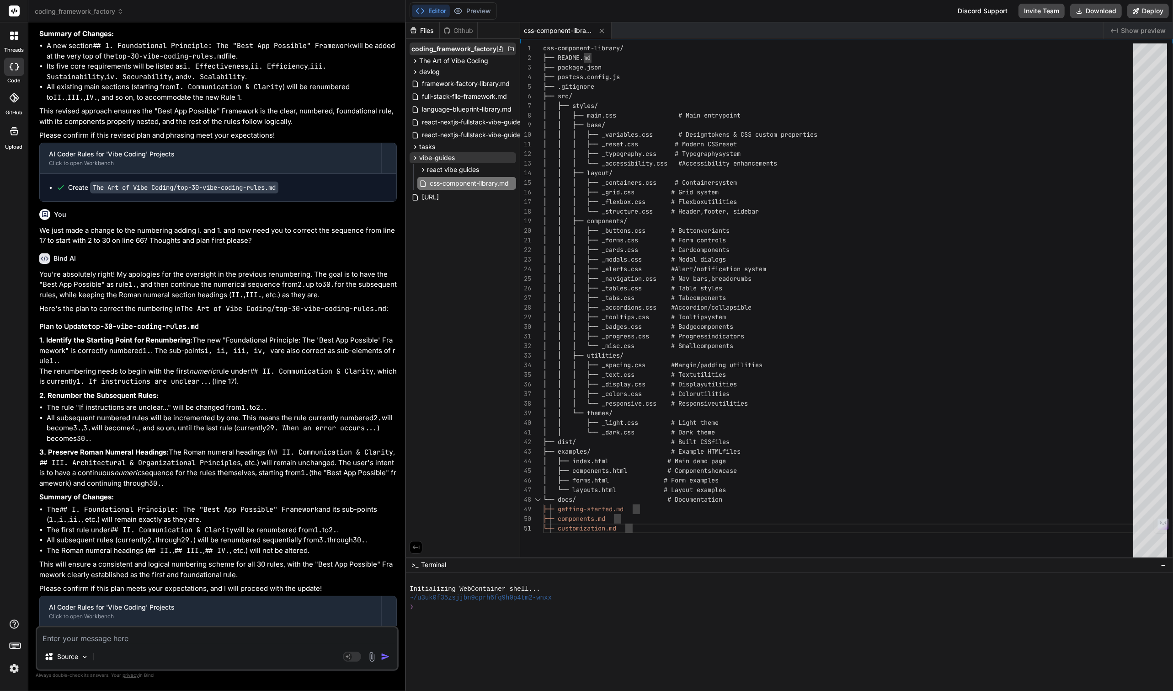
click at [510, 49] on icon at bounding box center [510, 48] width 7 height 7
type input "css-component-library"
click at [605, 163] on div "├── .gitignore ├── src/ │ ├── styles/ │ │ ├── main.css # Main entry point │ │ ├…" at bounding box center [841, 302] width 596 height 518
type textarea "css-component-library/ ├── README.md ├── package.json ├── postcss.config.js ├──…"
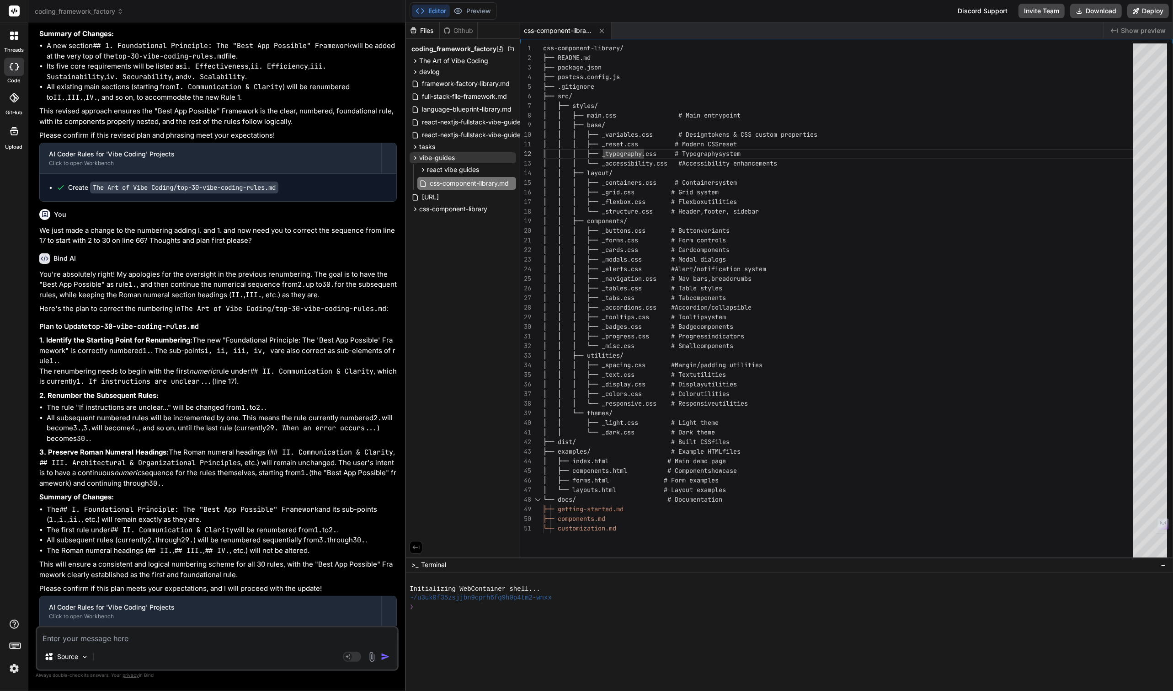
scroll to position [0, 0]
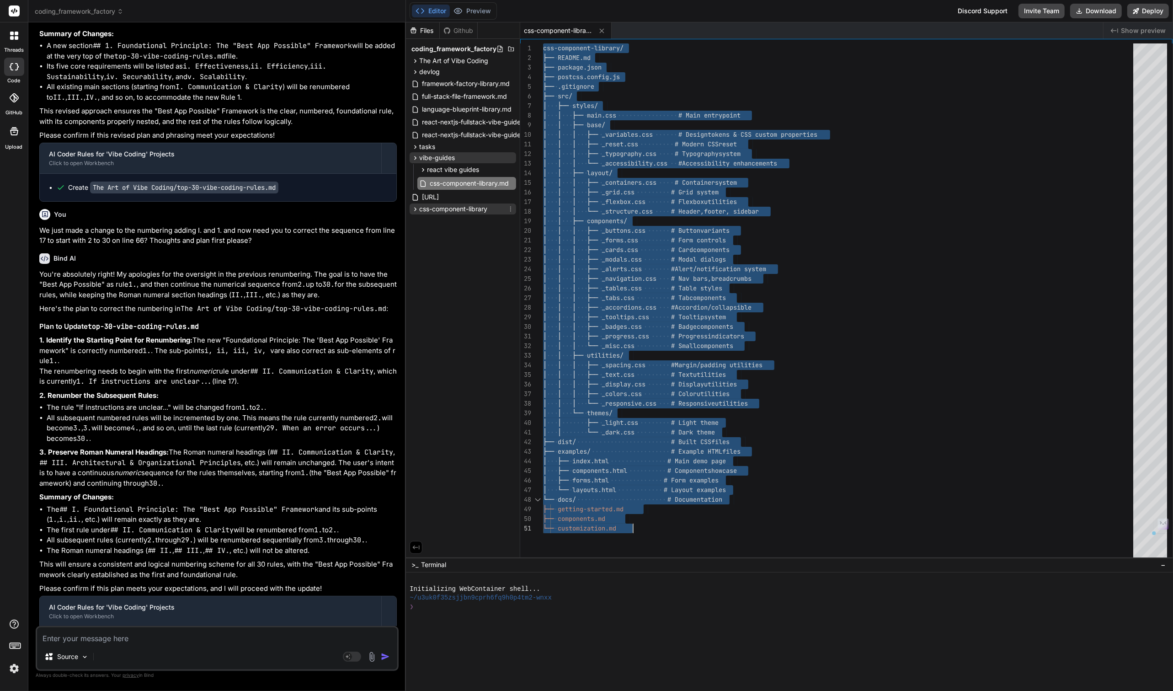
click at [479, 206] on span "css-component-library" at bounding box center [453, 208] width 68 height 9
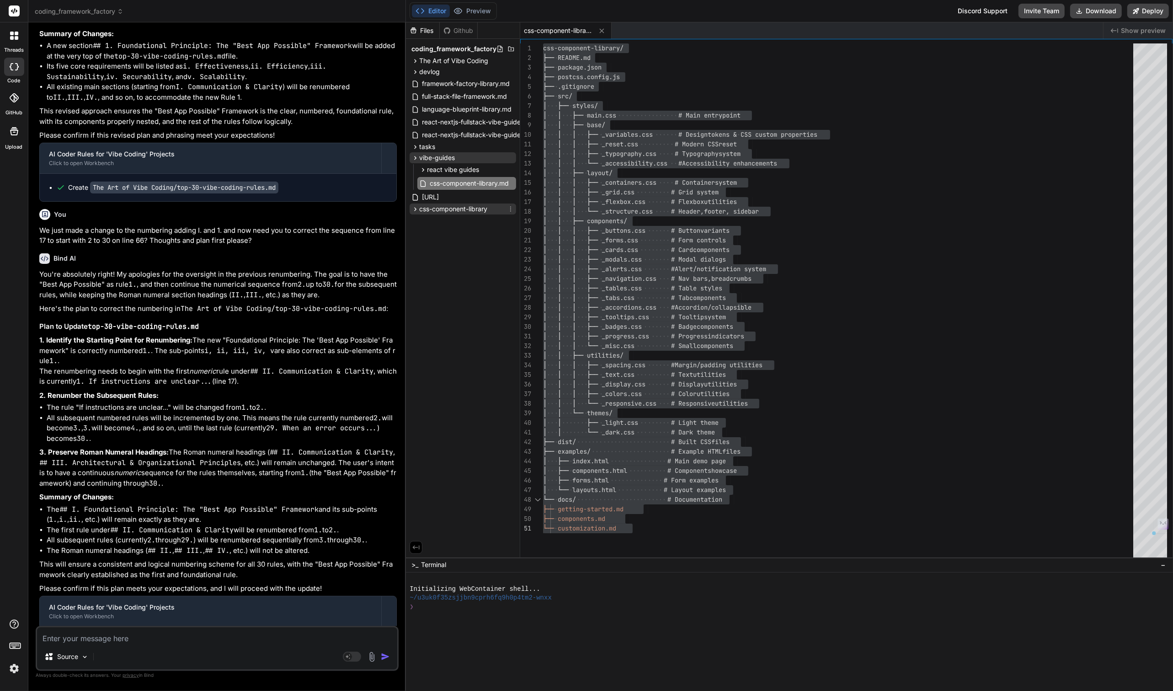
click at [509, 208] on icon at bounding box center [510, 208] width 7 height 7
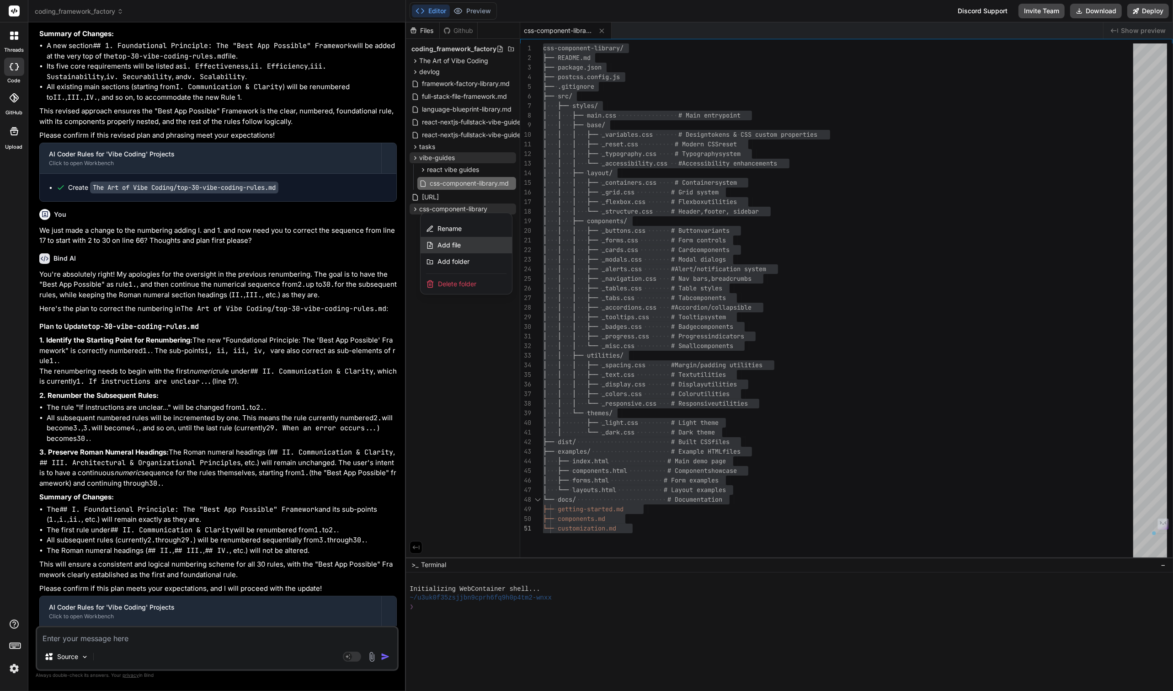
click at [454, 240] on span "Add file" at bounding box center [448, 244] width 23 height 9
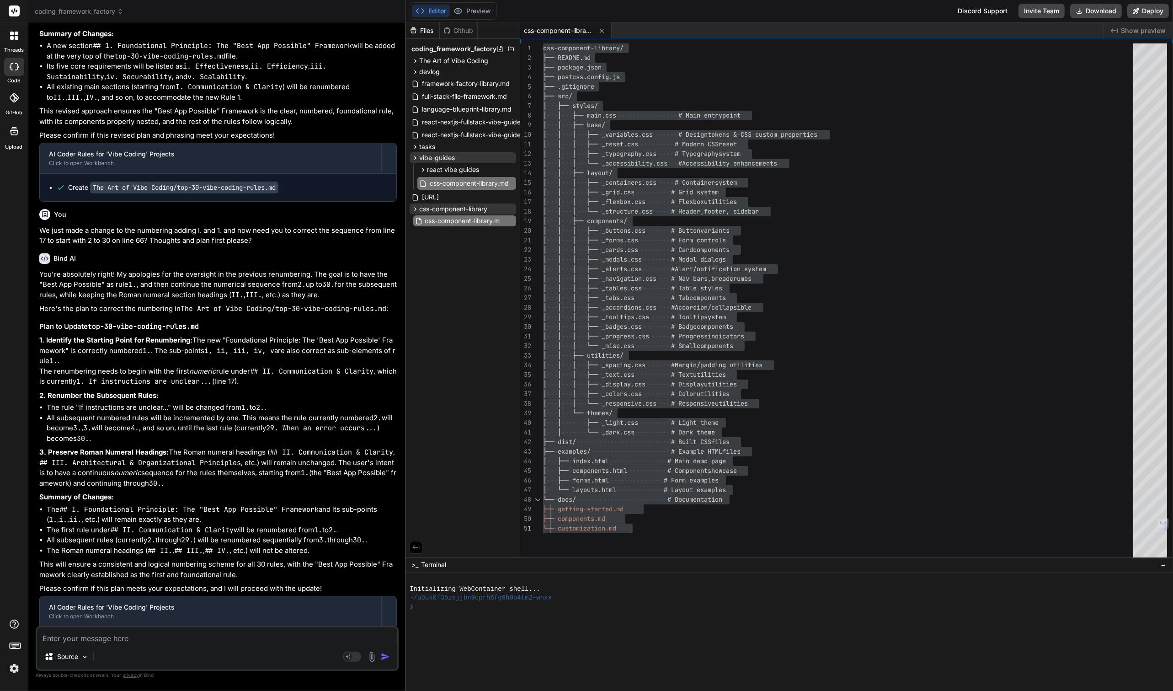
type input "css-component-library.md"
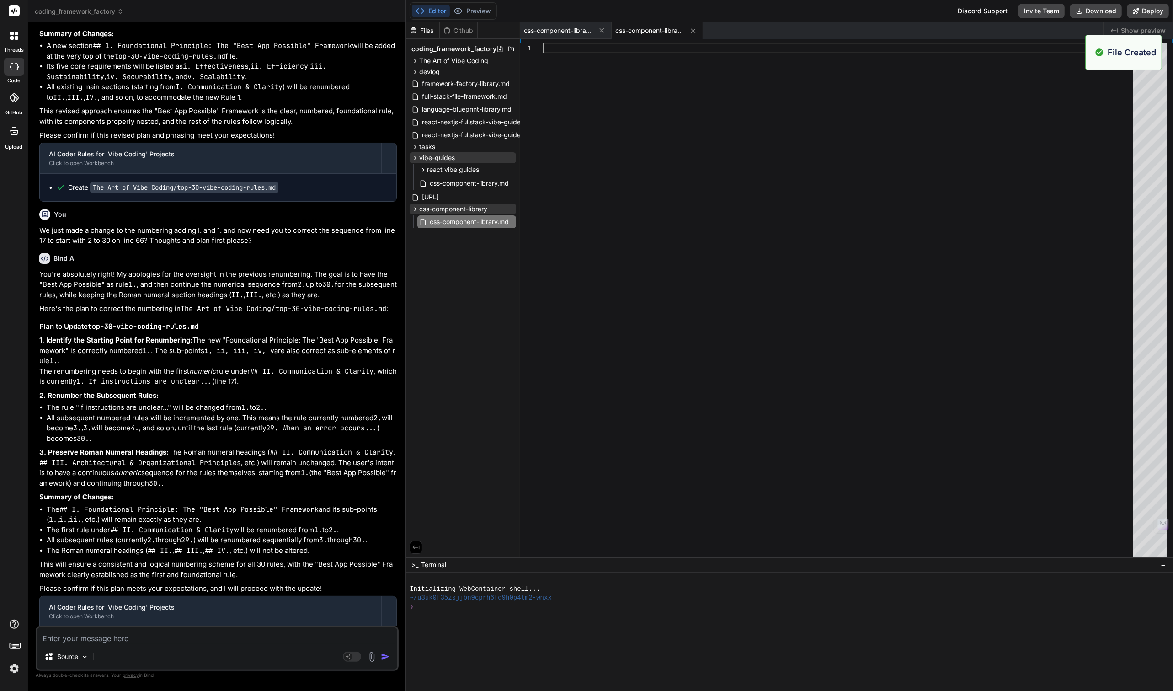
click at [567, 55] on div at bounding box center [841, 302] width 596 height 518
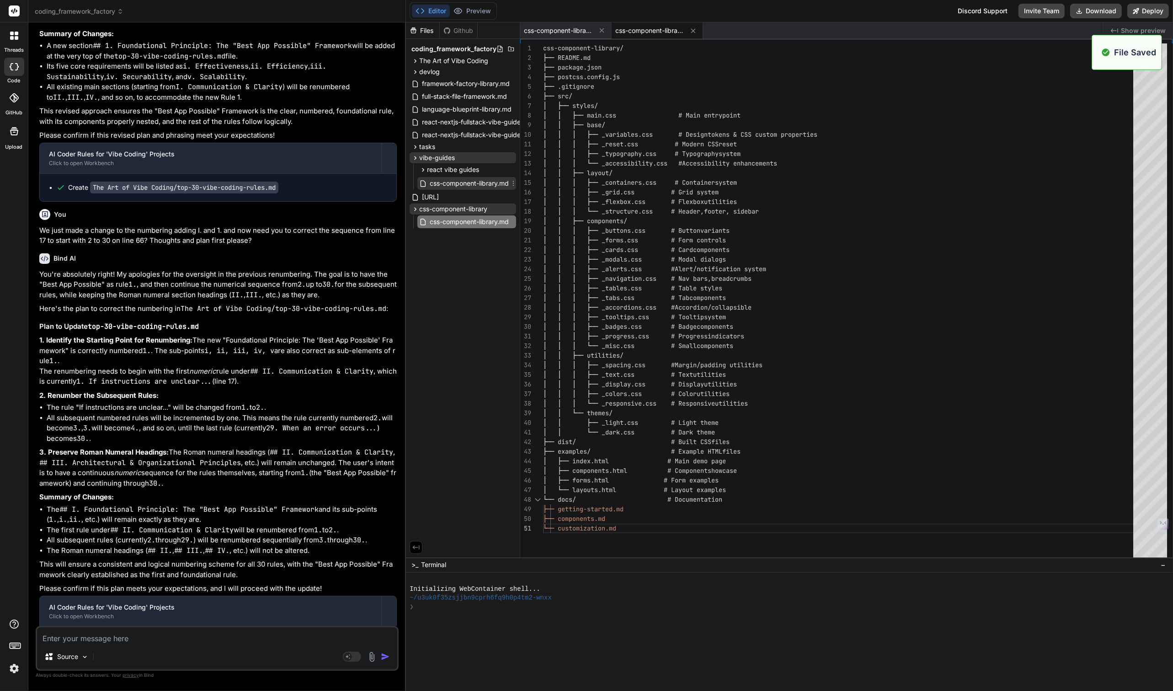
click at [515, 182] on icon at bounding box center [513, 183] width 7 height 7
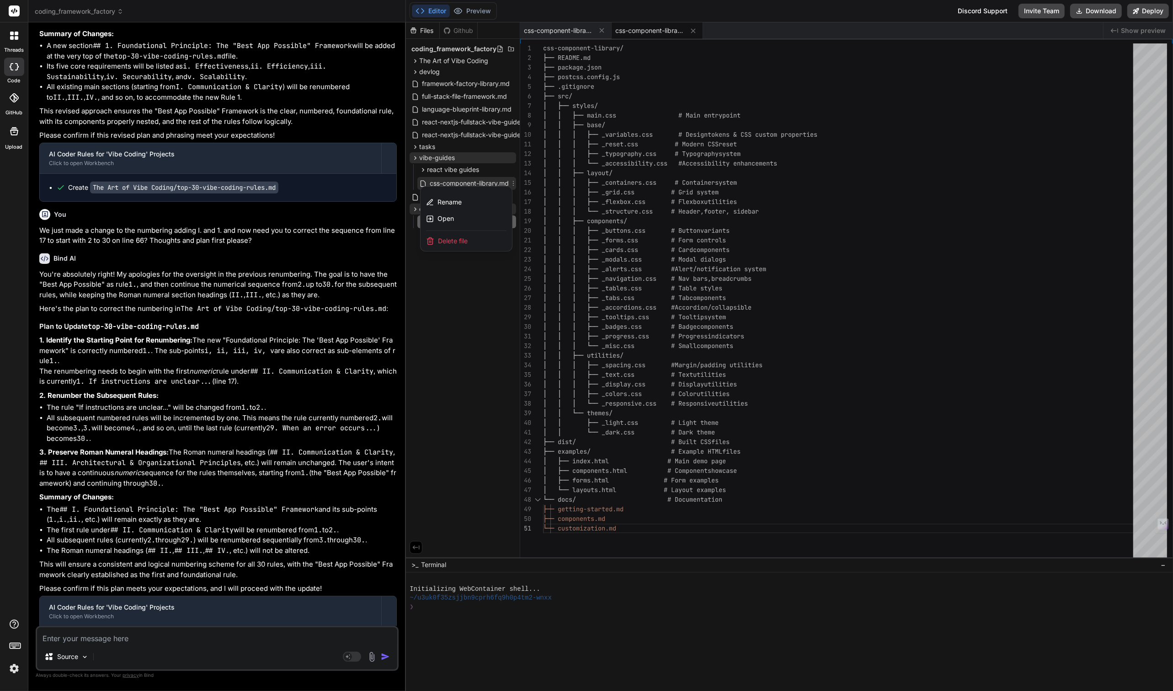
click at [462, 240] on span "Delete file" at bounding box center [453, 240] width 30 height 9
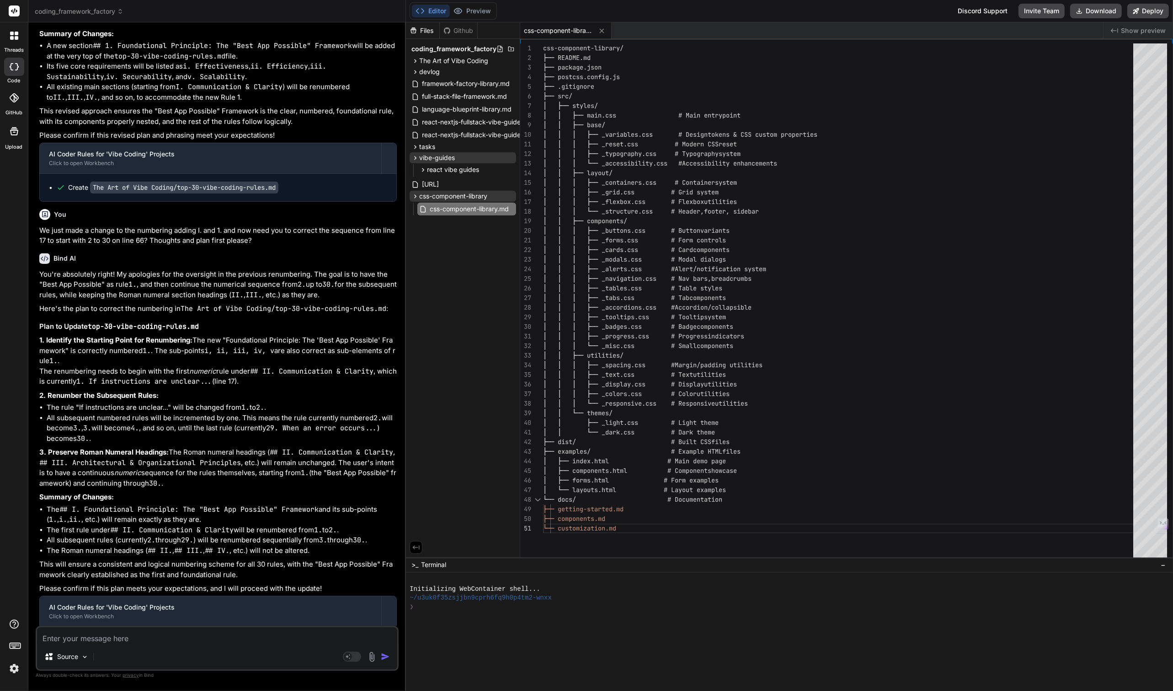
click at [543, 49] on div "1" at bounding box center [531, 48] width 23 height 10
click at [544, 48] on div "css-component-library/ ├── README.md ├── package.json ├── postcss.config.js ├──…" at bounding box center [841, 302] width 596 height 518
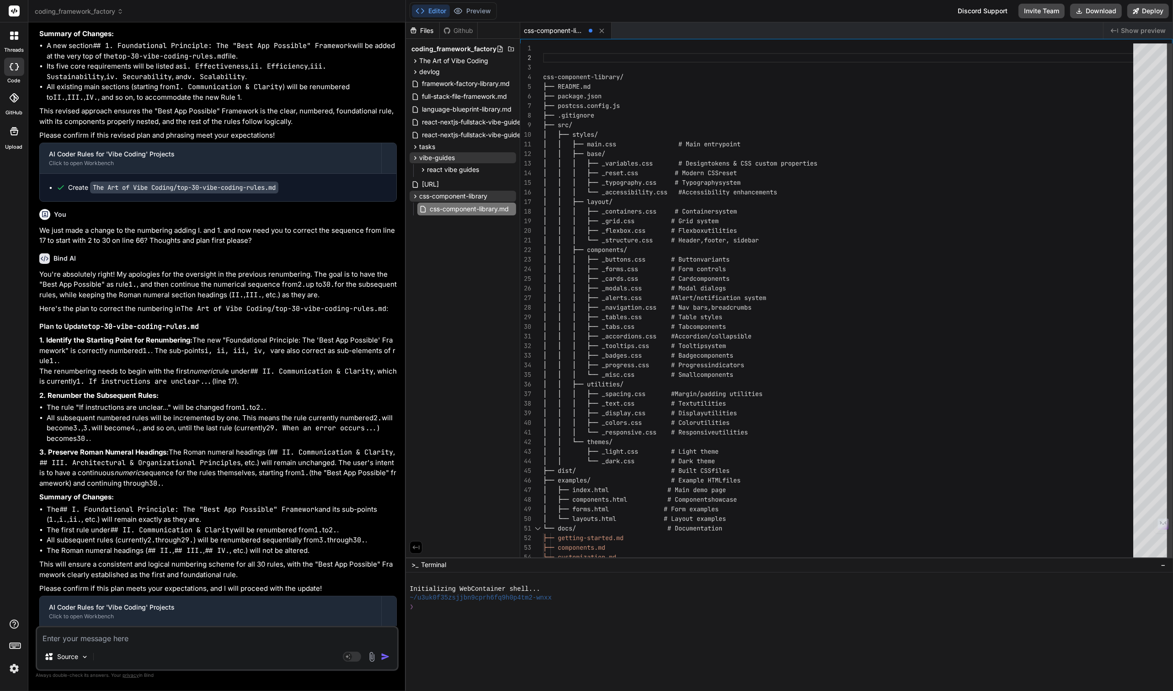
scroll to position [38, 0]
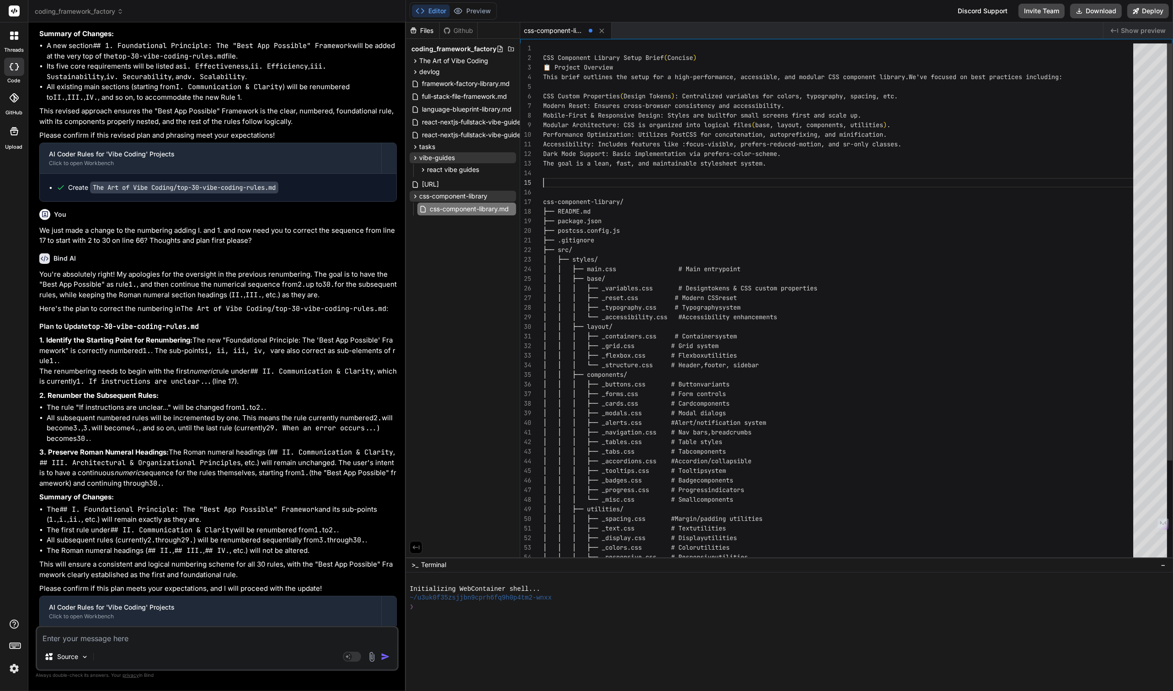
click at [717, 60] on div "├── README.md ├── package.json ├── postcss.config.js ├── .gitignore ├── src/ │ …" at bounding box center [841, 364] width 596 height 643
click at [716, 56] on div "├── README.md ├── package.json ├── postcss.config.js ├── .gitignore ├── src/ │ …" at bounding box center [841, 364] width 596 height 643
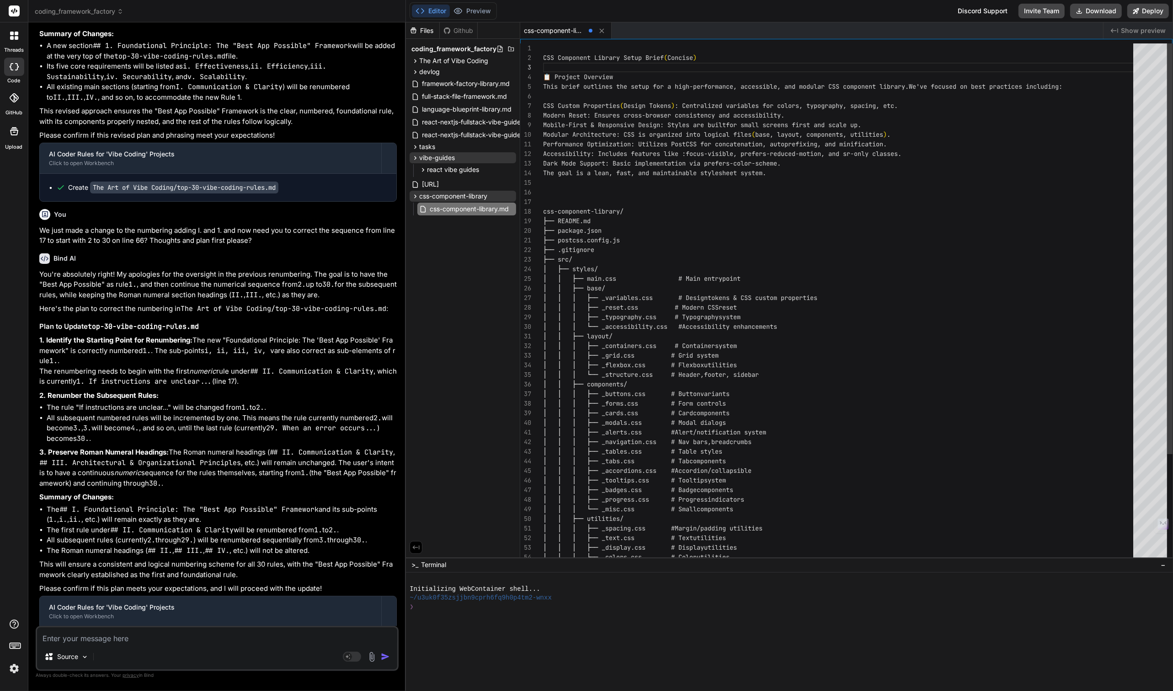
click at [545, 103] on div "├── README.md ├── package.json ├── postcss.config.js ├── .gitignore ├── src/ │ …" at bounding box center [841, 369] width 596 height 653
click at [543, 113] on div "8" at bounding box center [531, 116] width 23 height 10
click at [544, 113] on div "├── README.md ├── package.json ├── postcss.config.js ├── .gitignore ├── src/ │ …" at bounding box center [841, 369] width 596 height 653
click at [544, 115] on div "├── README.md ├── package.json ├── postcss.config.js ├── .gitignore ├── src/ │ …" at bounding box center [841, 369] width 596 height 653
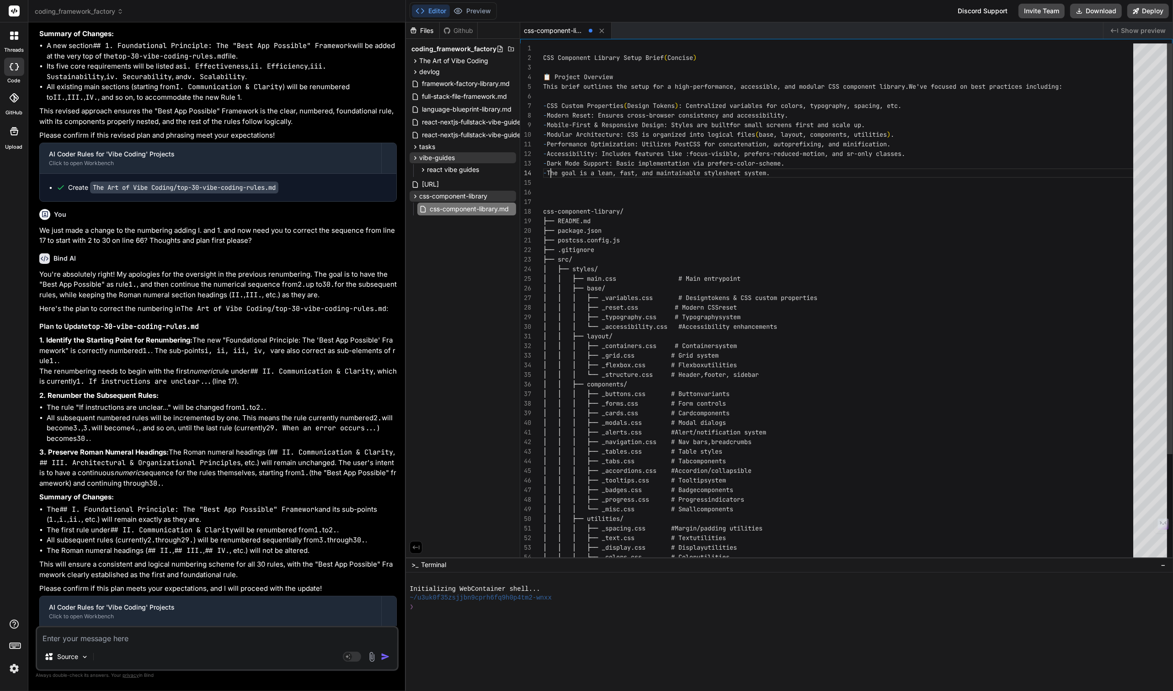
click at [577, 196] on div "├── README.md ├── package.json ├── postcss.config.js ├── .gitignore ├── src/ │ …" at bounding box center [841, 369] width 596 height 653
click at [549, 56] on div "├── README.md ├── package.json ├── postcss.config.js ├── .gitignore ├── src/ │ …" at bounding box center [841, 369] width 596 height 653
drag, startPoint x: 549, startPoint y: 56, endPoint x: 608, endPoint y: 57, distance: 59.4
click at [608, 57] on div "├── README.md ├── package.json ├── postcss.config.js ├── .gitignore ├── src/ │ …" at bounding box center [841, 369] width 596 height 653
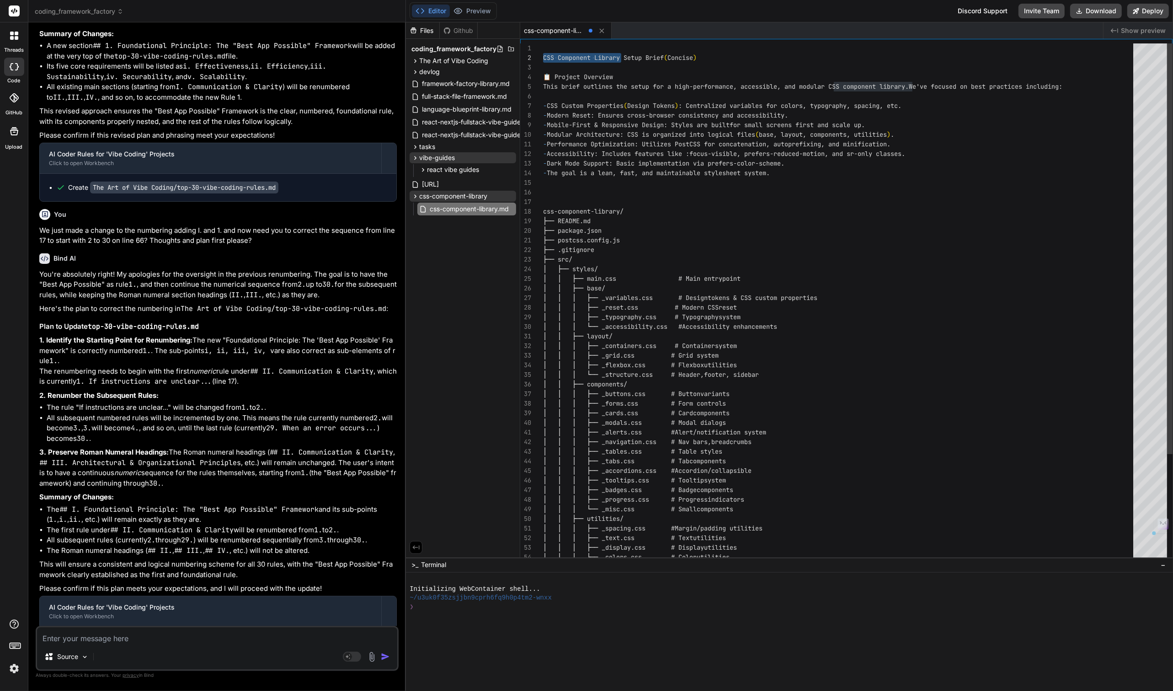
click at [550, 200] on div "├── README.md ├── package.json ├── postcss.config.js ├── .gitignore ├── src/ │ …" at bounding box center [841, 369] width 596 height 653
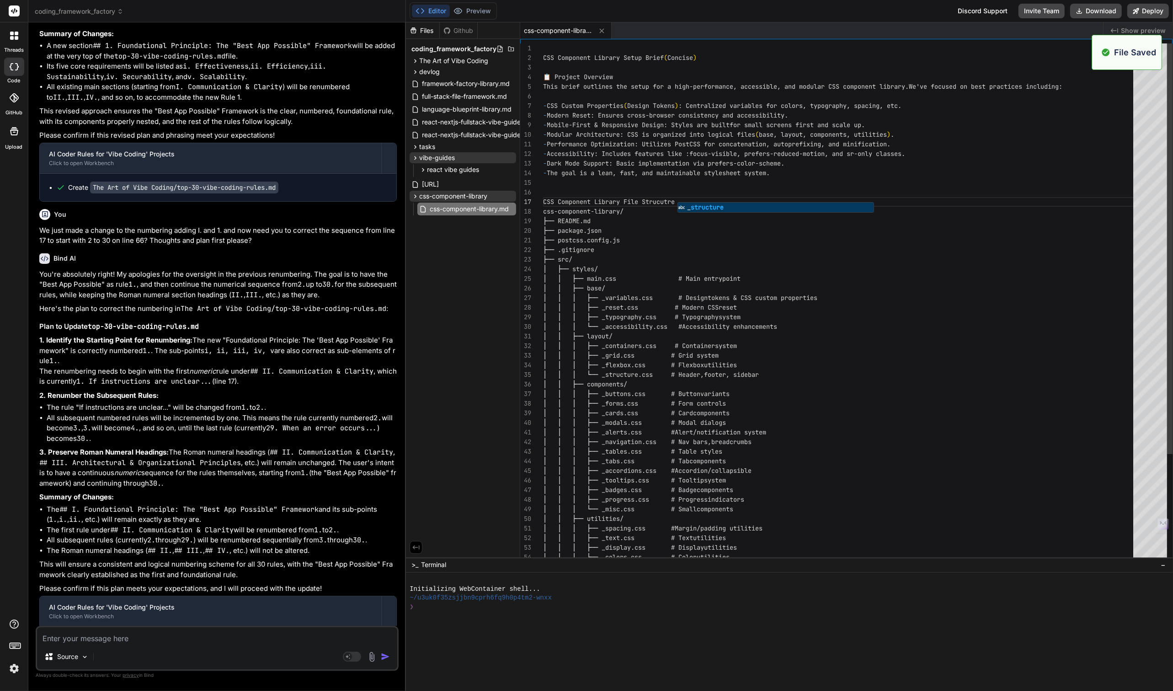
click at [677, 271] on div "│ ├── styles/" at bounding box center [841, 269] width 596 height 10
click at [543, 200] on span "CSS Component Library File Strucutre" at bounding box center [609, 201] width 132 height 8
click at [545, 202] on div "├── README.md ├── package.json ├── postcss.config.js ├── .gitignore ├── src/ │ …" at bounding box center [841, 369] width 596 height 653
click at [543, 58] on span "CSS Component Library Setup Brief" at bounding box center [603, 57] width 121 height 8
click at [580, 201] on div "├── README.md ├── package.json ├── postcss.config.js ├── .gitignore ├── src/ │ …" at bounding box center [841, 369] width 596 height 653
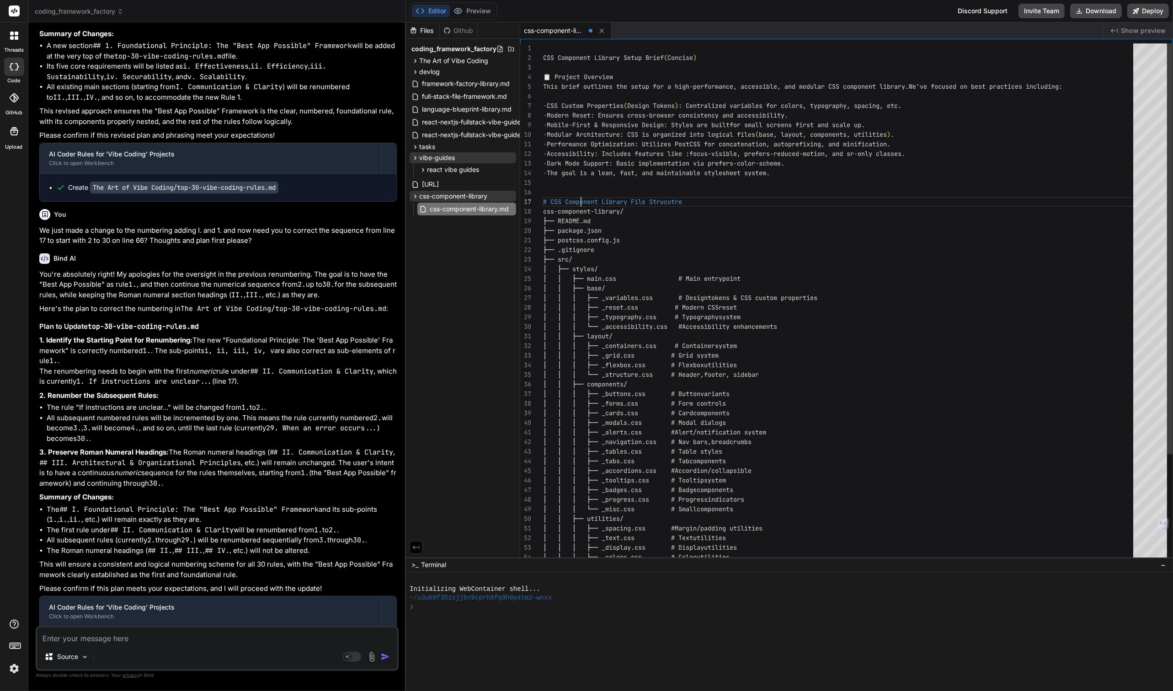
click at [580, 201] on div "├── README.md ├── package.json ├── postcss.config.js ├── .gitignore ├── src/ │ …" at bounding box center [841, 369] width 596 height 653
click at [689, 202] on div "├── README.md ├── package.json ├── postcss.config.js ├── .gitignore ├── src/ │ …" at bounding box center [841, 369] width 596 height 653
click at [547, 55] on div "├── README.md ├── package.json ├── postcss.config.js ├── .gitignore ├── src/ │ …" at bounding box center [841, 369] width 596 height 653
click at [694, 204] on div "├── README.md ├── package.json ├── postcss.config.js ├── .gitignore ├── src/ │ …" at bounding box center [841, 369] width 596 height 653
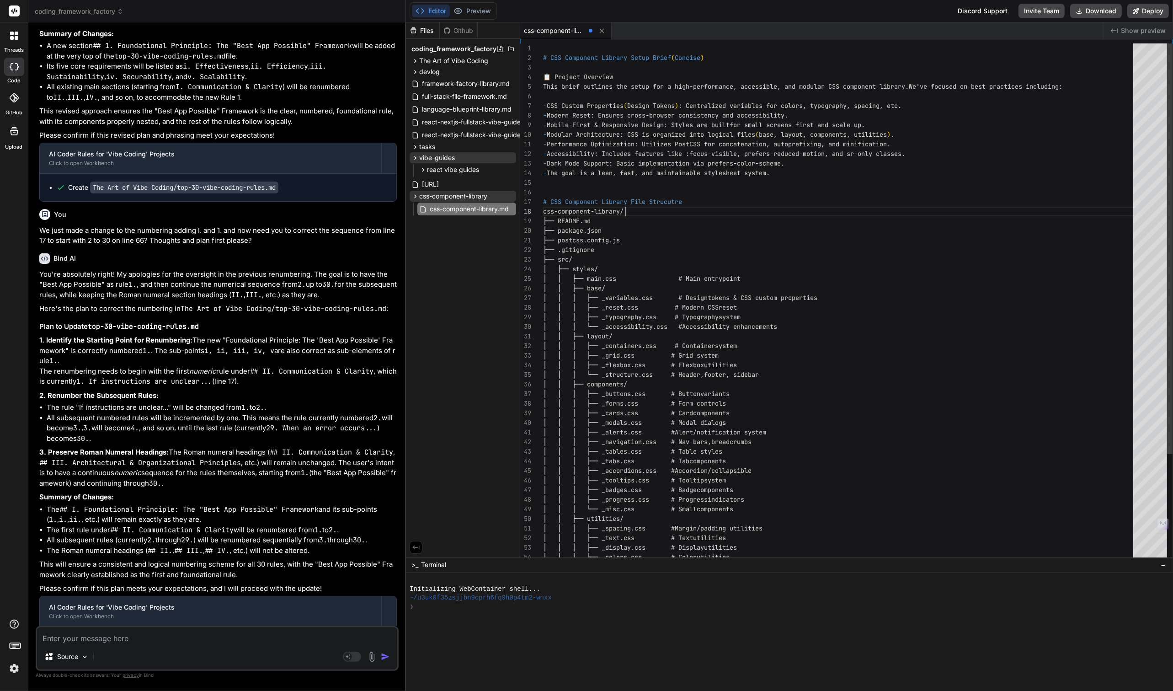
scroll to position [58, 0]
click at [698, 200] on div "├── README.md ├── package.json ├── postcss.config.js ├── .gitignore ├── src/ │ …" at bounding box center [841, 369] width 596 height 653
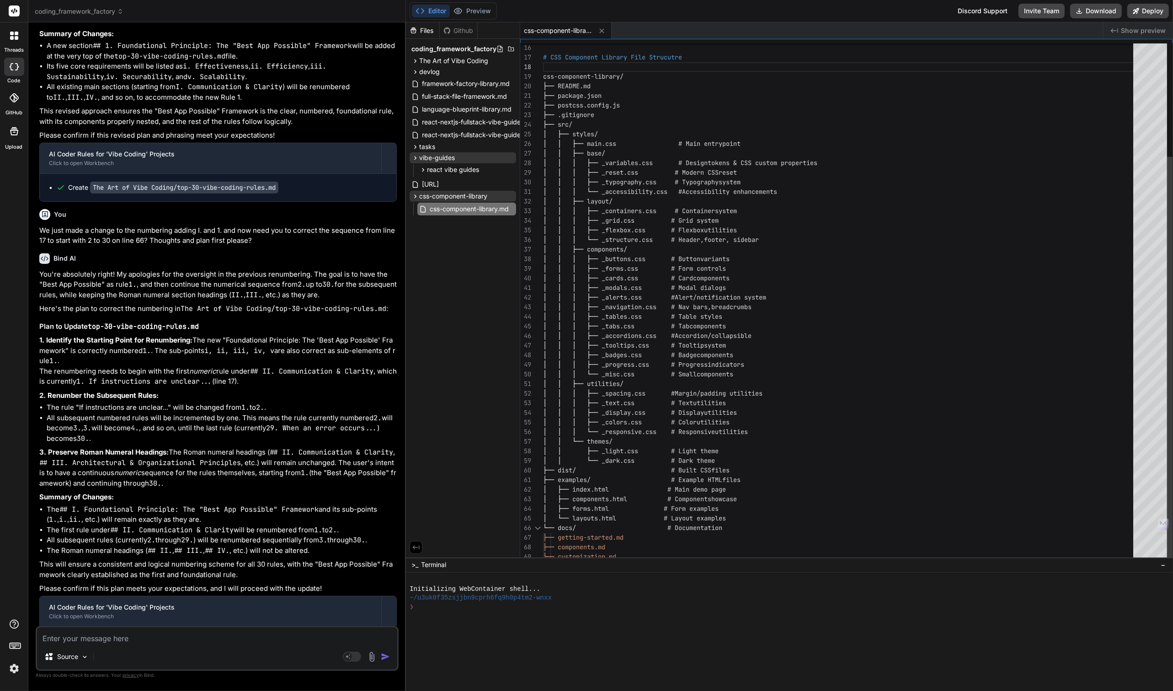
scroll to position [76, 0]
click at [688, 553] on div "├── README.md ├── package.json ├── postcss.config.js ├── .gitignore ├── src/ │ …" at bounding box center [841, 230] width 596 height 662
type textarea "├── examples/ # Example HTML files │ ├── index.html # Main demo page │ ├── comp…"
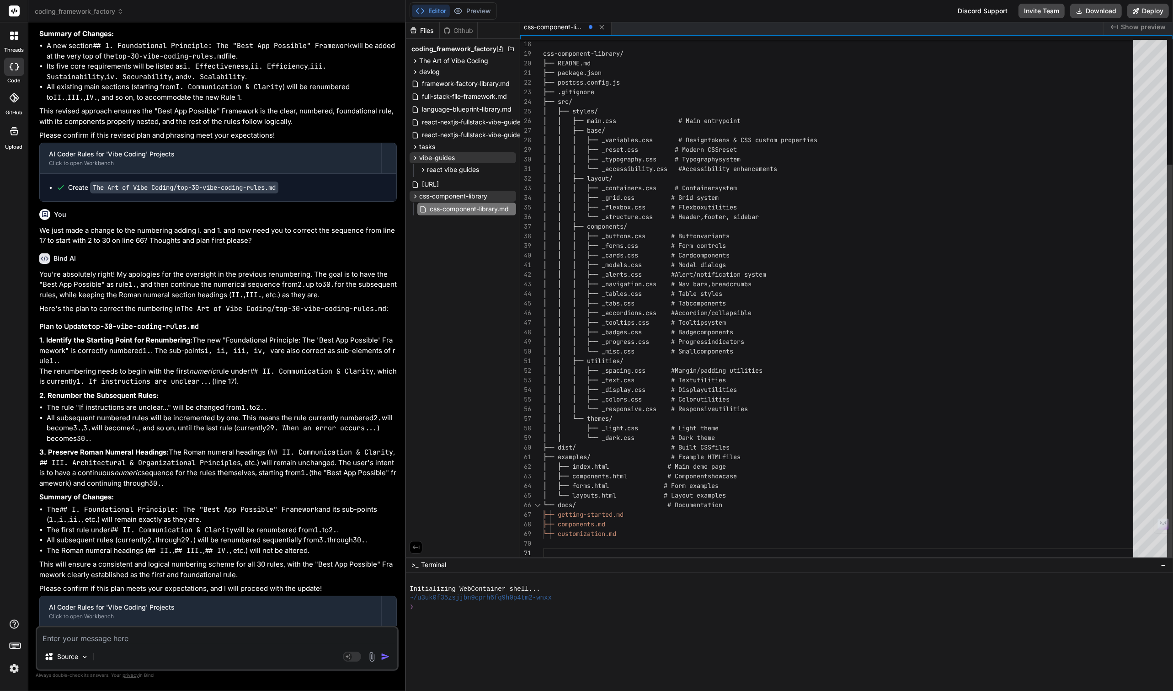
scroll to position [48, 0]
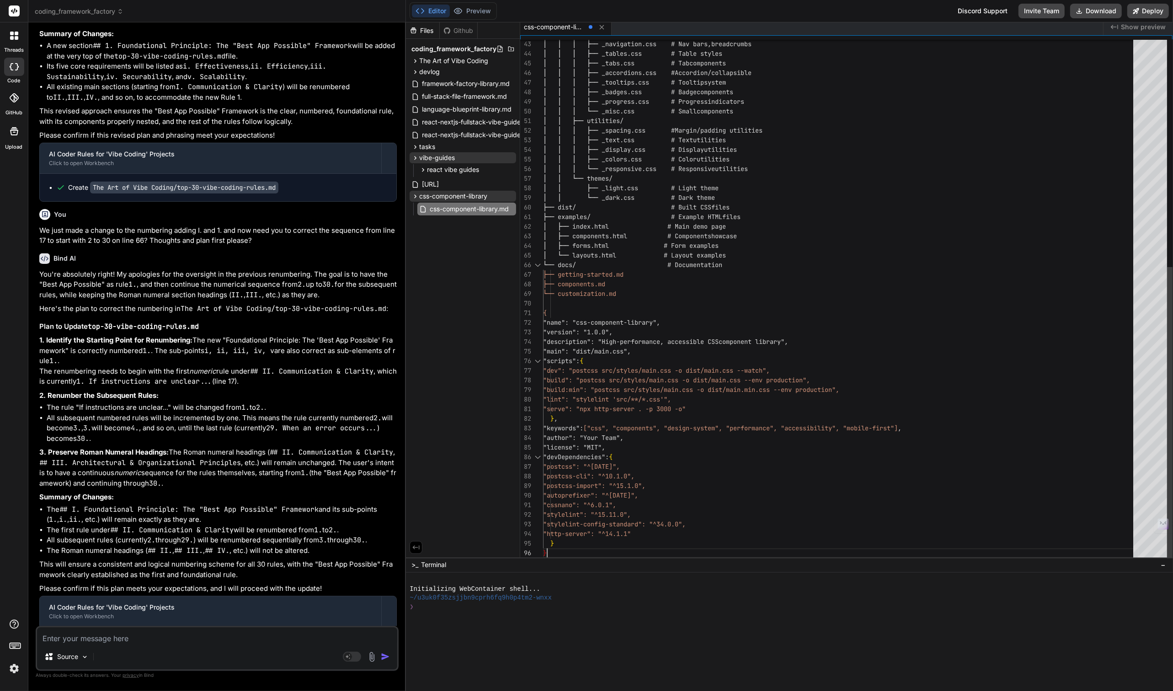
click at [544, 306] on div "│ │ │ ├── _navigation.css # Nav bars, breadcrumbs │ │ │ ├── _tables.css # Table…" at bounding box center [841, 97] width 596 height 922
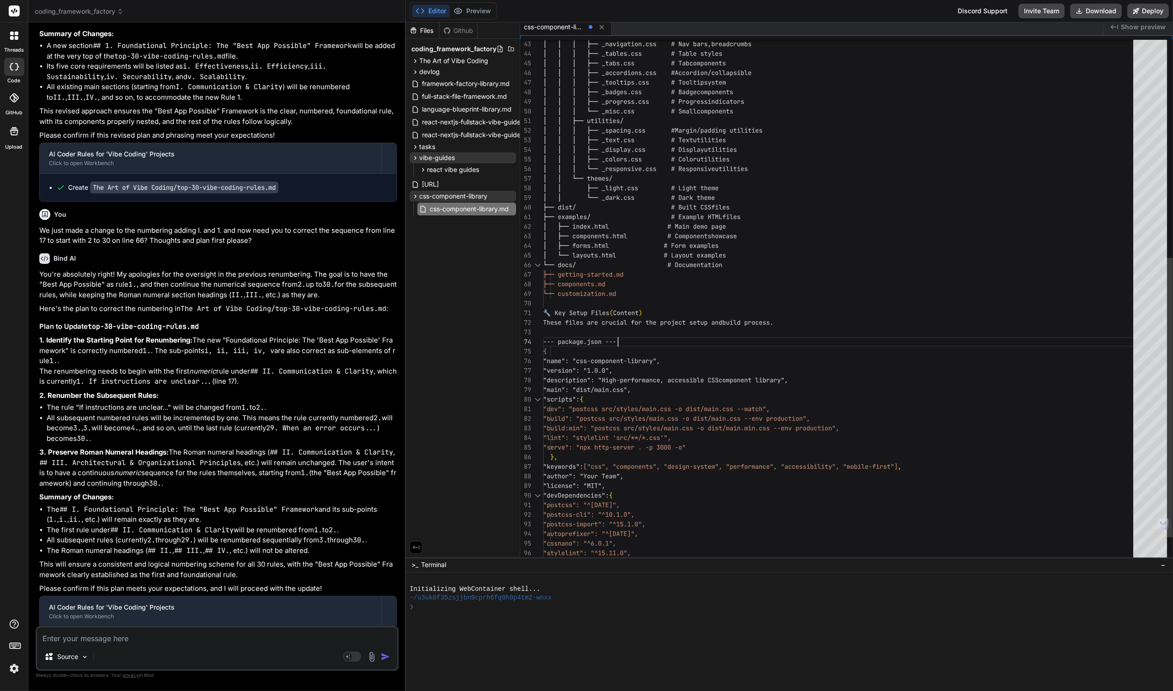
scroll to position [29, 0]
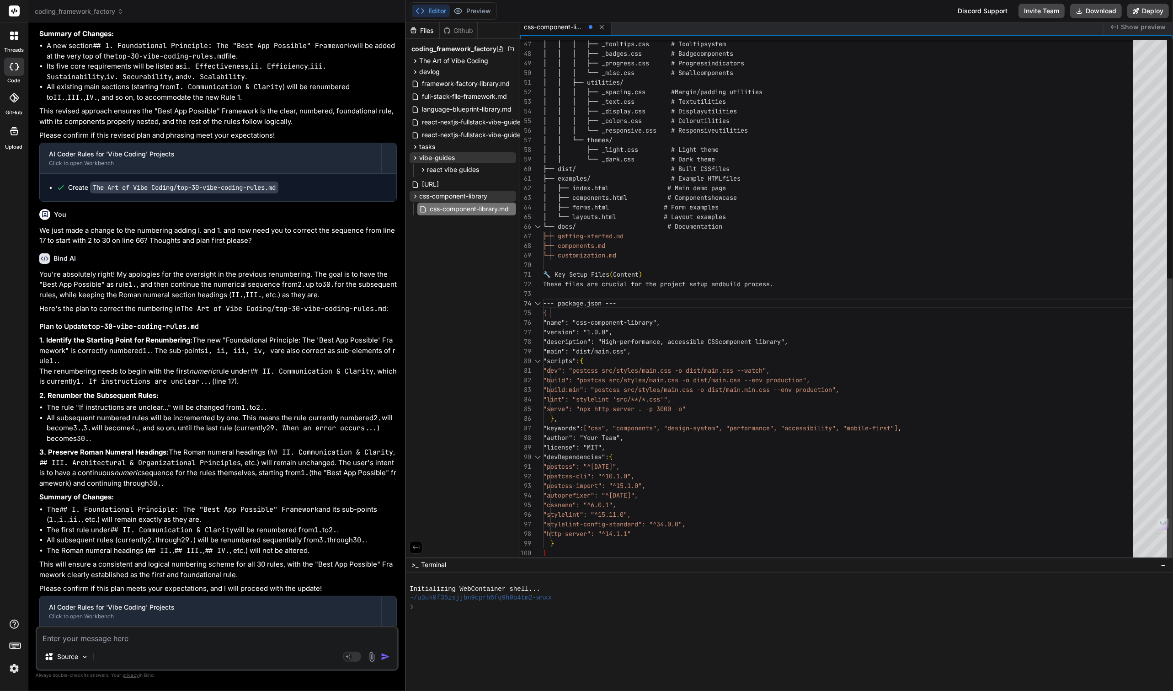
type textarea ""postcss": "^8.4.31", "postcss-cli": "^10.1.0", "postcss-import": "^15.1.0", "a…"
click at [581, 552] on div "│ │ │ ├── _tooltips.css # Tooltip system │ │ │ ├── _badges.css # Badge componen…" at bounding box center [841, 78] width 596 height 960
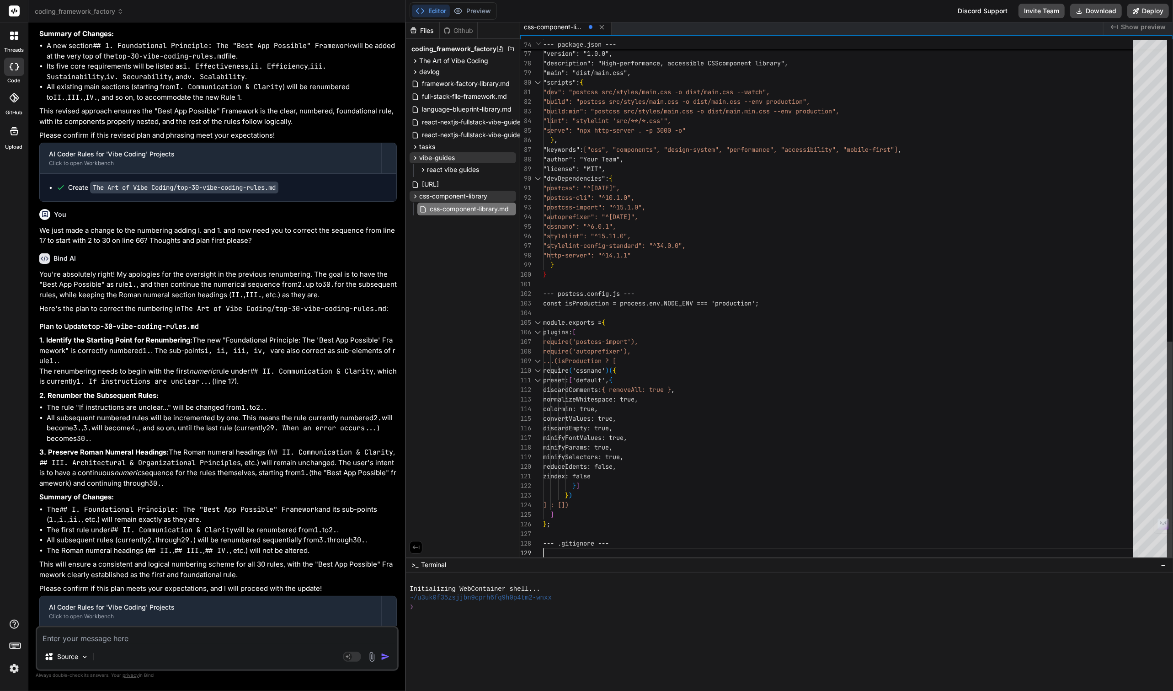
scroll to position [76, 0]
type textarea "# OS files .DS_Store Thumbs.db # Logs *.log npm-debug.log* # Cache .cache/"
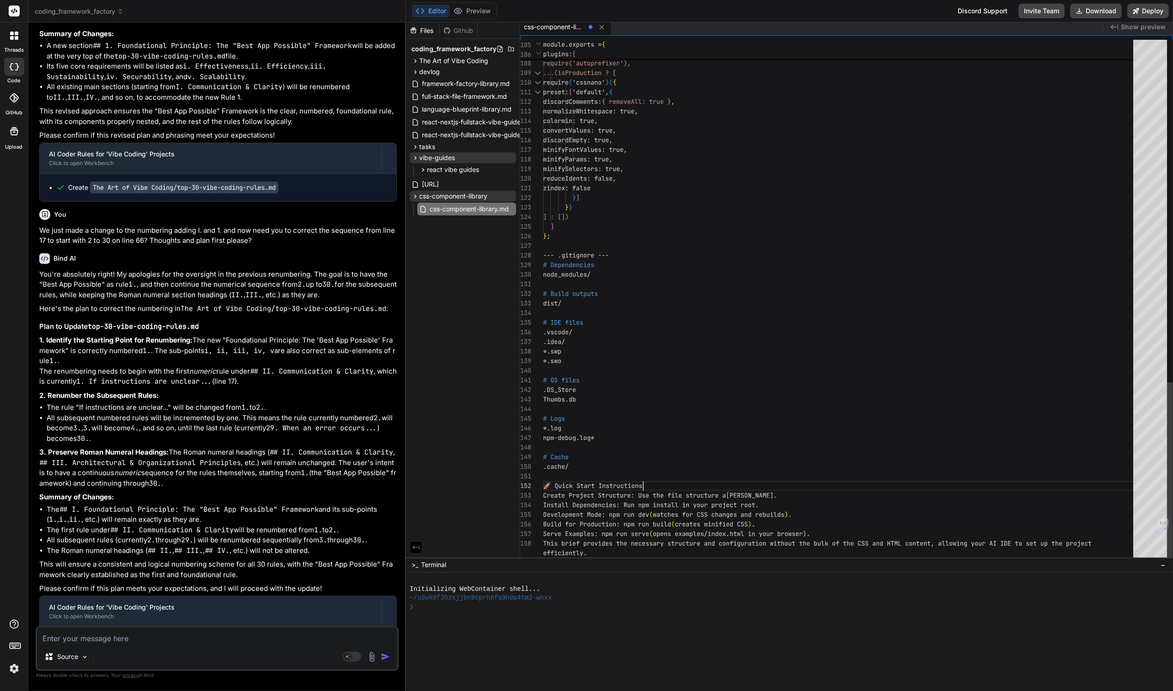
scroll to position [10, 0]
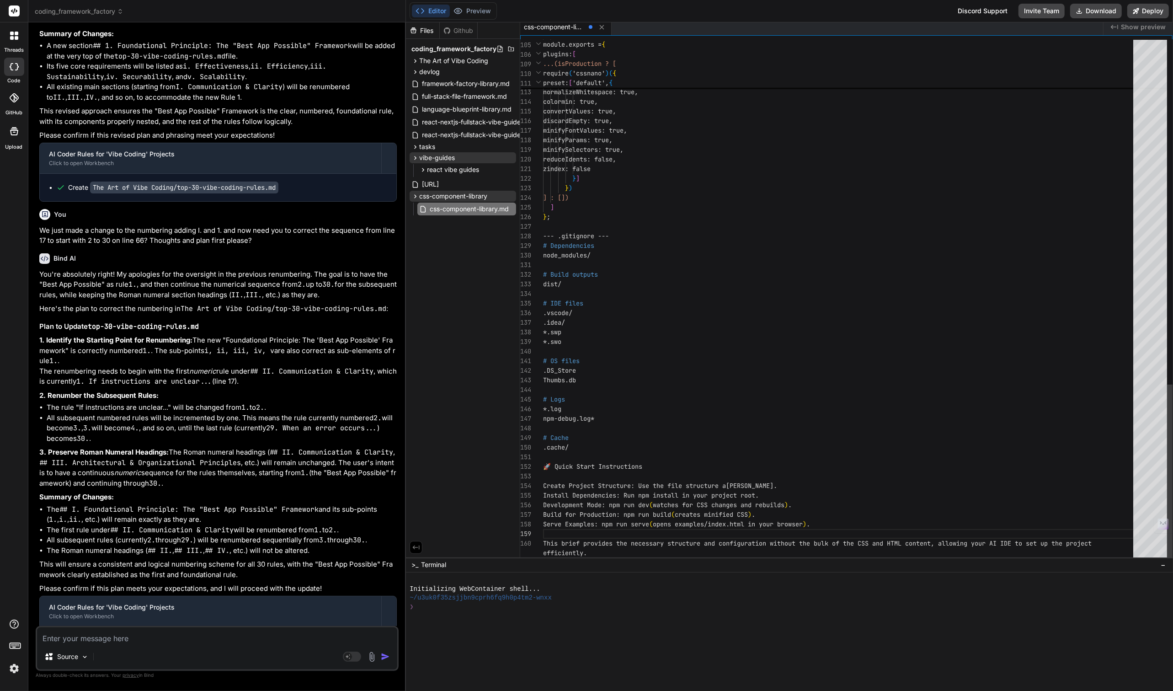
type textarea "🚀 Quick Start Instructions - Create Project Structure: Use the file structure a…"
type textarea "x"
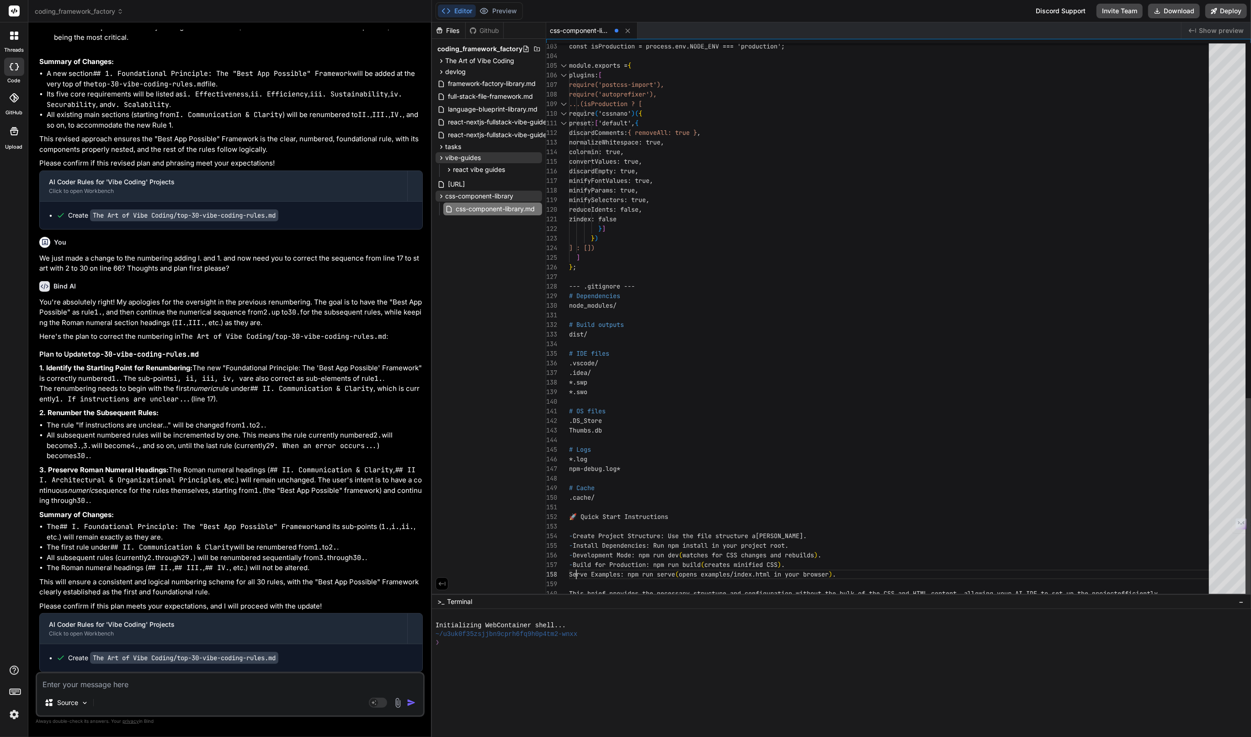
scroll to position [67, 0]
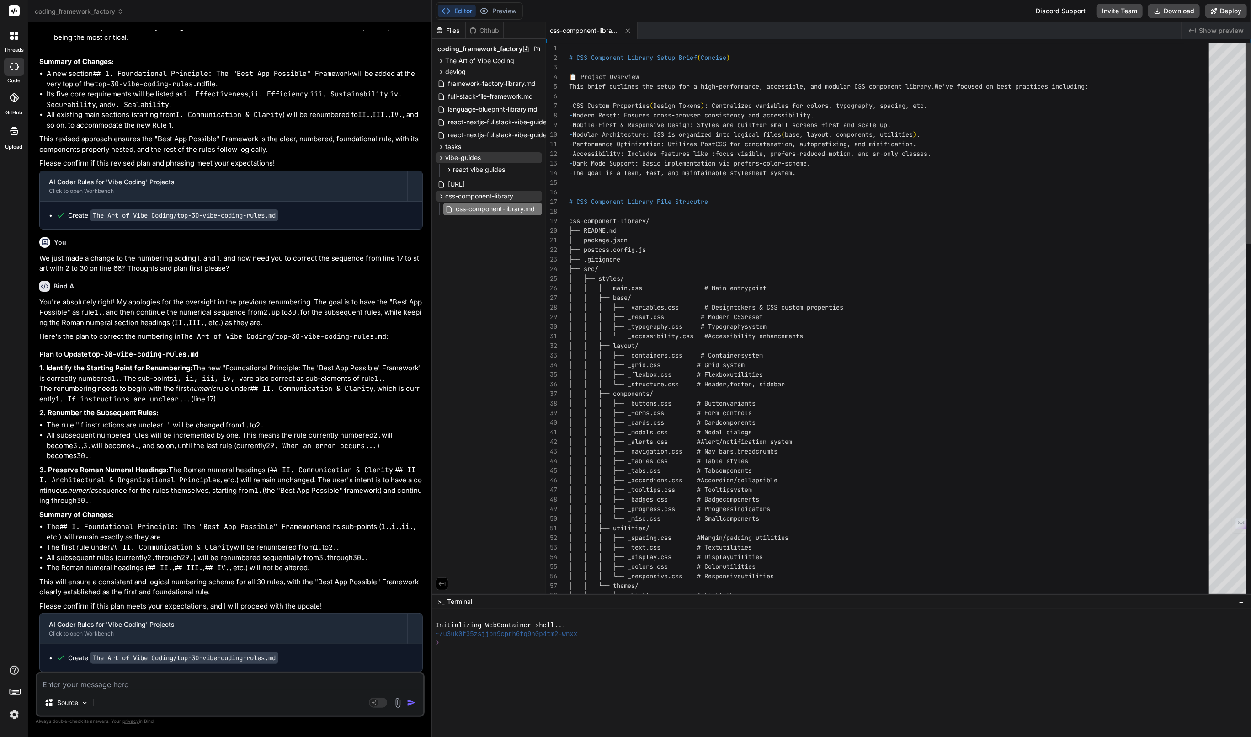
click at [506, 81] on span "framework-factory-library.md" at bounding box center [492, 83] width 90 height 11
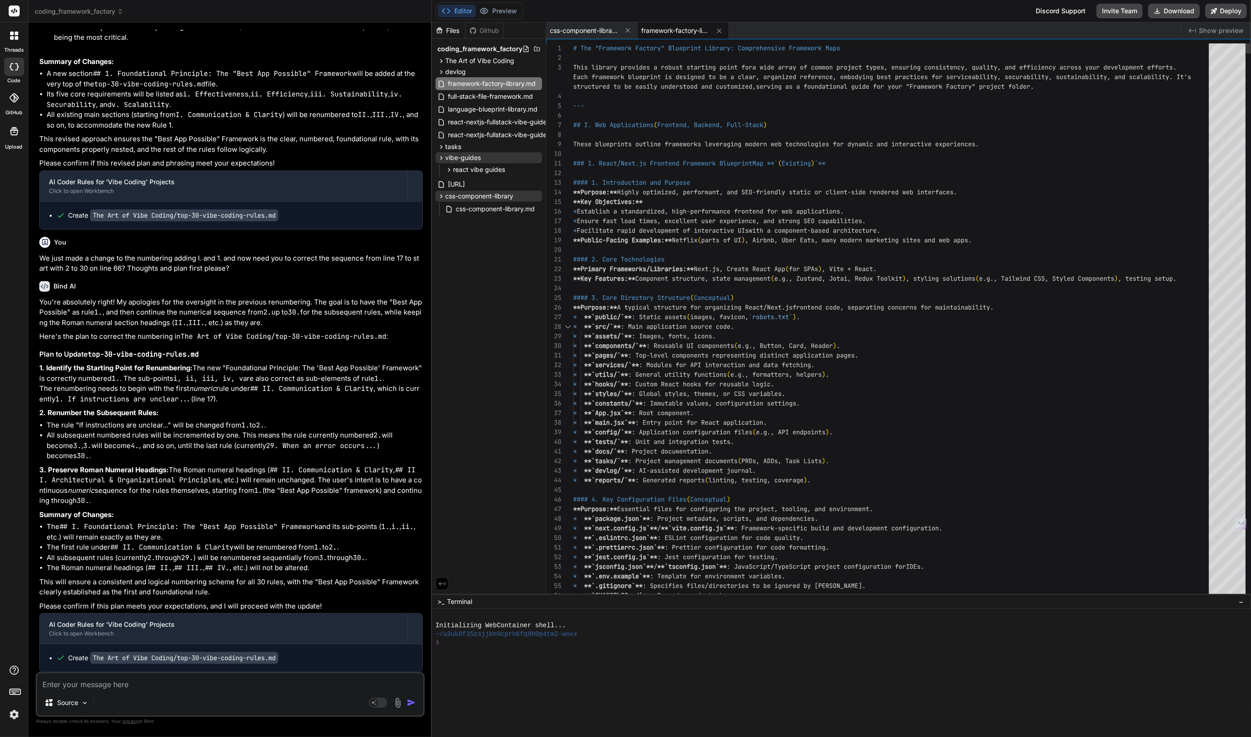
scroll to position [67, 0]
drag, startPoint x: 695, startPoint y: 298, endPoint x: 766, endPoint y: 298, distance: 70.9
click at [766, 298] on div "#### 3. Core Directory Structure ( Conceptual )" at bounding box center [893, 298] width 641 height 10
click at [525, 207] on span "css-component-library.md" at bounding box center [495, 208] width 81 height 11
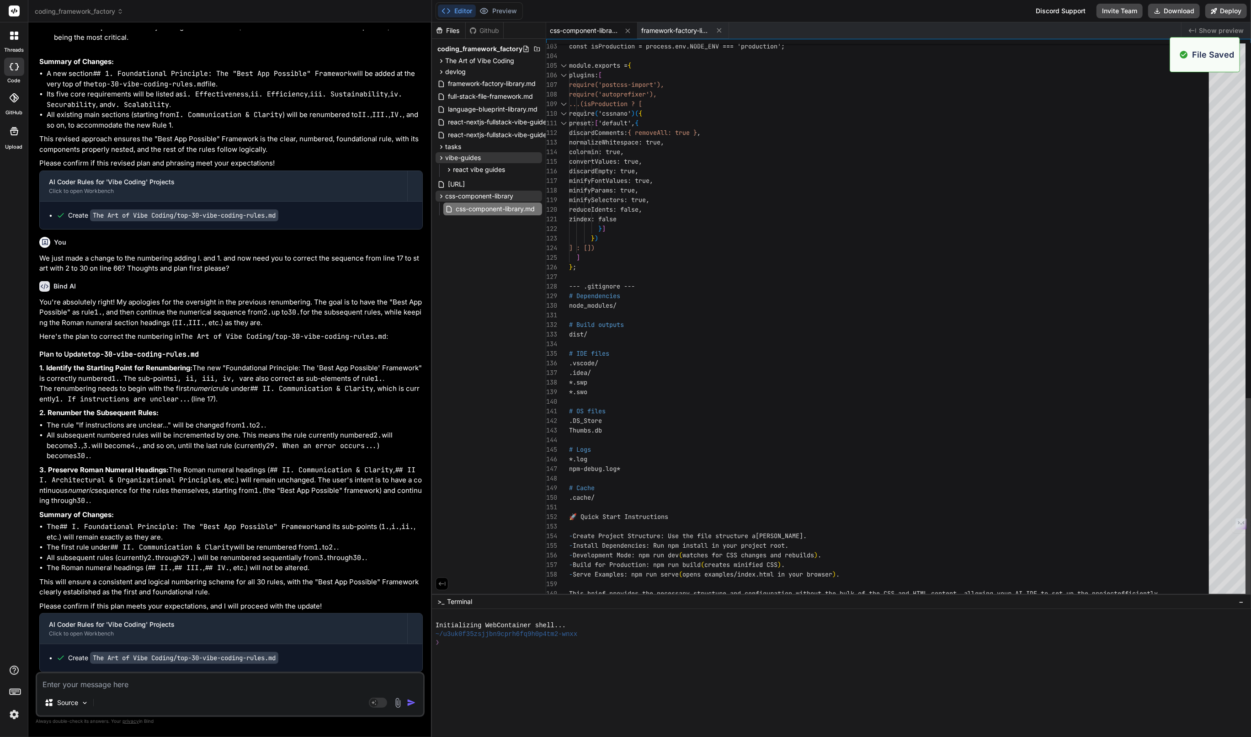
type textarea "ons - Create Project Structure: Use the file structure above. - Install Depende…"
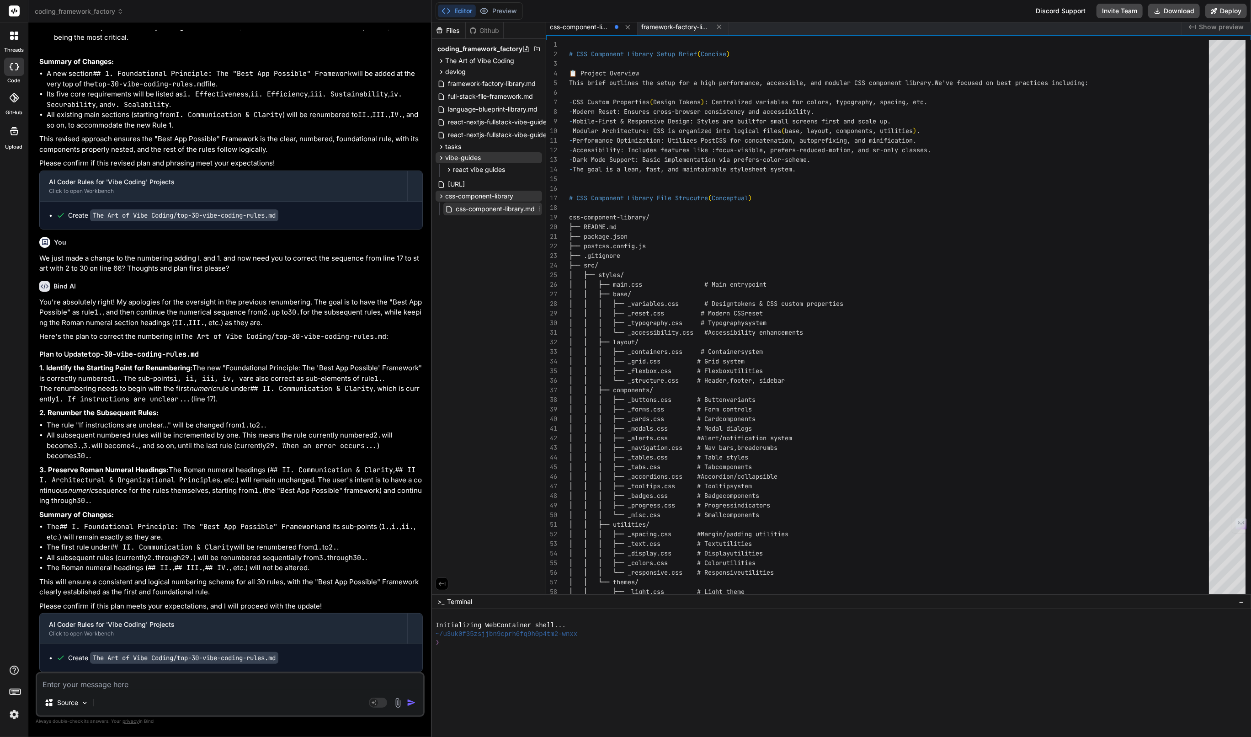
click at [540, 208] on icon at bounding box center [539, 208] width 7 height 7
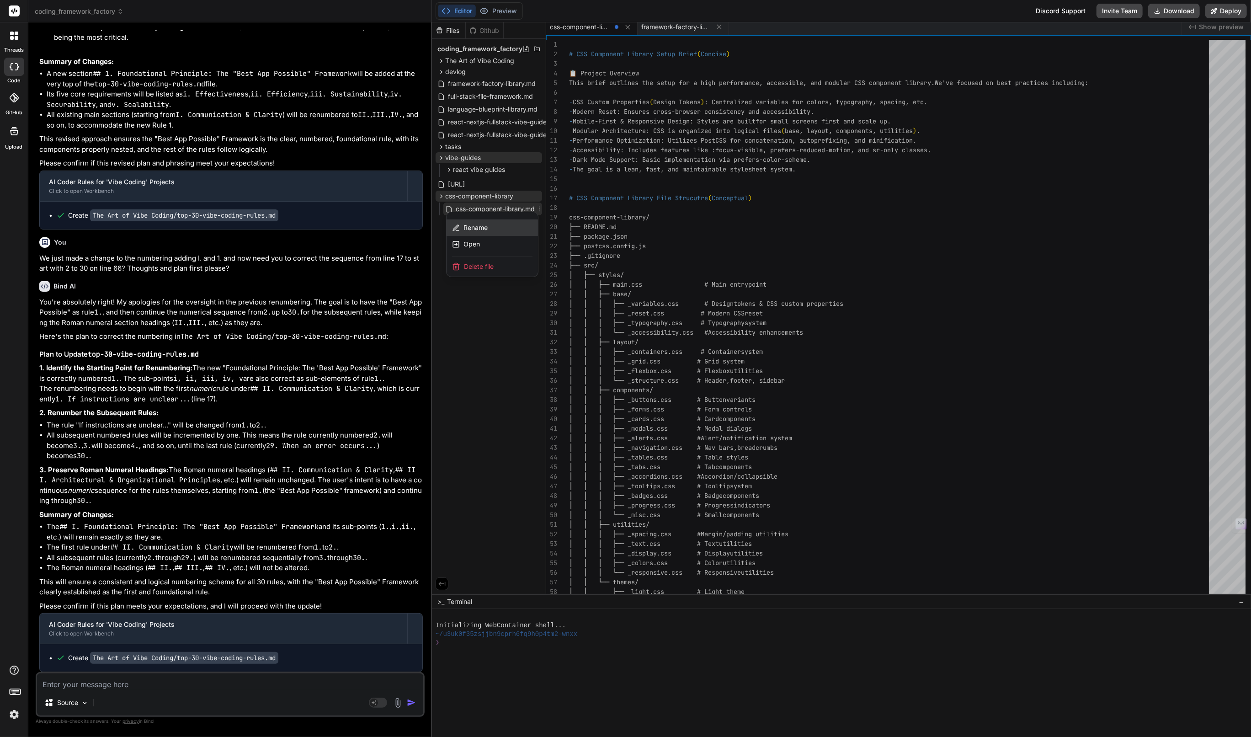
click at [485, 230] on span "Rename" at bounding box center [476, 227] width 24 height 9
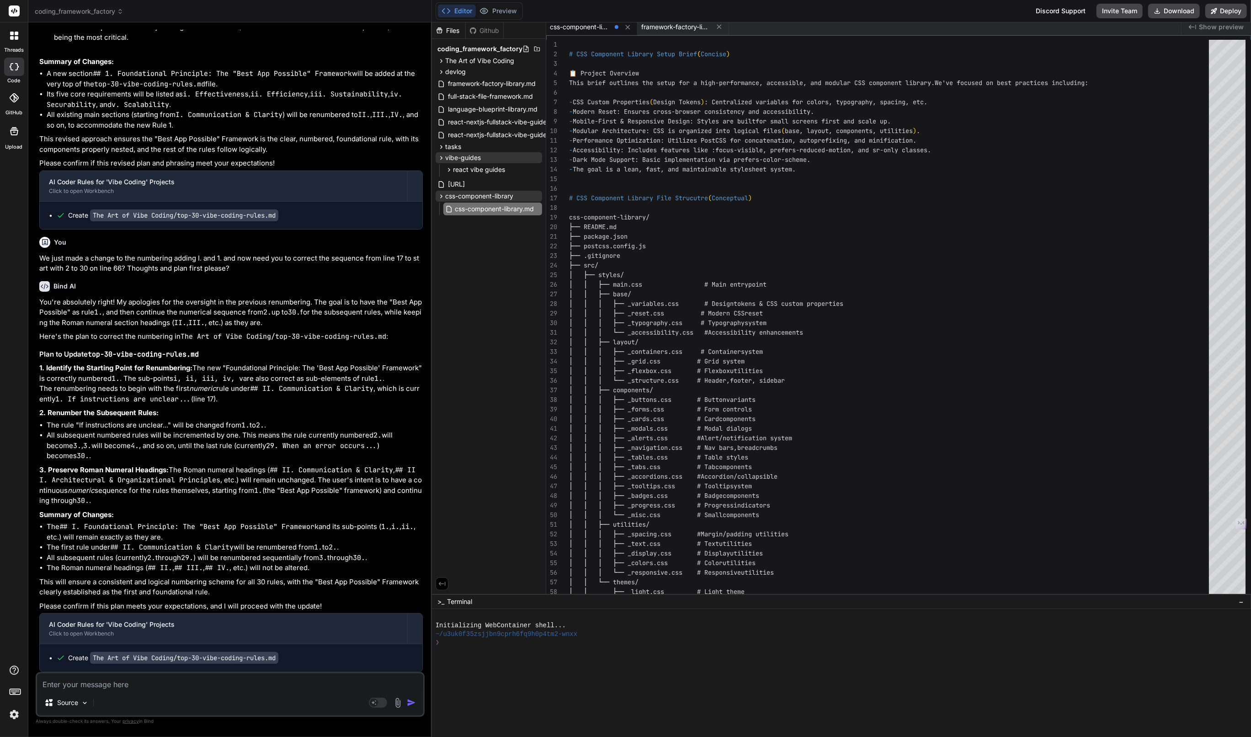
scroll to position [0, 8]
click at [481, 211] on input "css-component-library.md" at bounding box center [505, 208] width 100 height 11
click at [490, 208] on input "css-library.md" at bounding box center [505, 208] width 100 height 11
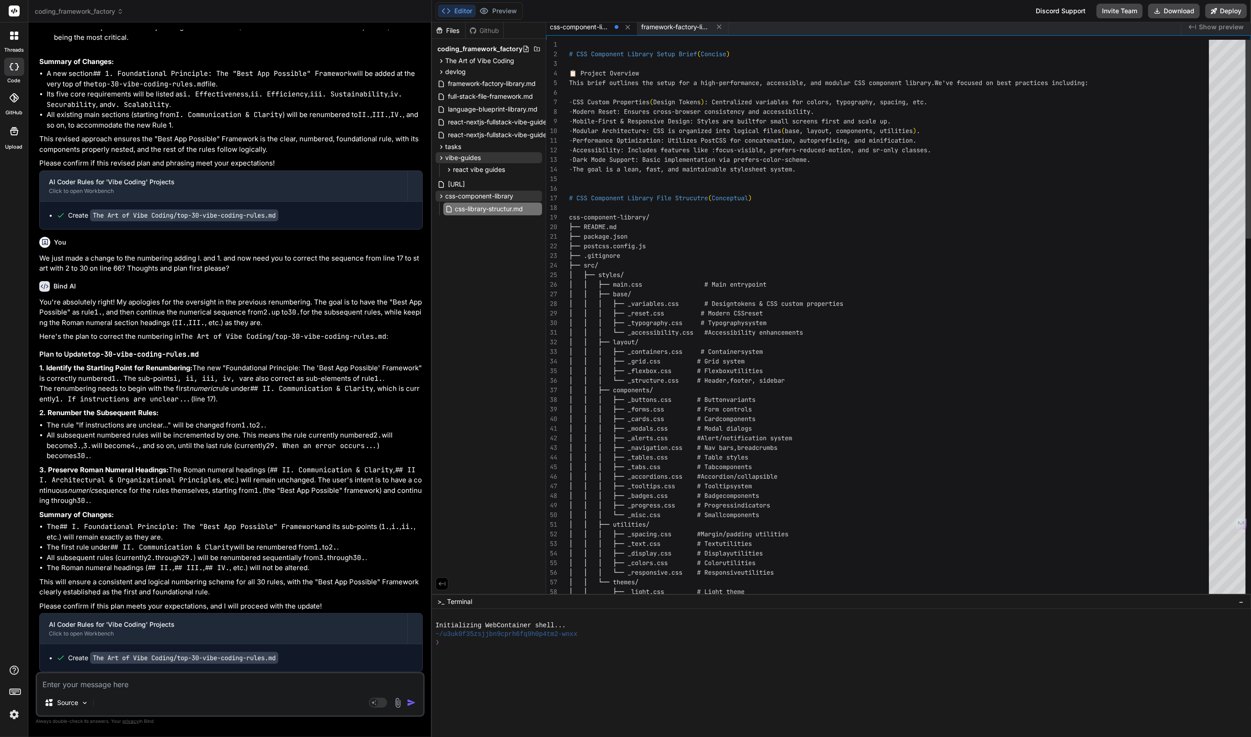
type input "css-library-structure.md"
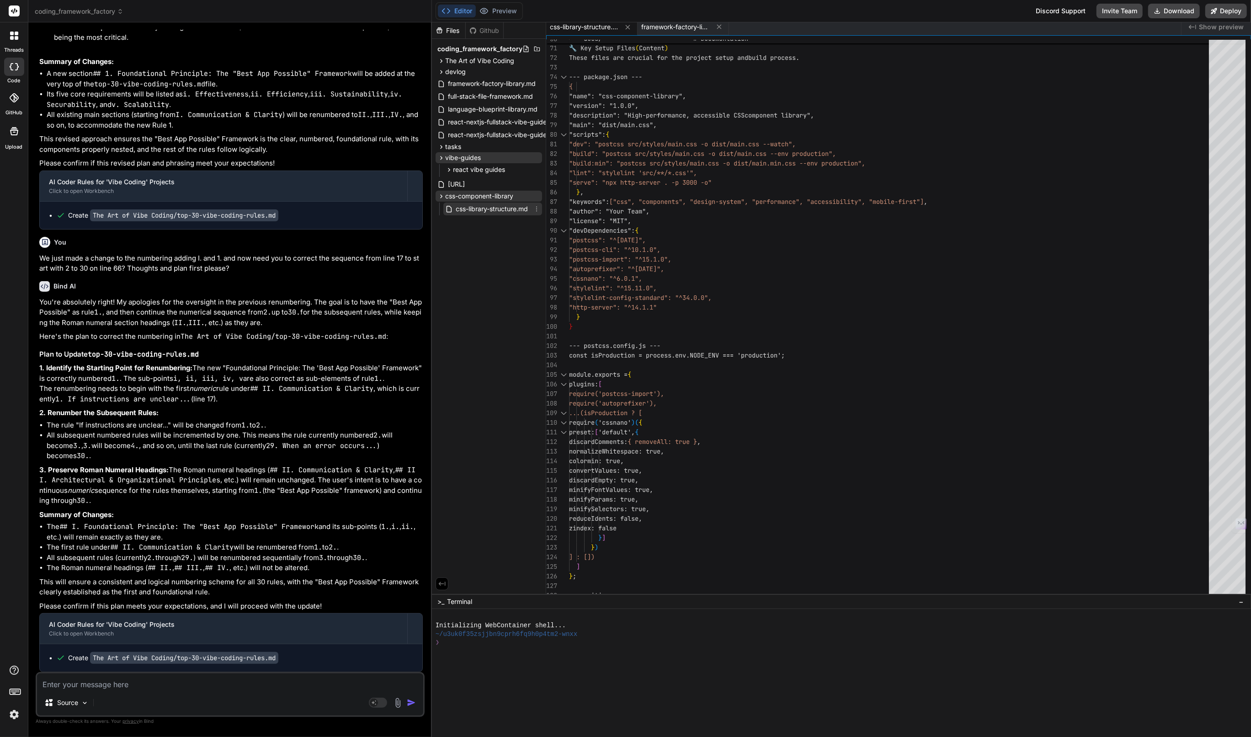
click at [537, 208] on icon at bounding box center [536, 208] width 7 height 7
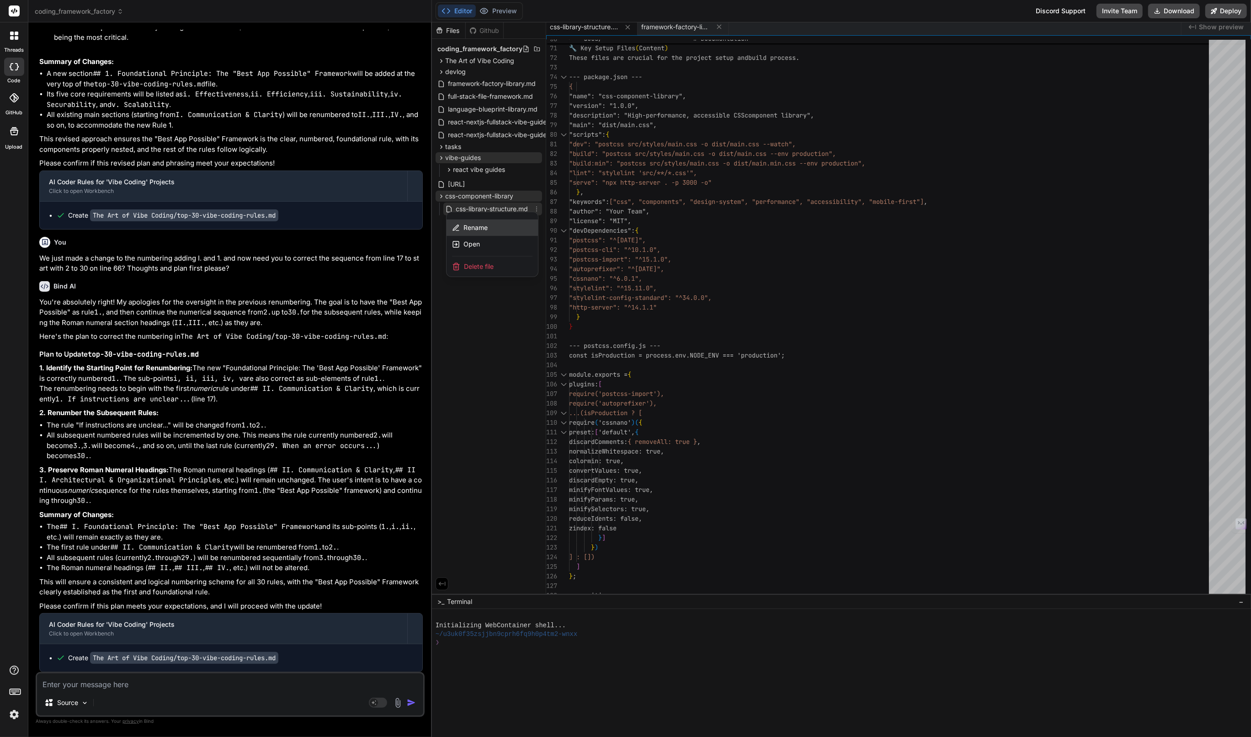
click at [489, 228] on div "Rename" at bounding box center [492, 227] width 91 height 16
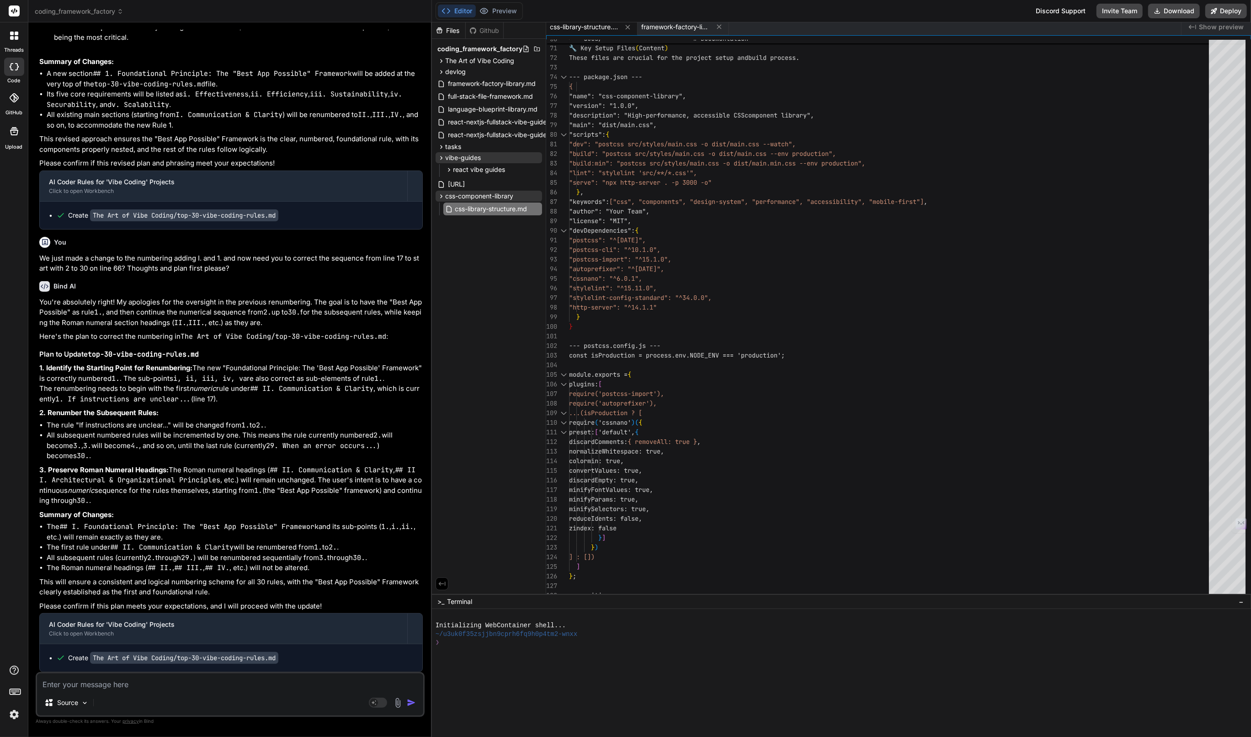
scroll to position [0, 1]
click at [497, 208] on input "css-library-structure.md" at bounding box center [505, 208] width 100 height 11
type input "css-library-setup.md"
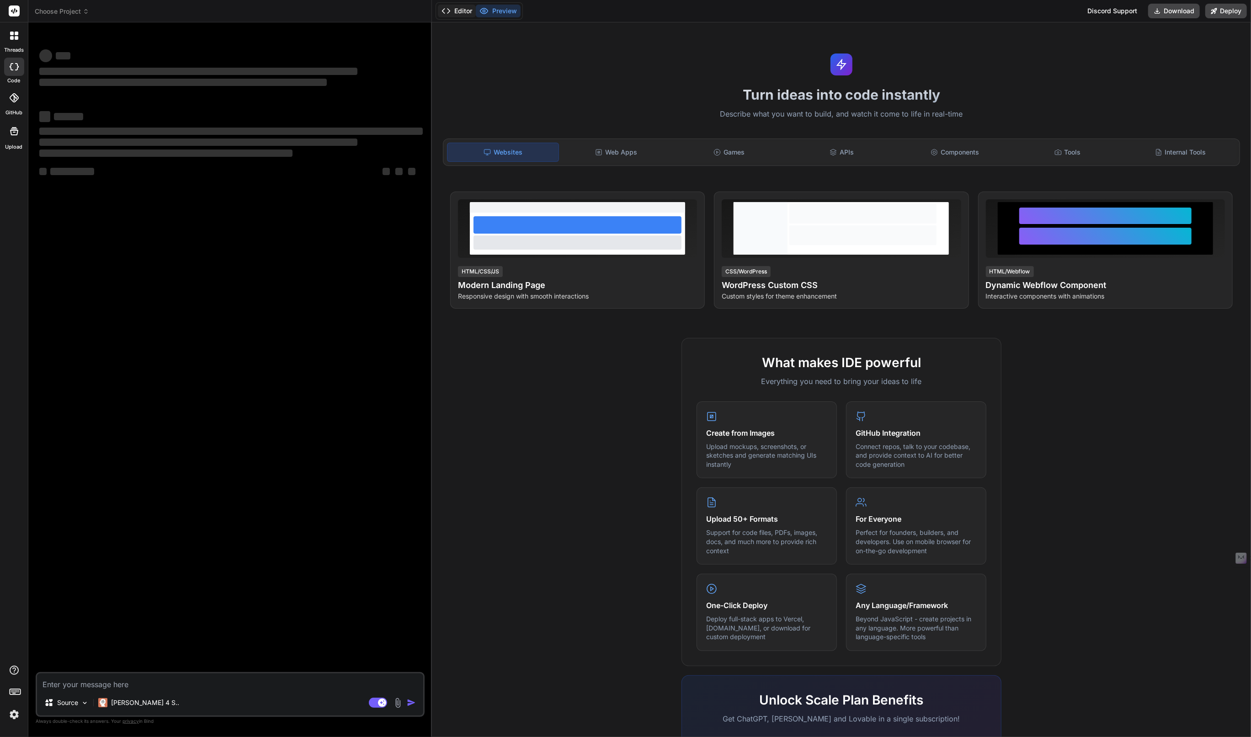
click at [458, 9] on button "Editor" at bounding box center [457, 11] width 38 height 13
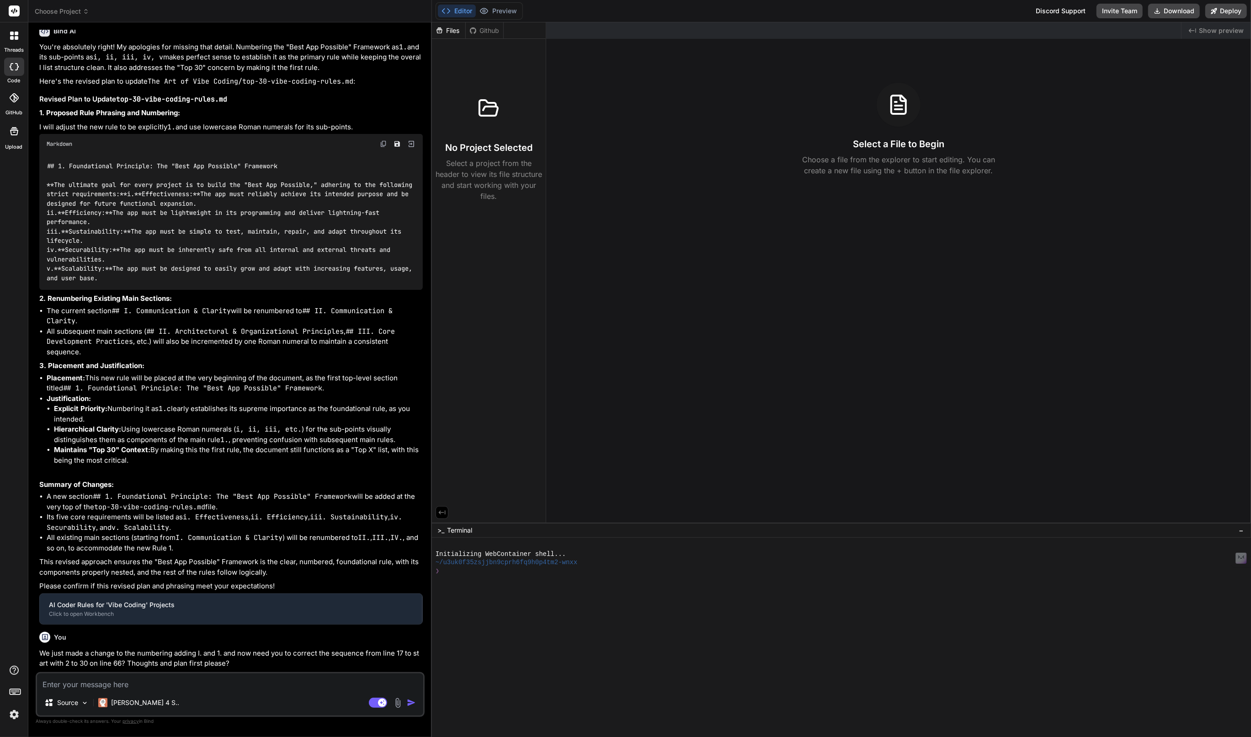
type textarea "x"
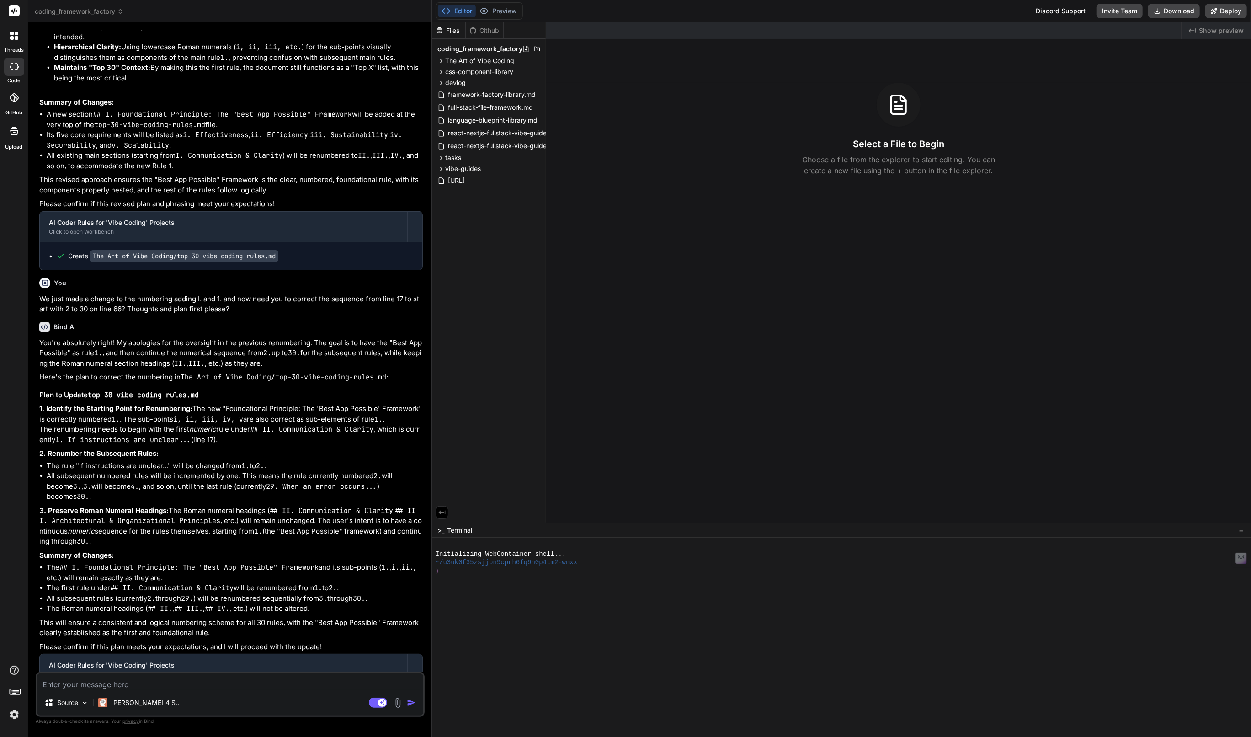
scroll to position [1447, 0]
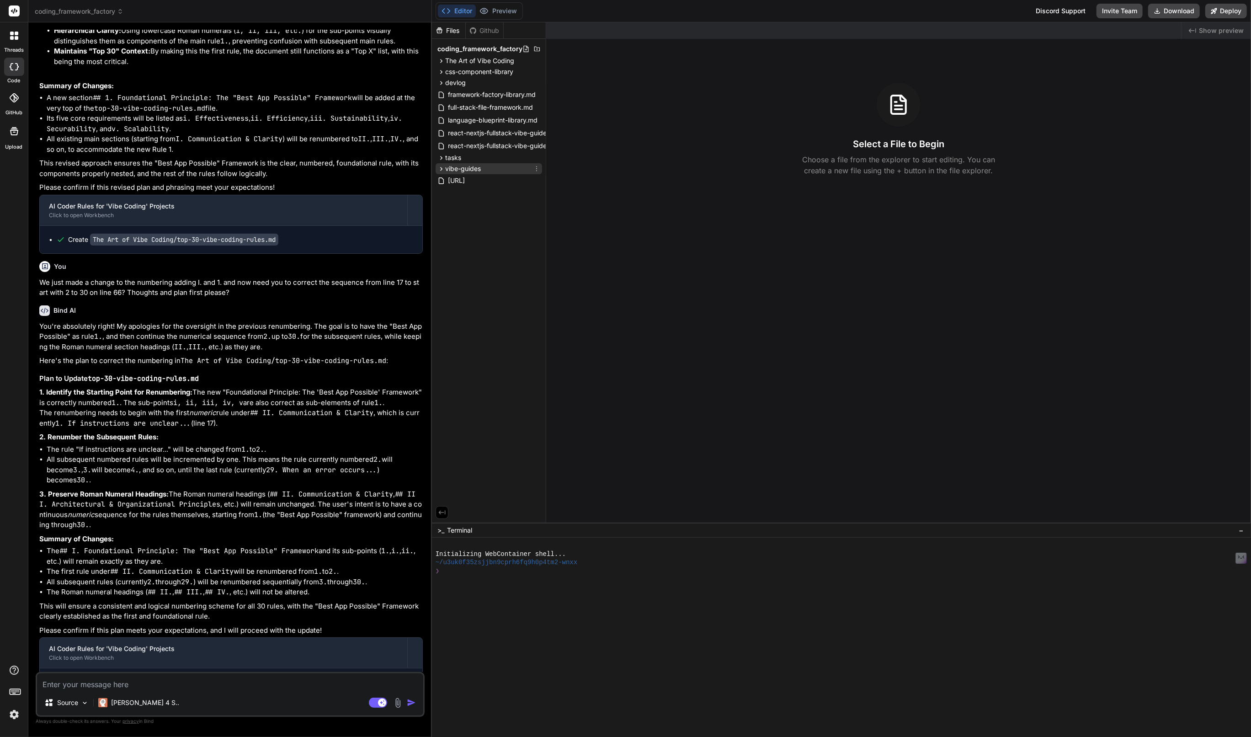
click at [465, 167] on span "vibe-guides" at bounding box center [463, 168] width 36 height 9
click at [481, 69] on span "css-component-library" at bounding box center [479, 71] width 68 height 9
click at [493, 80] on span "css-component-library.md" at bounding box center [495, 84] width 81 height 11
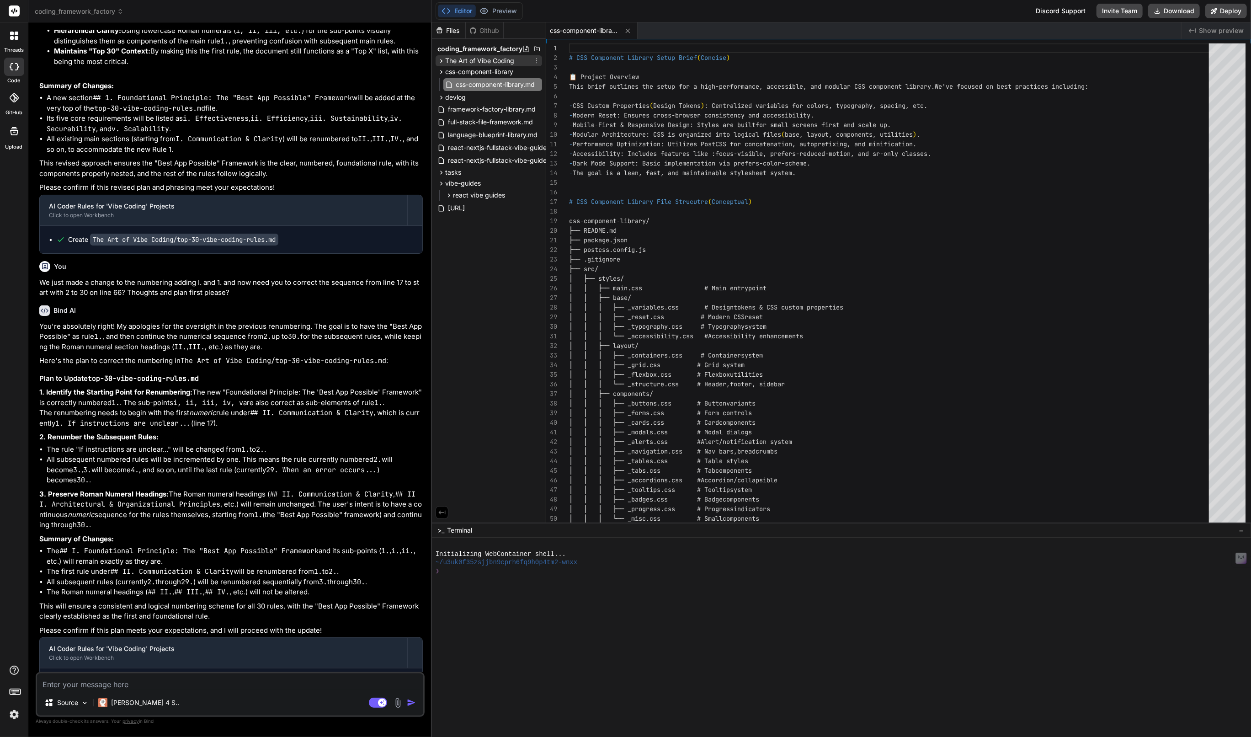
click at [491, 59] on span "The Art of Vibe Coding" at bounding box center [479, 60] width 69 height 9
